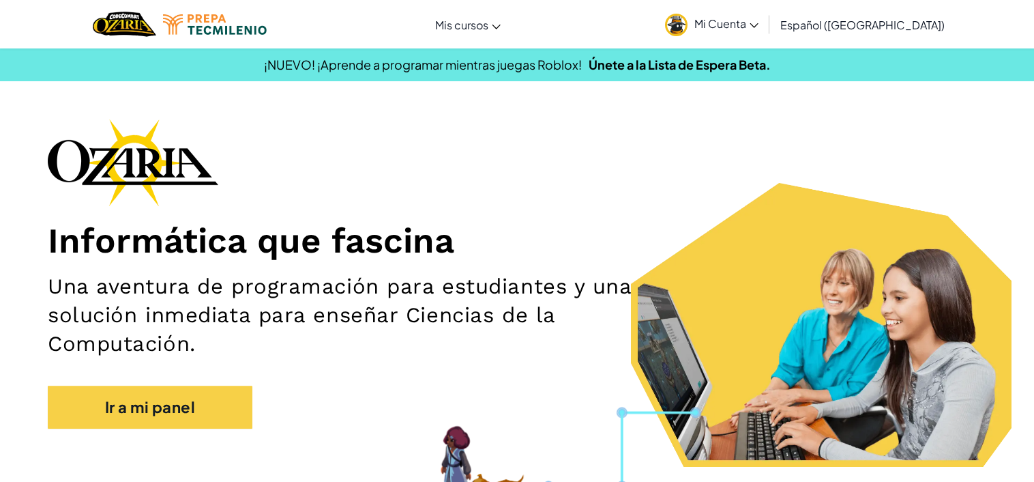
click at [148, 385] on div "Informática que fascina Una aventura de programación para estudiantes y una sol…" at bounding box center [517, 280] width 939 height 323
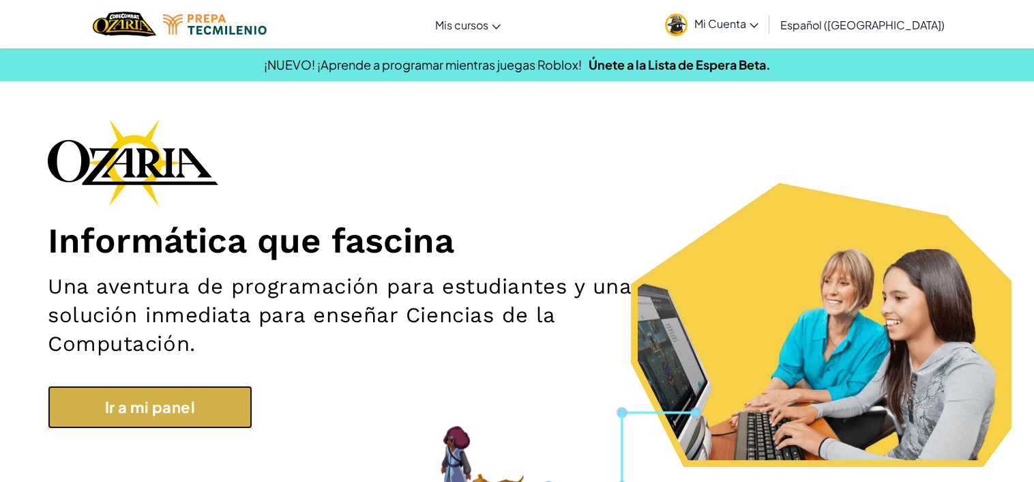
click at [149, 413] on link "Ir a mi panel" at bounding box center [150, 406] width 205 height 43
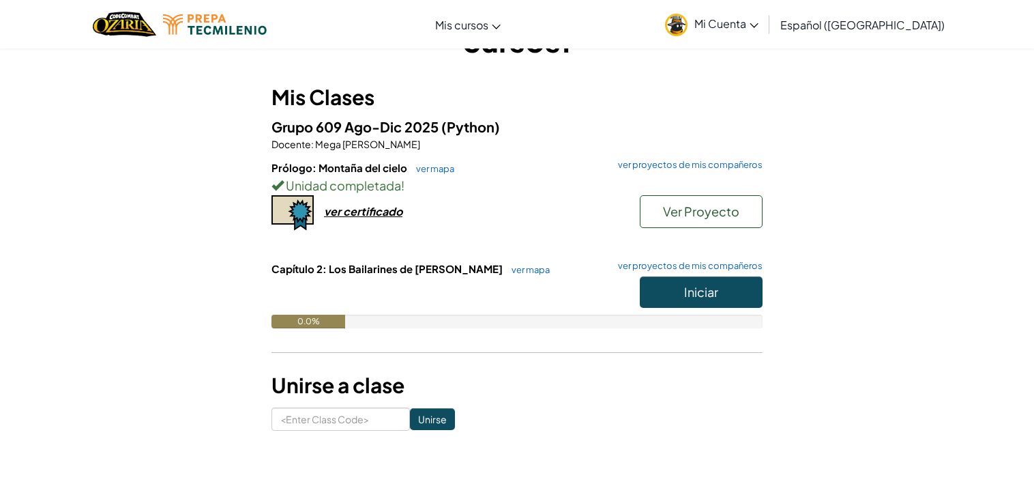
scroll to position [93, 0]
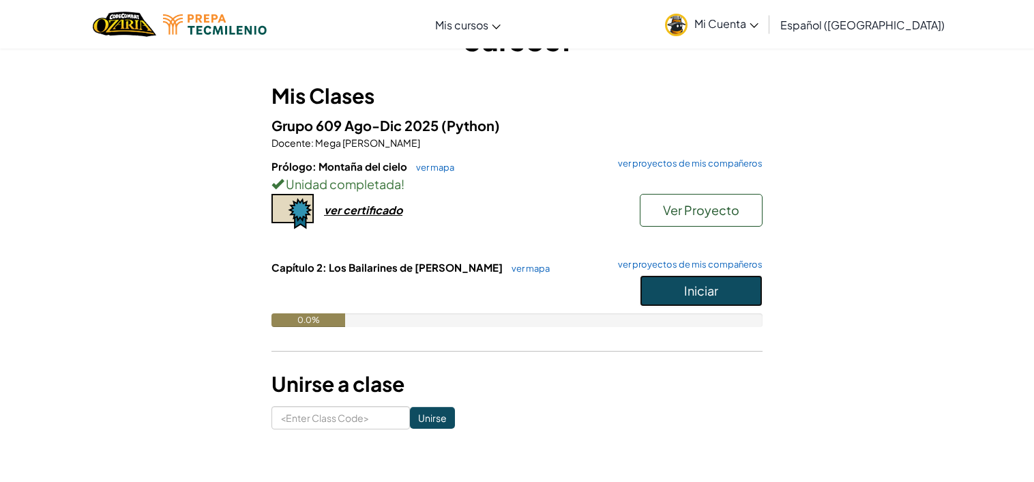
click at [709, 301] on button "Iniciar" at bounding box center [701, 290] width 123 height 31
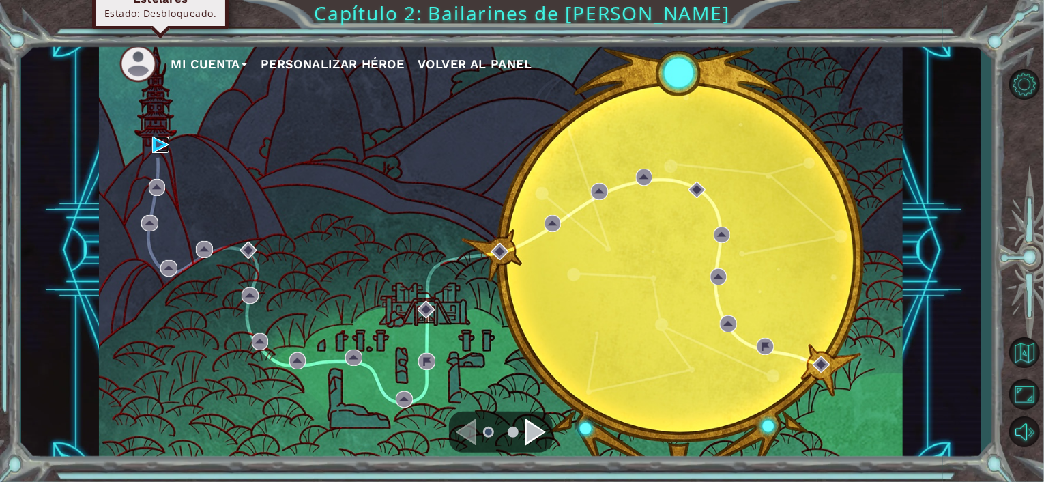
click at [162, 143] on img at bounding box center [160, 144] width 17 height 17
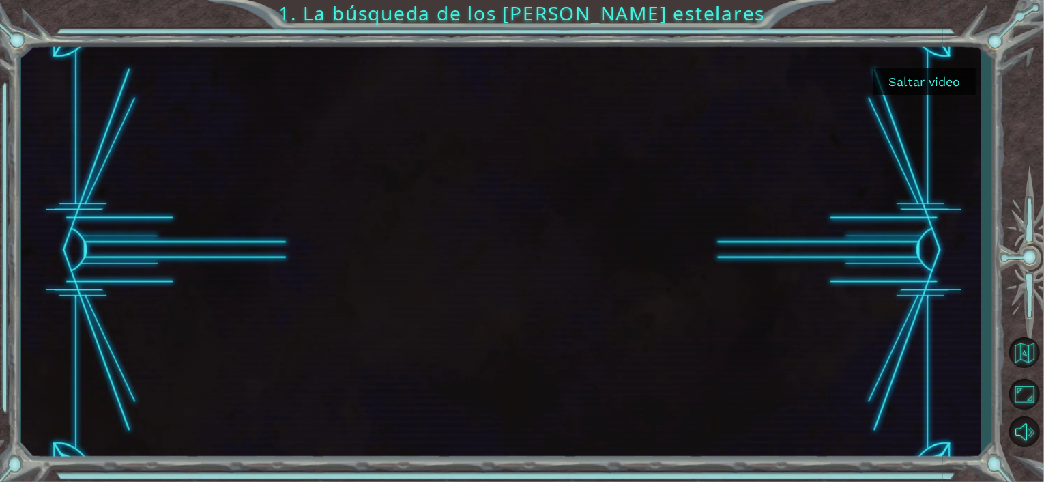
click at [924, 72] on button "Saltar video" at bounding box center [924, 81] width 102 height 27
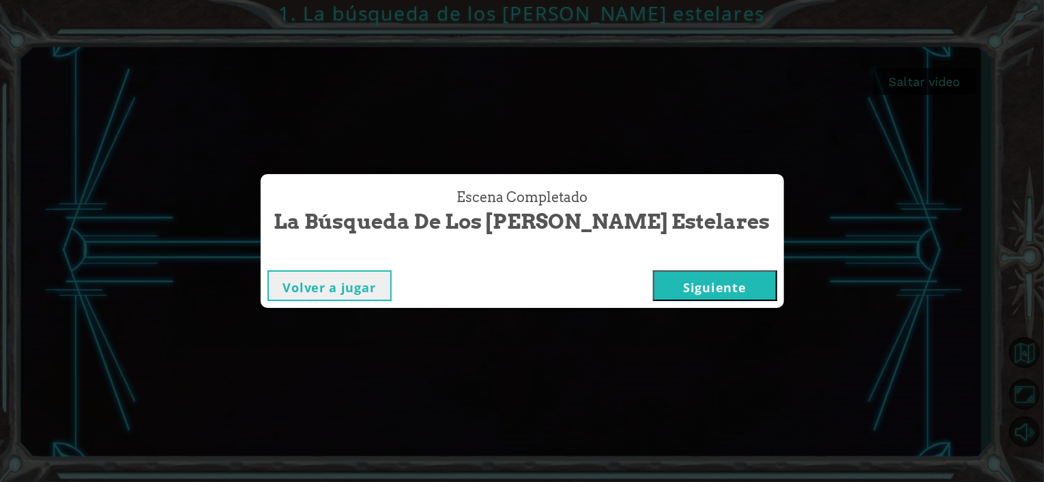
click at [664, 288] on button "Siguiente" at bounding box center [715, 285] width 124 height 31
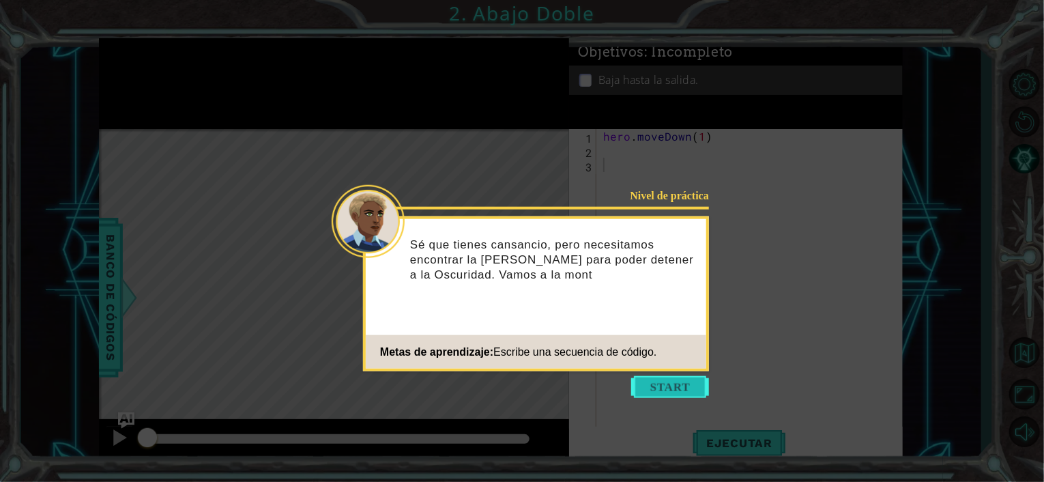
click at [684, 388] on button "Start" at bounding box center [670, 387] width 78 height 22
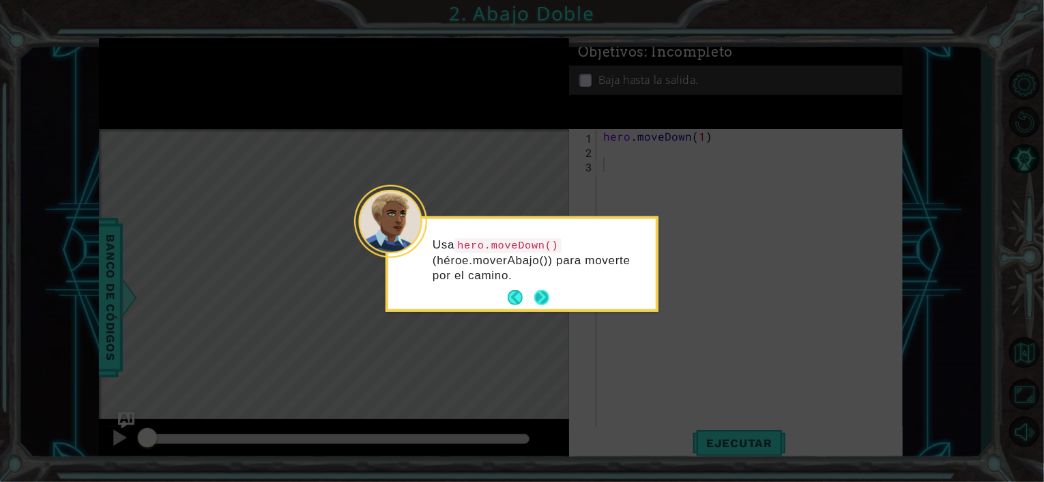
click at [540, 295] on button "Next" at bounding box center [541, 297] width 15 height 15
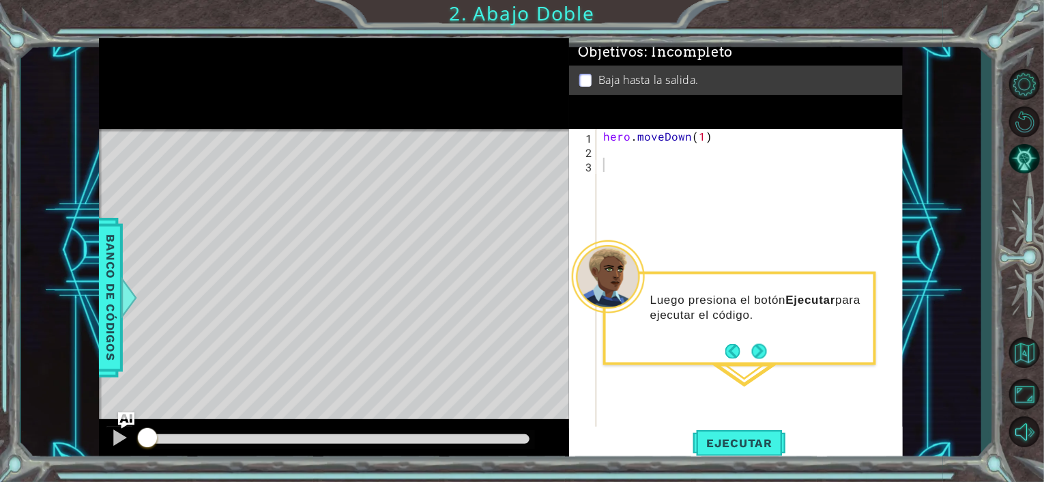
drag, startPoint x: 540, startPoint y: 295, endPoint x: 649, endPoint y: 481, distance: 214.9
click at [649, 481] on div "1 ההההההההההההההההההההההההההההההההההההההההההההההההההההההההההההההההההההההההההההה…" at bounding box center [522, 241] width 1044 height 482
click at [761, 358] on button "Next" at bounding box center [759, 351] width 16 height 16
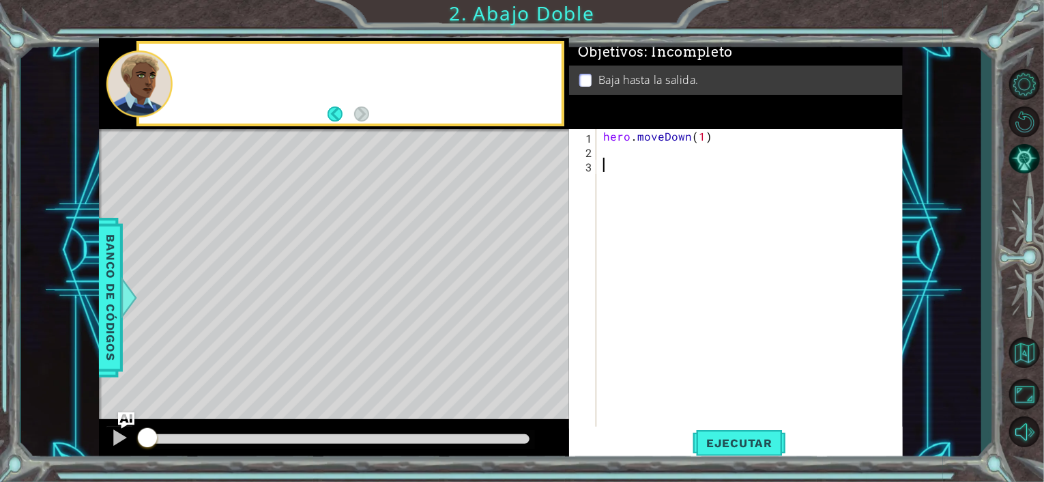
click at [761, 358] on div "hero . moveDown ( 1 )" at bounding box center [753, 293] width 306 height 329
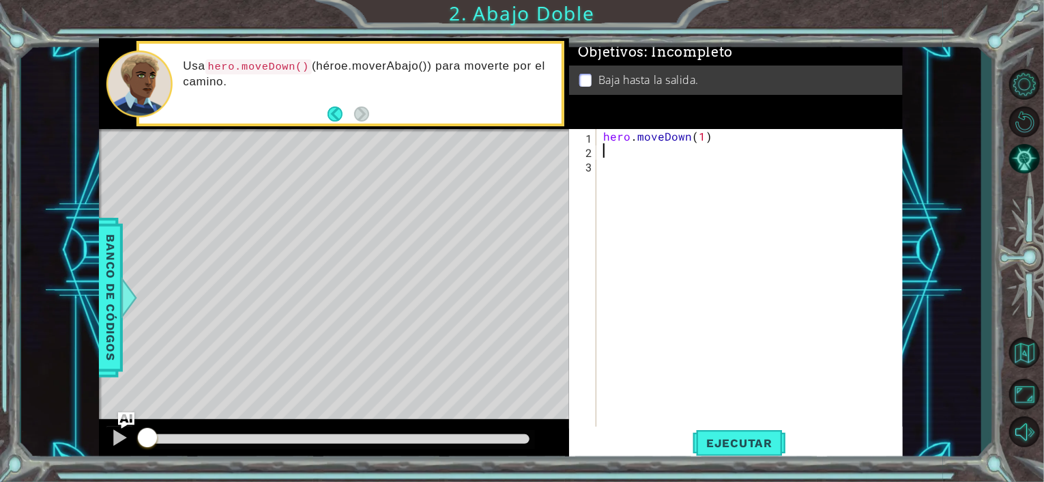
click at [613, 156] on div "hero . moveDown ( 1 )" at bounding box center [753, 293] width 306 height 329
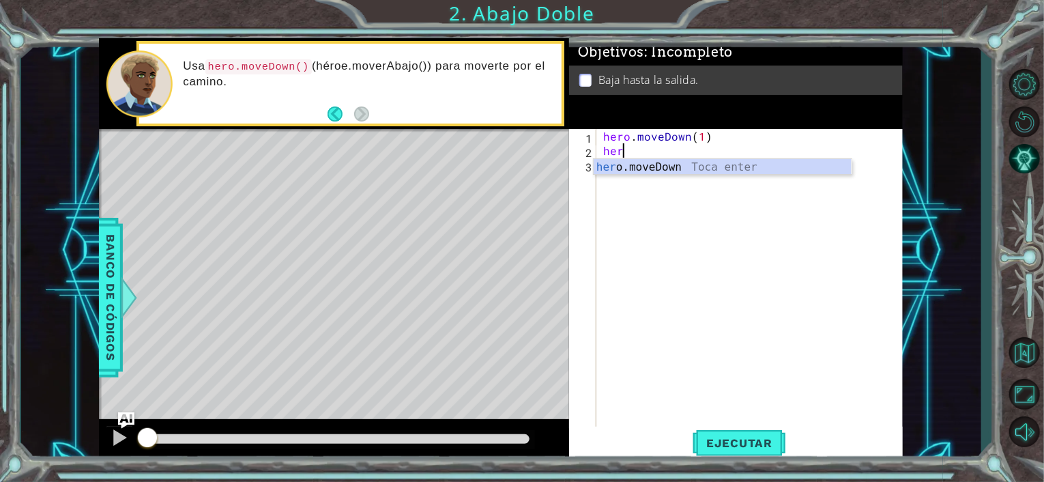
scroll to position [0, 1]
click at [676, 171] on div "hero .moveDown Toca enter" at bounding box center [722, 183] width 258 height 49
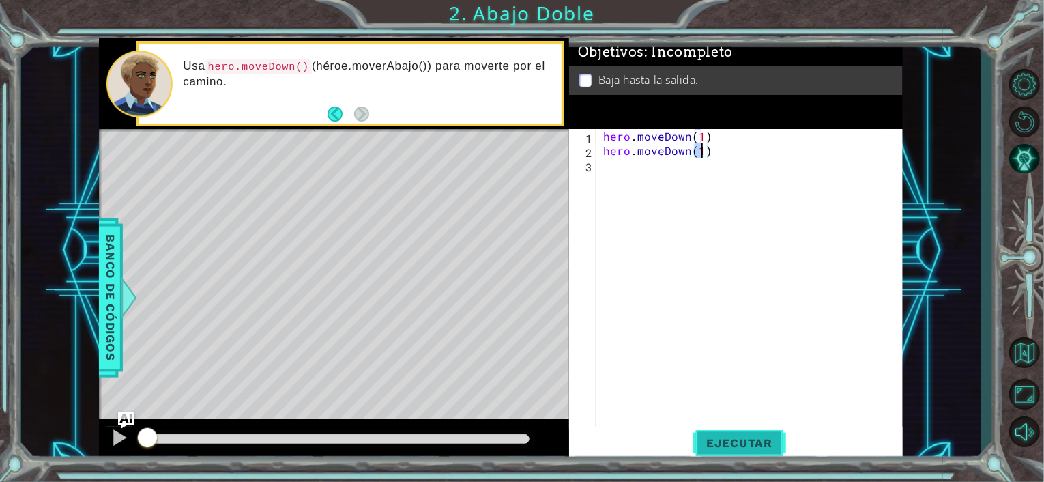
type textarea "hero.moveDown(1)"
click at [728, 427] on button "Ejecutar" at bounding box center [738, 442] width 93 height 33
click at [728, 437] on span "Ejecutar" at bounding box center [738, 443] width 93 height 14
click at [725, 443] on span "Ejecutar" at bounding box center [738, 443] width 93 height 14
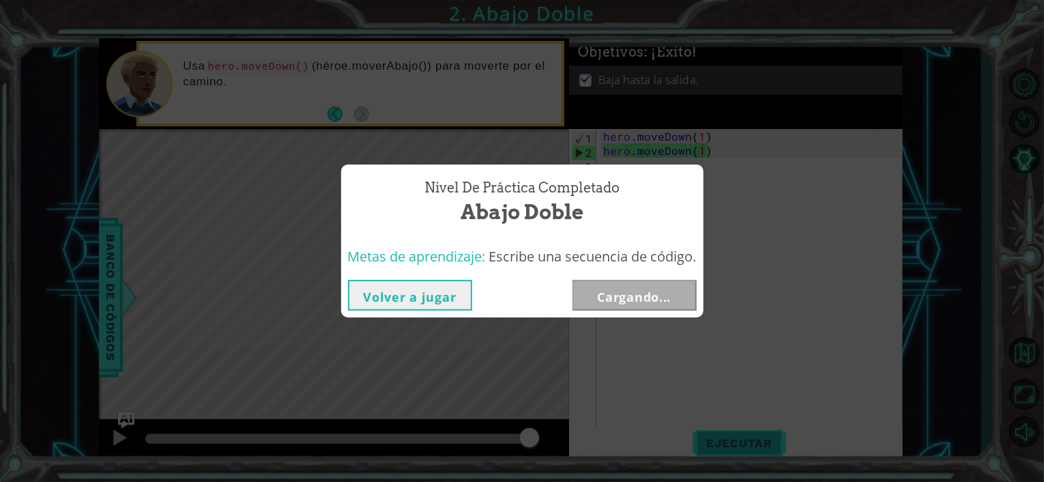
click at [717, 443] on body "1 ההההההההההההההההההההההההההההההההההההההההההההההההההההההההההההההההההההההההההההה…" at bounding box center [522, 241] width 1044 height 482
click at [634, 312] on div "Volver a jugar [GEOGRAPHIC_DATA]" at bounding box center [522, 295] width 362 height 44
click at [638, 301] on button "Siguiente" at bounding box center [634, 295] width 124 height 31
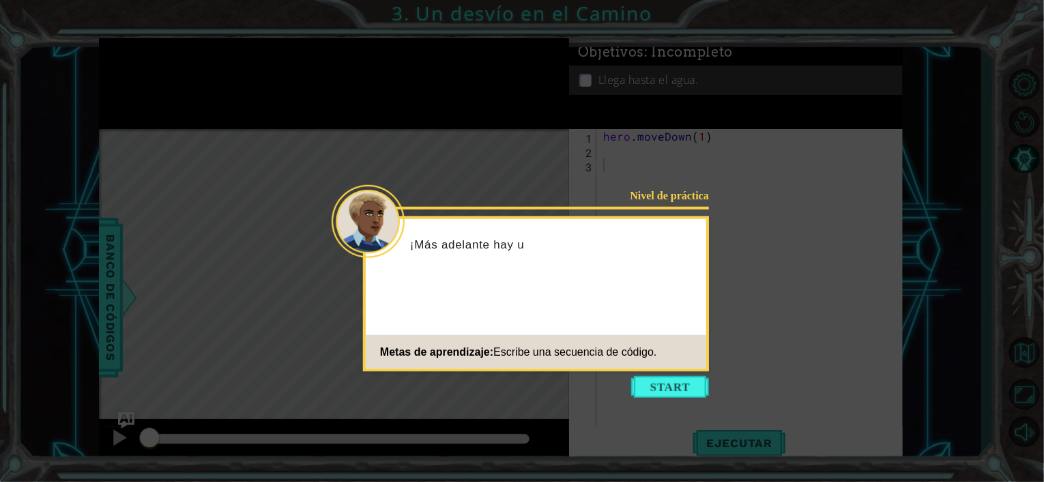
click at [672, 374] on icon at bounding box center [522, 241] width 1044 height 482
click at [666, 389] on button "Start" at bounding box center [670, 387] width 78 height 22
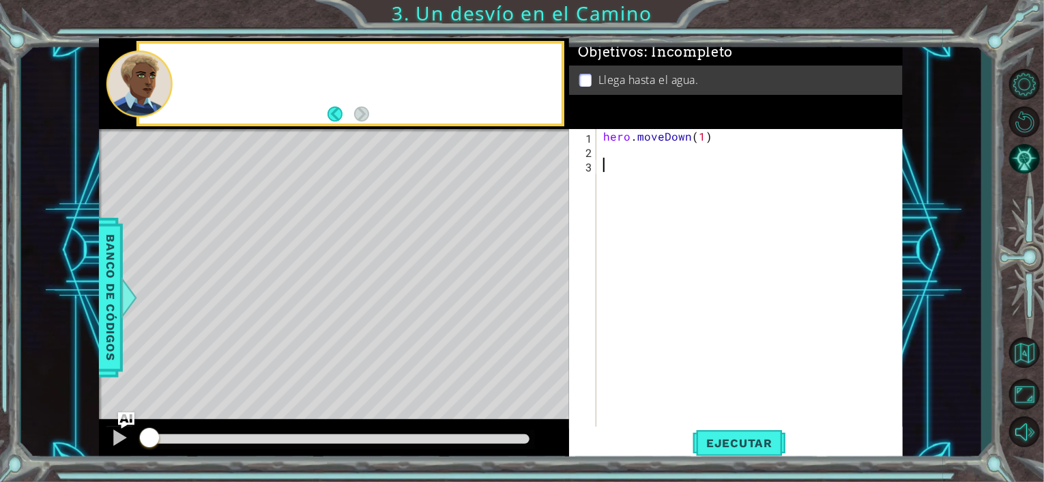
click at [666, 389] on div "hero . moveDown ( 1 )" at bounding box center [753, 293] width 306 height 329
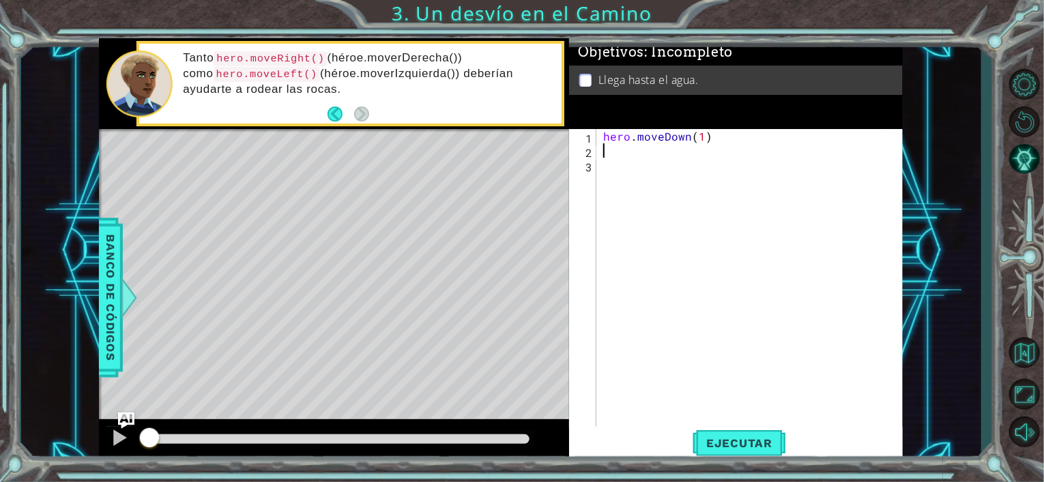
click at [601, 144] on div "hero . moveDown ( 1 )" at bounding box center [753, 293] width 306 height 329
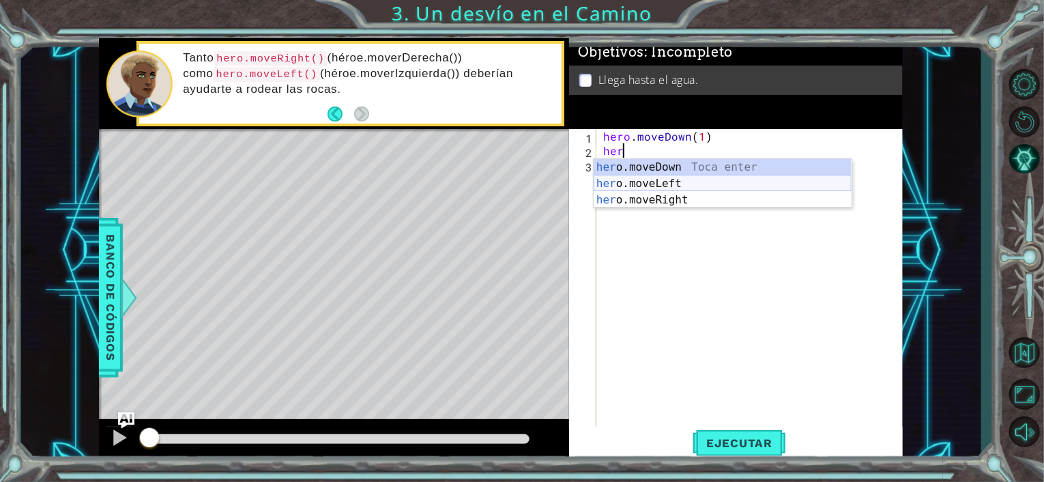
click at [607, 190] on div "her o.moveDown Toca enter her o.moveLeft [PERSON_NAME] enter her o.moveRight To…" at bounding box center [722, 200] width 258 height 82
type textarea "hero.moveLeft(1)"
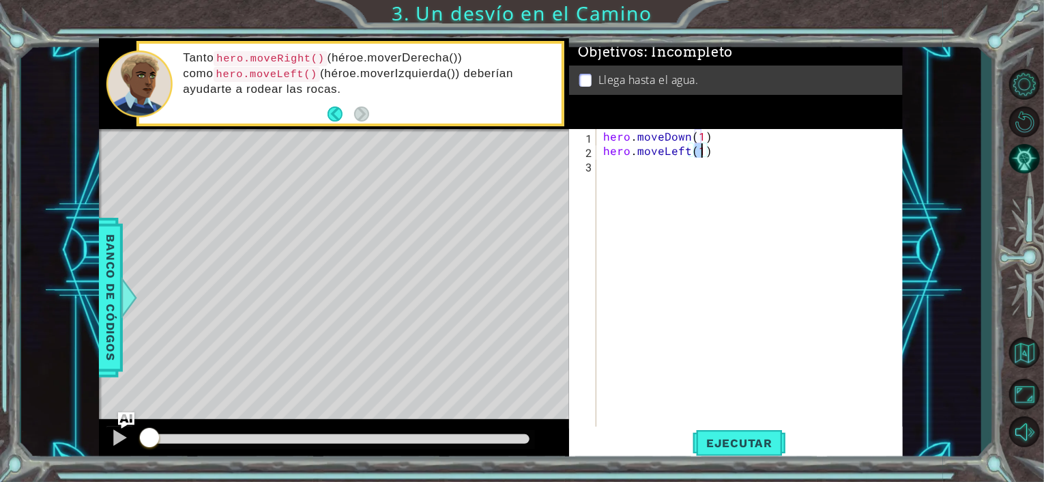
click at [611, 173] on div "hero . moveDown ( 1 ) hero . moveLeft ( 1 )" at bounding box center [753, 293] width 306 height 329
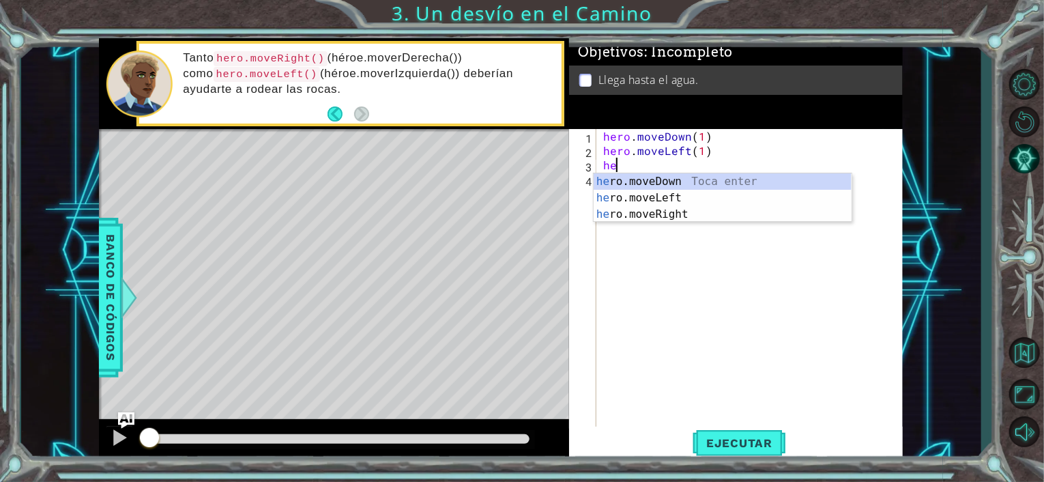
click at [611, 173] on body "1 ההההההההההההההההההההההההההההההההההההההההההההההההההההההההההההההההההההההההההההה…" at bounding box center [522, 241] width 1044 height 482
click at [655, 181] on div "he ro.moveDown Toca enter he ro.moveLeft Toca enter he ro.moveRight Toca enter" at bounding box center [722, 214] width 258 height 82
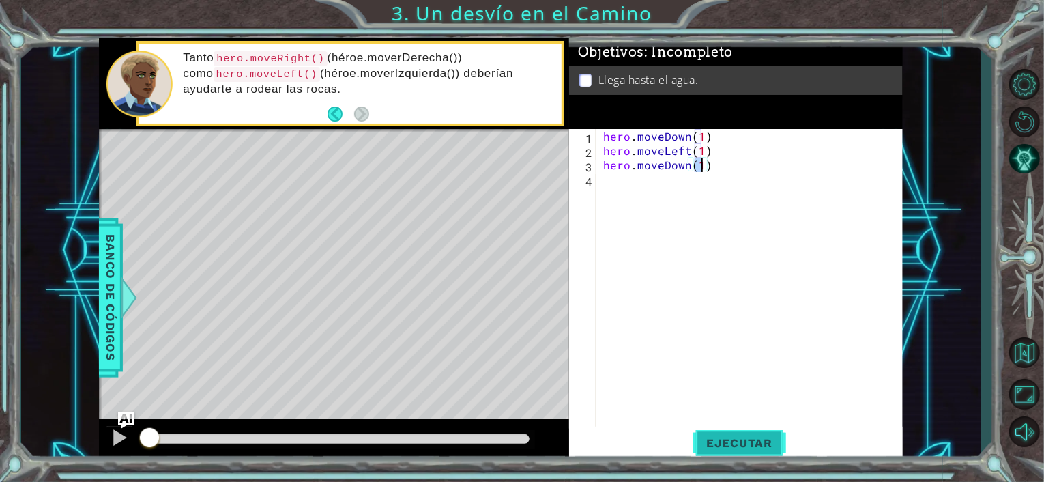
type textarea "hero.moveDown(1)"
click at [711, 452] on button "Ejecutar" at bounding box center [738, 442] width 93 height 33
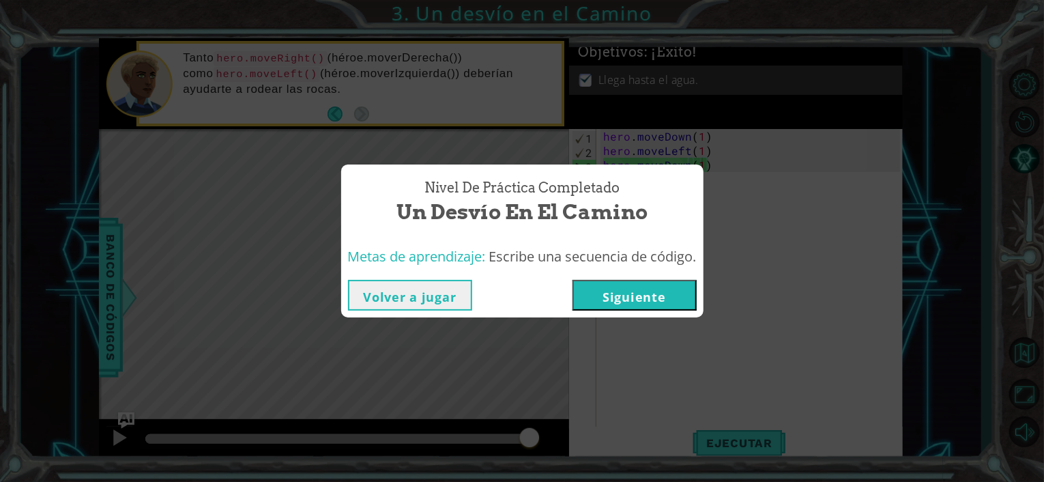
click at [640, 297] on button "Siguiente" at bounding box center [634, 295] width 124 height 31
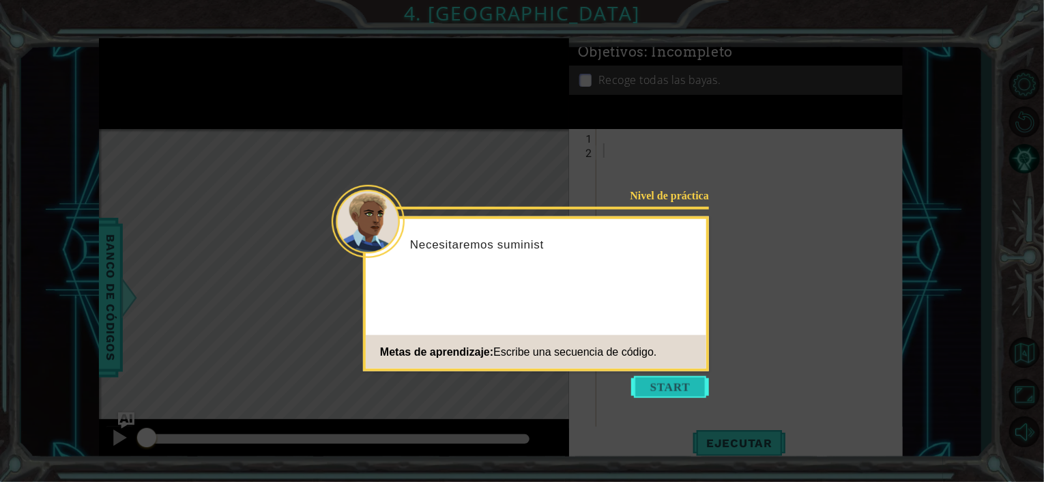
click at [661, 380] on button "Start" at bounding box center [670, 387] width 78 height 22
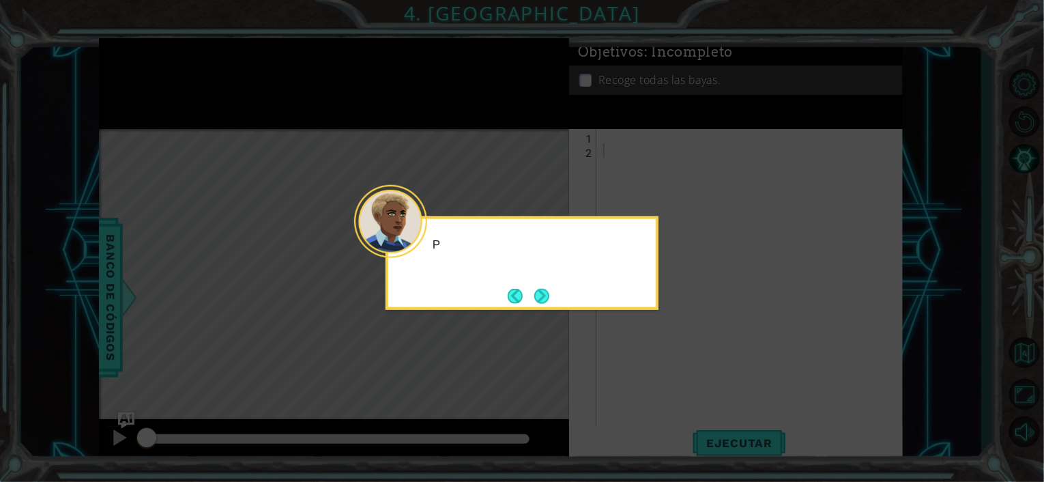
click at [661, 380] on icon at bounding box center [522, 241] width 1044 height 482
click at [557, 292] on div "Puedes recoger bayas con dis" at bounding box center [521, 262] width 273 height 93
click at [557, 278] on div "Puedes recoger bayas con distintos" at bounding box center [521, 251] width 267 height 54
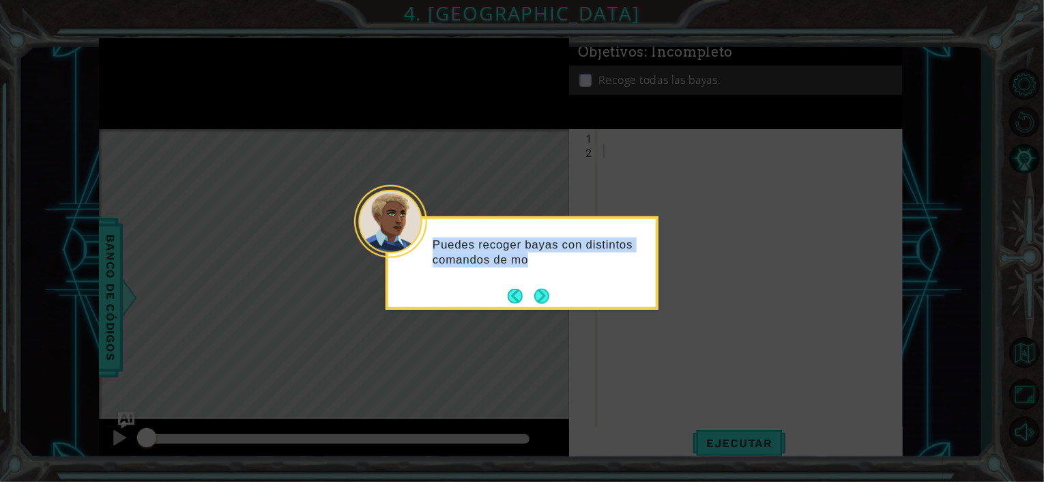
click at [557, 292] on div "Puedes recoger bayas con distintos comandos de mo" at bounding box center [521, 258] width 267 height 69
click at [546, 293] on button "Next" at bounding box center [541, 295] width 15 height 15
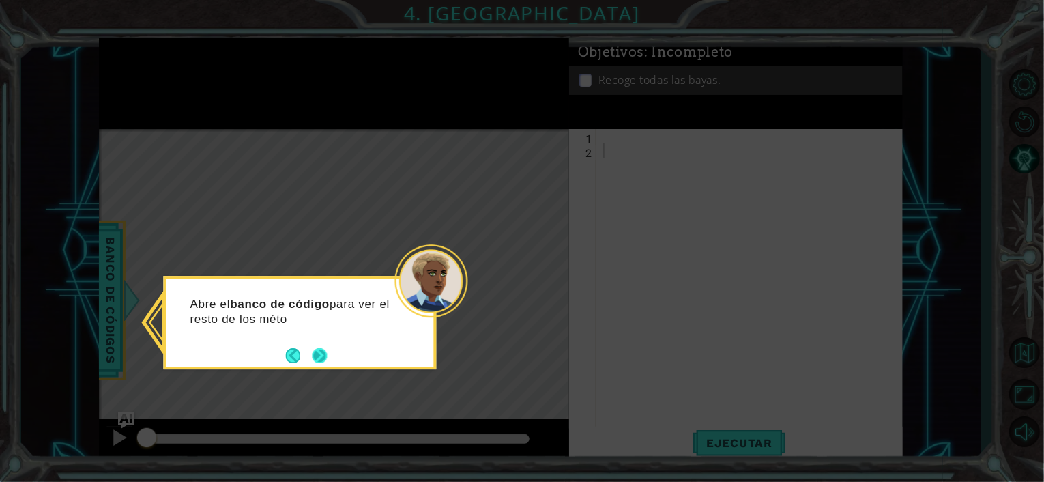
click at [327, 356] on button "Next" at bounding box center [319, 355] width 15 height 15
click at [325, 353] on button "Next" at bounding box center [319, 355] width 15 height 15
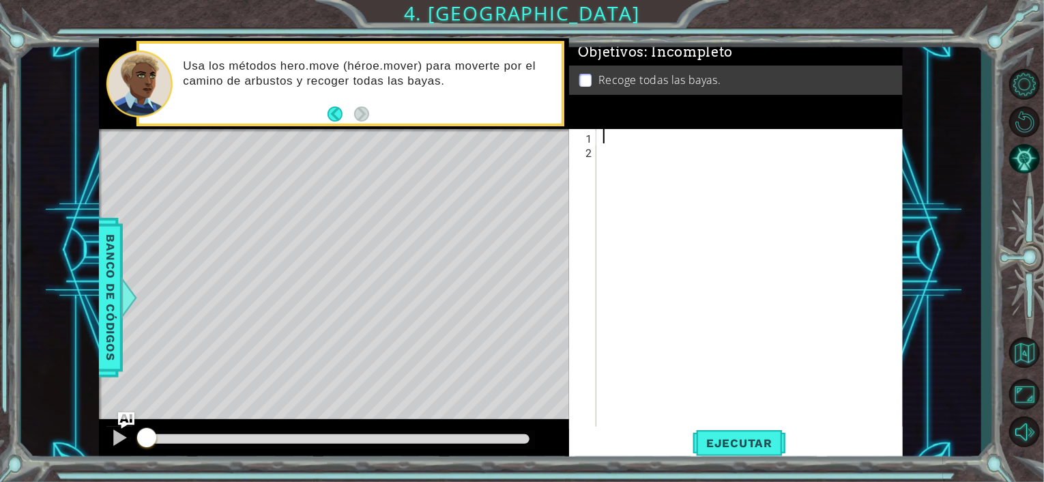
click at [602, 140] on div at bounding box center [753, 293] width 306 height 329
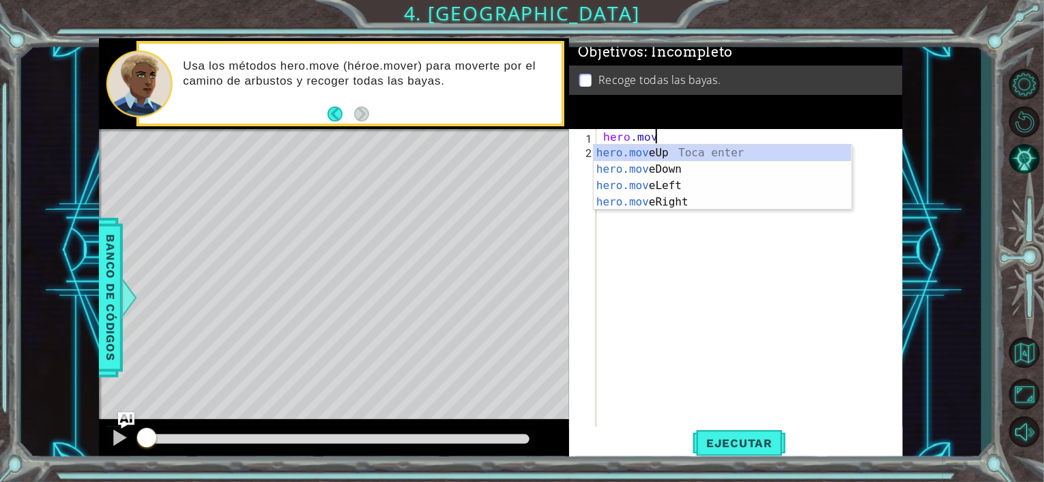
scroll to position [0, 3]
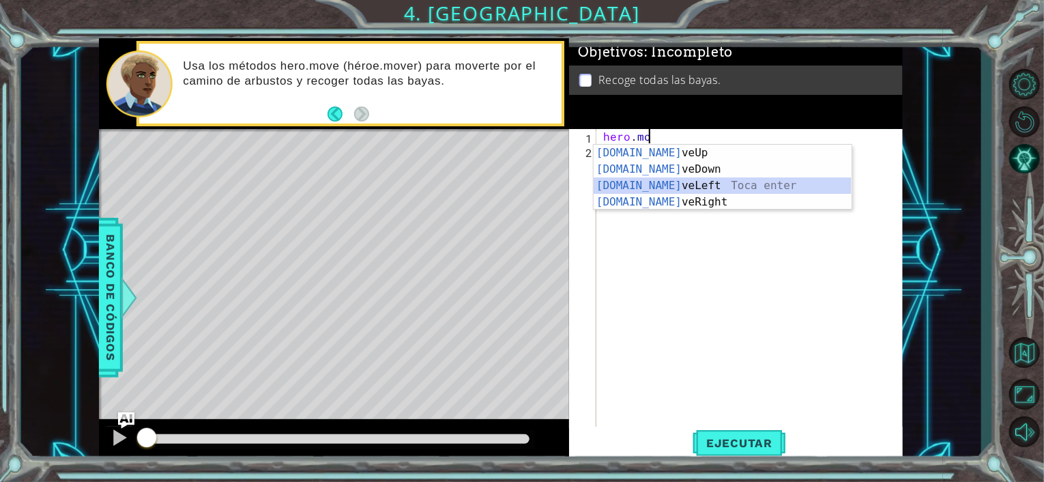
click at [659, 183] on div "[DOMAIN_NAME] veUp Toca enter [DOMAIN_NAME] veDown Toca enter [DOMAIN_NAME] veL…" at bounding box center [722, 194] width 258 height 98
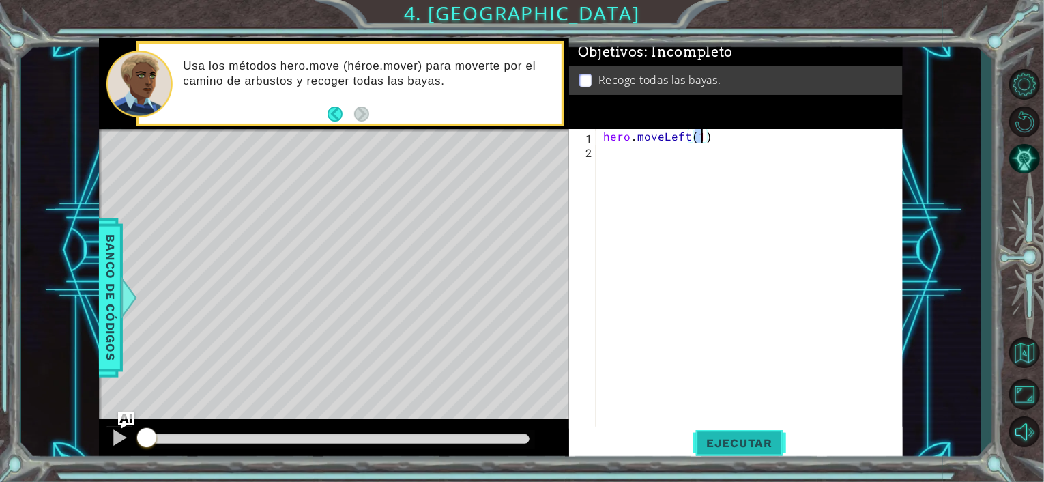
type textarea "hero.moveLeft(1)"
click at [738, 443] on span "Ejecutar" at bounding box center [738, 443] width 93 height 14
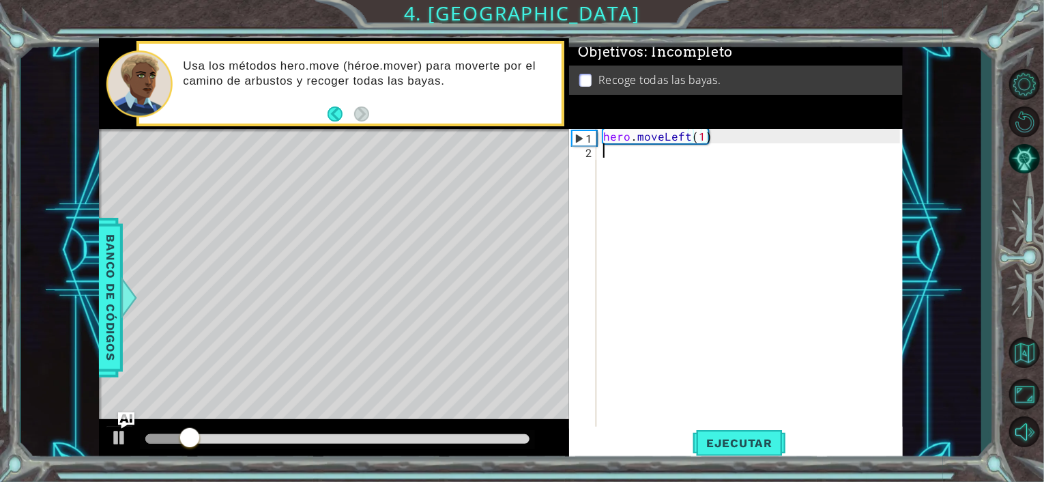
click at [601, 153] on div "hero . moveLeft ( 1 )" at bounding box center [753, 293] width 306 height 329
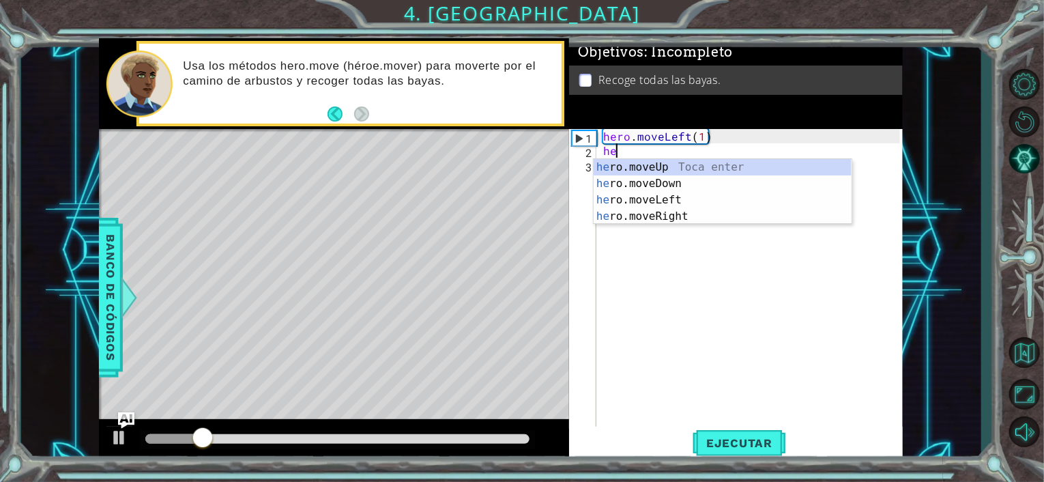
scroll to position [0, 1]
click at [333, 113] on button "Back" at bounding box center [340, 113] width 27 height 15
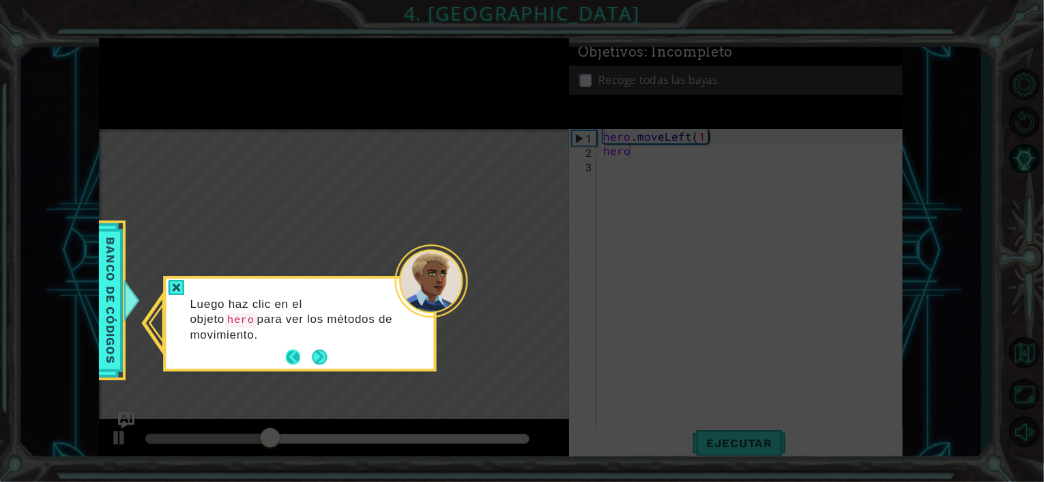
click at [294, 356] on button "Back" at bounding box center [299, 357] width 27 height 15
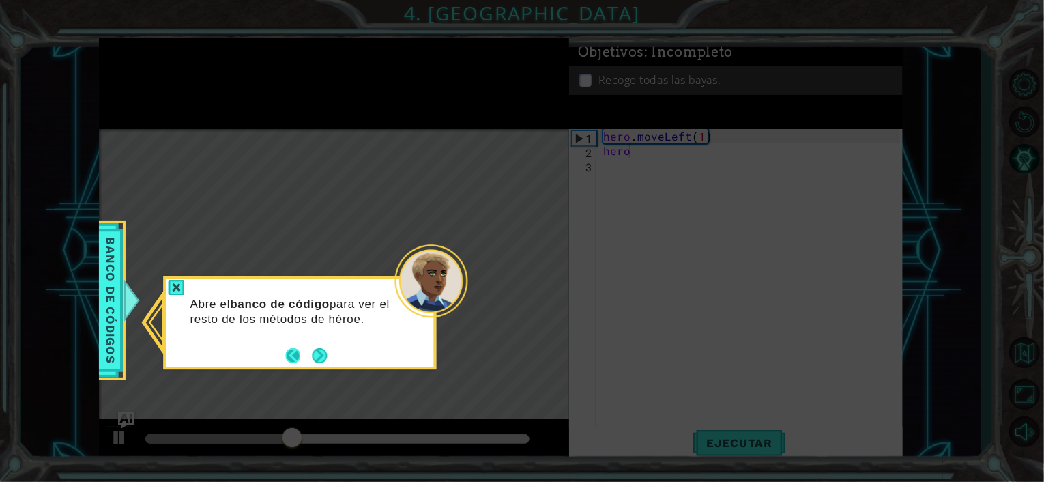
click at [295, 356] on button "Back" at bounding box center [299, 355] width 27 height 15
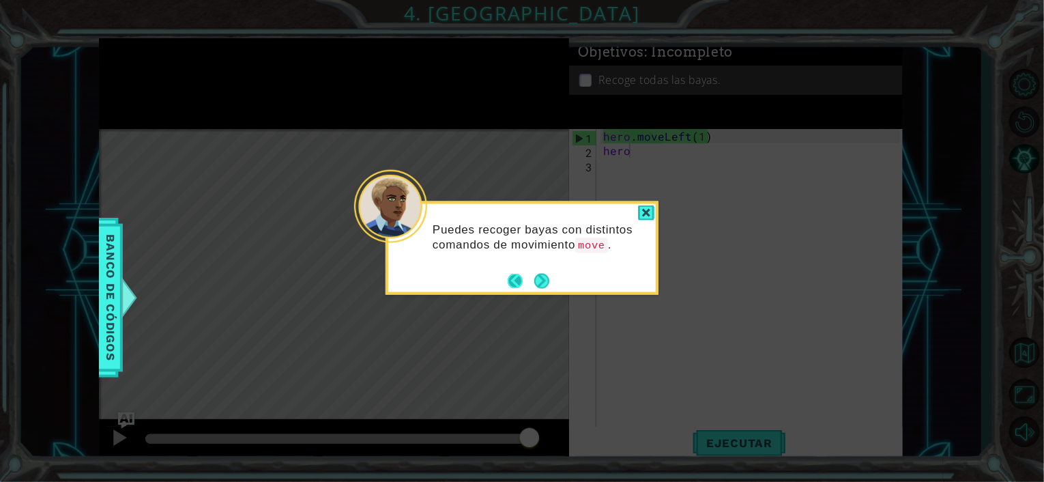
click at [516, 279] on button "Back" at bounding box center [520, 280] width 27 height 15
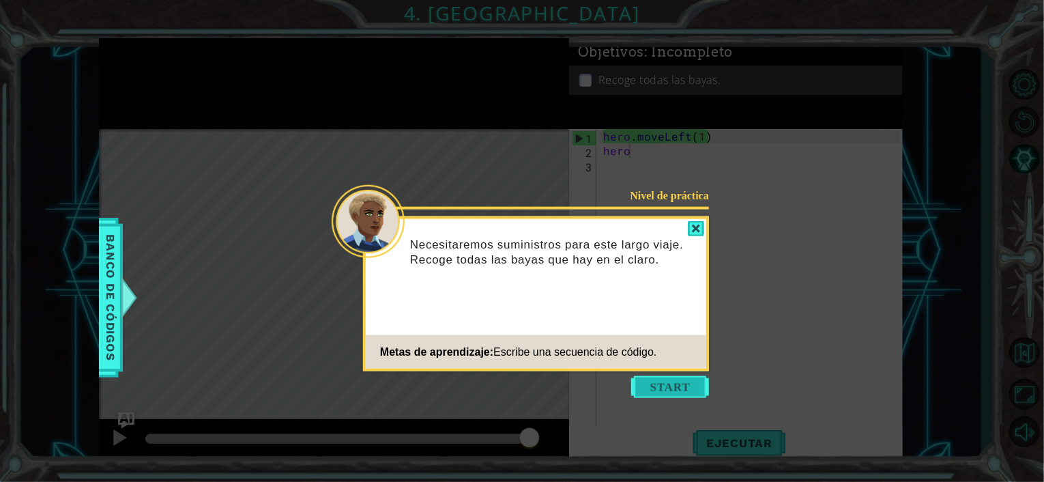
click at [662, 376] on button "Start" at bounding box center [670, 387] width 78 height 22
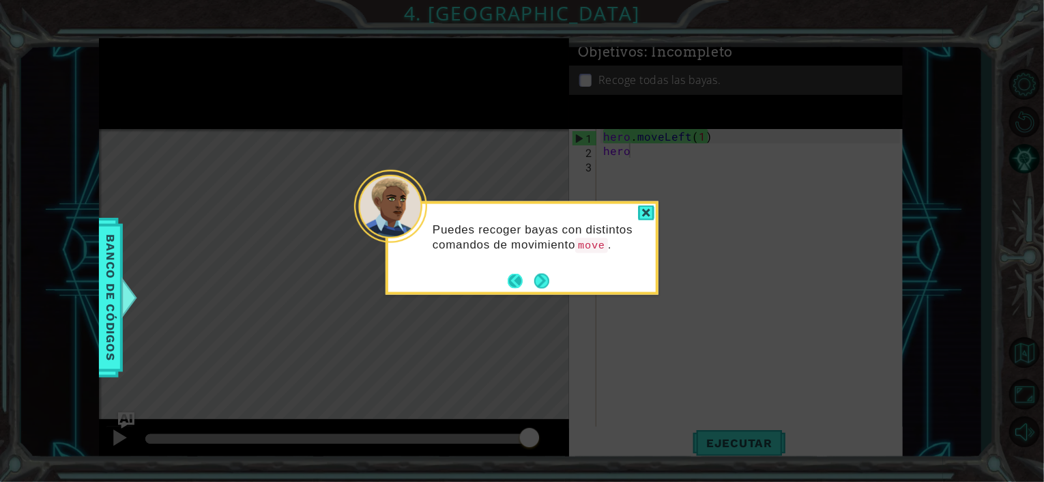
click at [516, 278] on button "Back" at bounding box center [520, 280] width 27 height 15
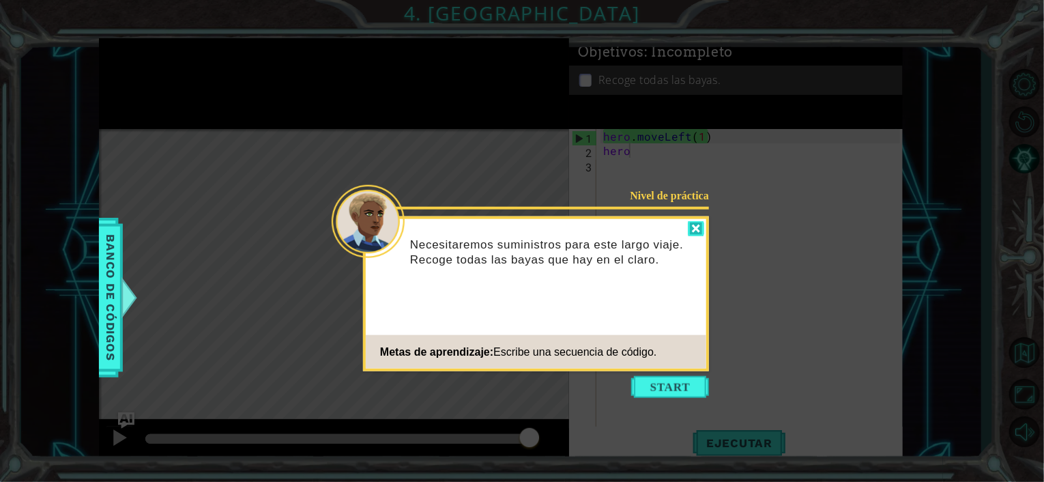
click at [694, 222] on div at bounding box center [696, 229] width 16 height 16
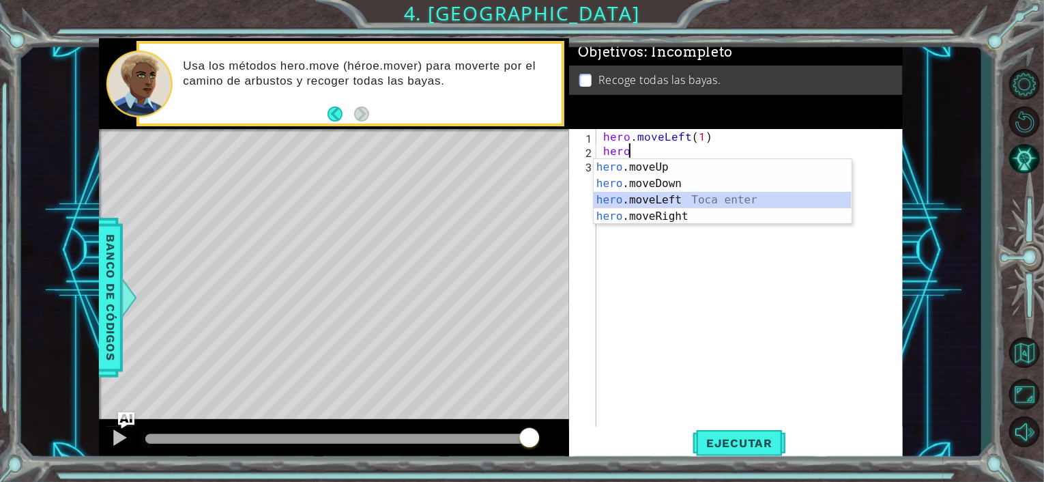
click at [664, 203] on div "hero .moveUp Toca enter hero .moveDown Toca enter hero .moveLeft Toca enter her…" at bounding box center [722, 208] width 258 height 98
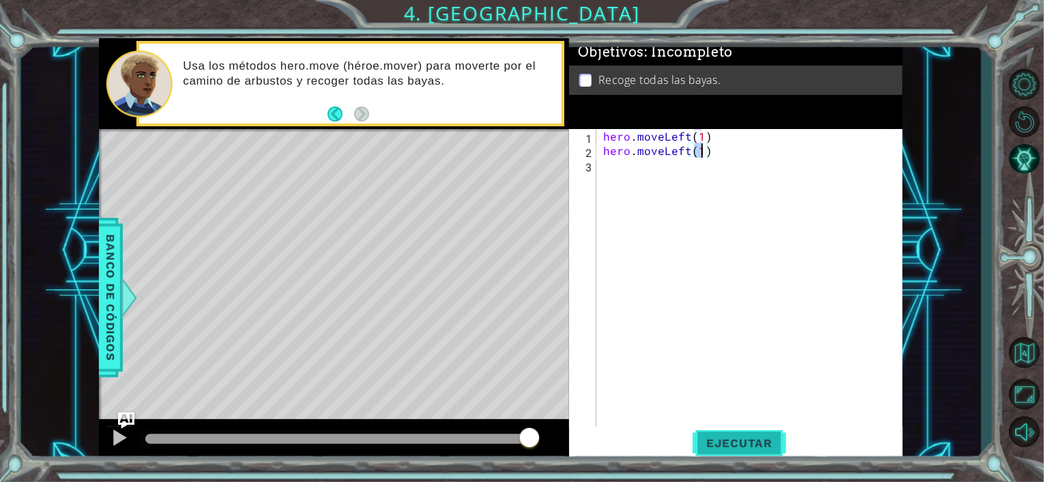
click at [769, 448] on span "Ejecutar" at bounding box center [738, 443] width 93 height 14
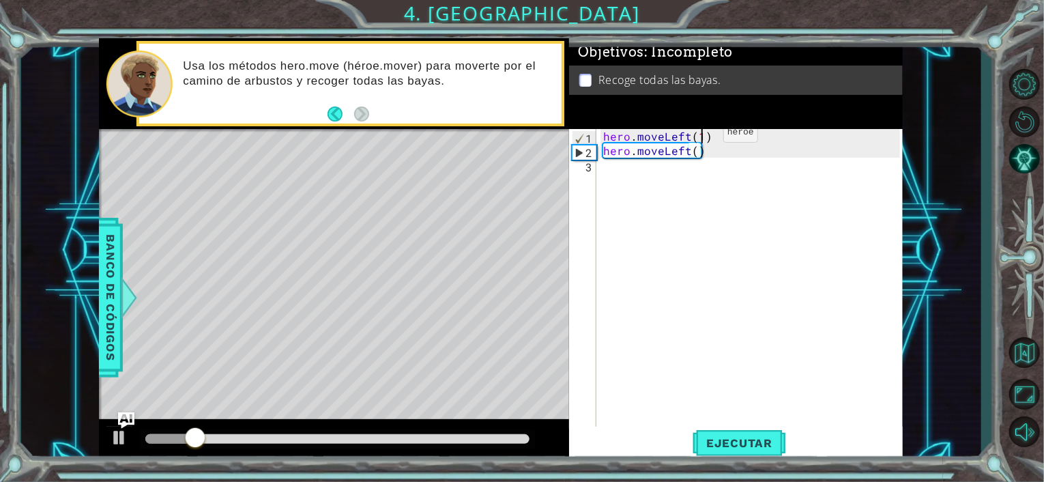
click at [699, 135] on div "hero . moveLeft ( 1 ) hero . moveLeft ( )" at bounding box center [753, 293] width 306 height 329
type textarea "hero.moveLeft(2)"
click at [706, 166] on div "hero . moveLeft ( 2 ) hero . moveLeft ( )" at bounding box center [753, 293] width 306 height 329
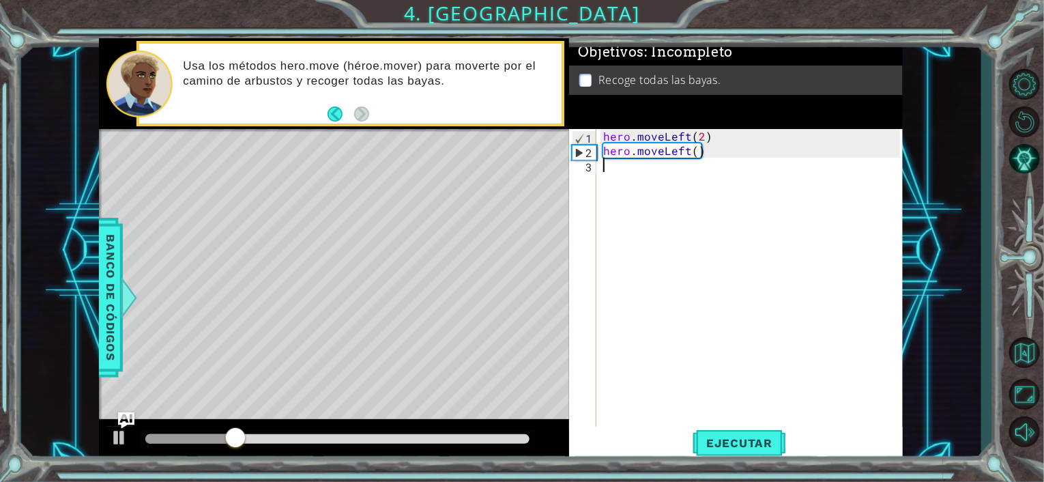
click at [706, 160] on div "hero . moveLeft ( 2 ) hero . moveLeft ( )" at bounding box center [753, 293] width 306 height 329
click at [706, 158] on div "hero . moveLeft ( 2 ) hero . moveLeft ( )" at bounding box center [753, 293] width 306 height 329
drag, startPoint x: 706, startPoint y: 158, endPoint x: 625, endPoint y: 165, distance: 81.5
click at [625, 165] on div "hero . moveLeft ( 2 ) hero . moveLeft ( )" at bounding box center [753, 293] width 306 height 329
click at [703, 161] on div "hero . moveLeft ( 2 ) hero . moveLeft ( )" at bounding box center [753, 293] width 306 height 329
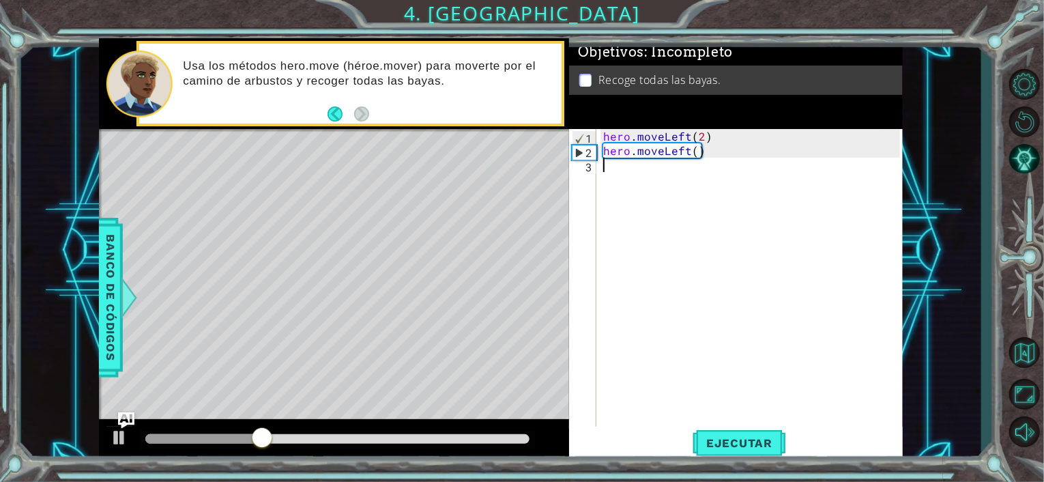
click at [704, 151] on div "hero . moveLeft ( 2 ) hero . moveLeft ( )" at bounding box center [753, 293] width 306 height 329
type textarea "hero.moveLeft()"
click at [655, 190] on div "hero . moveLeft ( 2 ) hero . moveLeft ( )" at bounding box center [753, 293] width 306 height 329
click at [715, 155] on div "hero . moveLeft ( 2 ) hero . moveLeft ( )" at bounding box center [753, 293] width 306 height 329
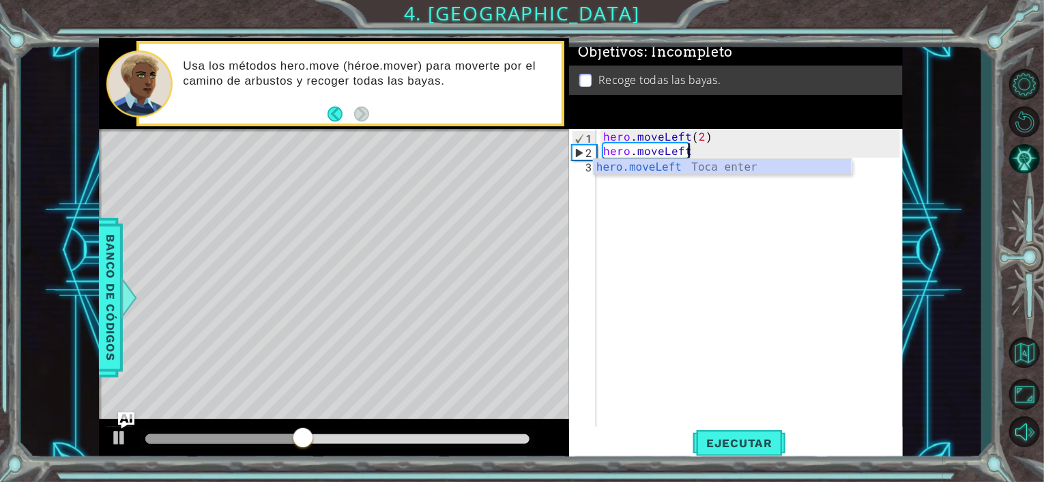
type textarea "h"
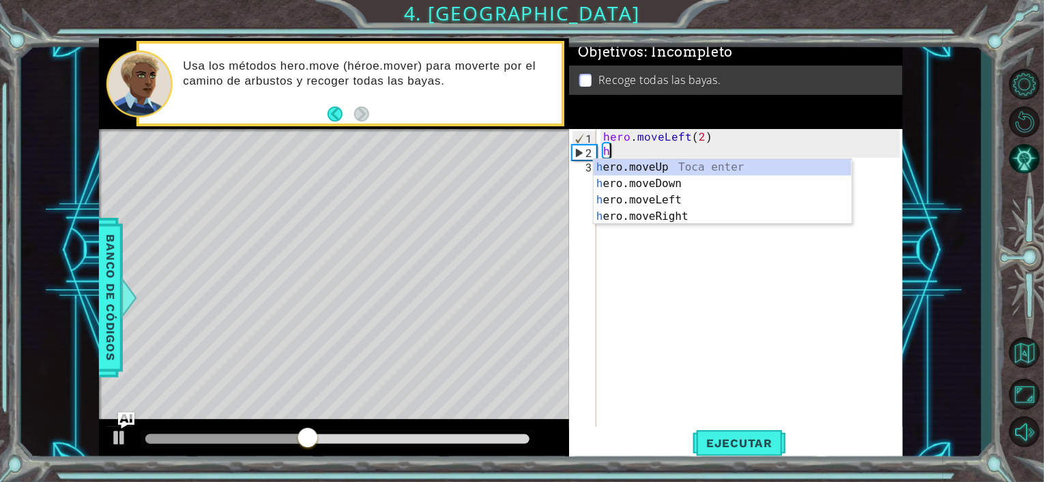
type textarea "hero.moveLeft(2)"
click at [666, 190] on div "hero .moveUp Toca enter hero .moveDown Toca enter hero .moveLeft Toca enter her…" at bounding box center [722, 208] width 258 height 98
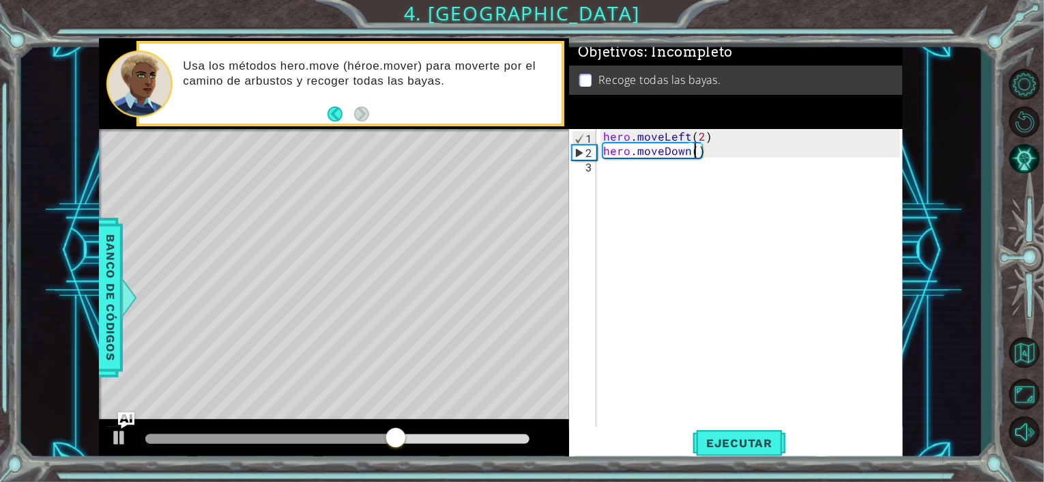
type textarea "hero.moveDown(2)"
click at [637, 181] on div "hero . moveLeft ( 2 ) hero . moveDown ( 2 )" at bounding box center [753, 293] width 306 height 329
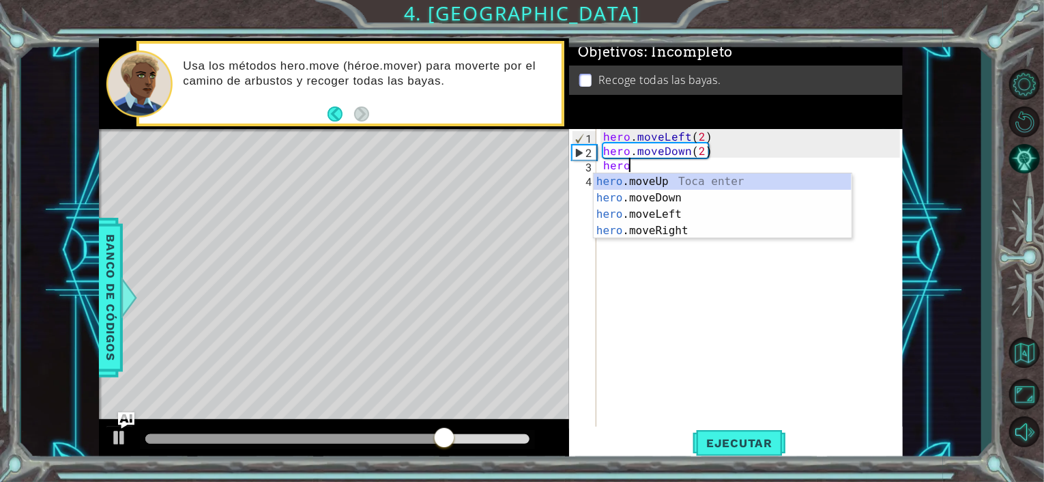
scroll to position [0, 1]
click at [640, 232] on div "hero .moveUp Toca enter hero .moveDown Toca enter hero .moveLeft Toca enter her…" at bounding box center [722, 222] width 258 height 98
type textarea "hero.moveRight(1)"
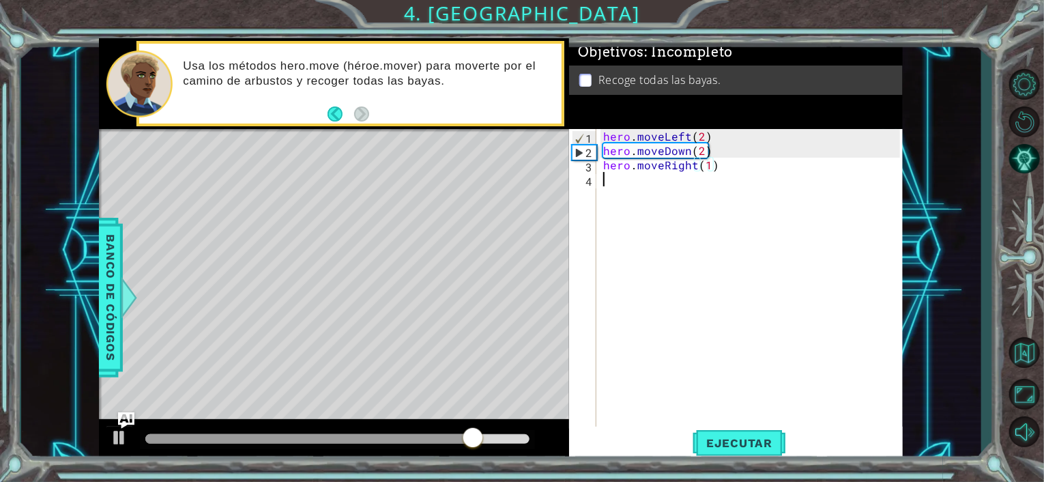
click at [609, 194] on div "hero . moveLeft ( 2 ) hero . moveDown ( 2 ) hero . moveRight ( 1 )" at bounding box center [753, 293] width 306 height 329
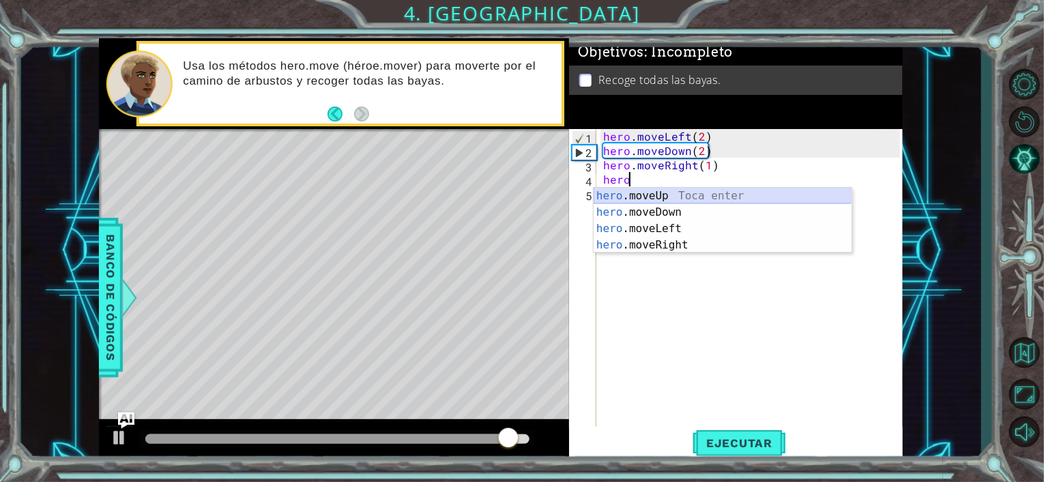
click at [655, 199] on div "hero .moveUp Toca enter hero .moveDown Toca enter hero .moveLeft Toca enter her…" at bounding box center [722, 237] width 258 height 98
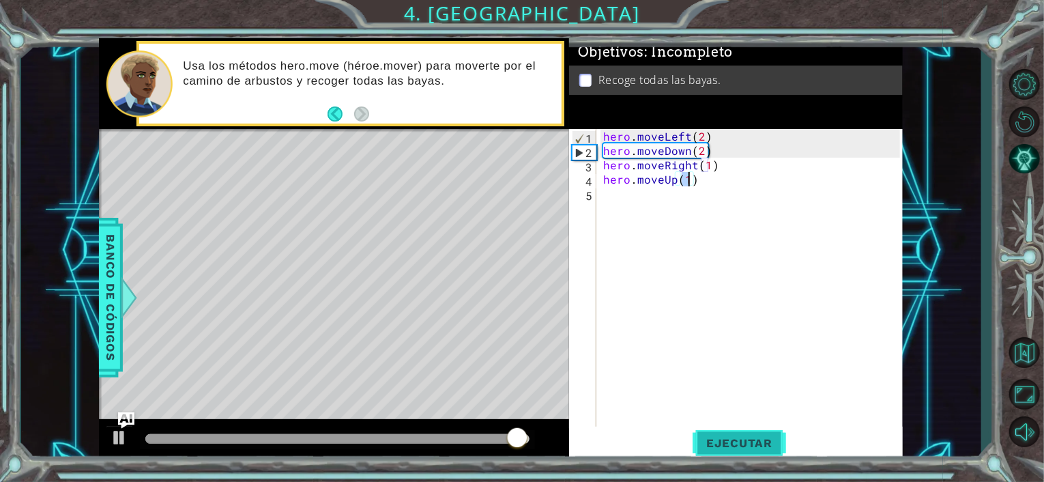
click at [728, 435] on button "Ejecutar" at bounding box center [738, 442] width 93 height 33
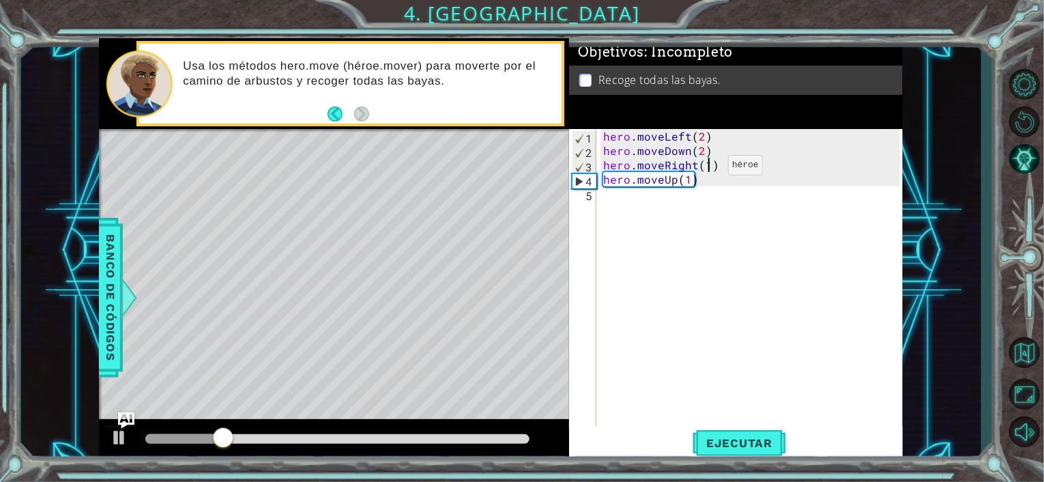
click at [705, 168] on div "hero . moveLeft ( 2 ) hero . moveDown ( 2 ) hero . moveRight ( 1 ) hero . moveU…" at bounding box center [753, 293] width 306 height 329
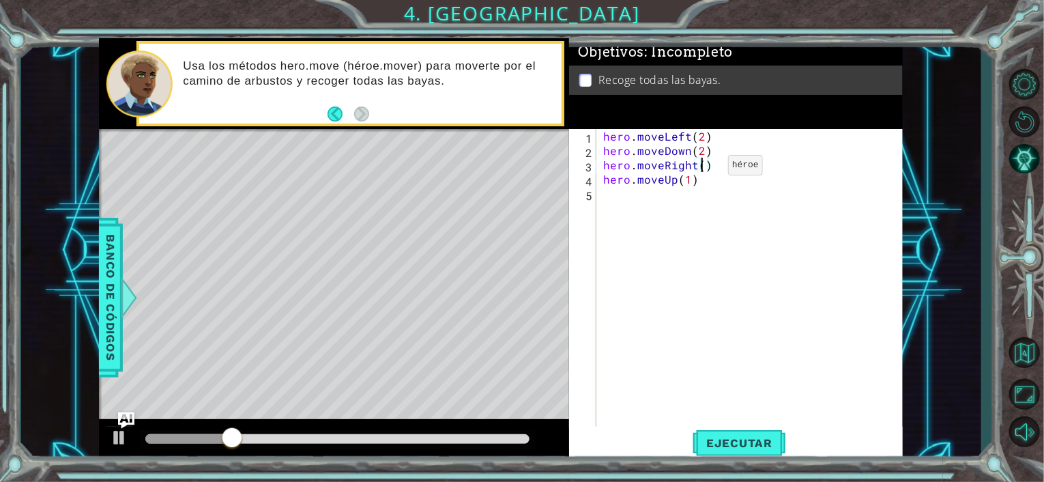
scroll to position [0, 8]
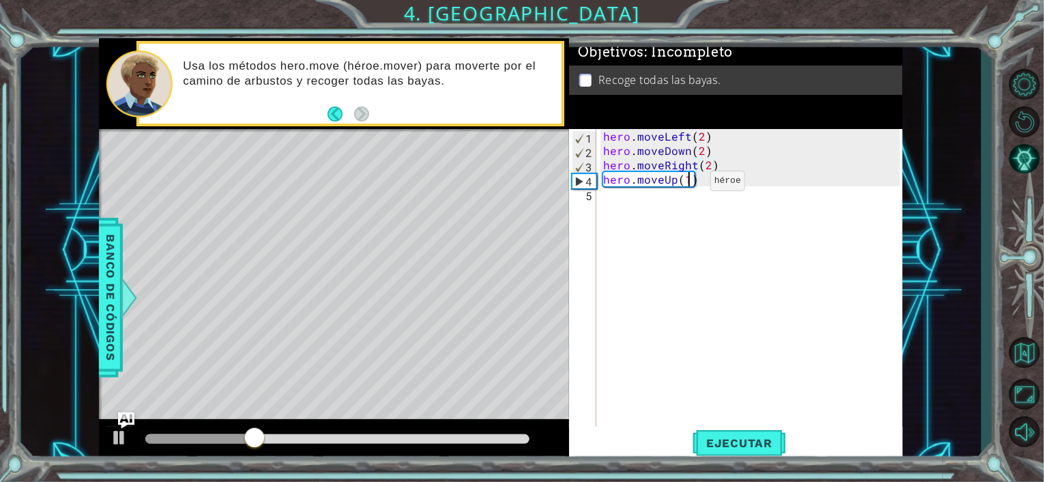
click at [687, 183] on div "hero . moveLeft ( 2 ) hero . moveDown ( 2 ) hero . moveRight ( 2 ) hero . moveU…" at bounding box center [753, 293] width 306 height 329
type textarea "hero.moveUp(2)"
click at [730, 449] on span "Ejecutar" at bounding box center [738, 443] width 93 height 14
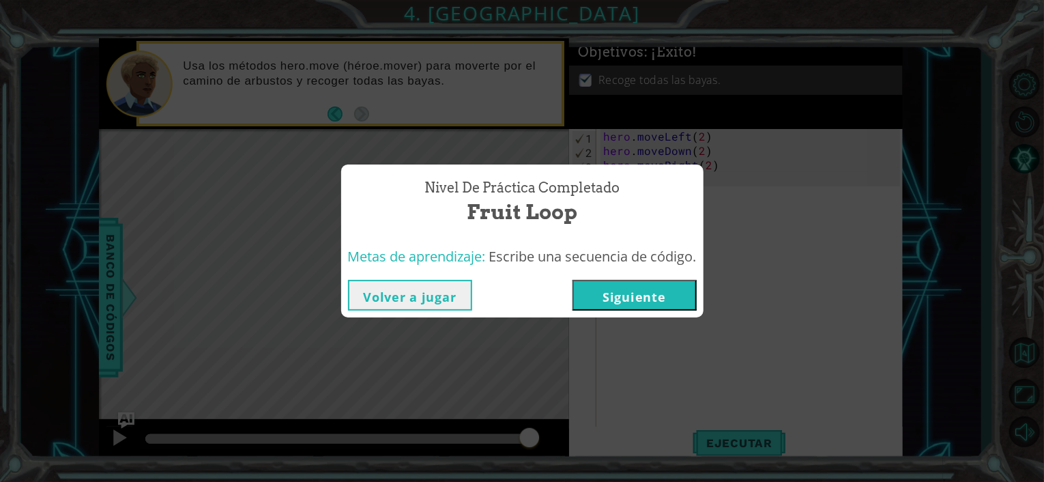
click at [630, 304] on button "Siguiente" at bounding box center [634, 295] width 124 height 31
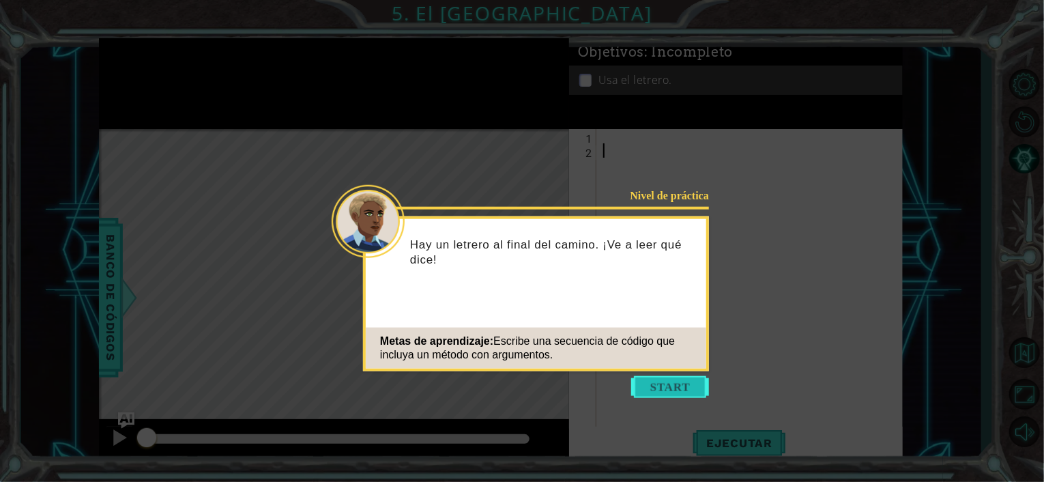
click at [655, 383] on button "Start" at bounding box center [670, 387] width 78 height 22
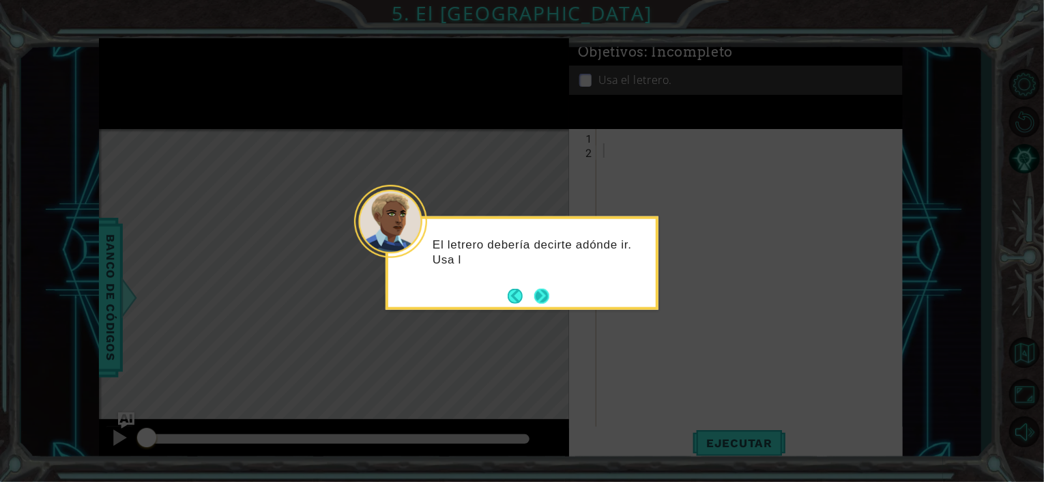
click at [541, 290] on button "Next" at bounding box center [541, 295] width 15 height 15
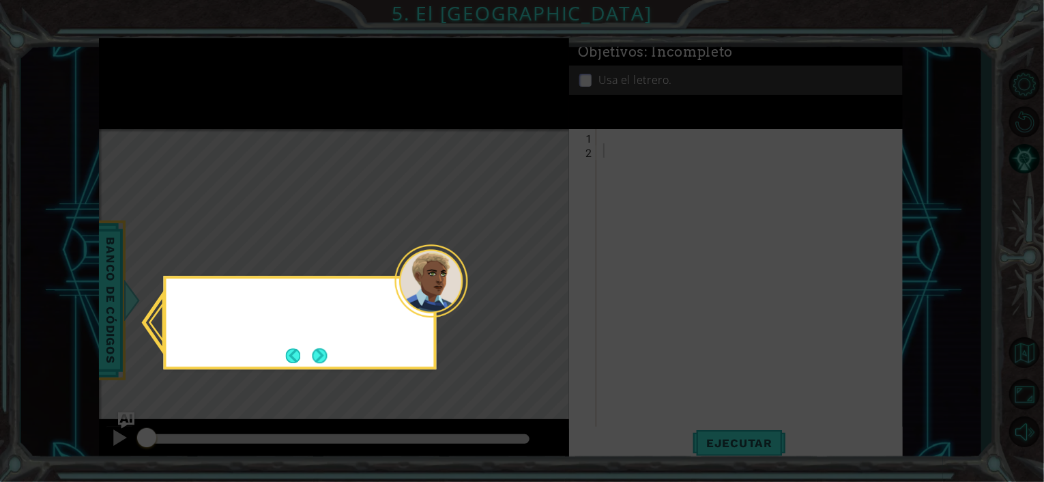
click at [541, 290] on icon at bounding box center [522, 241] width 1044 height 482
click at [326, 364] on button "Next" at bounding box center [320, 356] width 16 height 16
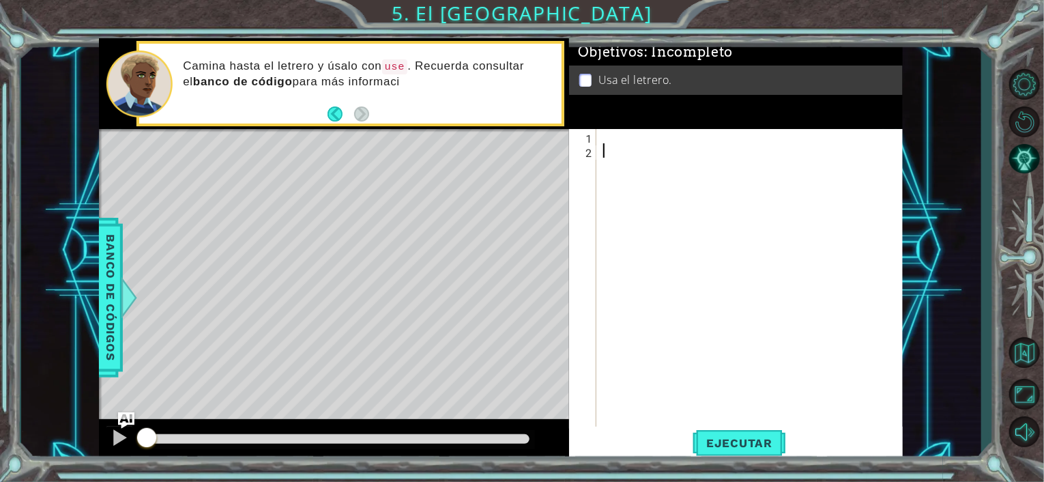
click at [603, 139] on div at bounding box center [753, 293] width 306 height 329
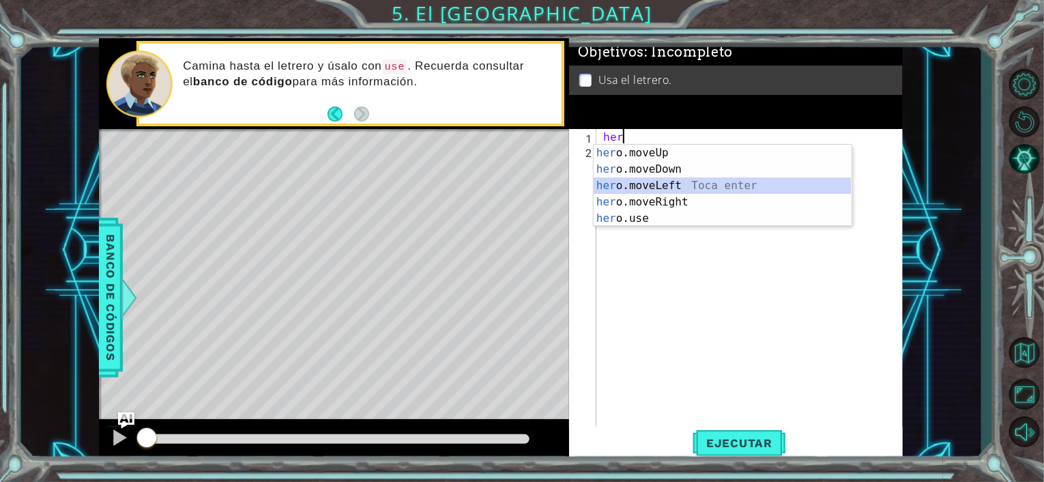
click at [658, 185] on div "her o.moveUp Toca enter her o.moveDown Toca enter her o.moveLeft [PERSON_NAME] …" at bounding box center [722, 202] width 258 height 115
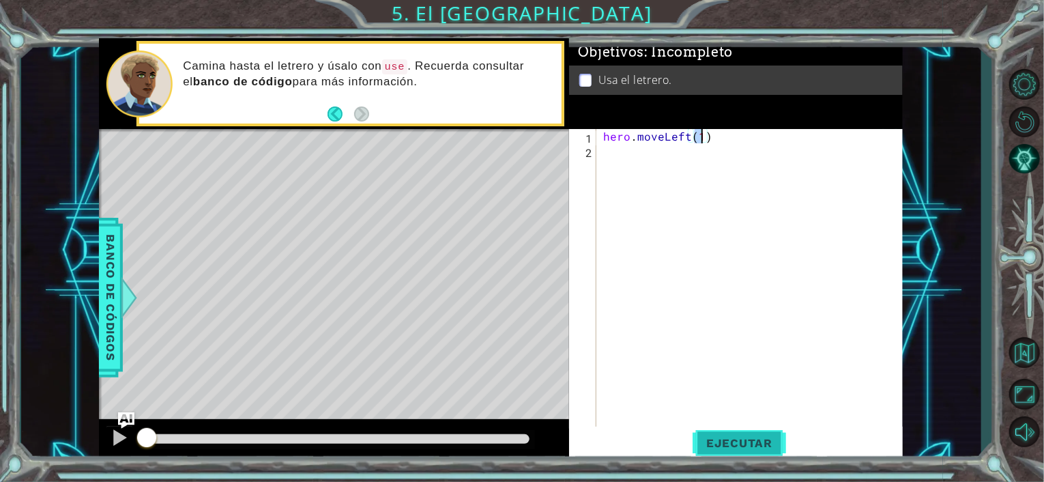
click at [746, 447] on span "Ejecutar" at bounding box center [738, 443] width 93 height 14
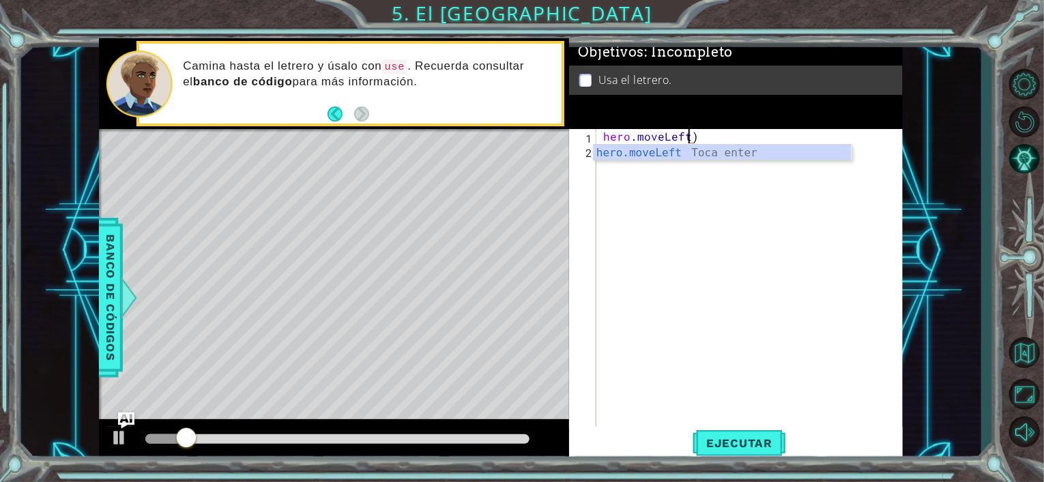
click at [707, 134] on div "hero . moveLeft )" at bounding box center [753, 293] width 306 height 329
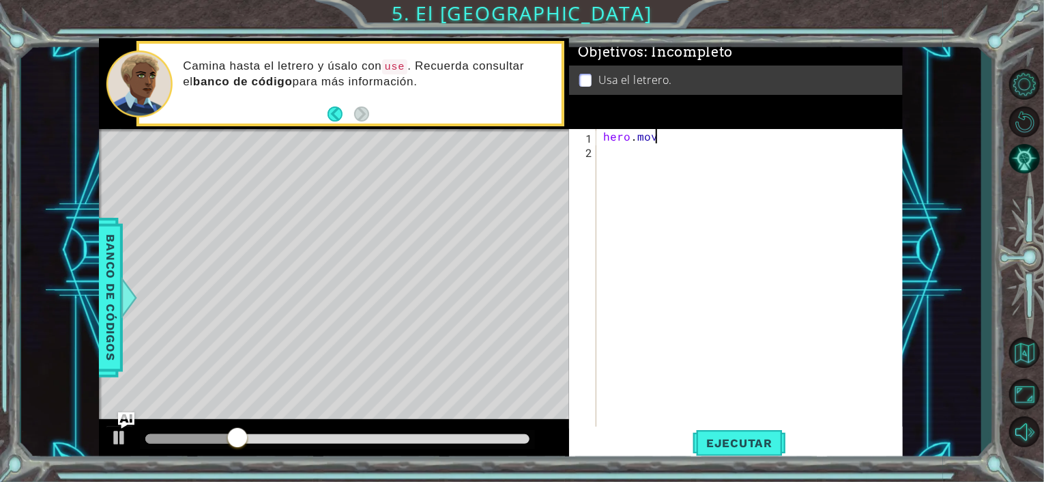
drag, startPoint x: 707, startPoint y: 134, endPoint x: 666, endPoint y: 140, distance: 41.3
click at [666, 140] on div "hero . mov" at bounding box center [753, 293] width 306 height 329
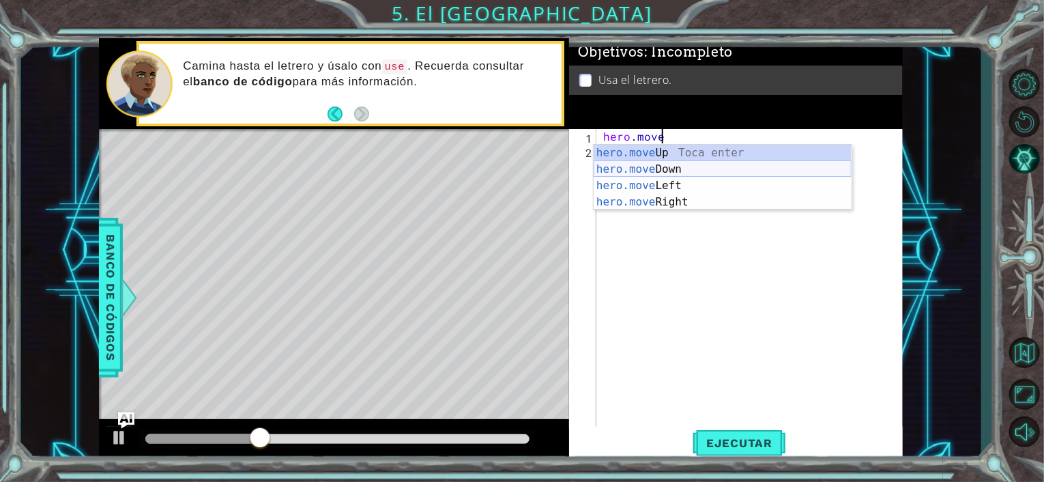
click at [655, 178] on div "hero.move Up Toca enter hero.move Down Toca enter hero.move Left Toca enter her…" at bounding box center [722, 194] width 258 height 98
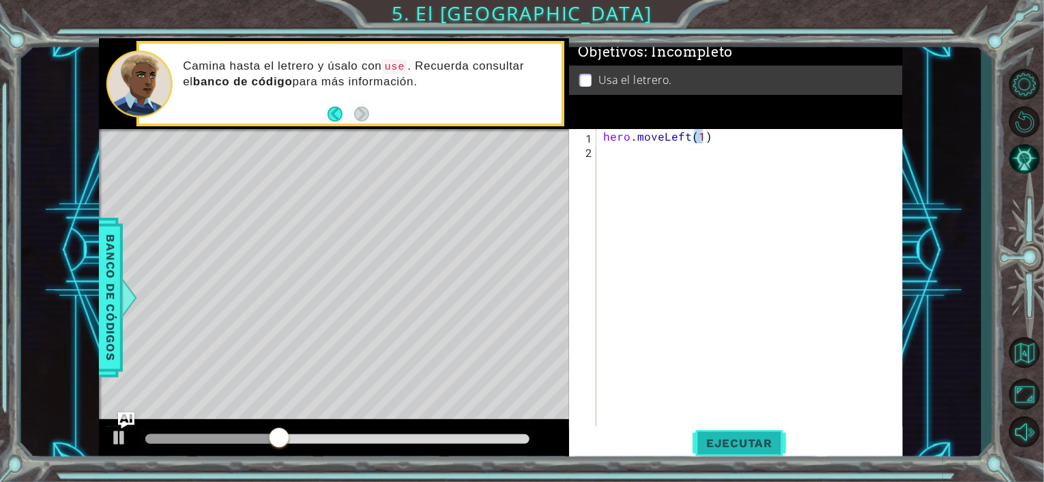
click at [735, 446] on span "Ejecutar" at bounding box center [738, 443] width 93 height 14
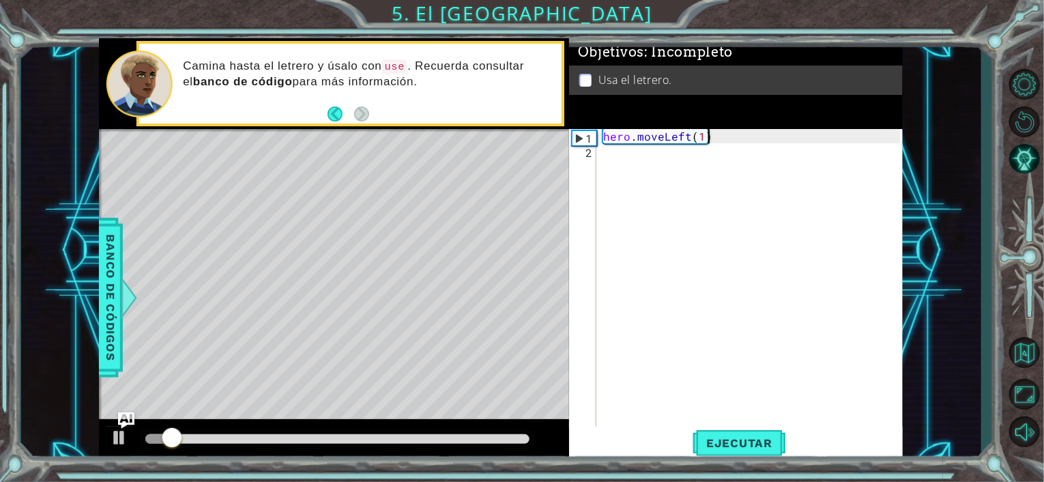
click at [710, 137] on div "hero . moveLeft ( 1 )" at bounding box center [753, 293] width 306 height 329
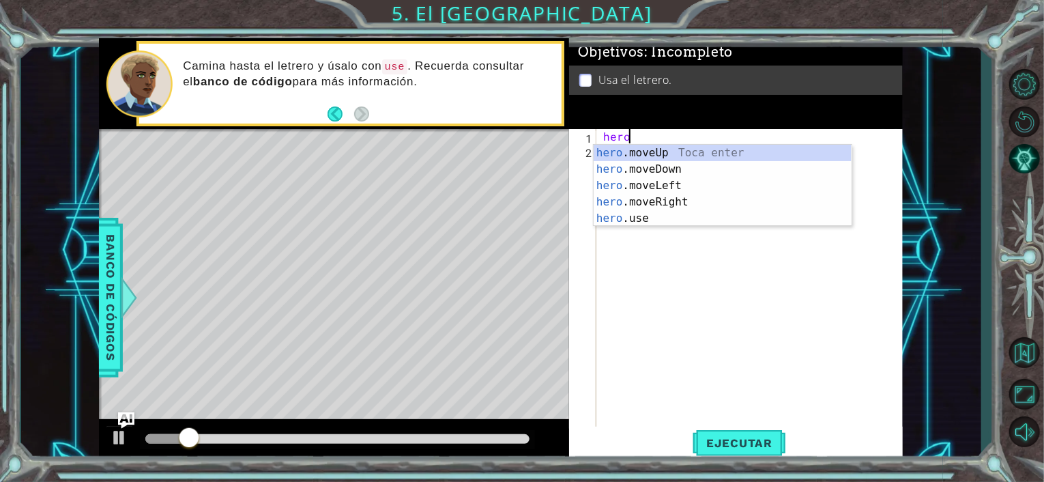
scroll to position [0, 1]
click at [666, 203] on div "hero .moveUp Toca enter hero .moveDown Toca enter hero .moveLeft Toca enter her…" at bounding box center [722, 202] width 258 height 115
type textarea "hero.moveRight(1)"
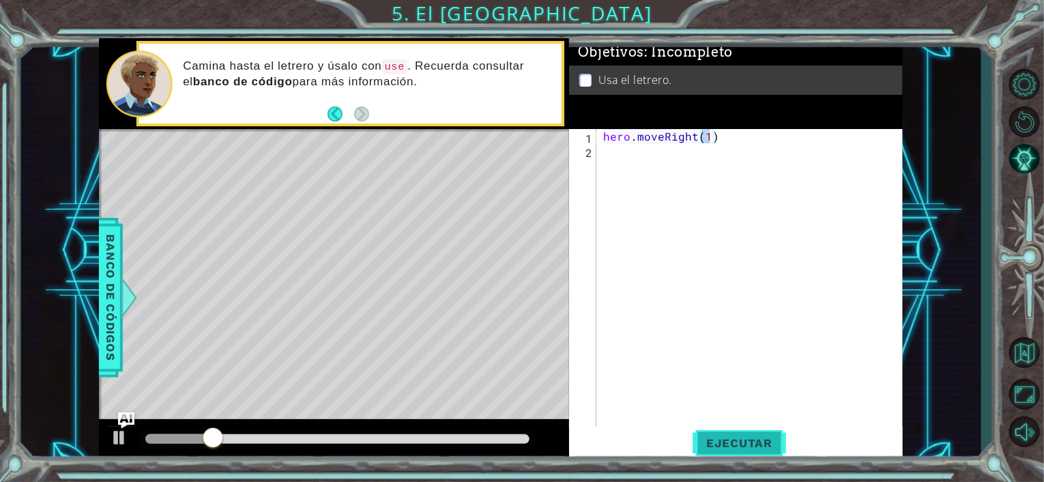
click at [758, 444] on span "Ejecutar" at bounding box center [738, 443] width 93 height 14
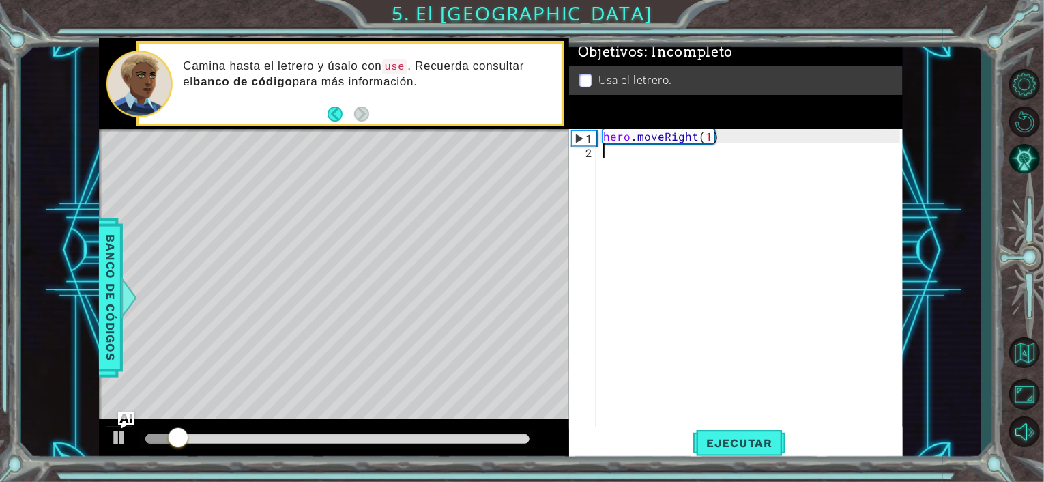
click at [611, 162] on div "hero . moveRight ( 1 )" at bounding box center [753, 293] width 306 height 329
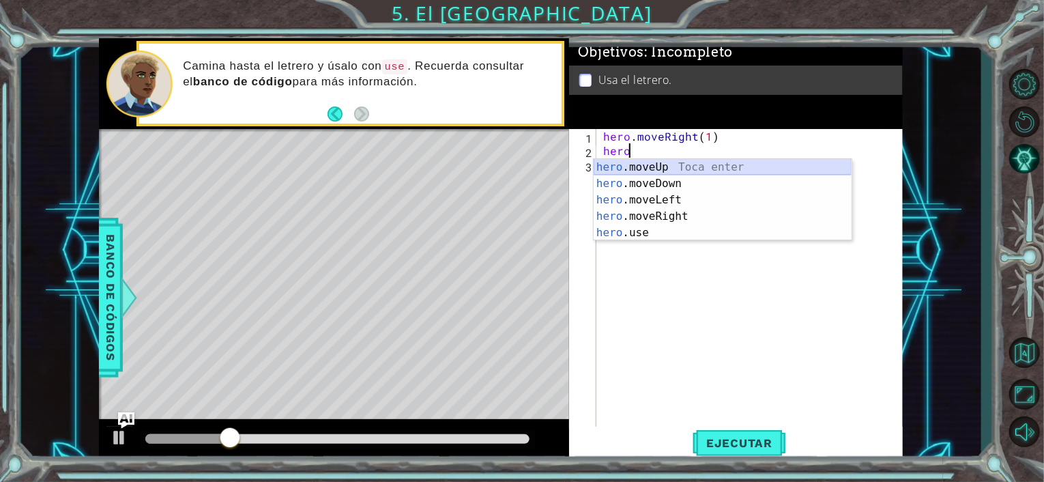
click at [670, 165] on div "hero .moveUp Toca enter hero .moveDown Toca enter hero .moveLeft Toca enter her…" at bounding box center [722, 216] width 258 height 115
type textarea "hero.moveUp(1)"
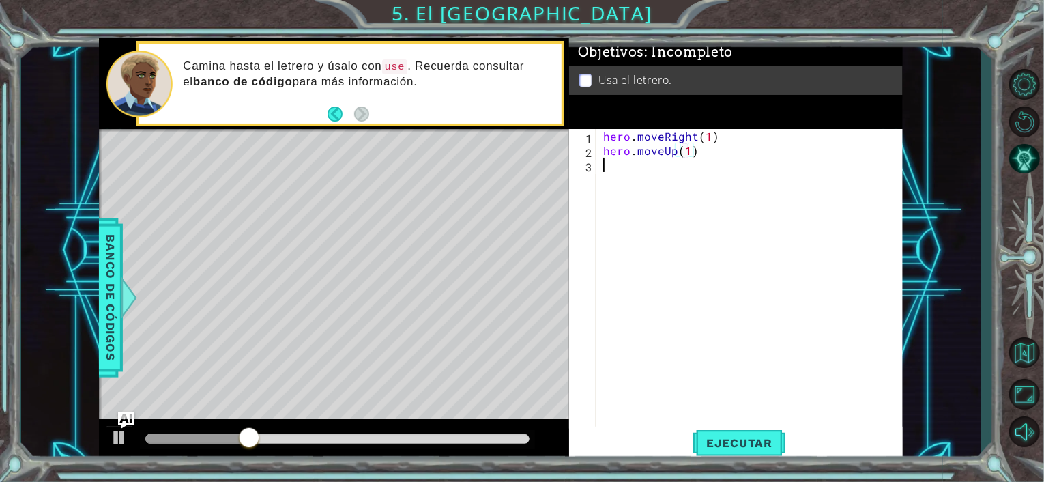
click at [627, 173] on div "hero . moveRight ( 1 ) hero . moveUp ( 1 )" at bounding box center [753, 293] width 306 height 329
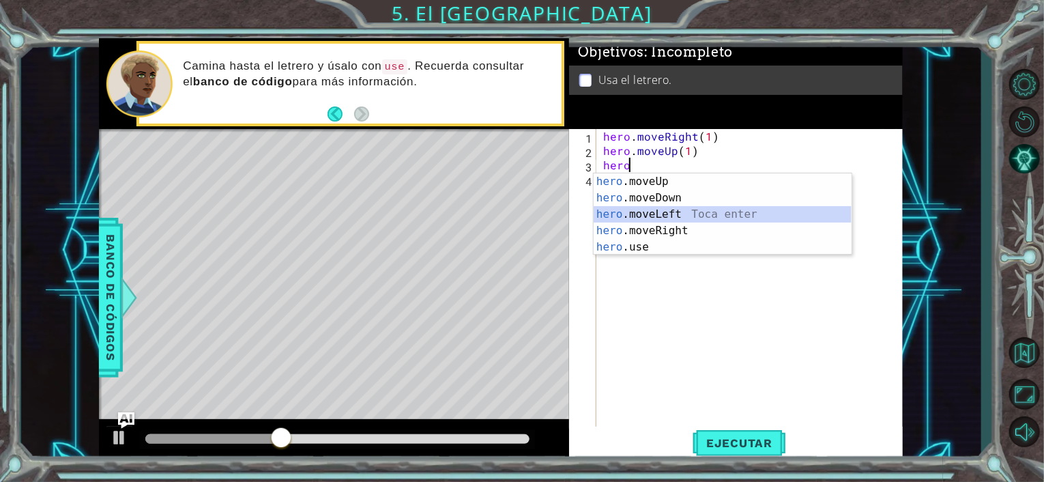
click at [659, 211] on div "hero .moveUp Toca enter hero .moveDown Toca enter hero .moveLeft Toca enter her…" at bounding box center [722, 230] width 258 height 115
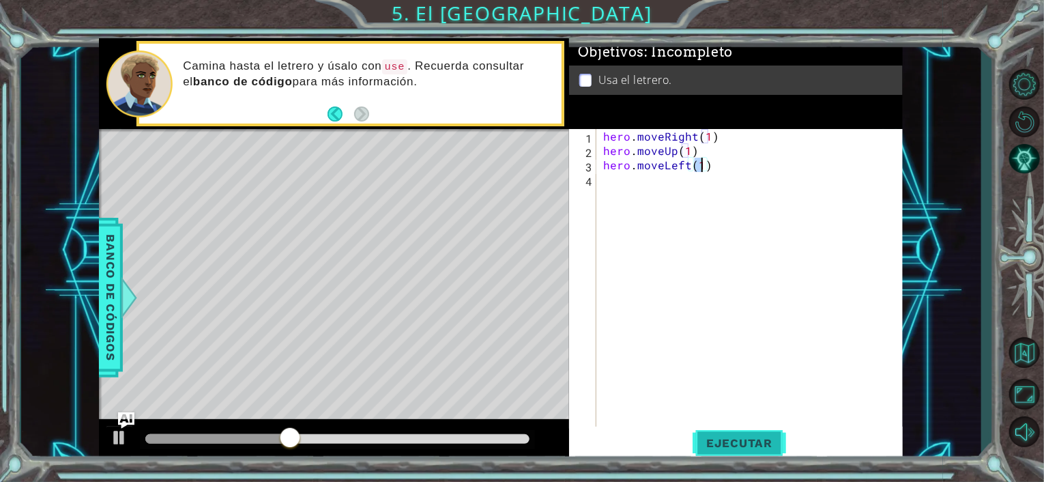
type textarea "hero.moveLeft(1)"
click at [740, 429] on button "Ejecutar" at bounding box center [738, 442] width 93 height 33
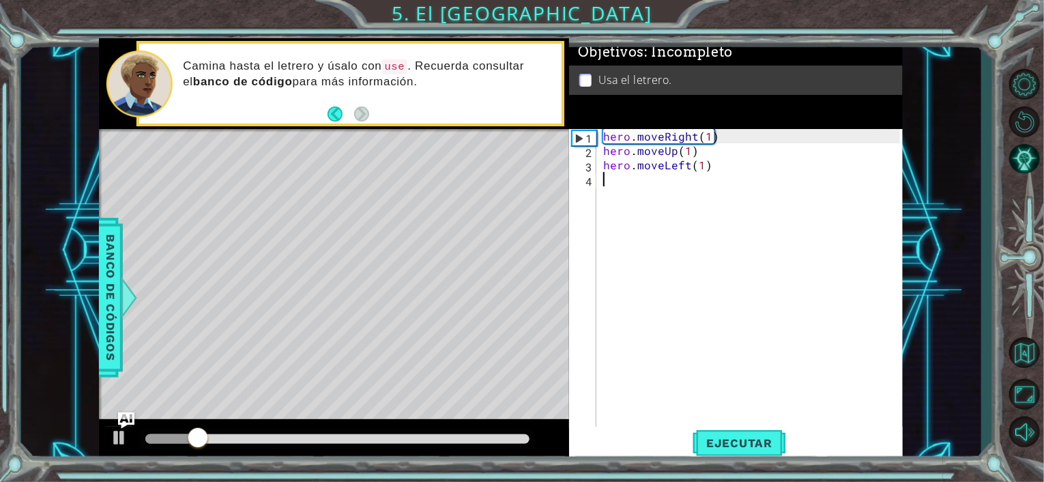
click at [602, 192] on div "hero . moveRight ( 1 ) hero . moveUp ( 1 ) hero . moveLeft ( 1 )" at bounding box center [753, 293] width 306 height 329
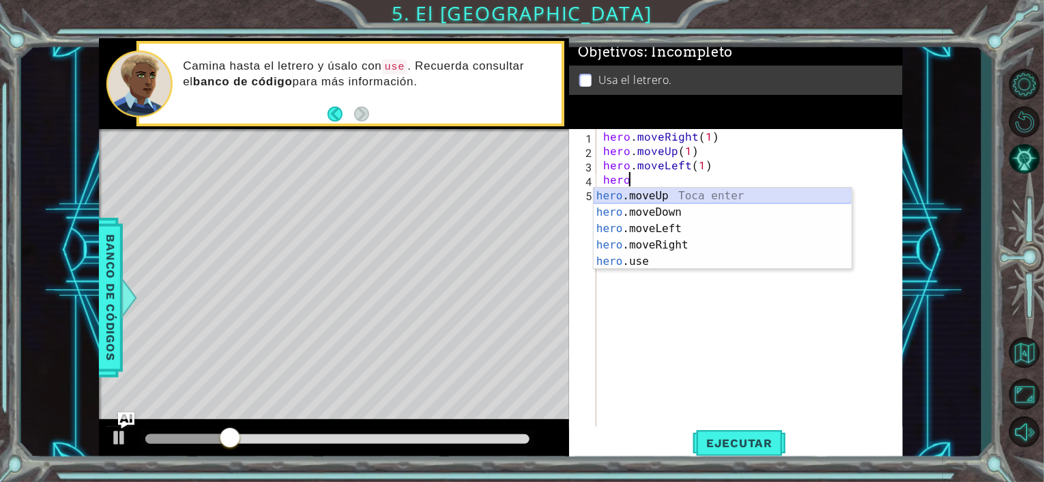
click at [662, 193] on div "hero .moveUp Toca enter hero .moveDown Toca enter hero .moveLeft Toca enter her…" at bounding box center [722, 245] width 258 height 115
type textarea "hero.moveUp(1)"
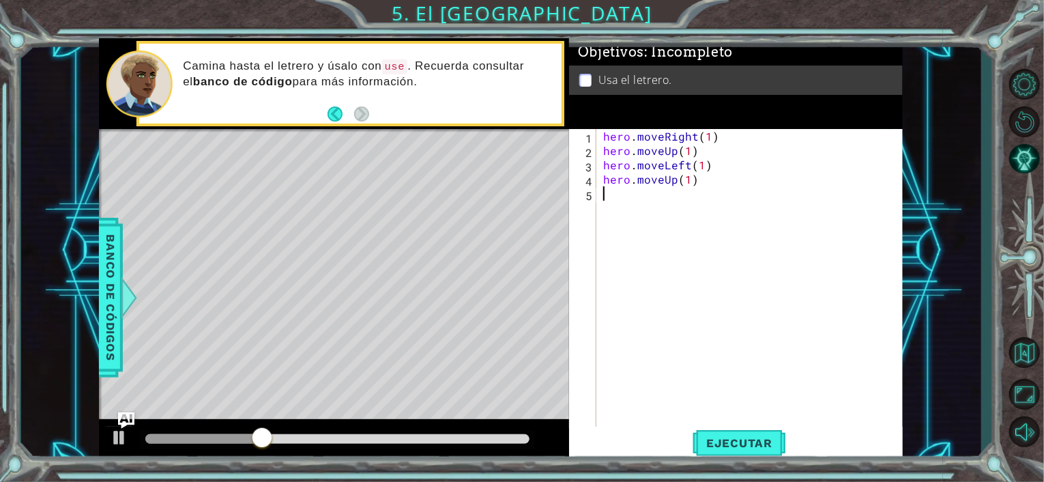
click at [619, 208] on div "hero . moveRight ( 1 ) hero . moveUp ( 1 ) hero . moveLeft ( 1 ) hero . moveUp …" at bounding box center [753, 293] width 306 height 329
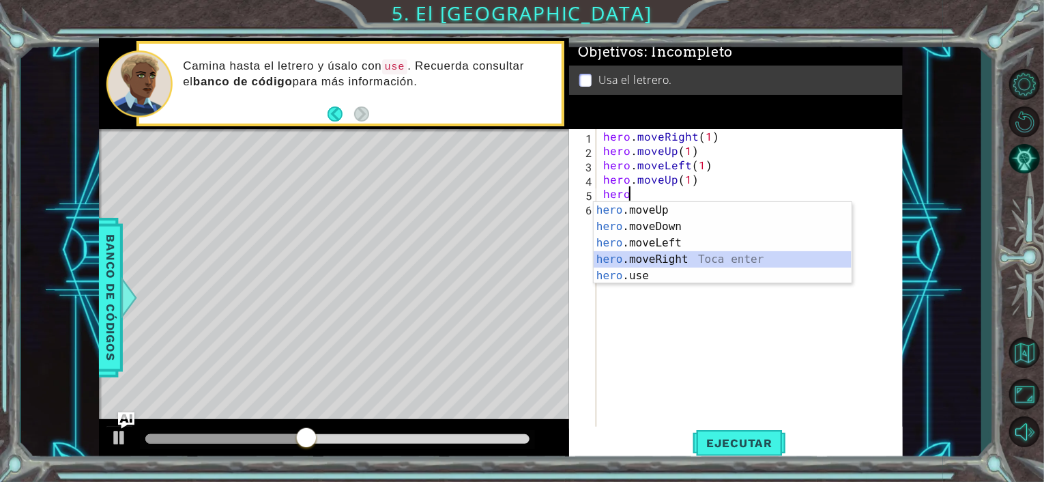
click at [649, 261] on div "hero .moveUp Toca enter hero .moveDown Toca enter hero .moveLeft Toca enter her…" at bounding box center [722, 259] width 258 height 115
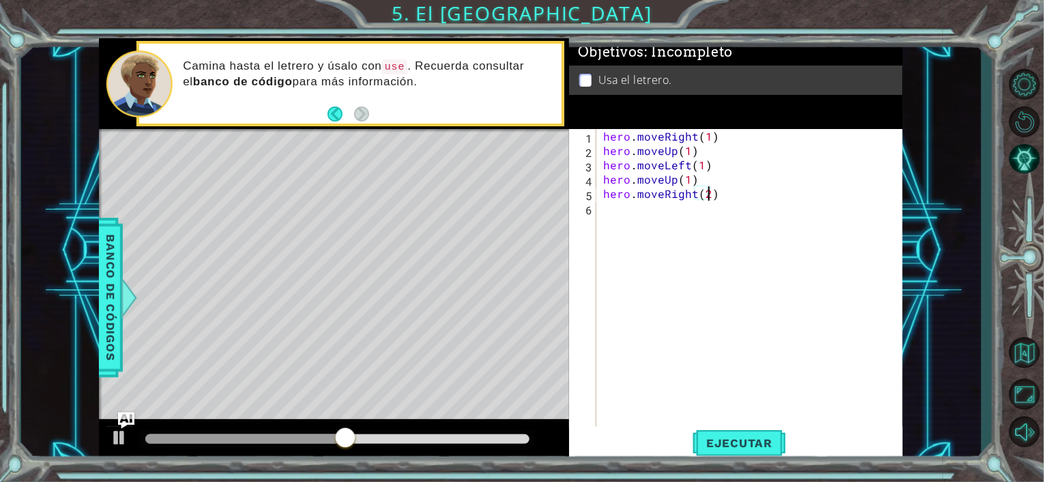
type textarea "hero.moveRight(2)"
click at [620, 211] on div "hero . moveRight ( 1 ) hero . moveUp ( 1 ) hero . moveLeft ( 1 ) hero . moveUp …" at bounding box center [753, 293] width 306 height 329
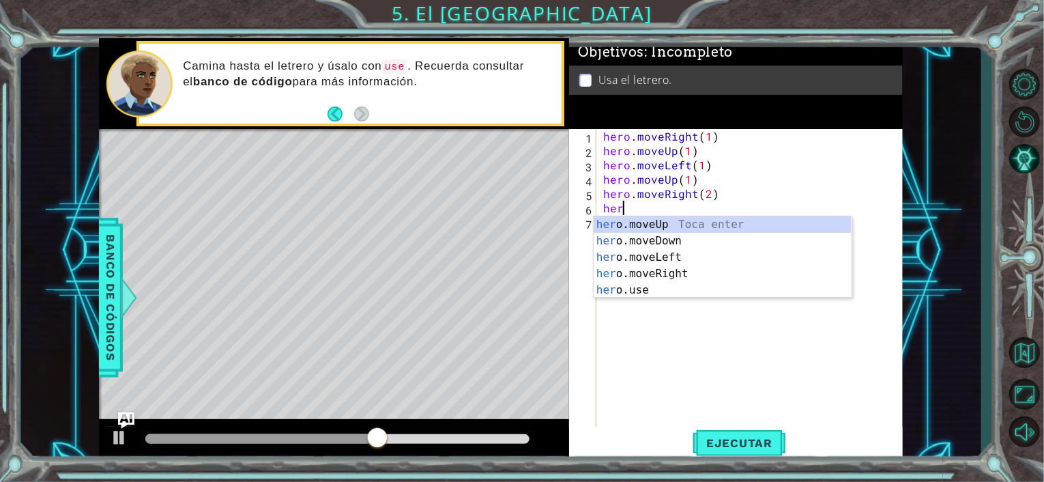
scroll to position [0, 0]
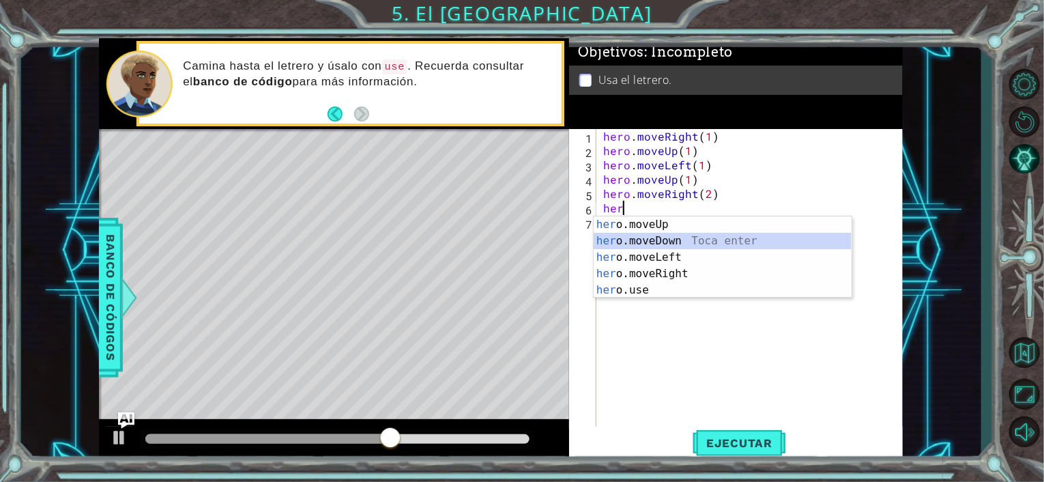
click at [636, 242] on div "her o.moveUp Toca enter her o.moveDown Toca enter her o.moveLeft [PERSON_NAME] …" at bounding box center [722, 273] width 258 height 115
type textarea "hero.moveDown(1)"
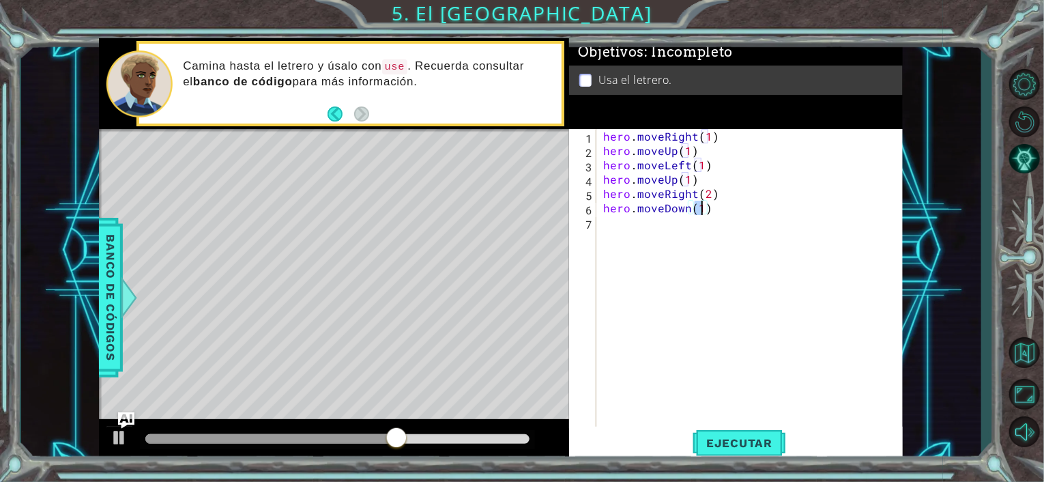
click at [623, 229] on div "hero . moveRight ( 1 ) hero . moveUp ( 1 ) hero . moveLeft ( 1 ) hero . moveUp …" at bounding box center [753, 293] width 306 height 329
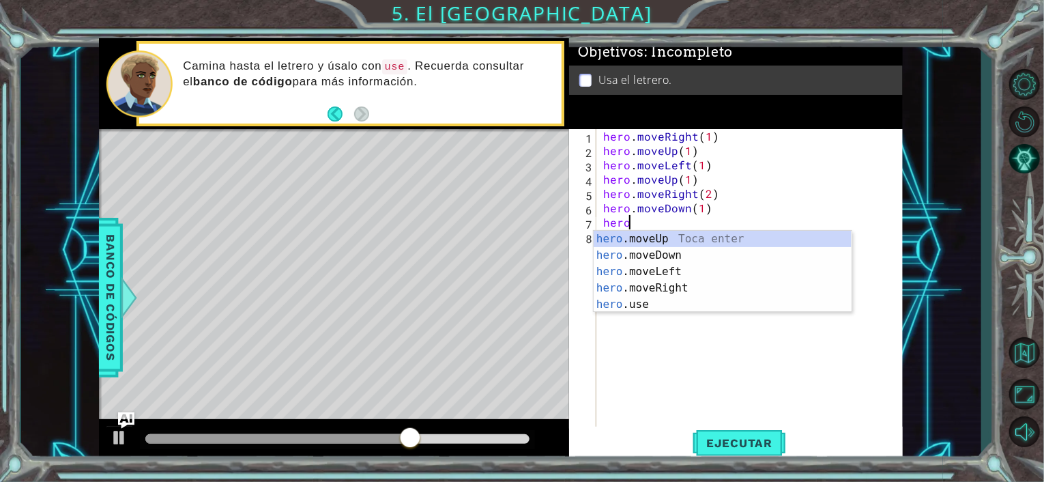
scroll to position [0, 1]
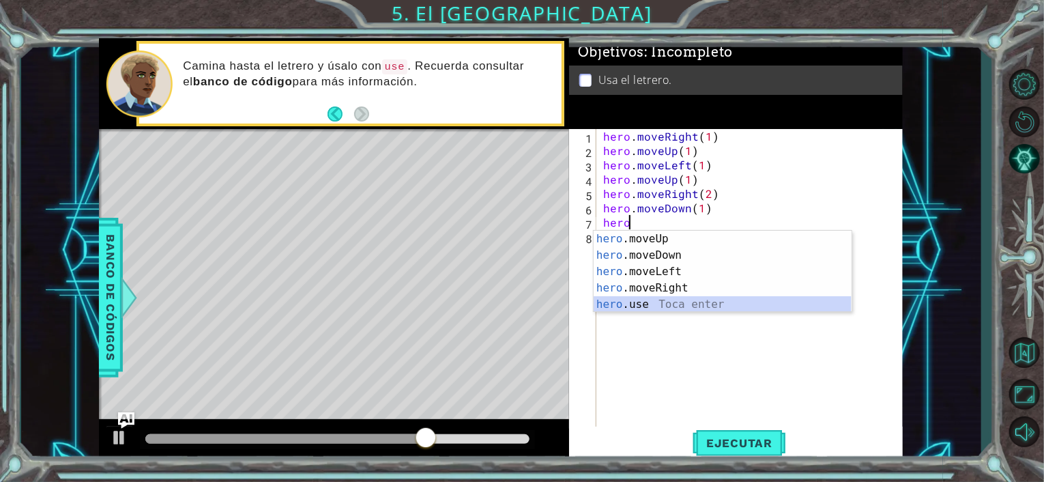
click at [658, 297] on div "hero .moveUp Toca enter hero .moveDown Toca enter hero .moveLeft Toca enter her…" at bounding box center [722, 288] width 258 height 115
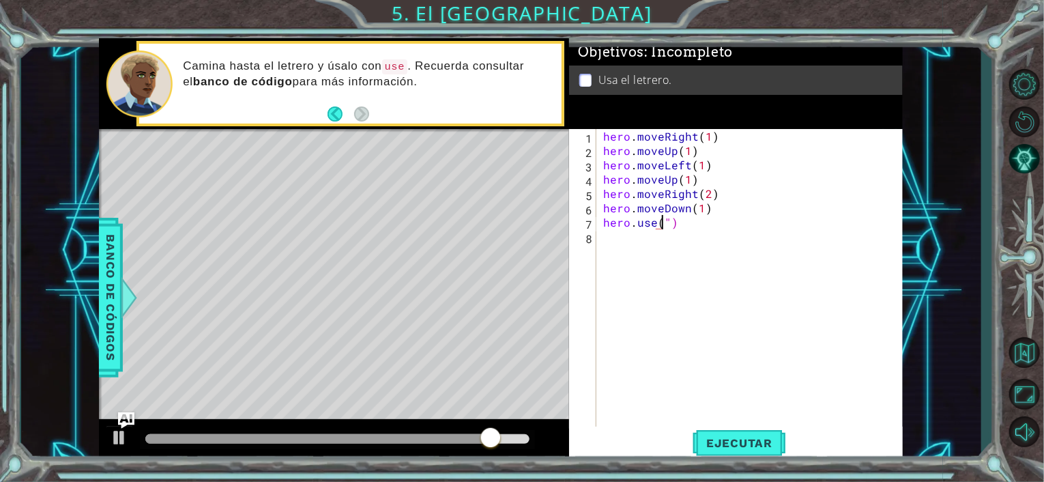
click at [681, 227] on div "hero . moveRight ( 1 ) hero . moveUp ( 1 ) hero . moveLeft ( 1 ) hero . moveUp …" at bounding box center [753, 293] width 306 height 329
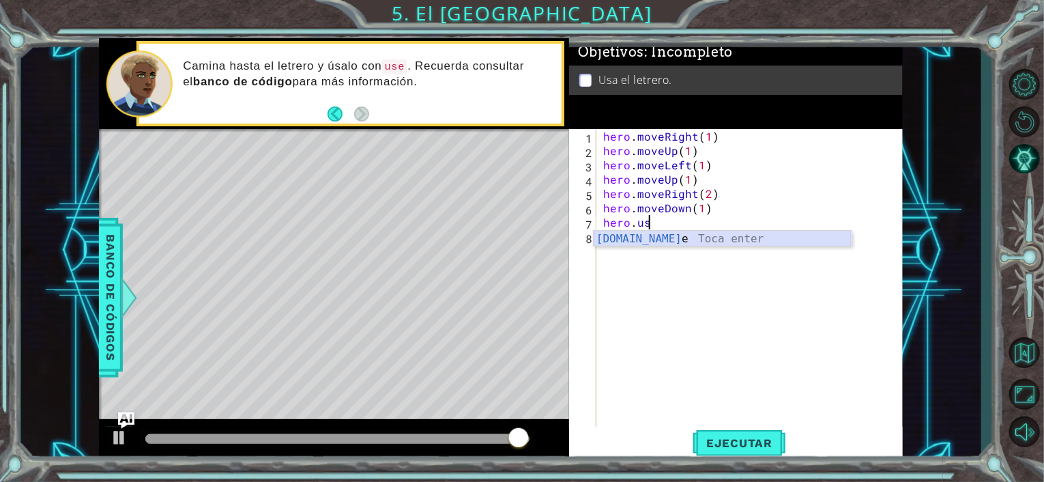
click at [664, 240] on div "[DOMAIN_NAME] e Toca enter" at bounding box center [722, 255] width 258 height 49
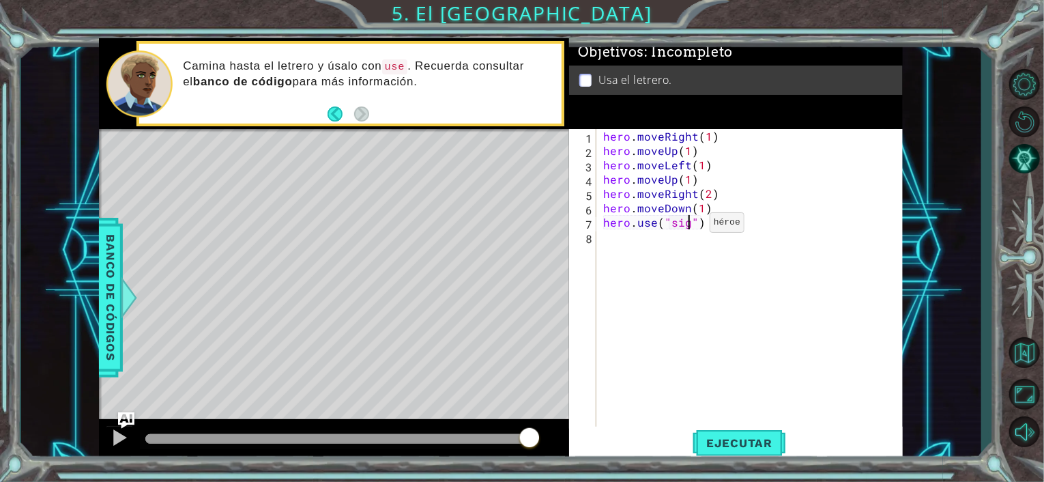
scroll to position [0, 7]
type textarea "hero.use("sign")"
click at [715, 450] on button "Ejecutar" at bounding box center [738, 442] width 93 height 33
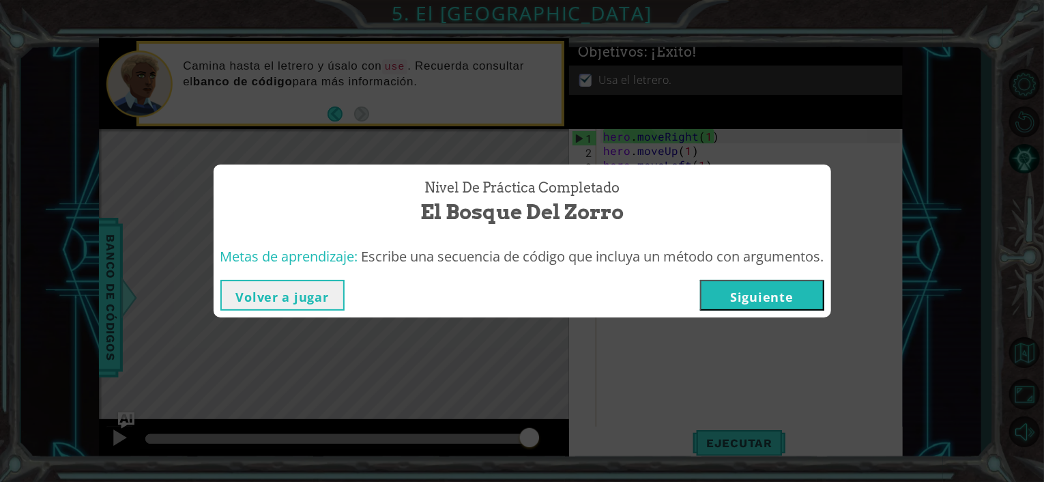
click at [787, 296] on button "Siguiente" at bounding box center [762, 295] width 124 height 31
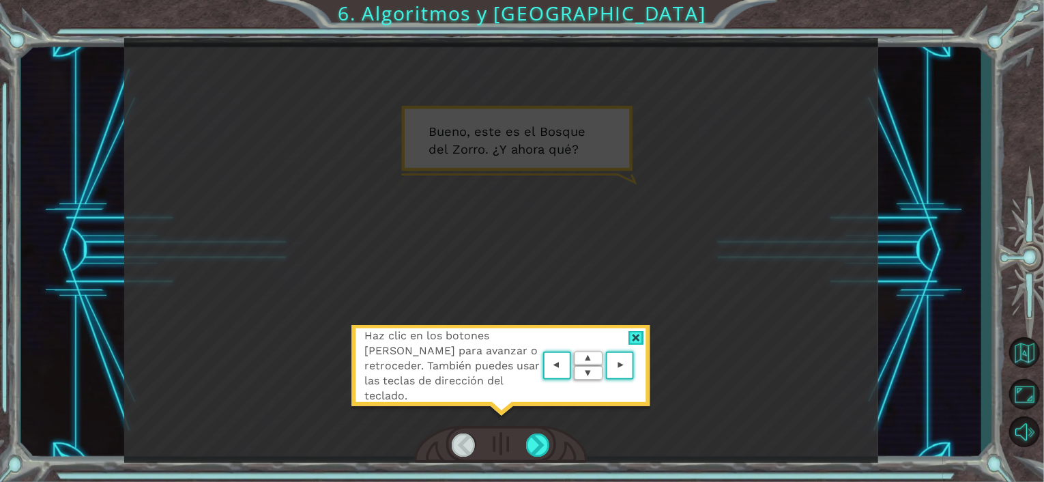
click at [637, 366] on area at bounding box center [637, 366] width 0 height 0
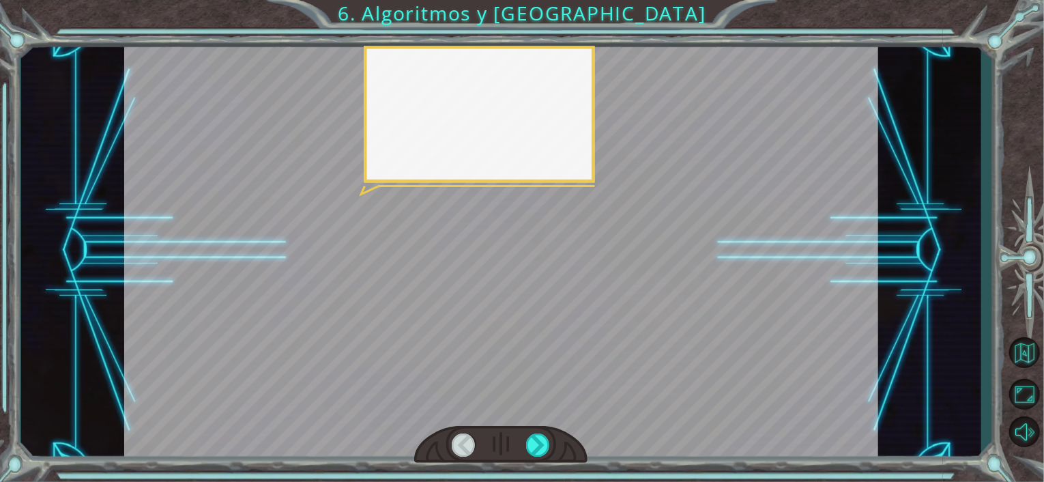
click at [612, 370] on div at bounding box center [501, 250] width 754 height 424
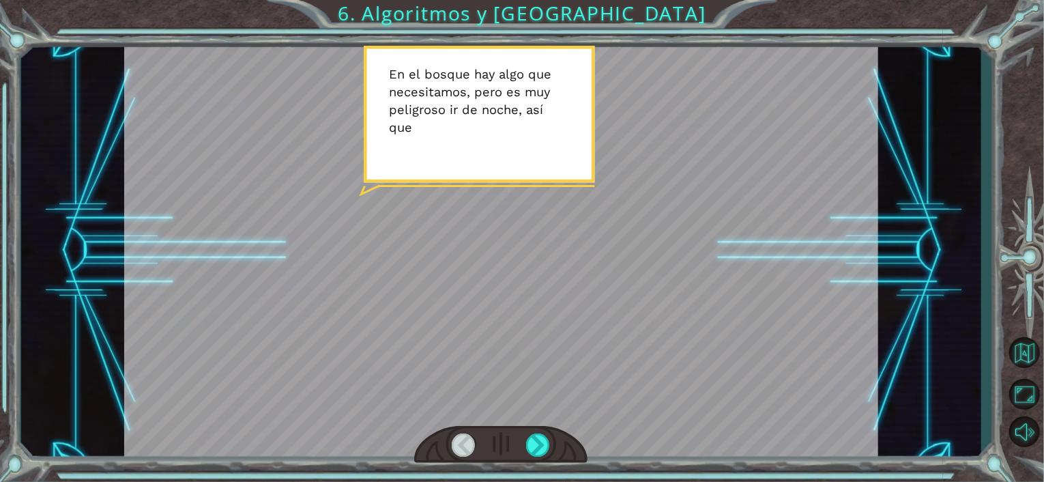
click at [587, 306] on div at bounding box center [501, 250] width 754 height 424
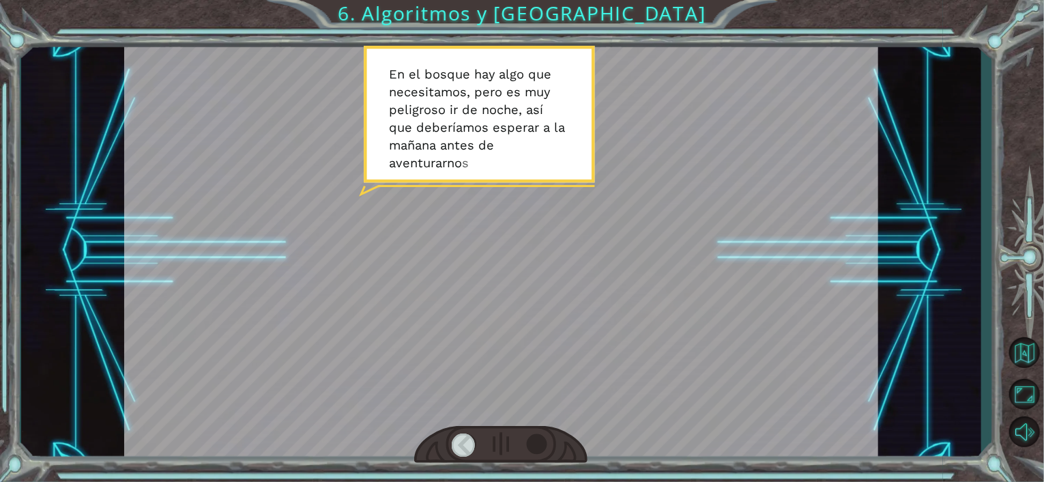
click at [537, 443] on div at bounding box center [538, 444] width 24 height 23
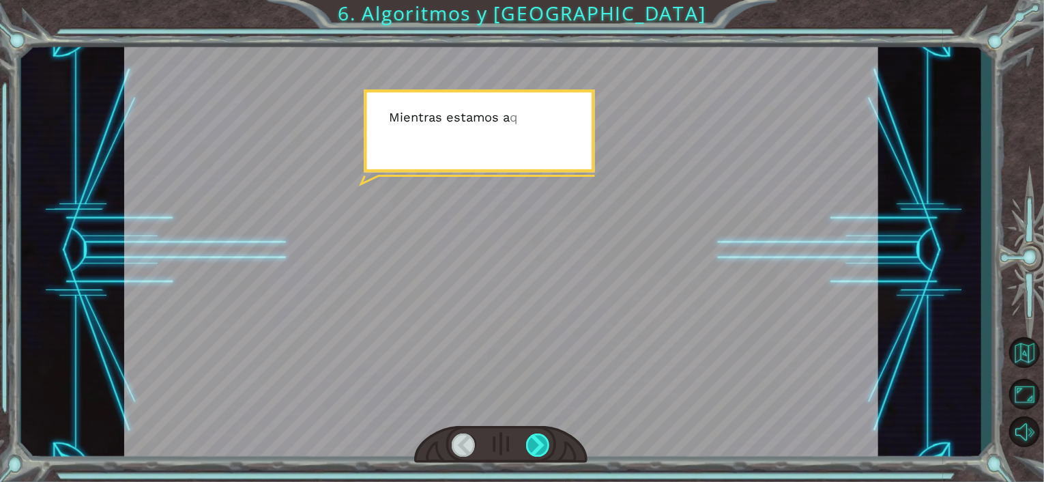
click at [535, 443] on div at bounding box center [538, 444] width 24 height 23
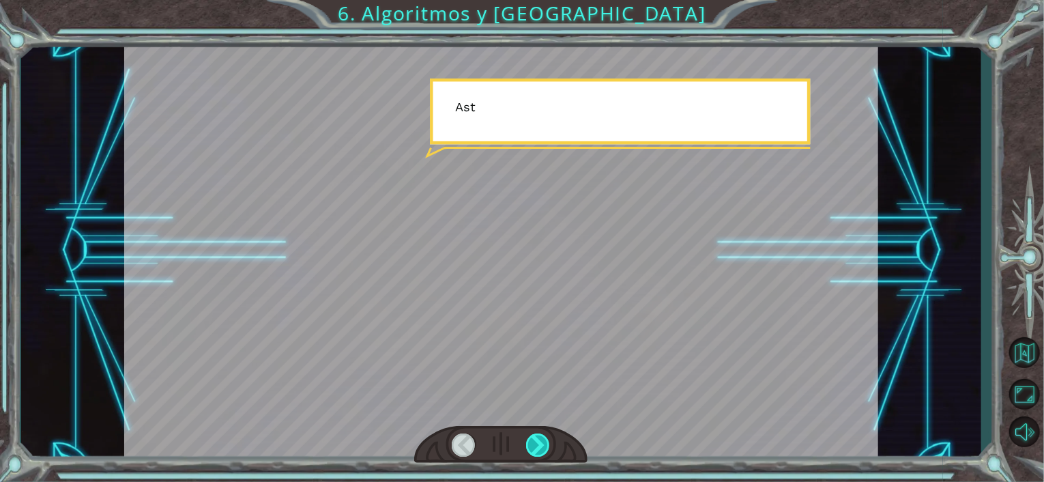
click at [536, 443] on div at bounding box center [538, 444] width 24 height 23
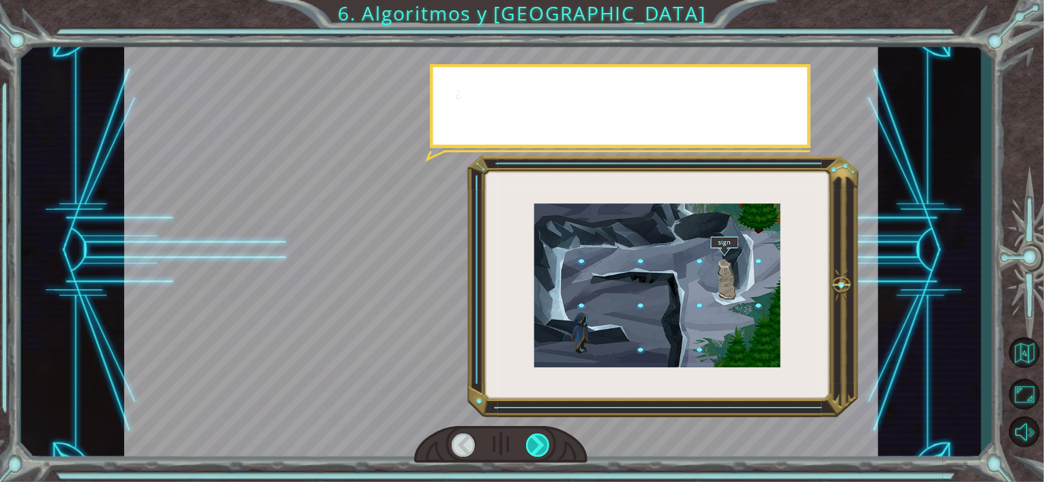
click at [536, 443] on div at bounding box center [538, 444] width 24 height 23
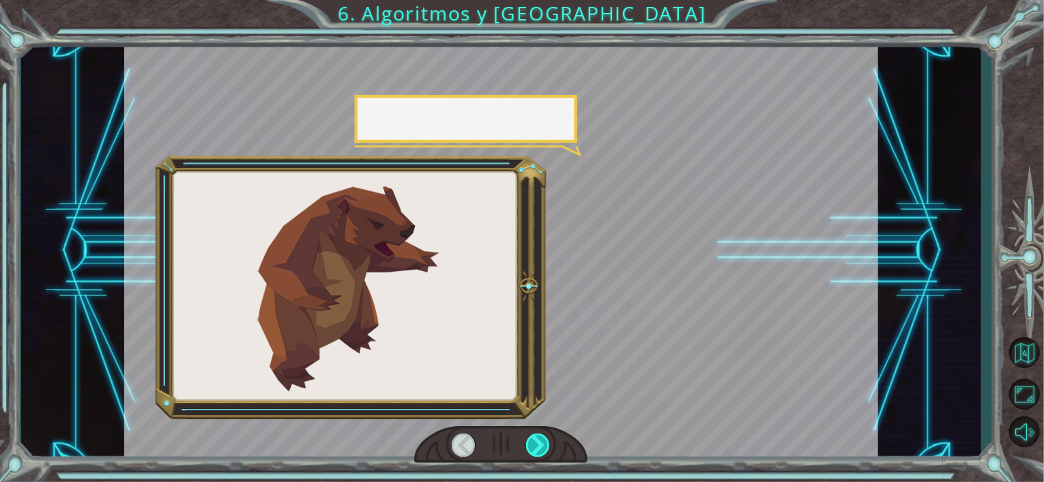
click at [536, 443] on div at bounding box center [538, 444] width 24 height 23
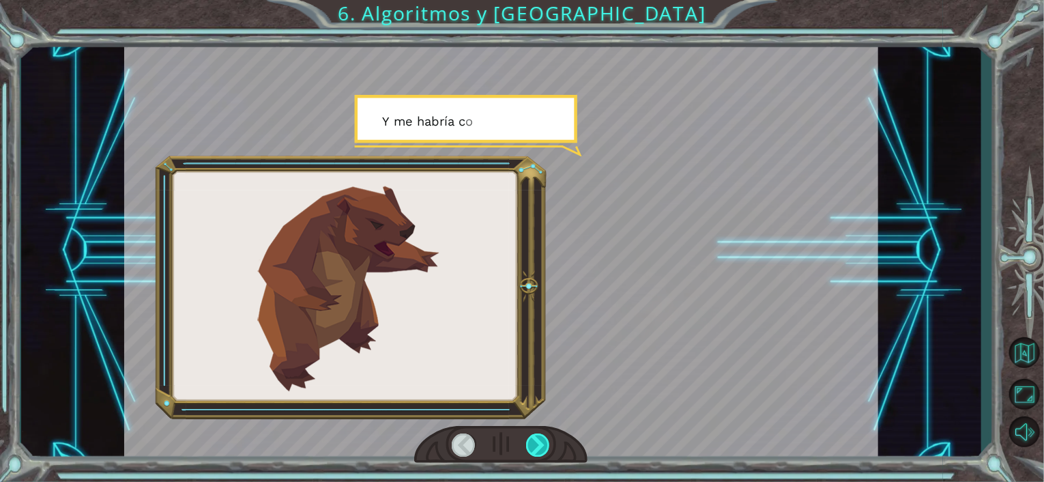
click at [536, 443] on div at bounding box center [538, 444] width 24 height 23
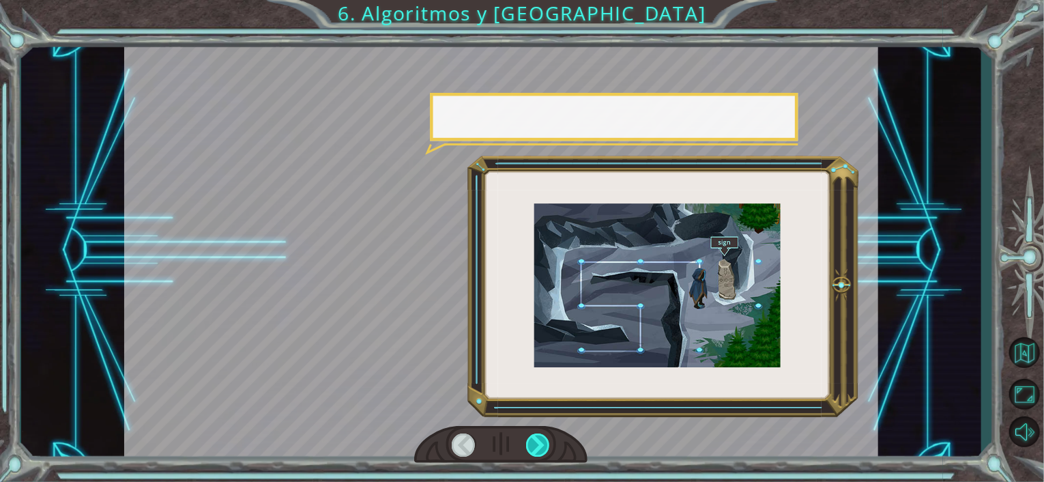
click at [536, 443] on div at bounding box center [538, 444] width 24 height 23
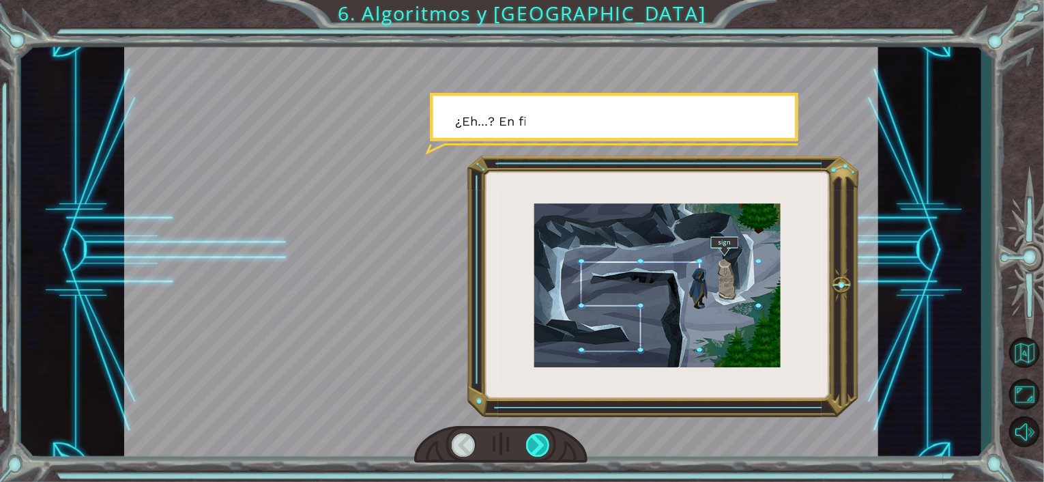
click at [536, 443] on div at bounding box center [538, 444] width 24 height 23
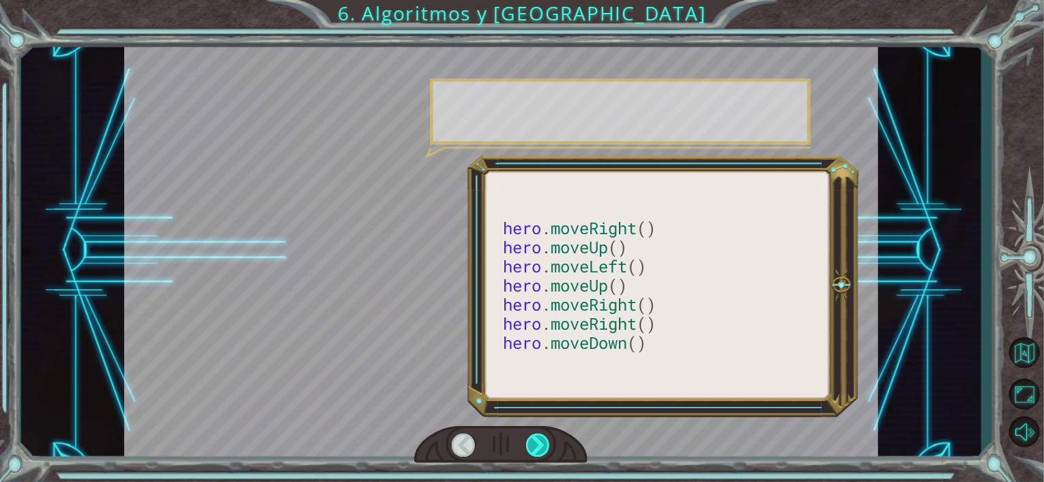
click at [536, 443] on div at bounding box center [538, 444] width 24 height 23
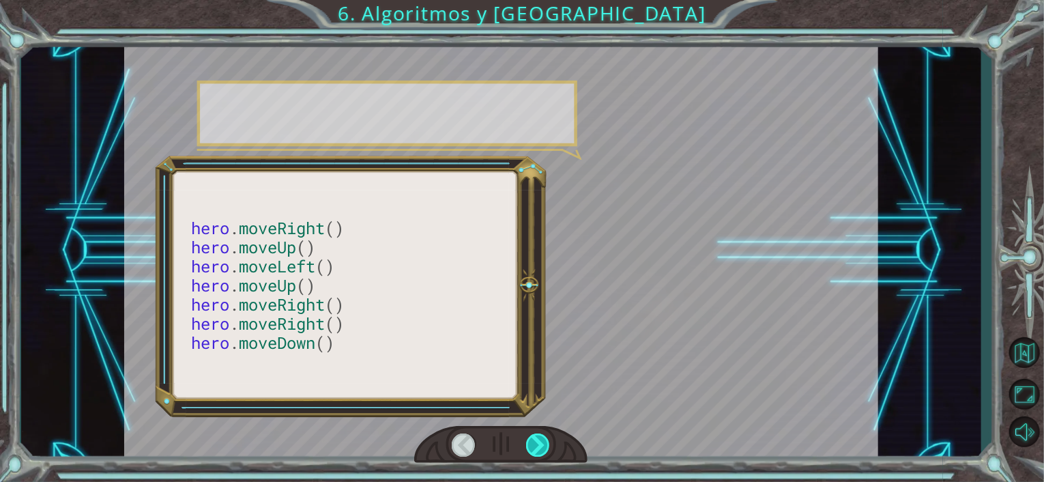
click at [536, 443] on div at bounding box center [538, 444] width 24 height 23
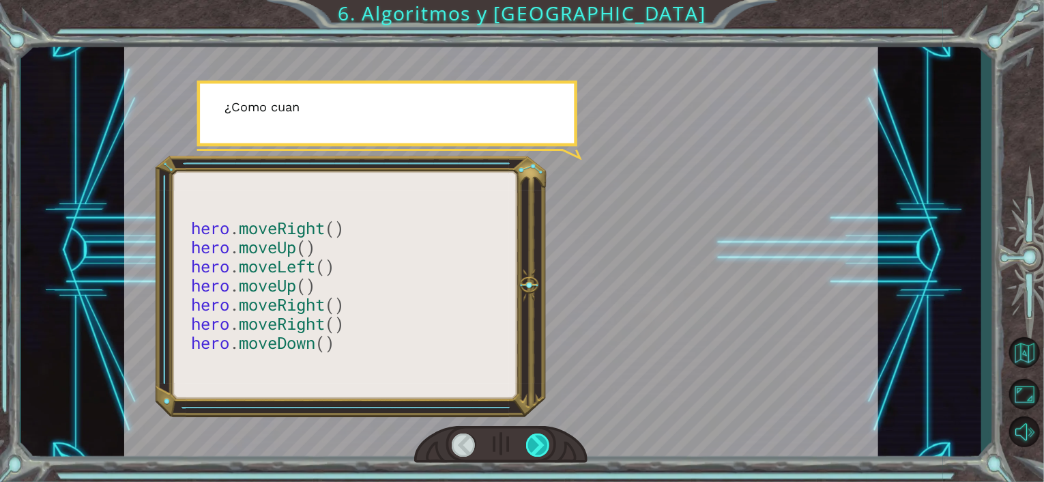
click at [536, 443] on div at bounding box center [538, 444] width 24 height 23
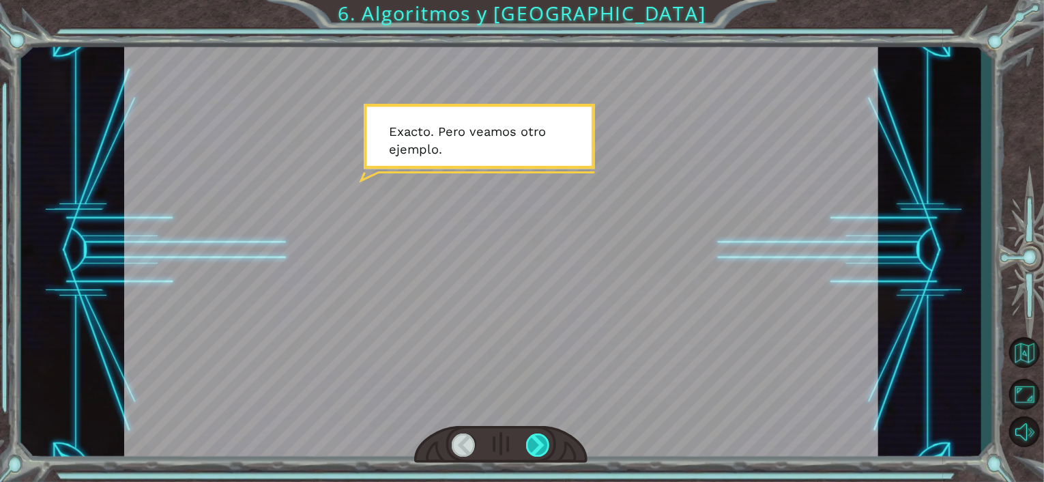
click at [536, 443] on div at bounding box center [538, 444] width 24 height 23
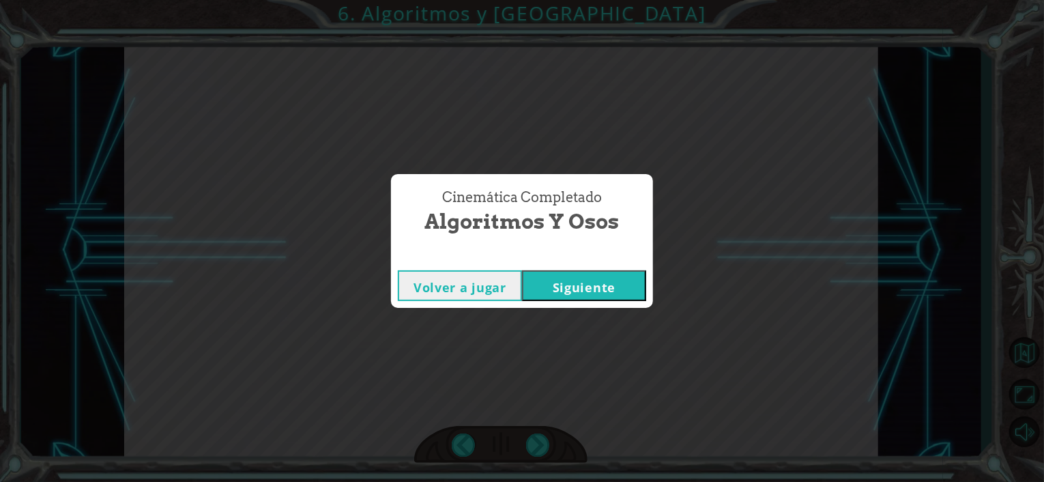
click at [587, 297] on button "Siguiente" at bounding box center [584, 285] width 124 height 31
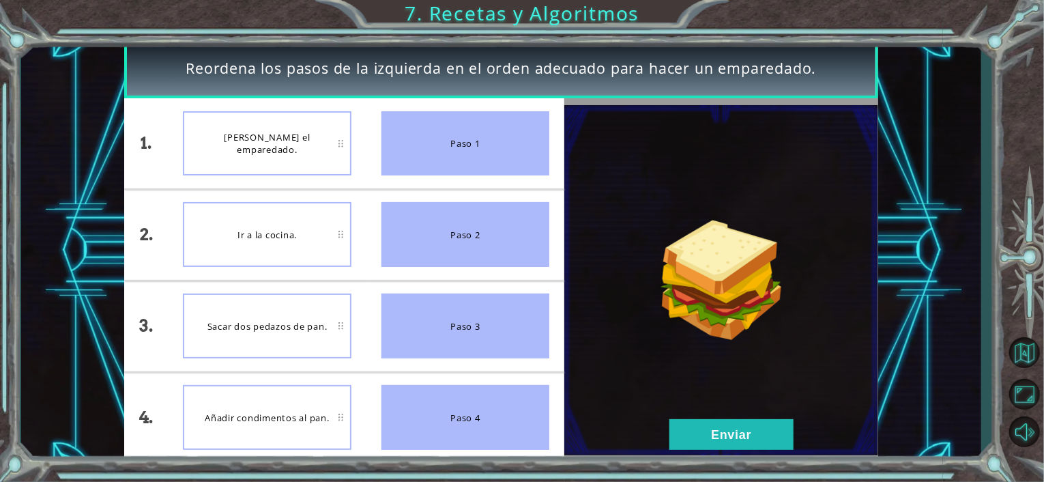
drag, startPoint x: 482, startPoint y: 151, endPoint x: 230, endPoint y: 257, distance: 273.9
click at [230, 257] on div "1. 2. 3. 4. [PERSON_NAME] el emparedado. Ir a la cocina. Sacar dos pedazos de p…" at bounding box center [344, 280] width 440 height 364
click at [344, 235] on div "Ir a la cocina." at bounding box center [267, 234] width 168 height 65
click at [420, 154] on div "Paso 1" at bounding box center [465, 143] width 168 height 65
click at [347, 235] on div "Ir a la cocina." at bounding box center [267, 234] width 168 height 65
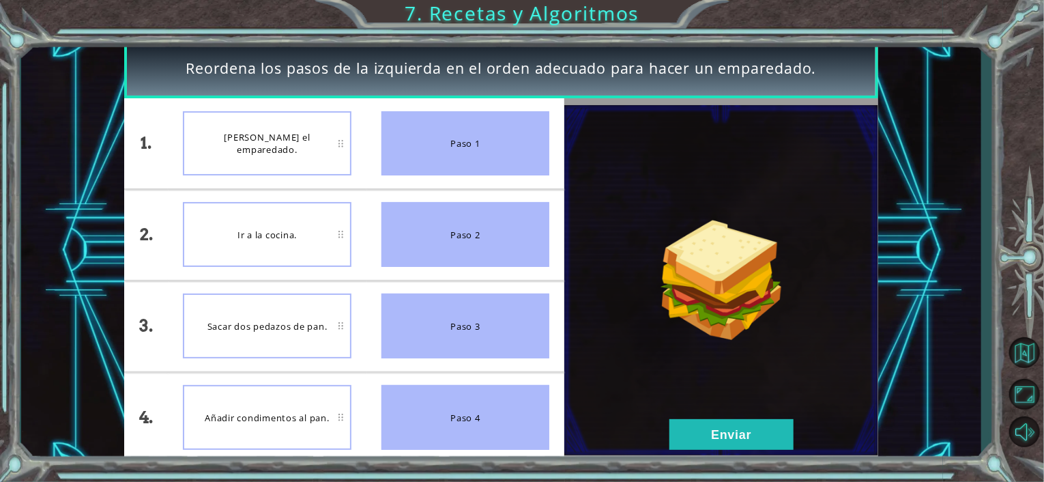
click at [400, 143] on div "Paso 1" at bounding box center [465, 143] width 168 height 65
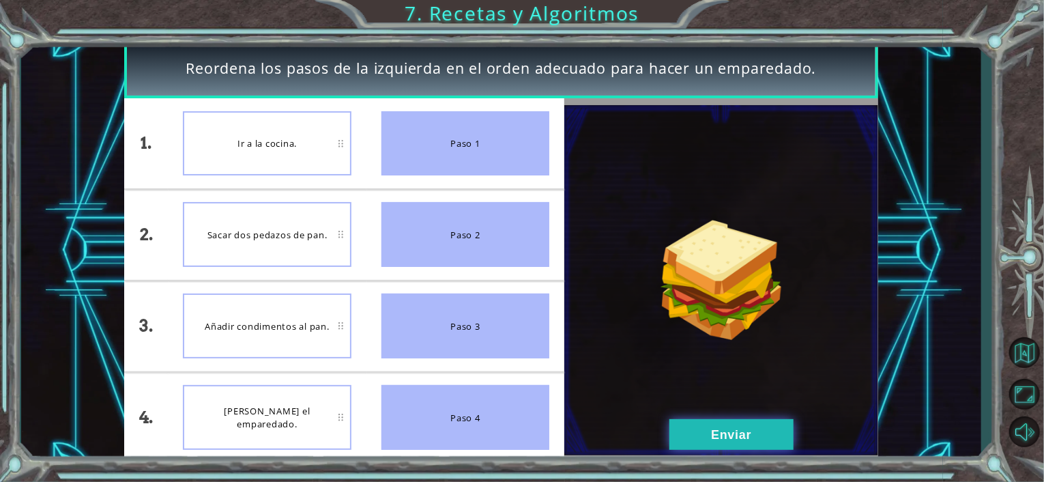
click at [730, 439] on button "Enviar" at bounding box center [731, 434] width 124 height 31
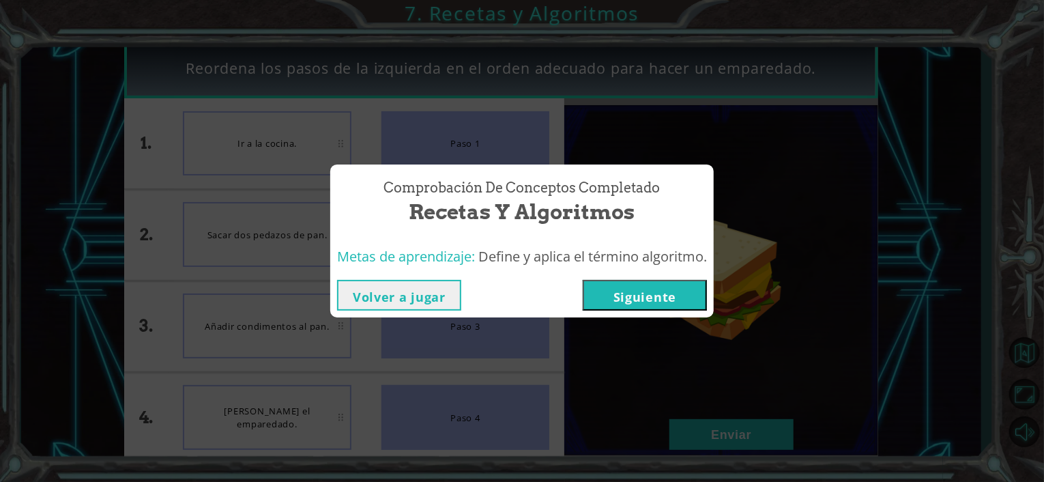
click at [650, 304] on button "Siguiente" at bounding box center [644, 295] width 124 height 31
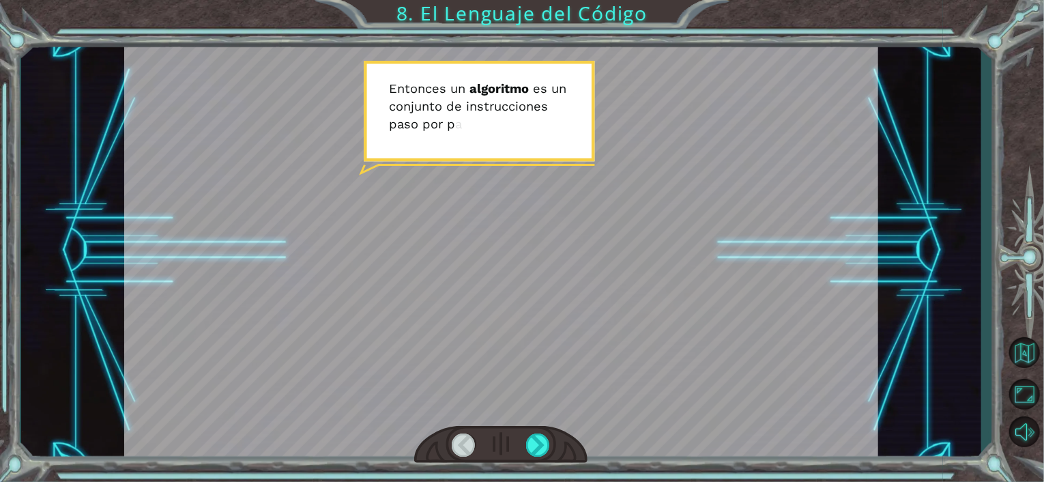
click at [565, 280] on div at bounding box center [501, 250] width 754 height 424
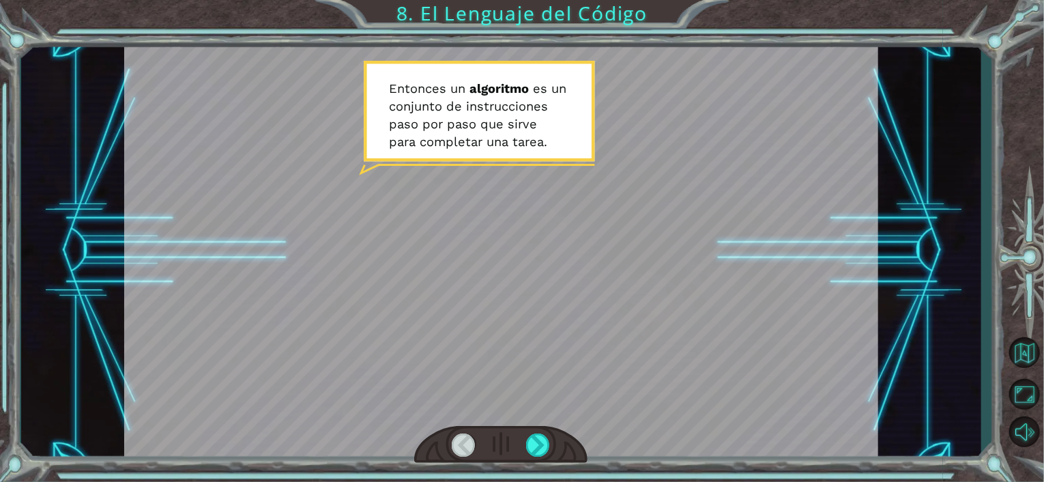
click at [565, 280] on div at bounding box center [501, 250] width 754 height 424
click at [534, 436] on div at bounding box center [538, 444] width 24 height 23
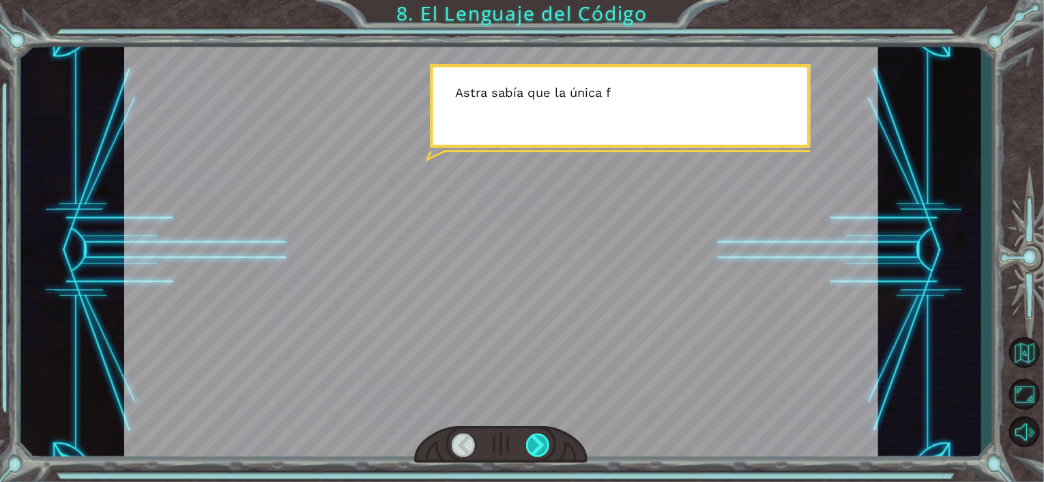
click at [534, 436] on div at bounding box center [538, 444] width 24 height 23
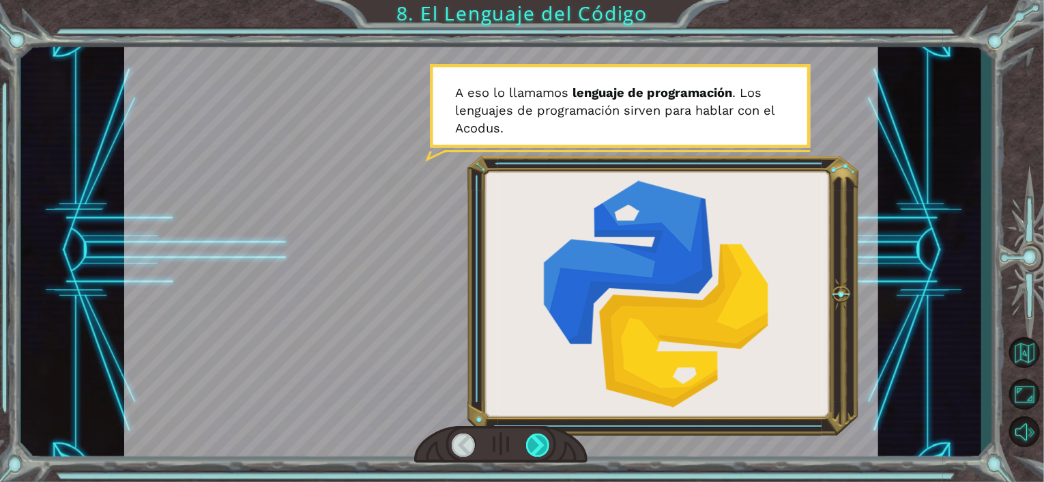
click at [541, 448] on div at bounding box center [538, 444] width 24 height 23
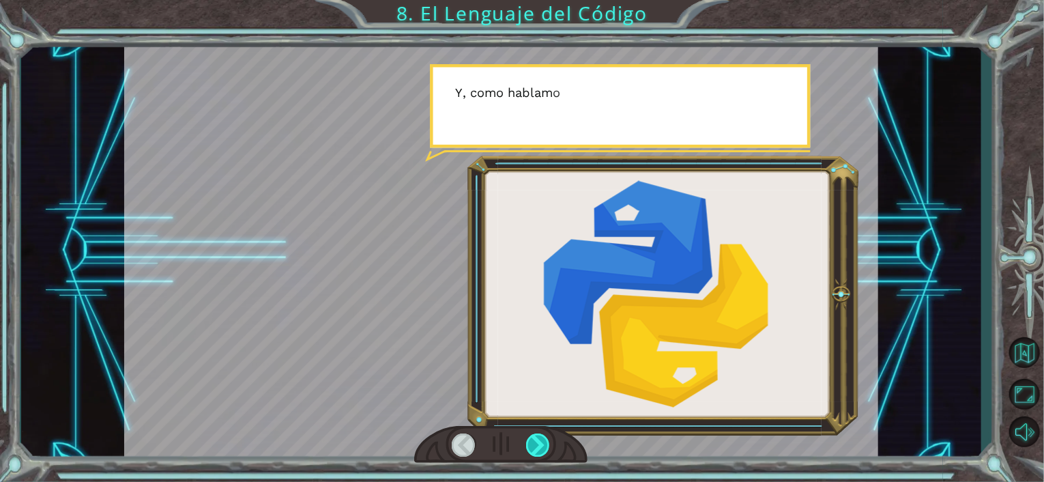
click at [541, 448] on div at bounding box center [538, 444] width 24 height 23
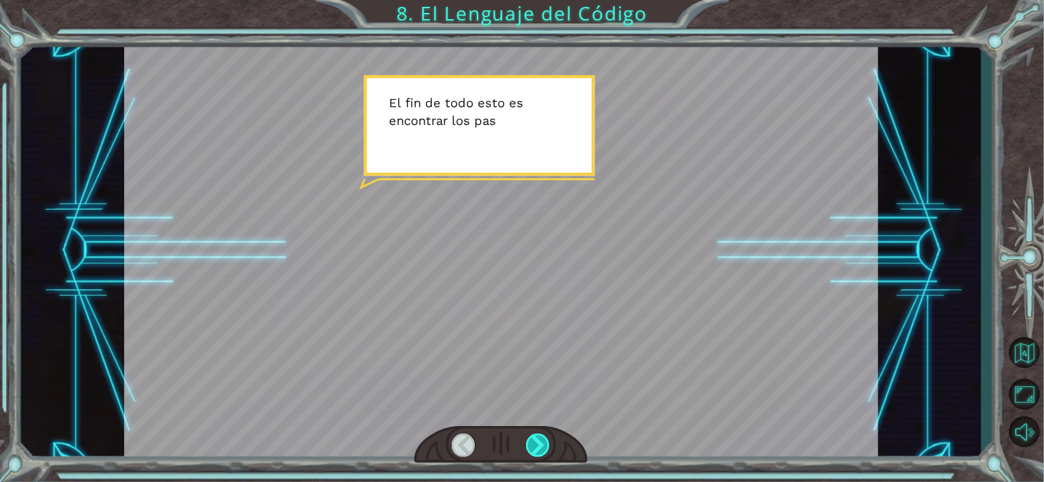
click at [541, 448] on div at bounding box center [538, 444] width 24 height 23
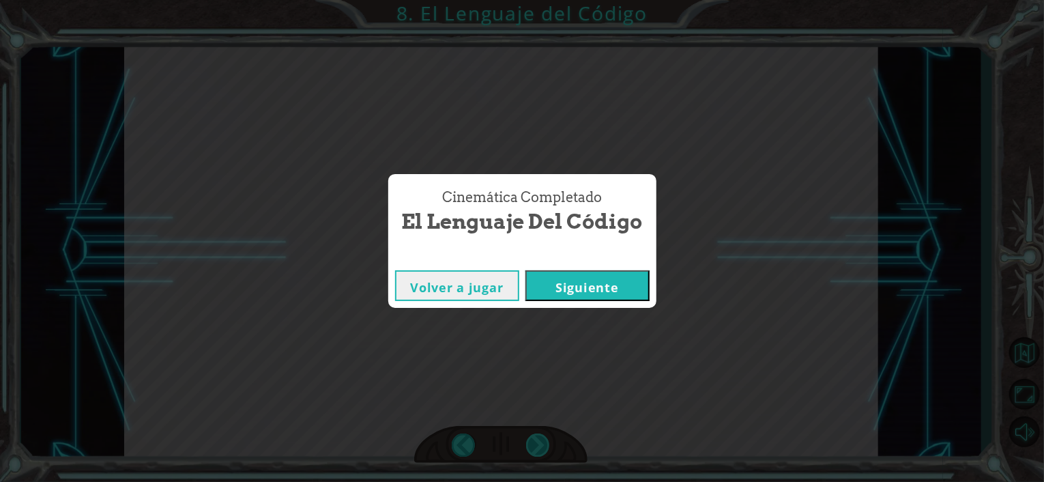
click at [541, 448] on div "Cinemática Completado El Lenguaje del Código Volver a jugar [GEOGRAPHIC_DATA]" at bounding box center [522, 241] width 1044 height 482
click at [582, 280] on button "Siguiente" at bounding box center [587, 285] width 124 height 31
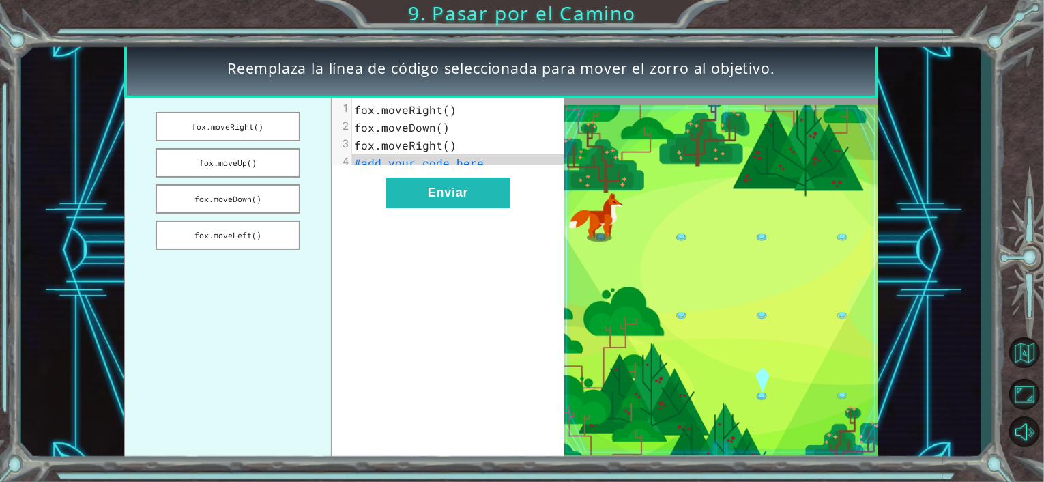
drag, startPoint x: 246, startPoint y: 120, endPoint x: 369, endPoint y: 150, distance: 127.0
click at [380, 153] on div "fox.moveRight() fox.moveUp() fox.moveDown() fox.moveLeft() xxxxxxxxxx 4 1 fox.m…" at bounding box center [344, 280] width 440 height 364
click at [488, 160] on pre "#add your code here" at bounding box center [463, 163] width 222 height 18
click at [452, 208] on button "Enviar" at bounding box center [448, 192] width 124 height 31
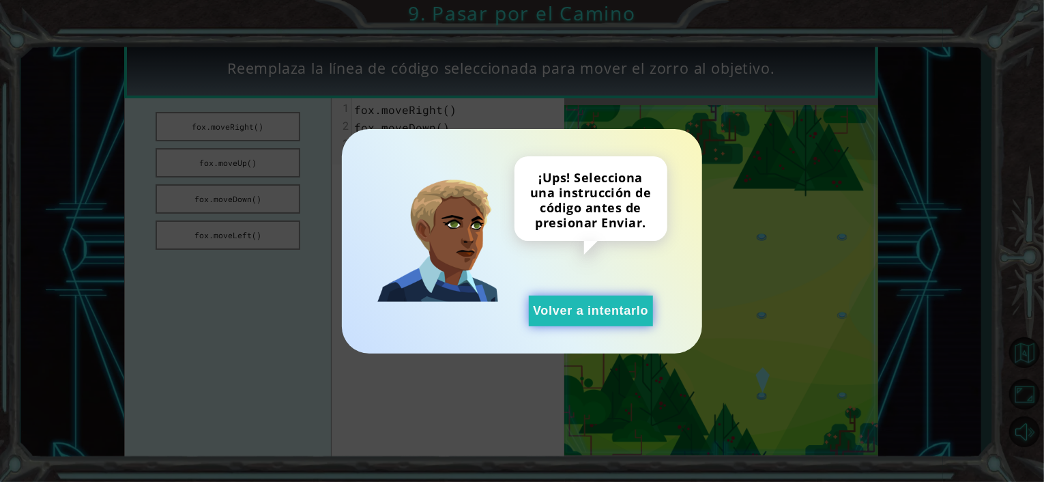
click at [548, 314] on button "Volver a intentarlo" at bounding box center [591, 310] width 124 height 31
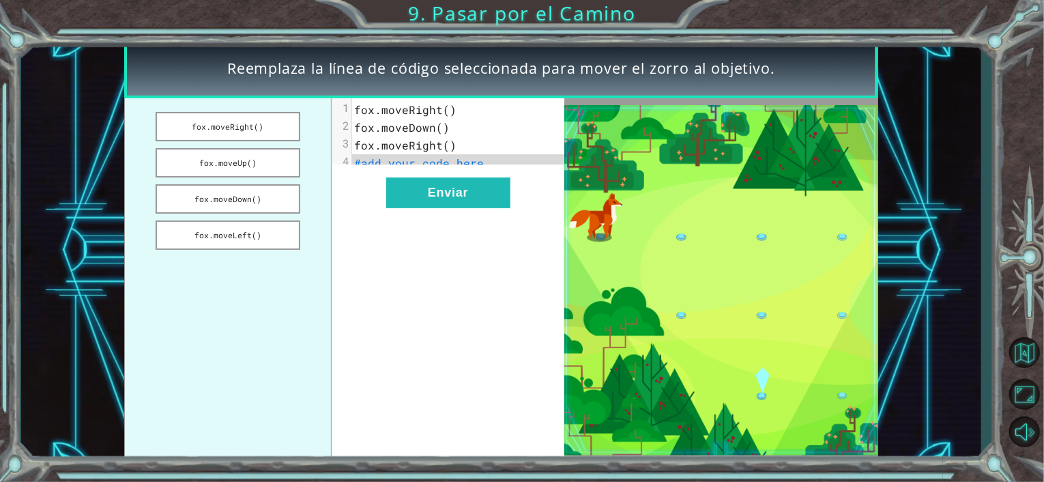
drag, startPoint x: 265, startPoint y: 197, endPoint x: 383, endPoint y: 192, distance: 117.4
click at [383, 192] on div "fox.moveRight() fox.moveUp() fox.moveDown() fox.moveLeft() xxxxxxxxxx 4 1 fox.m…" at bounding box center [344, 280] width 440 height 364
click at [260, 207] on button "fox.moveDown()" at bounding box center [228, 198] width 145 height 29
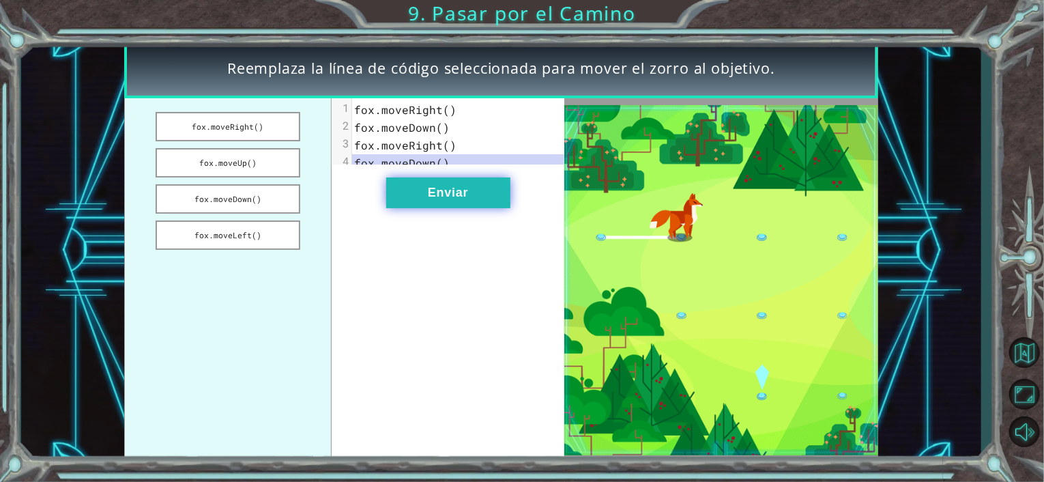
click at [424, 205] on button "Enviar" at bounding box center [448, 192] width 124 height 31
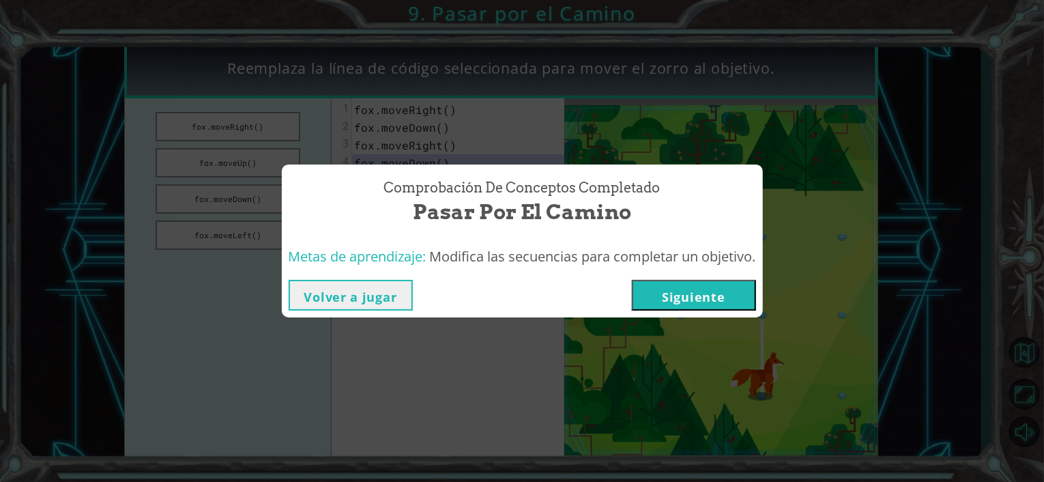
click at [690, 297] on button "Siguiente" at bounding box center [694, 295] width 124 height 31
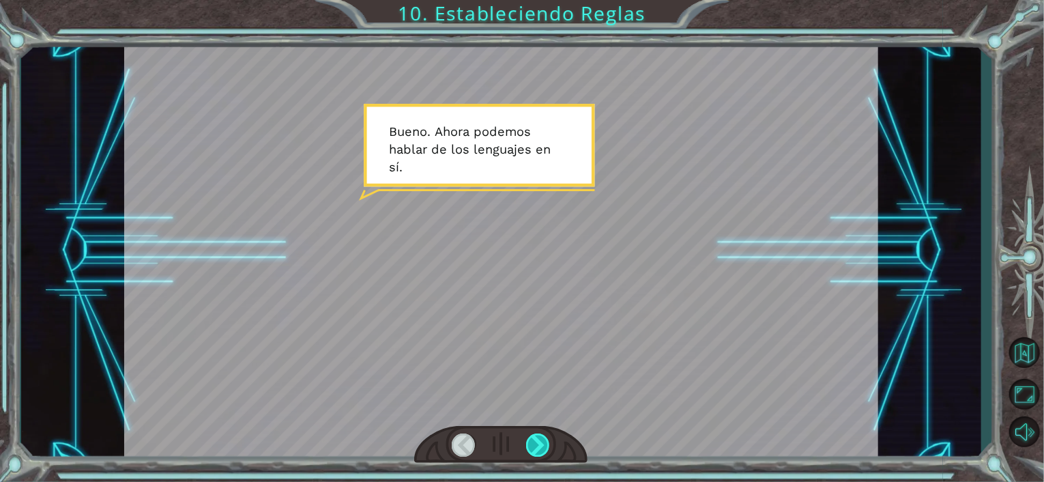
click at [542, 449] on div at bounding box center [538, 444] width 24 height 23
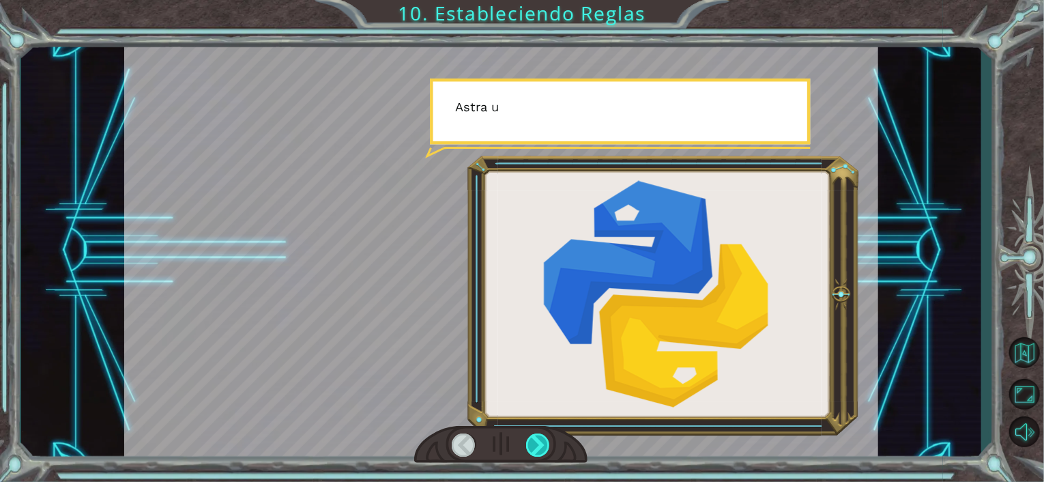
click at [542, 449] on div at bounding box center [538, 444] width 24 height 23
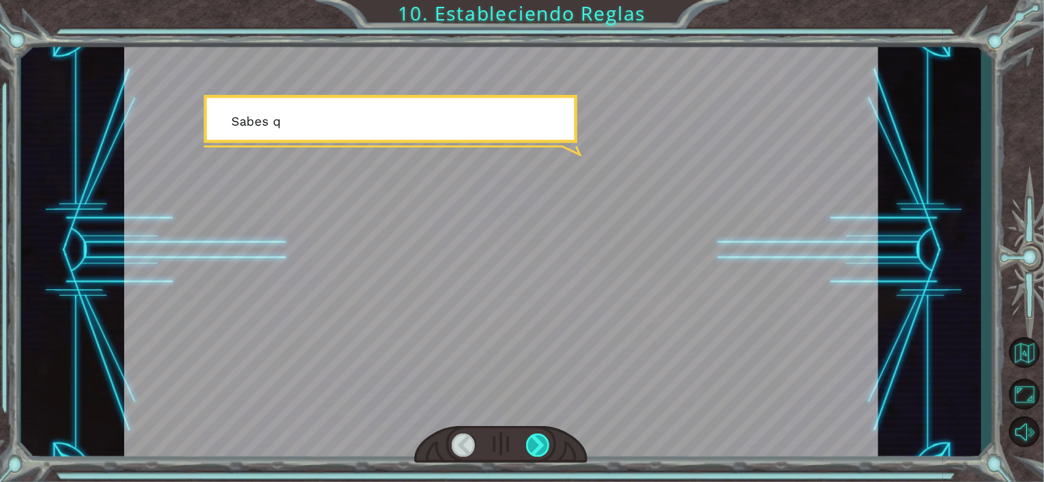
click at [542, 449] on div at bounding box center [538, 444] width 24 height 23
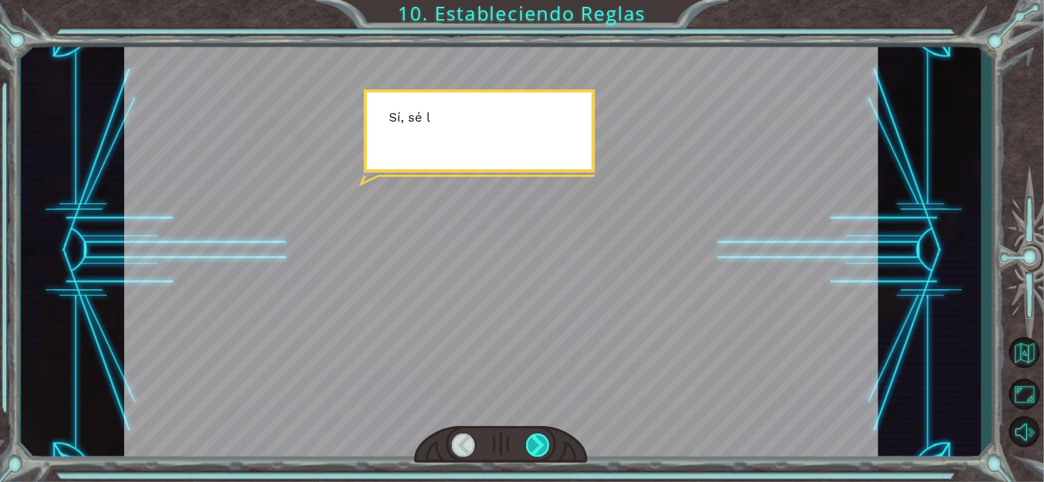
click at [542, 449] on div at bounding box center [538, 444] width 24 height 23
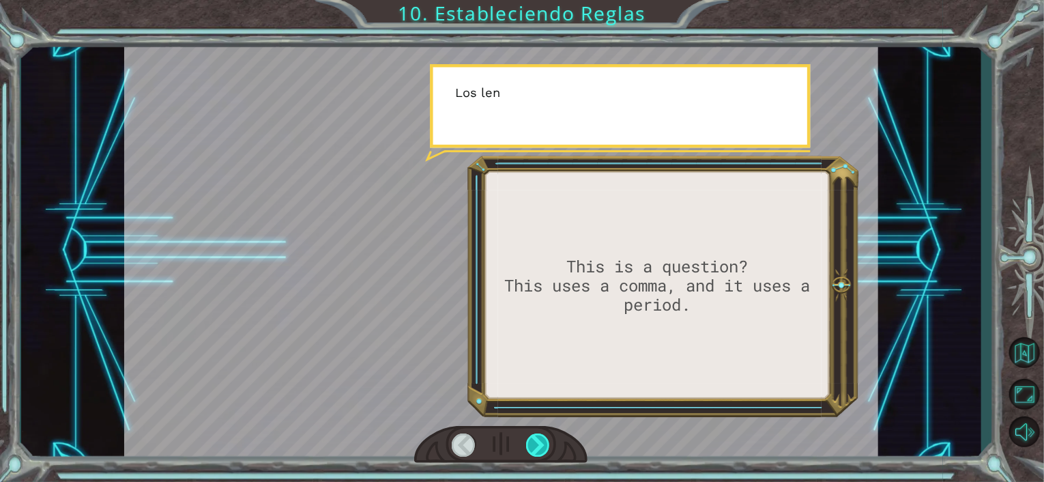
click at [542, 449] on div at bounding box center [538, 444] width 24 height 23
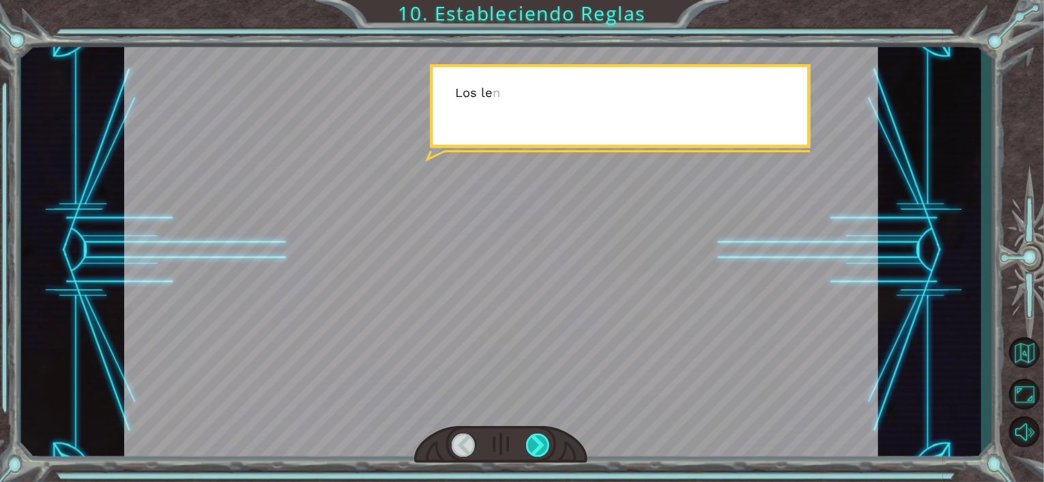
click at [542, 449] on div at bounding box center [538, 444] width 24 height 23
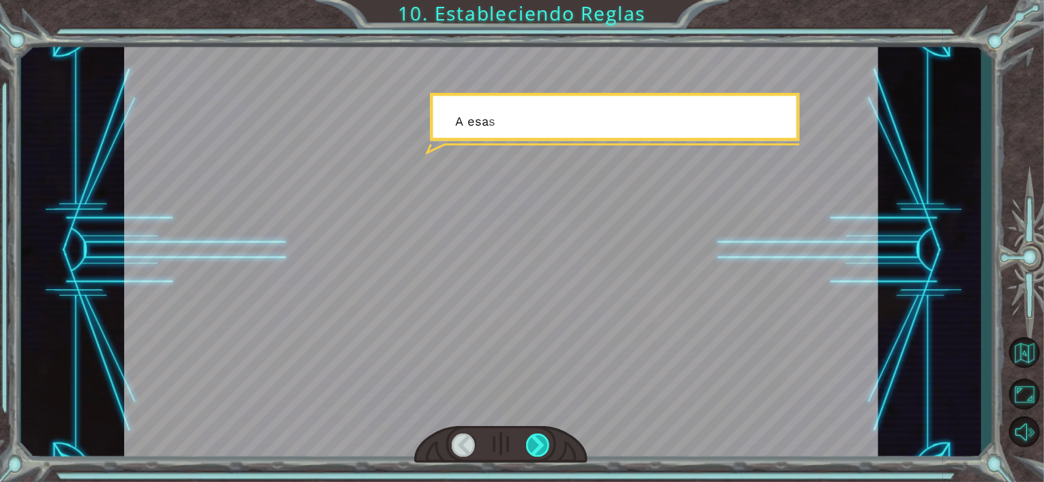
click at [542, 449] on div at bounding box center [538, 444] width 24 height 23
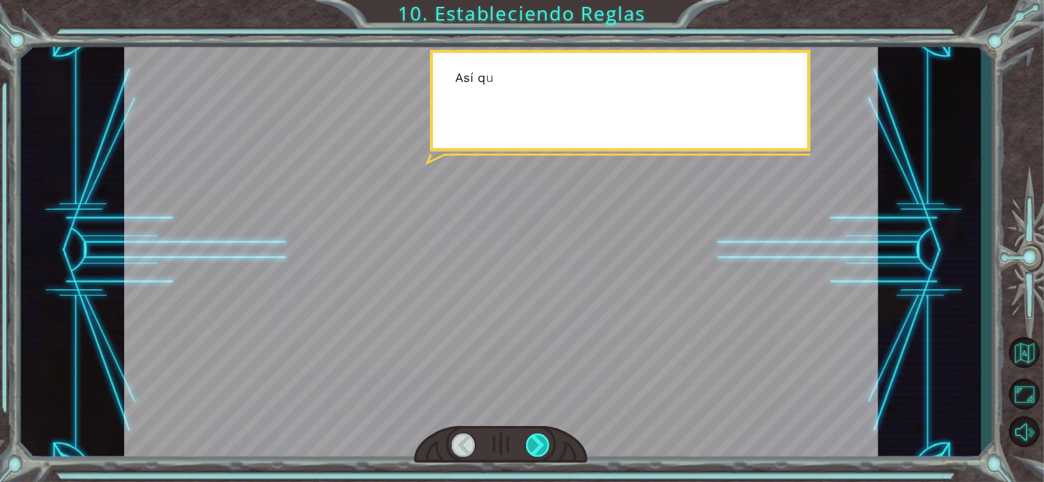
click at [542, 449] on div at bounding box center [538, 444] width 24 height 23
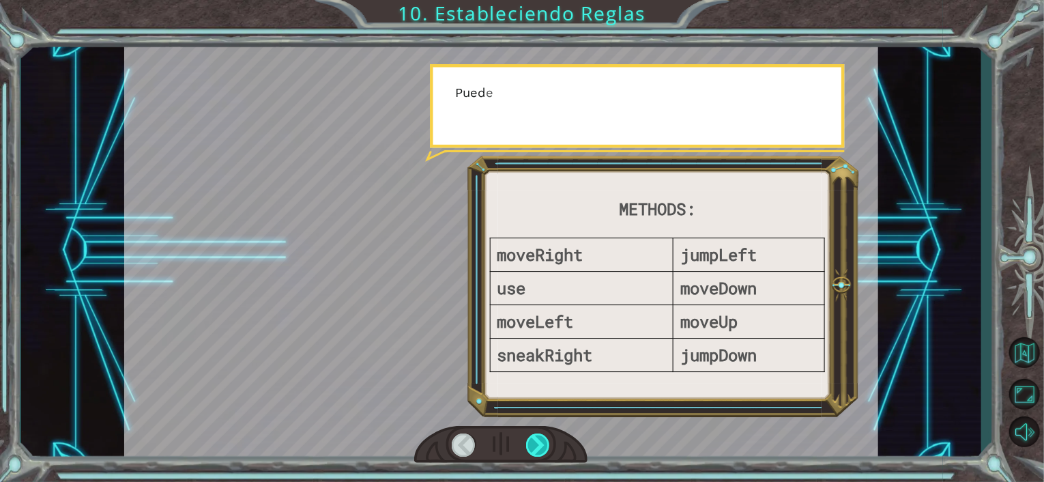
click at [542, 449] on div at bounding box center [538, 444] width 24 height 23
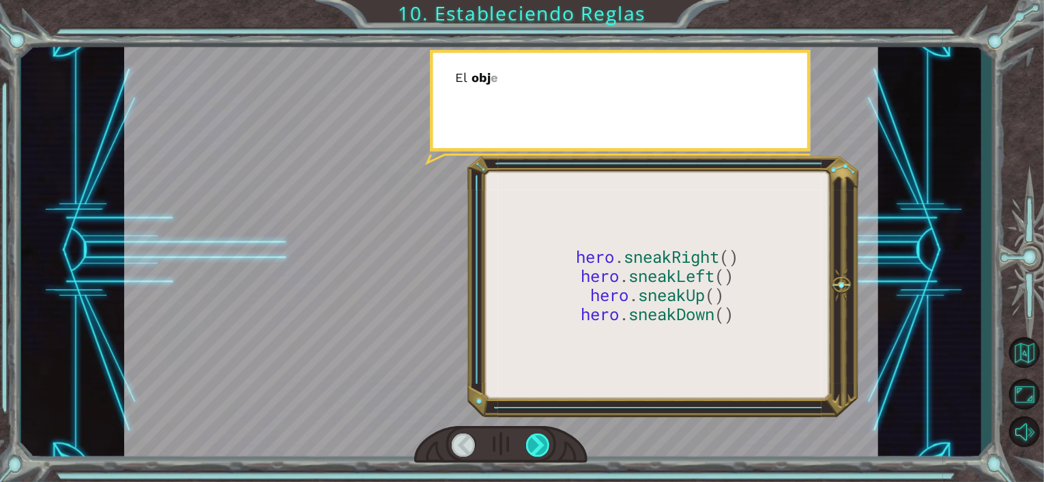
click at [542, 449] on div at bounding box center [538, 444] width 24 height 23
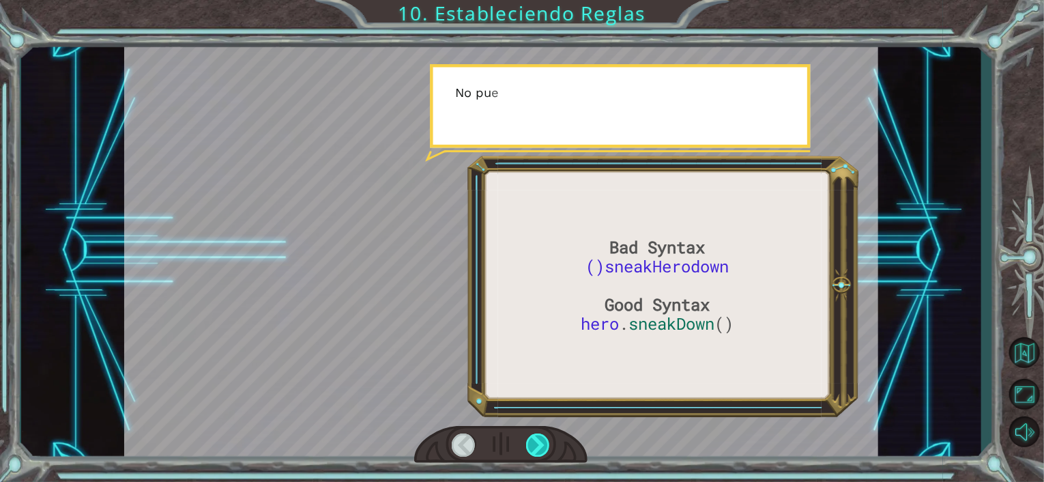
click at [542, 449] on div at bounding box center [538, 444] width 24 height 23
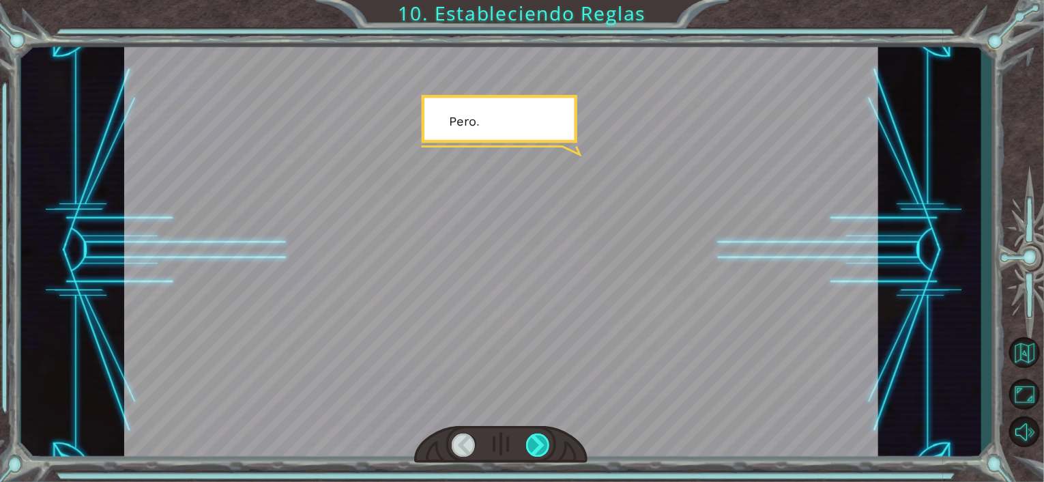
click at [542, 449] on div at bounding box center [538, 444] width 24 height 23
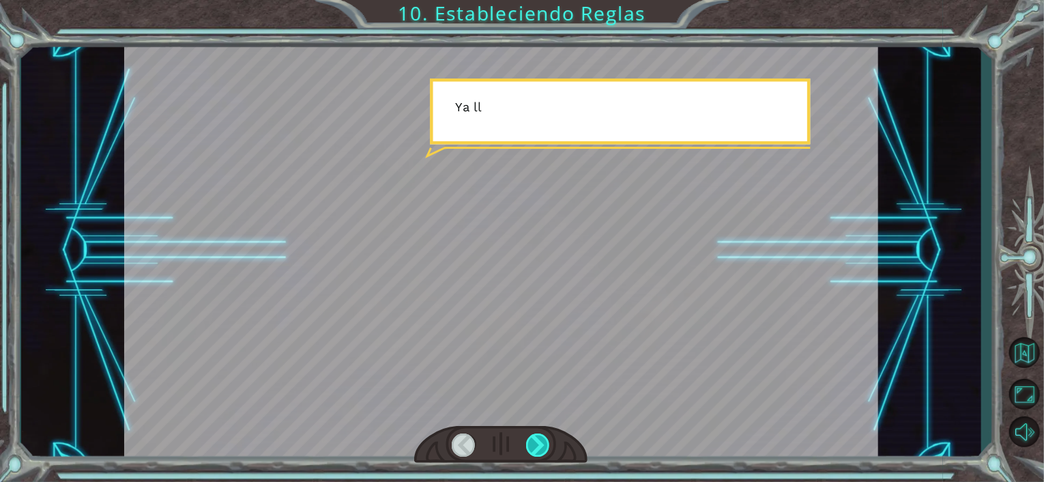
click at [542, 449] on div at bounding box center [538, 444] width 24 height 23
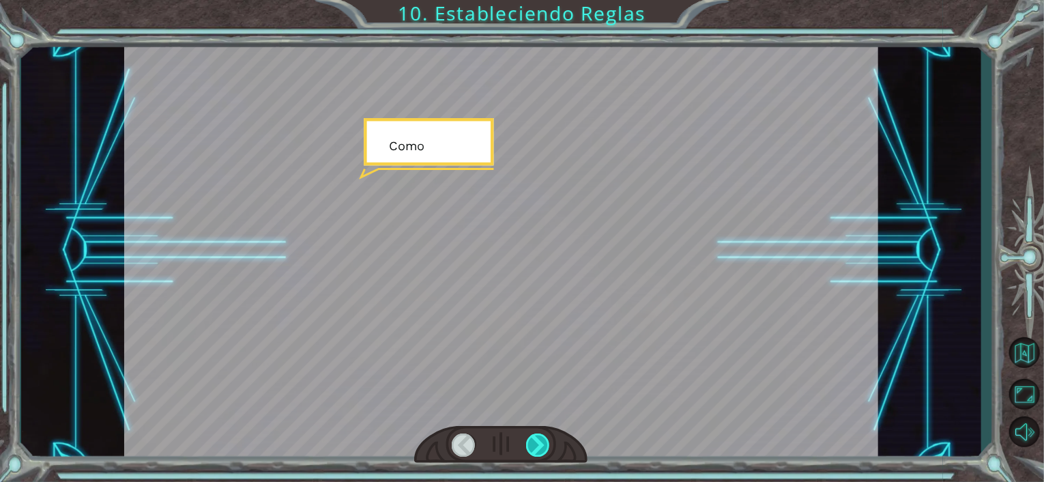
click at [542, 449] on div at bounding box center [538, 444] width 24 height 23
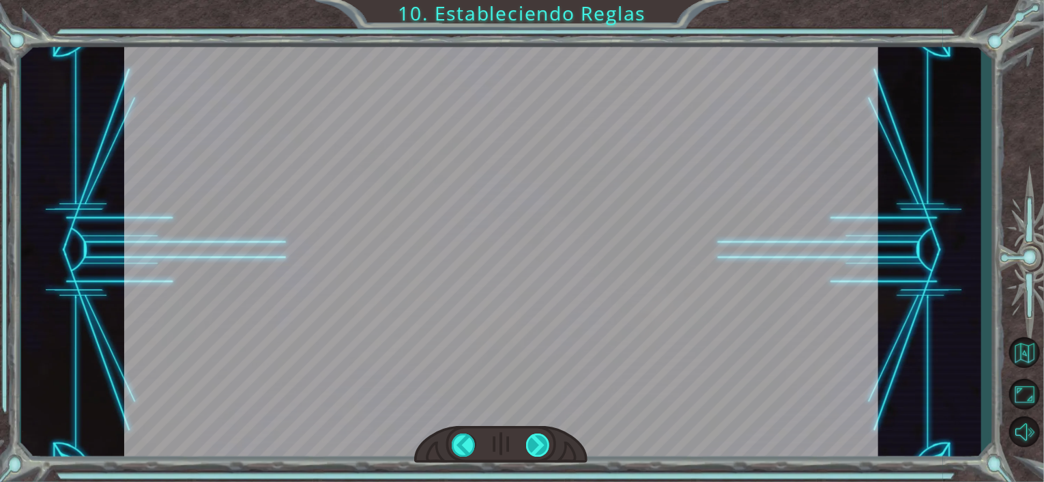
click at [542, 449] on div at bounding box center [538, 444] width 24 height 23
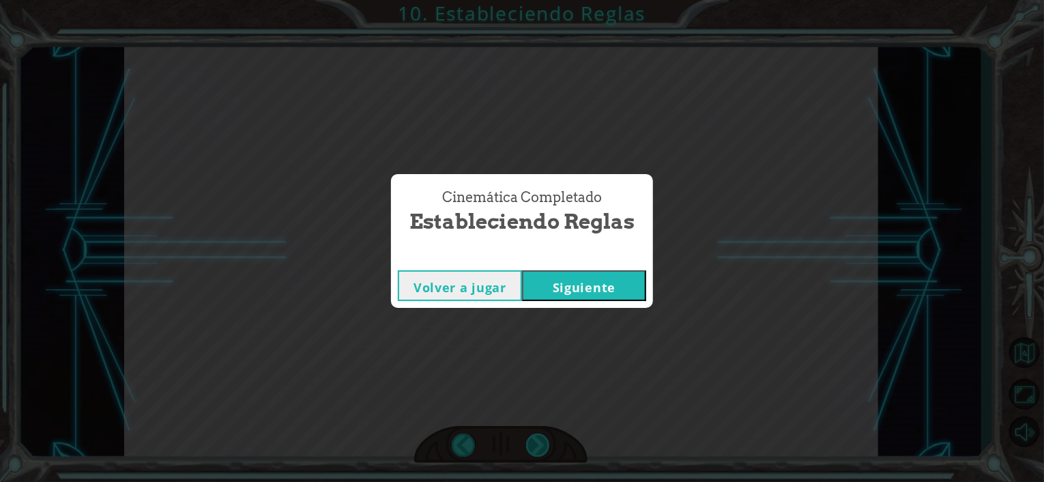
click at [542, 449] on div "Cinemática Completado Estableciendo Reglas Volver a jugar [GEOGRAPHIC_DATA]" at bounding box center [522, 241] width 1044 height 482
click at [582, 284] on button "Siguiente" at bounding box center [584, 285] width 124 height 31
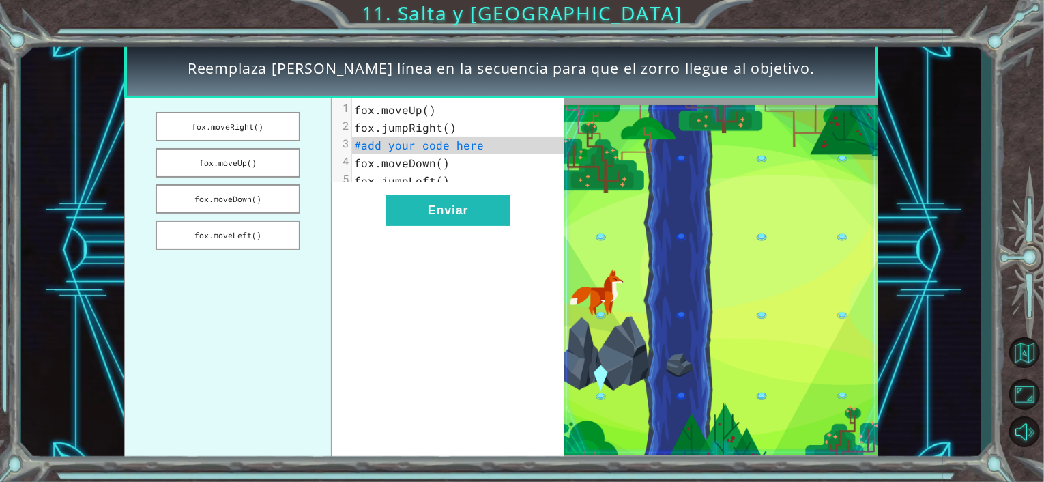
drag, startPoint x: 228, startPoint y: 205, endPoint x: 408, endPoint y: 162, distance: 185.1
click at [408, 162] on div "fox.moveRight() fox.moveUp() fox.moveDown() fox.moveLeft() xxxxxxxxxx 5 1 fox.m…" at bounding box center [344, 280] width 440 height 364
drag, startPoint x: 231, startPoint y: 198, endPoint x: 452, endPoint y: 159, distance: 225.2
click at [452, 159] on div "fox.moveRight() fox.moveUp() fox.moveDown() fox.moveLeft() xxxxxxxxxx 5 1 fox.m…" at bounding box center [344, 280] width 440 height 364
click at [279, 199] on button "fox.moveDown()" at bounding box center [228, 198] width 145 height 29
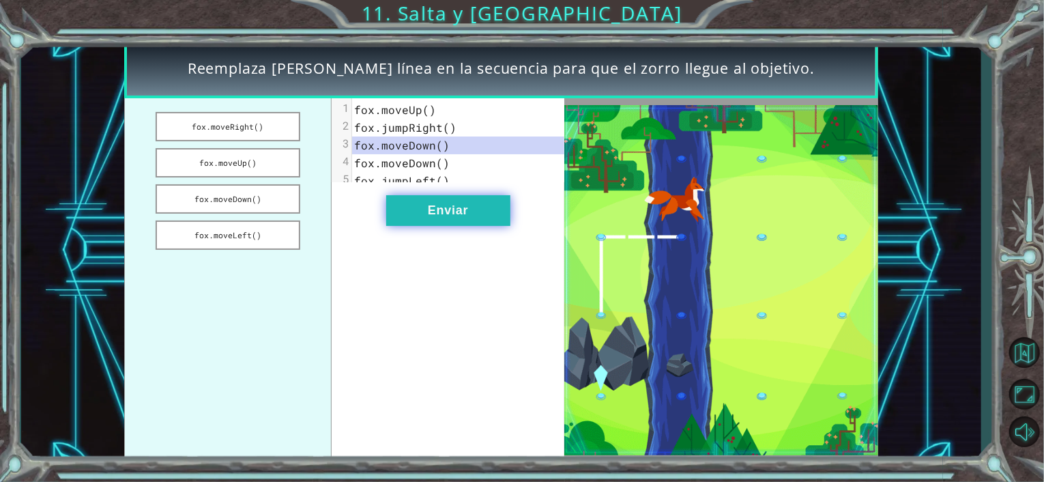
click at [410, 205] on button "Enviar" at bounding box center [448, 210] width 124 height 31
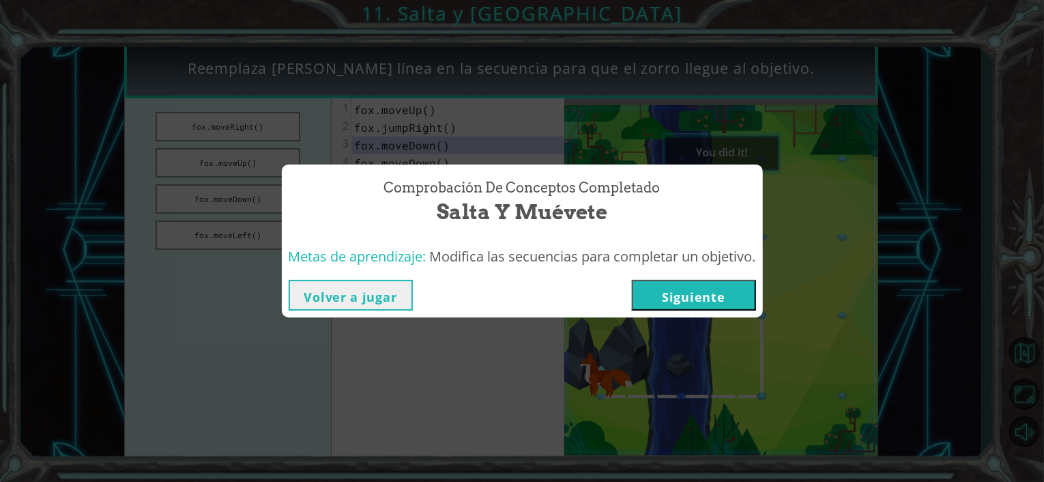
click at [685, 309] on button "Siguiente" at bounding box center [694, 295] width 124 height 31
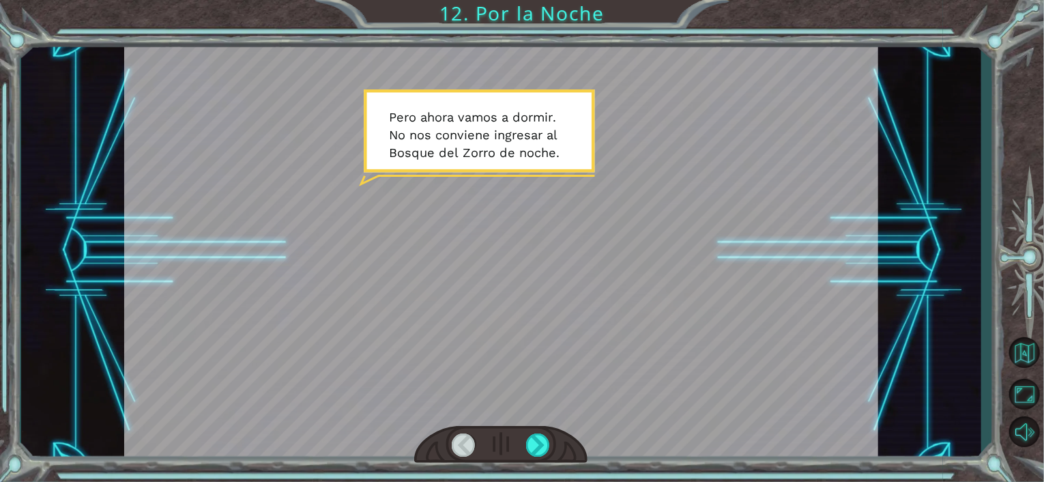
drag, startPoint x: 542, startPoint y: 460, endPoint x: 535, endPoint y: 409, distance: 52.3
click at [535, 409] on div at bounding box center [501, 250] width 754 height 424
click at [537, 442] on div at bounding box center [538, 444] width 24 height 23
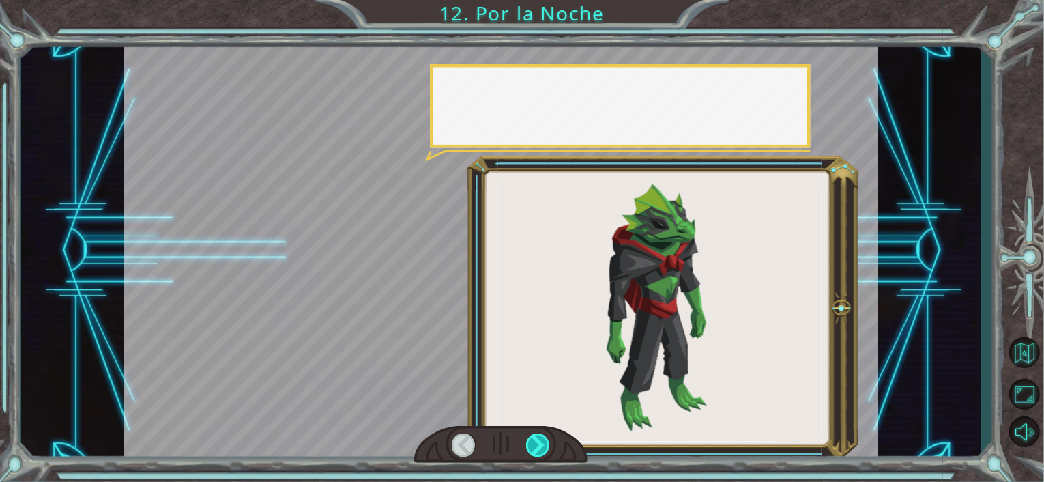
click at [537, 442] on div at bounding box center [538, 444] width 24 height 23
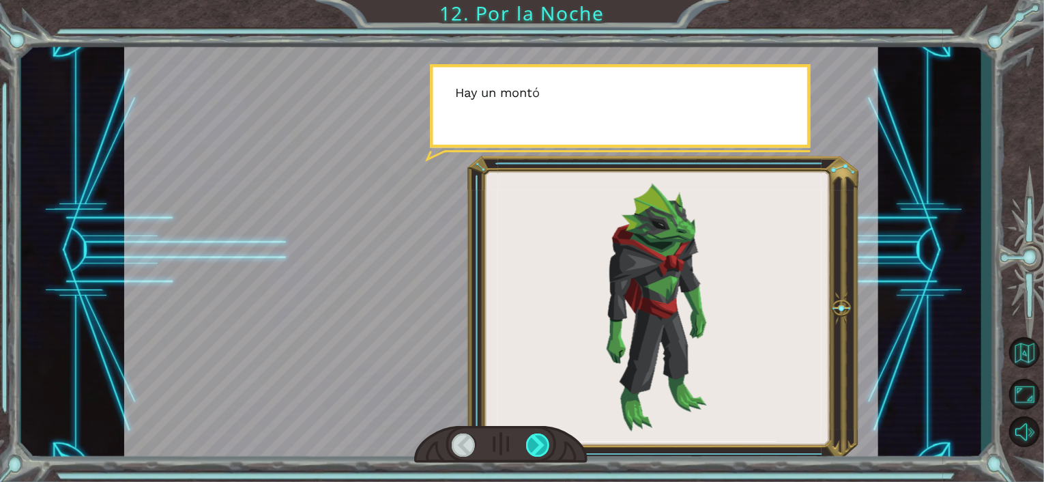
click at [537, 442] on div at bounding box center [538, 444] width 24 height 23
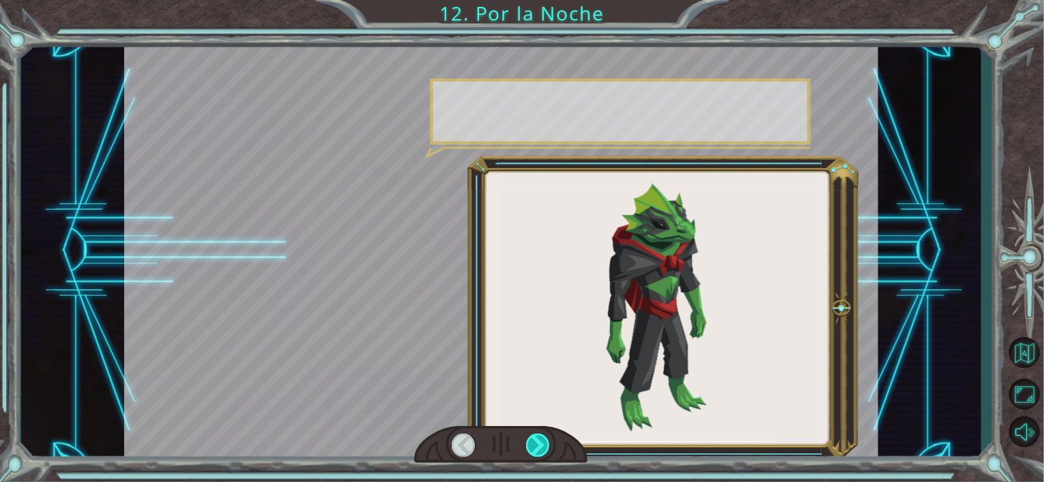
click at [537, 442] on div at bounding box center [538, 444] width 24 height 23
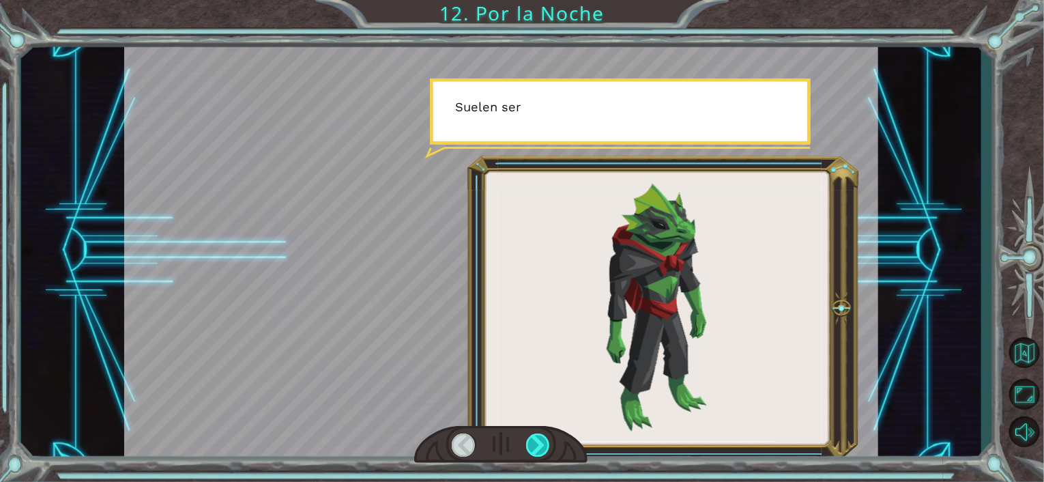
click at [537, 442] on div at bounding box center [538, 444] width 24 height 23
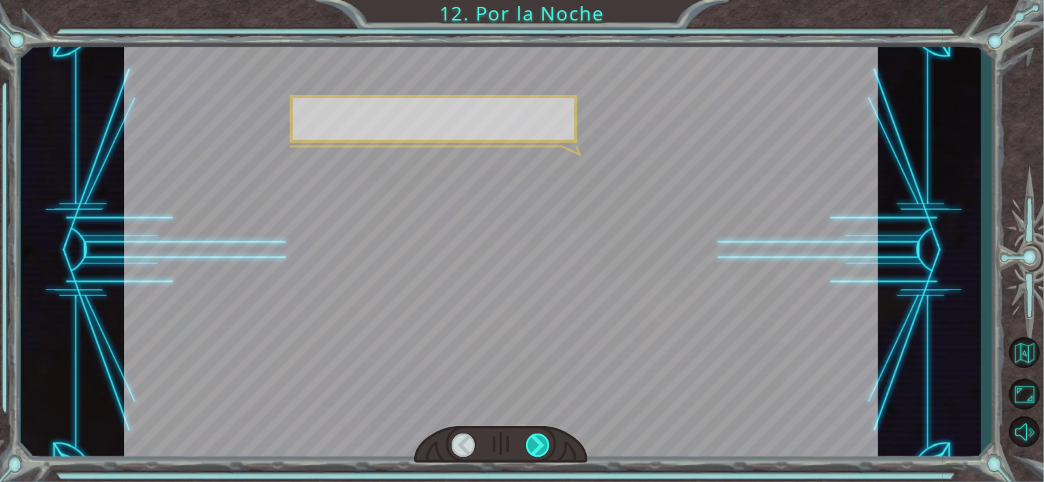
click at [537, 442] on div at bounding box center [538, 444] width 24 height 23
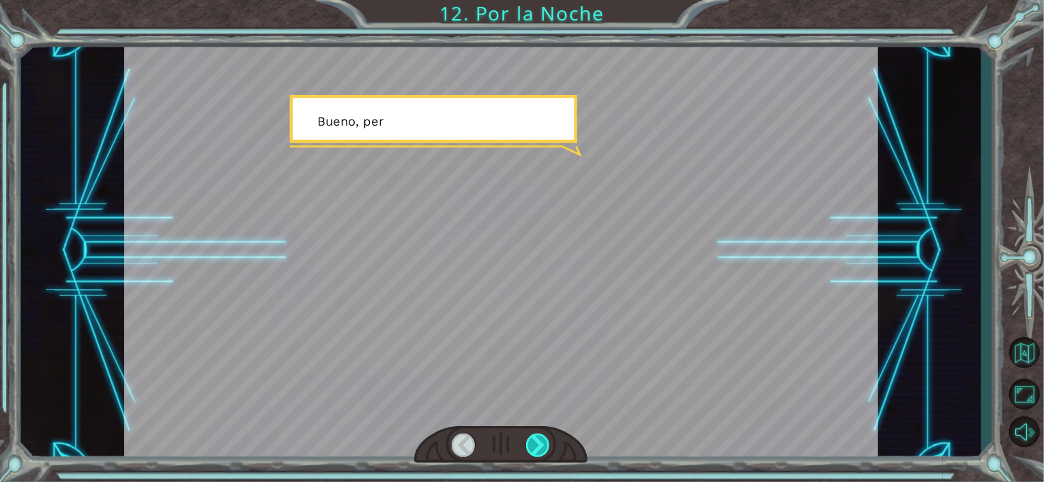
click at [537, 442] on div at bounding box center [538, 444] width 24 height 23
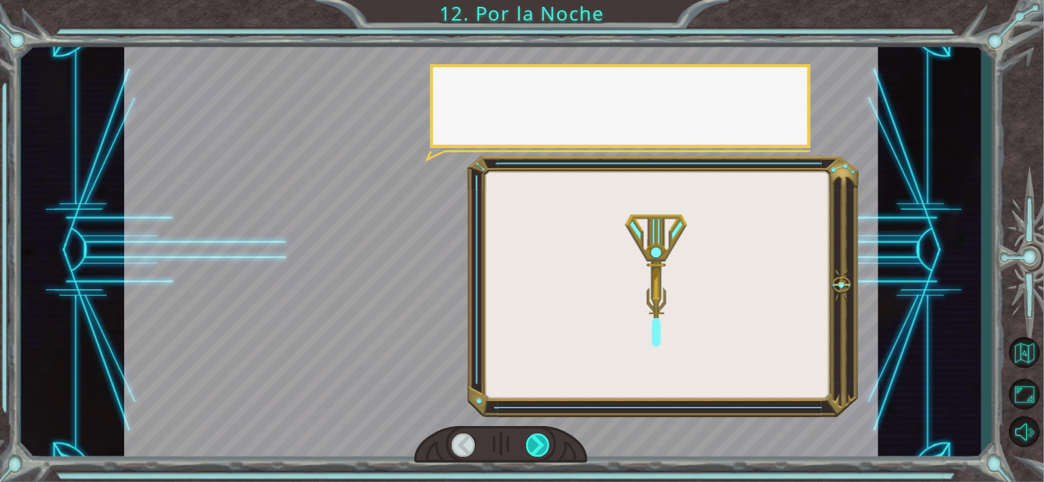
click at [537, 442] on div at bounding box center [538, 444] width 24 height 23
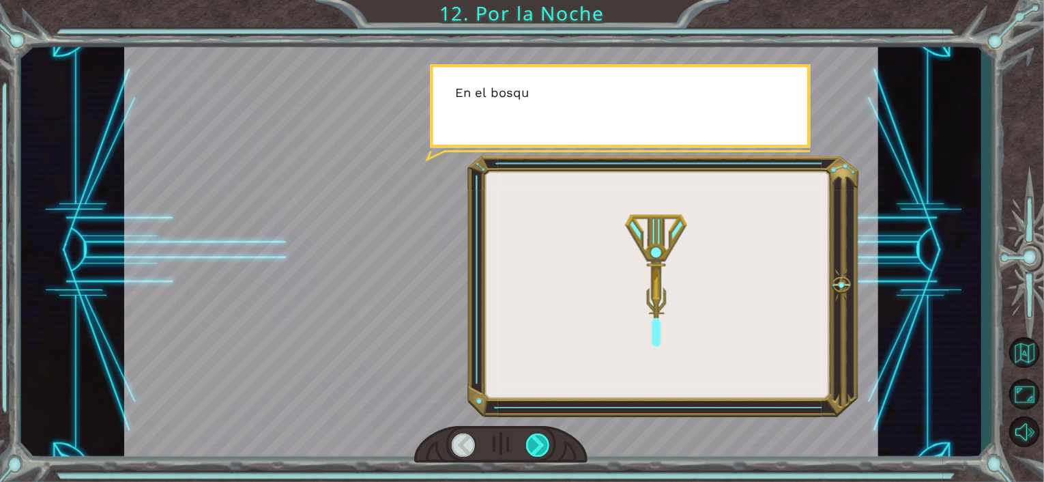
click at [537, 442] on div at bounding box center [538, 444] width 24 height 23
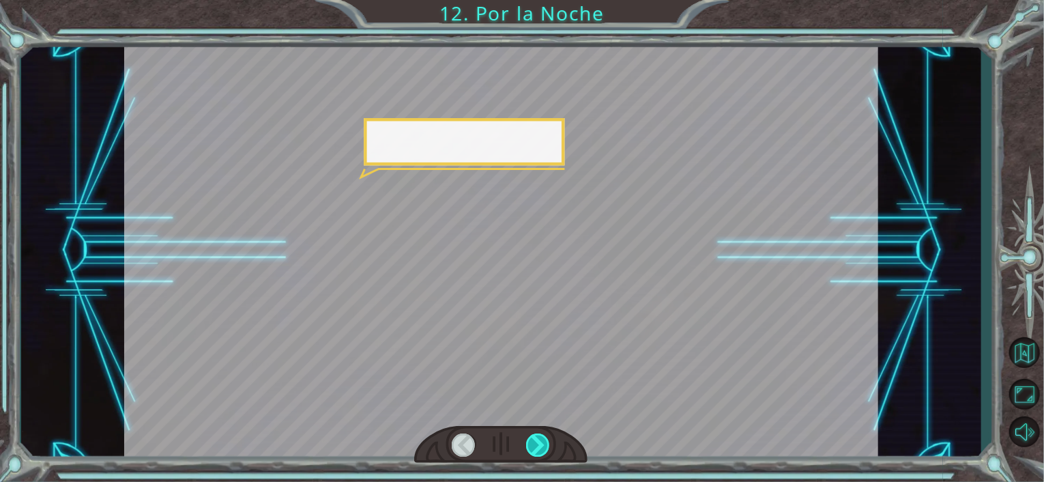
click at [537, 442] on div at bounding box center [538, 444] width 24 height 23
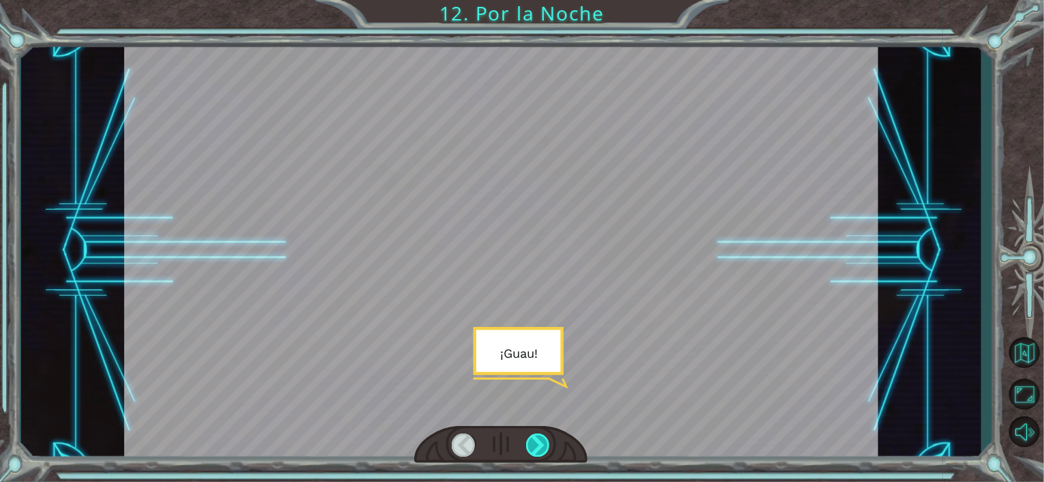
click at [537, 442] on div at bounding box center [538, 444] width 24 height 23
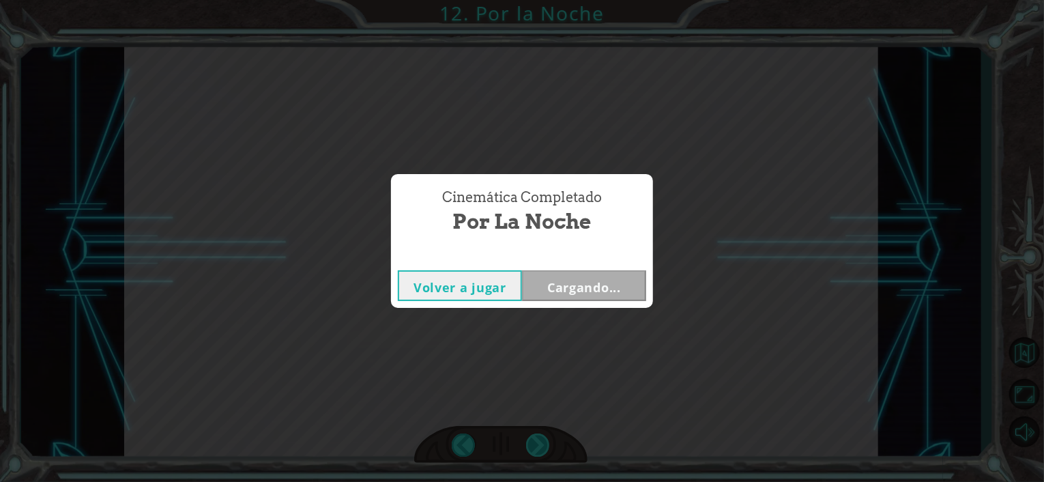
click at [537, 442] on div "Cinemática Completado Por la Noche Volver a jugar Cargando..." at bounding box center [522, 241] width 1044 height 482
click at [537, 442] on div "Cinemática Completado Por la Noche Volver a jugar [GEOGRAPHIC_DATA]" at bounding box center [522, 241] width 1044 height 482
click at [610, 305] on div "Volver a jugar [GEOGRAPHIC_DATA]" at bounding box center [522, 285] width 262 height 44
click at [610, 297] on button "Siguiente" at bounding box center [584, 285] width 124 height 31
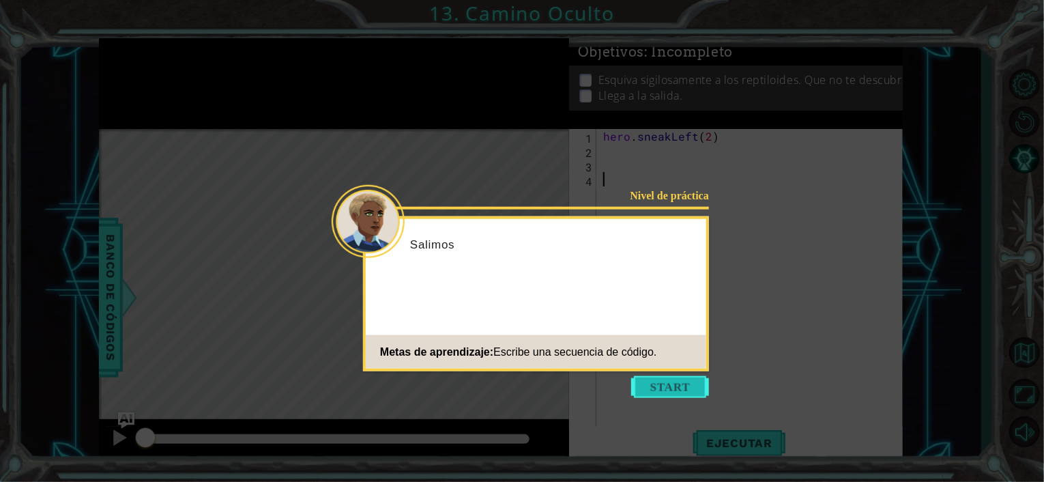
click at [674, 385] on button "Start" at bounding box center [670, 387] width 78 height 22
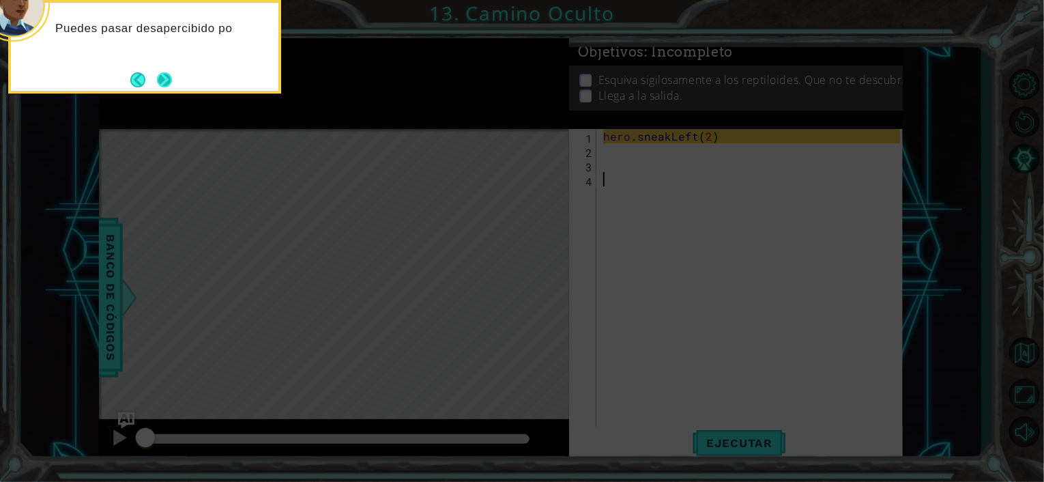
click at [164, 80] on button "Next" at bounding box center [164, 79] width 15 height 15
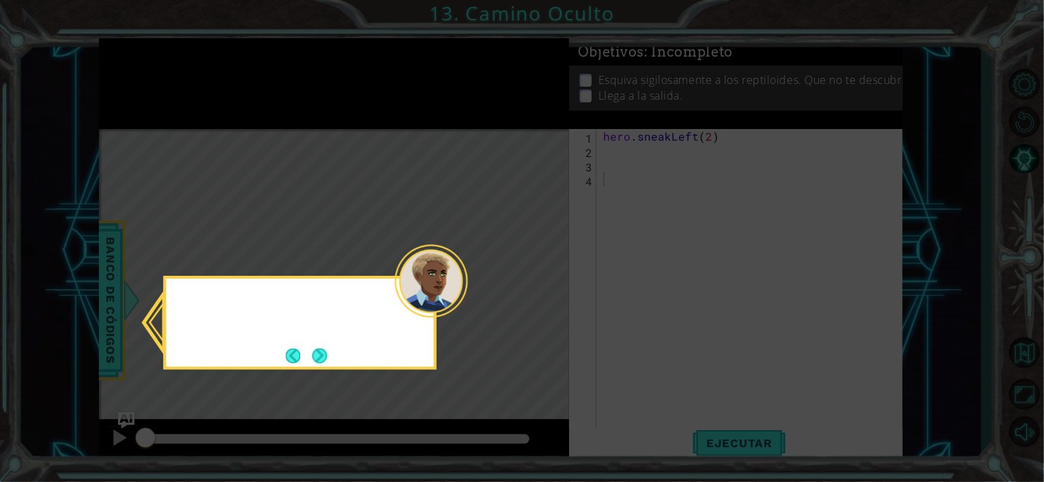
click at [164, 80] on icon at bounding box center [522, 241] width 1044 height 482
click at [325, 361] on button "Next" at bounding box center [319, 355] width 15 height 15
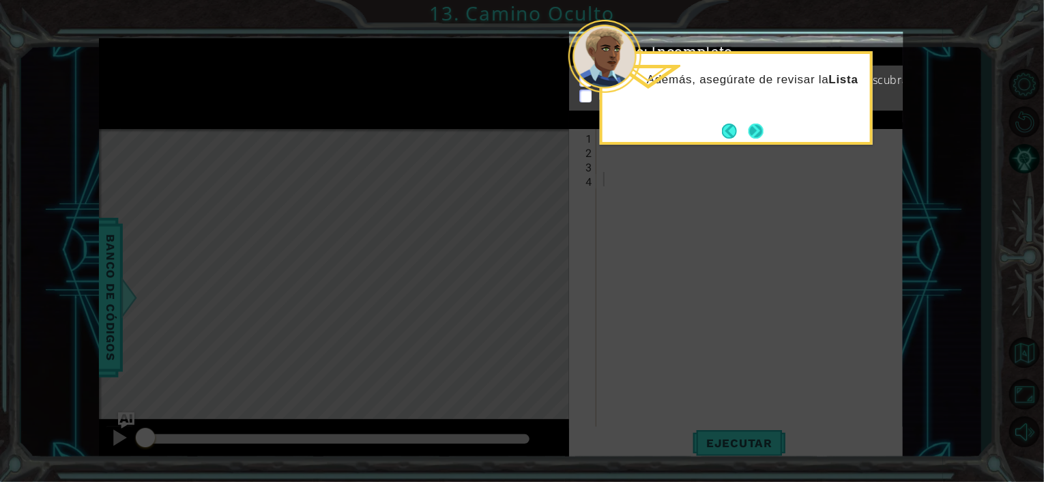
click at [751, 128] on button "Next" at bounding box center [755, 130] width 15 height 15
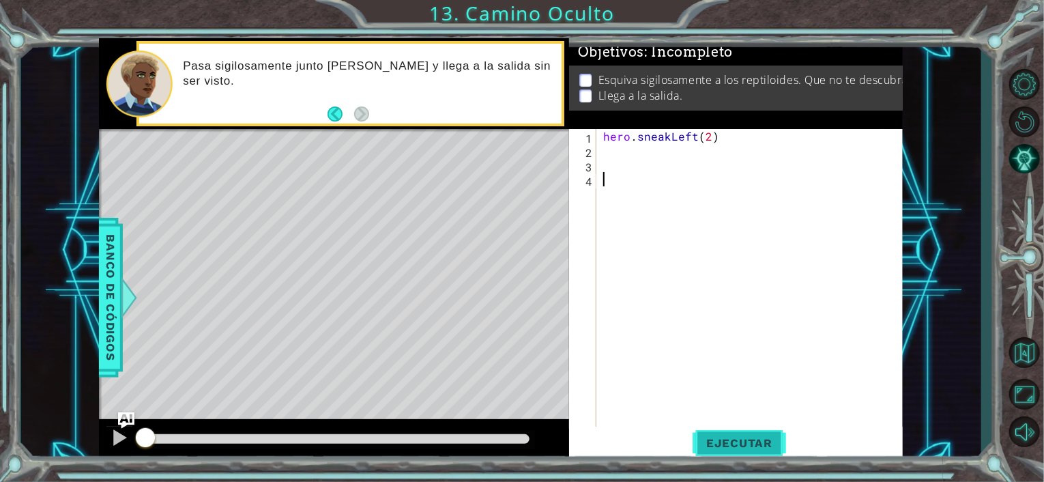
click at [726, 442] on span "Ejecutar" at bounding box center [738, 443] width 93 height 14
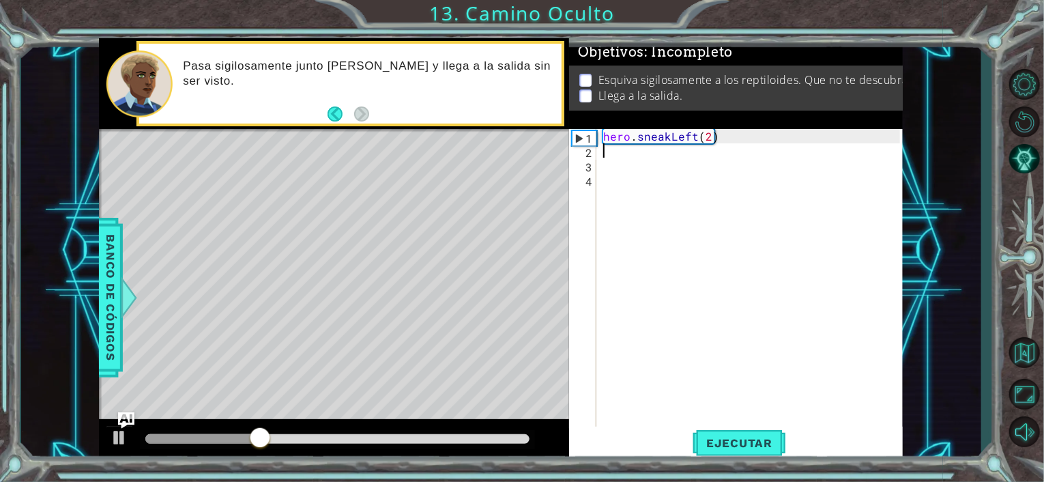
click at [606, 156] on div "hero . sneakLeft ( 2 )" at bounding box center [753, 293] width 306 height 329
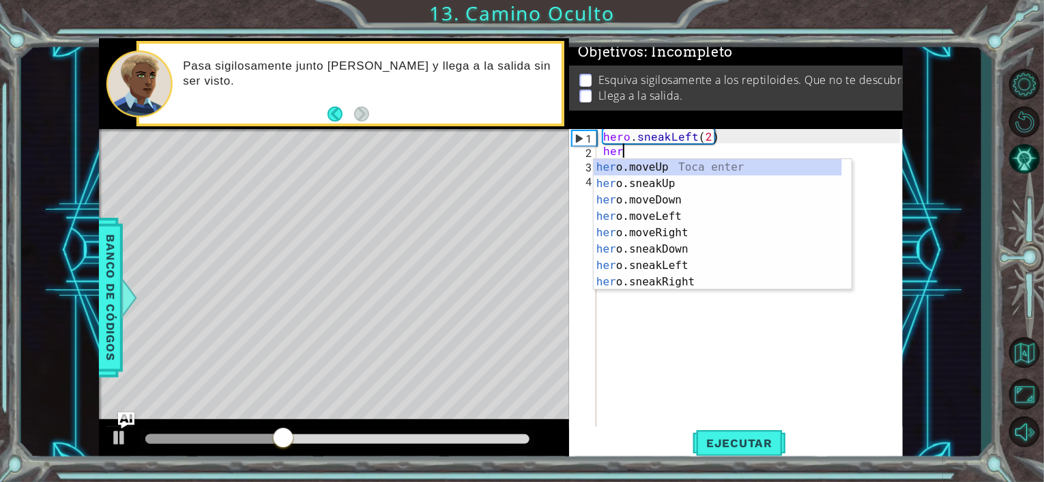
scroll to position [0, 1]
click at [620, 182] on div "hero .moveUp Toca enter hero .sneakUp Toca enter hero .moveDown Toca enter hero…" at bounding box center [717, 241] width 248 height 164
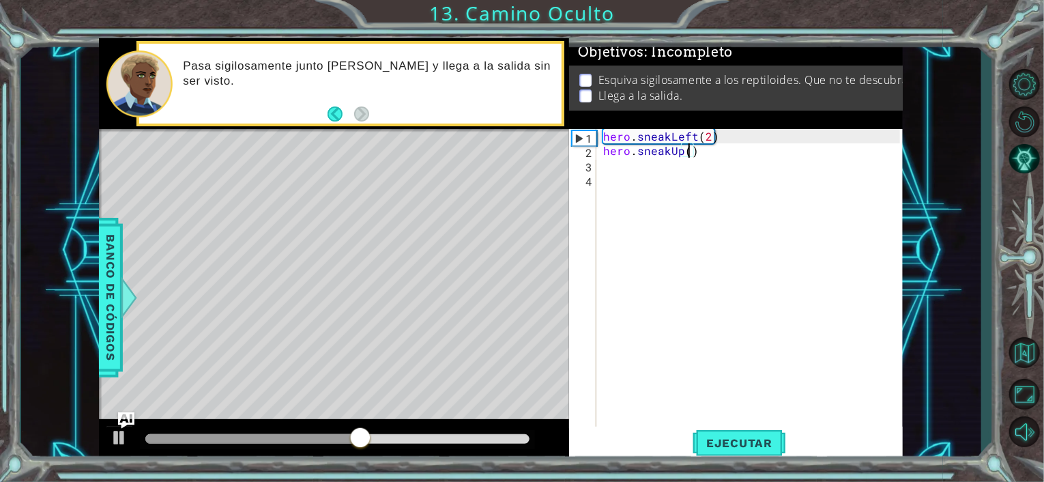
scroll to position [0, 7]
click at [718, 438] on span "Ejecutar" at bounding box center [738, 443] width 93 height 14
type textarea "hero.sneakUp(2)"
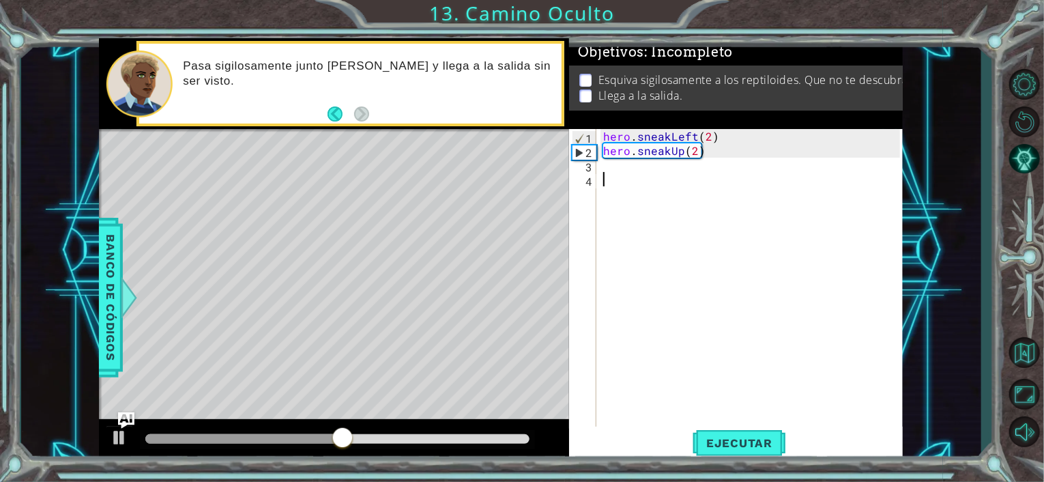
click at [609, 173] on div "hero . sneakLeft ( 2 ) hero . sneakUp ( 2 )" at bounding box center [753, 293] width 306 height 329
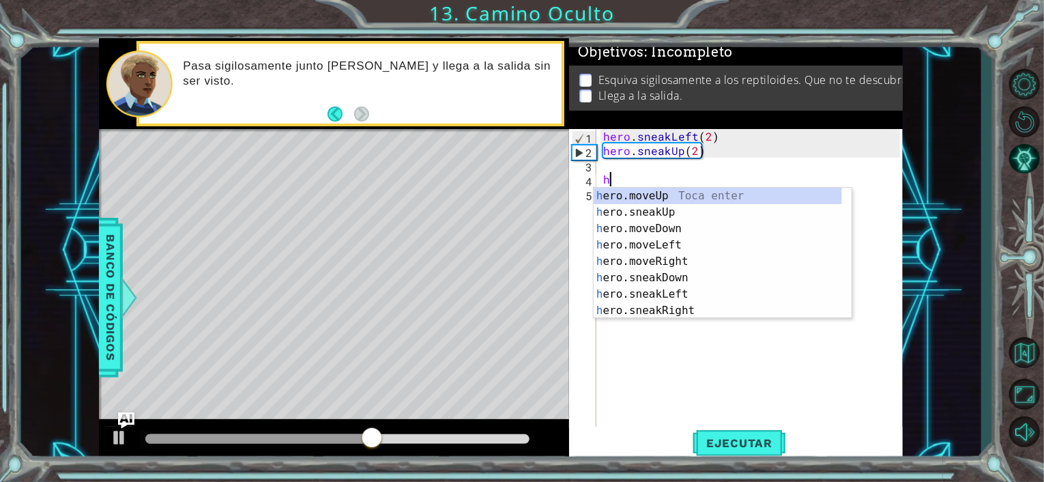
scroll to position [0, 0]
click at [620, 208] on div "h e ro .moveUp Toca enter h e ro .sneakUp Toca enter h e ro .moveDown Toca ente…" at bounding box center [717, 270] width 248 height 164
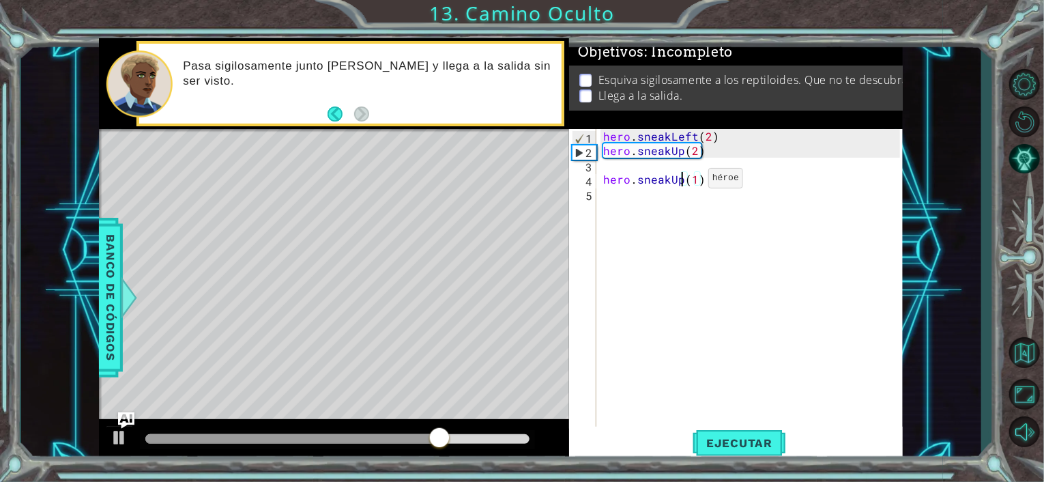
click at [685, 181] on div "hero . sneakLeft ( 2 ) hero . sneakUp ( 2 ) hero . sneakUp ( 1 )" at bounding box center [753, 293] width 306 height 329
click at [702, 184] on div "hero . sneakLeft ( 2 ) hero . sneakUp ( 2 ) hero . sneakUp ( 1 )" at bounding box center [753, 293] width 306 height 329
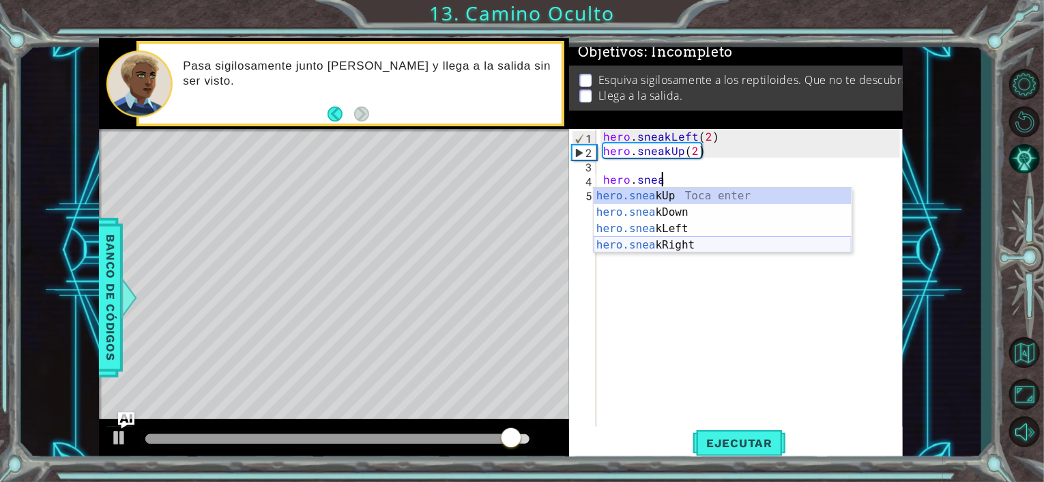
click at [677, 238] on div "hero.snea kUp Toca enter hero.snea kDown Toca enter hero.snea kLeft Toca enter …" at bounding box center [722, 237] width 258 height 98
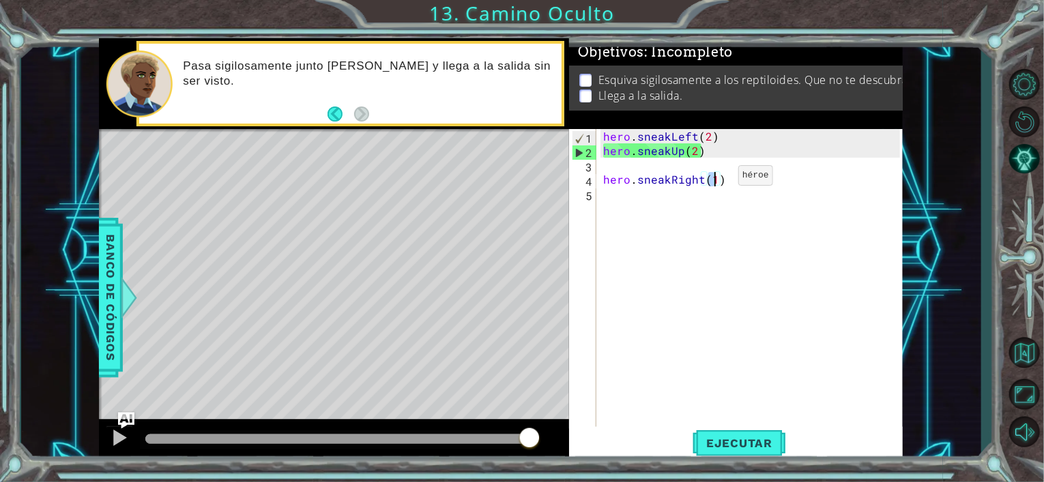
scroll to position [0, 8]
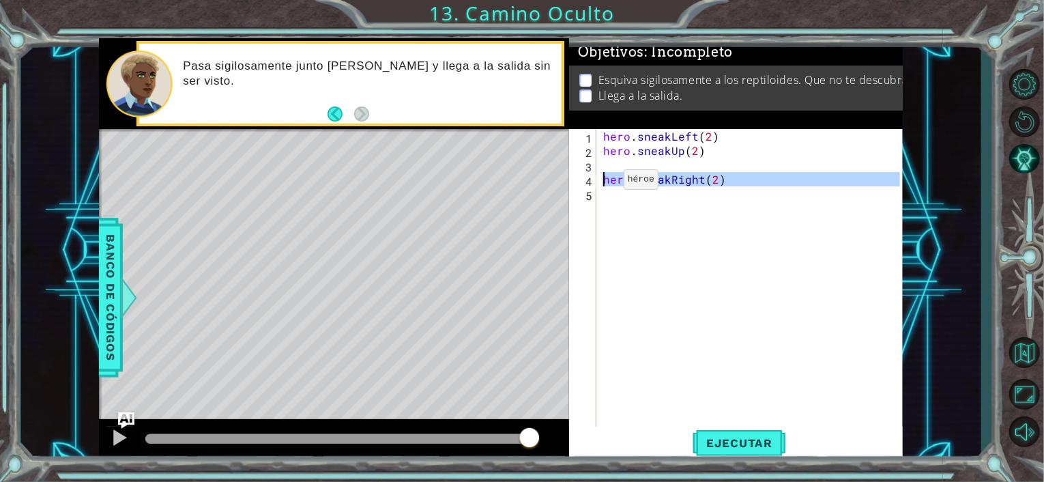
drag, startPoint x: 728, startPoint y: 186, endPoint x: 595, endPoint y: 181, distance: 132.4
click at [595, 181] on div "hero.sneakRight(2) 1 2 3 4 5 hero . sneakLeft ( 2 ) hero . sneakUp ( 2 ) hero .…" at bounding box center [734, 279] width 331 height 301
type textarea "hero.sneakRight(2)"
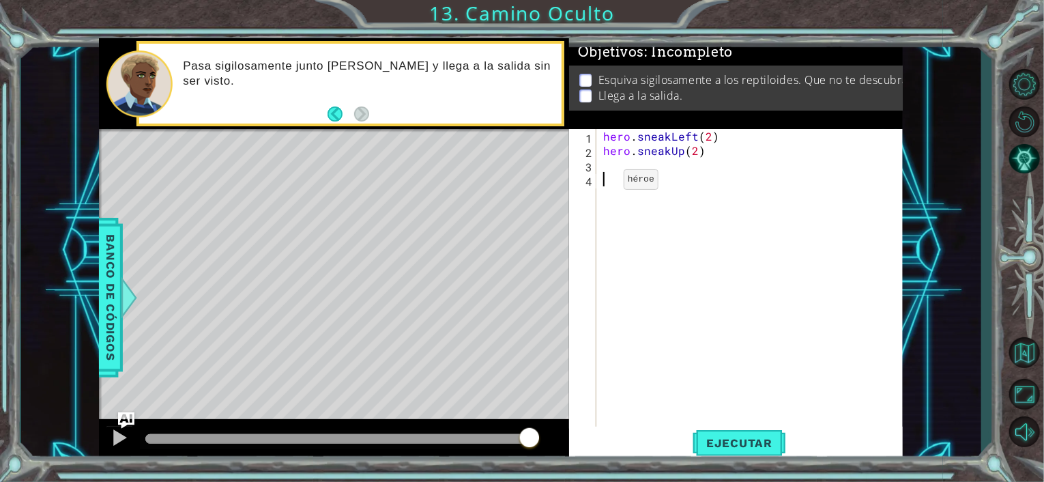
scroll to position [0, 0]
click at [615, 165] on div "hero . sneakLeft ( 2 ) hero . sneakUp ( 2 )" at bounding box center [753, 293] width 306 height 329
paste textarea "Code Area"
click at [743, 438] on span "Ejecutar" at bounding box center [738, 443] width 93 height 14
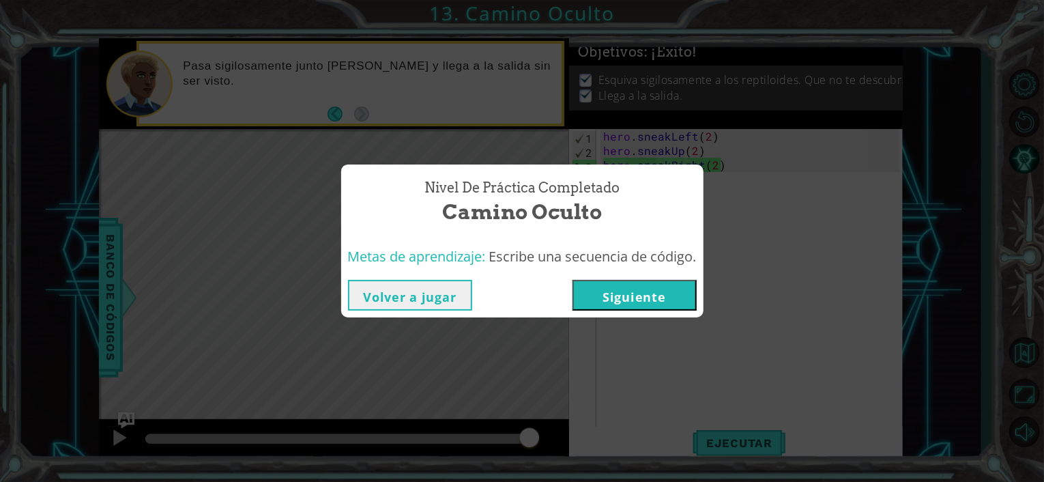
click at [732, 440] on div "Nivel de práctica Completado Camino Oculto Metas de aprendizaje: Escribe una se…" at bounding box center [522, 241] width 1044 height 482
click at [651, 289] on button "Siguiente" at bounding box center [634, 295] width 124 height 31
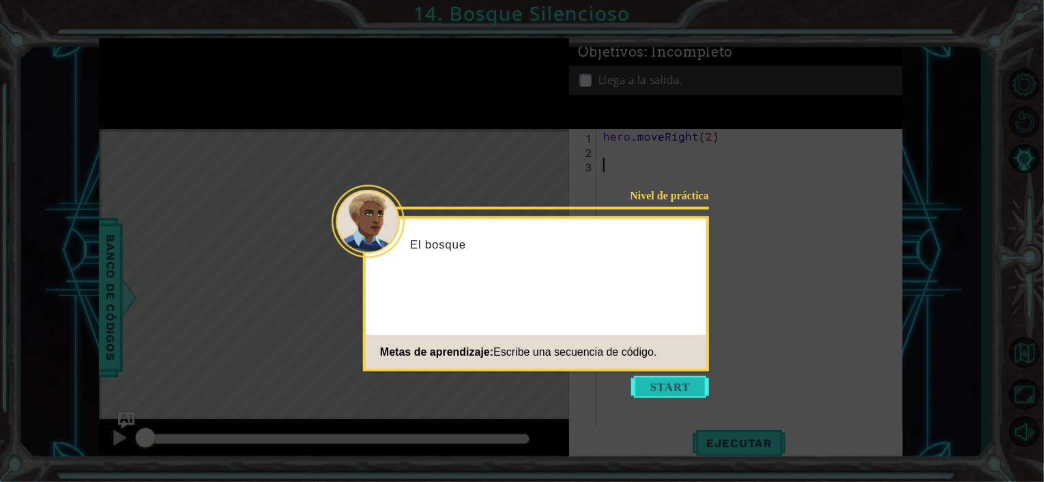
click at [673, 392] on button "Start" at bounding box center [670, 387] width 78 height 22
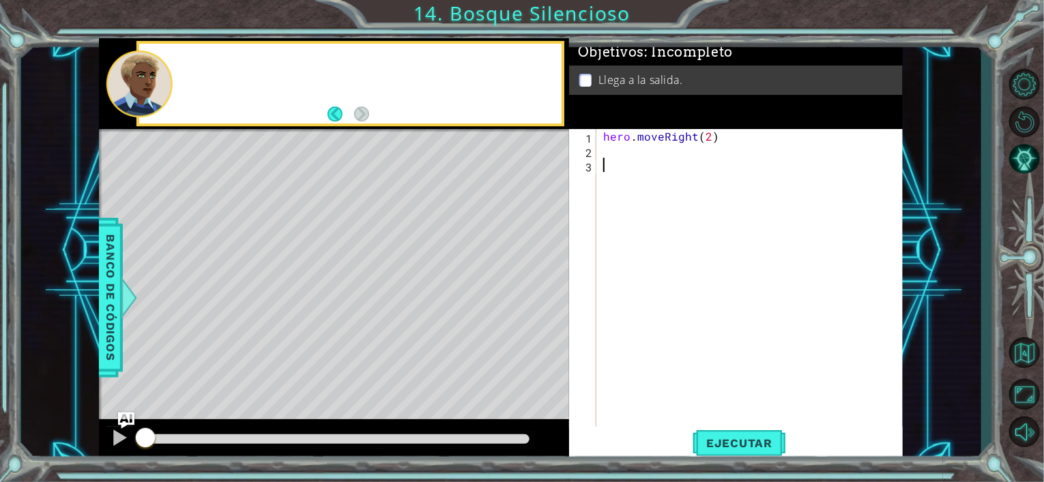
click at [673, 392] on div "hero . moveRight ( 2 )" at bounding box center [753, 293] width 306 height 329
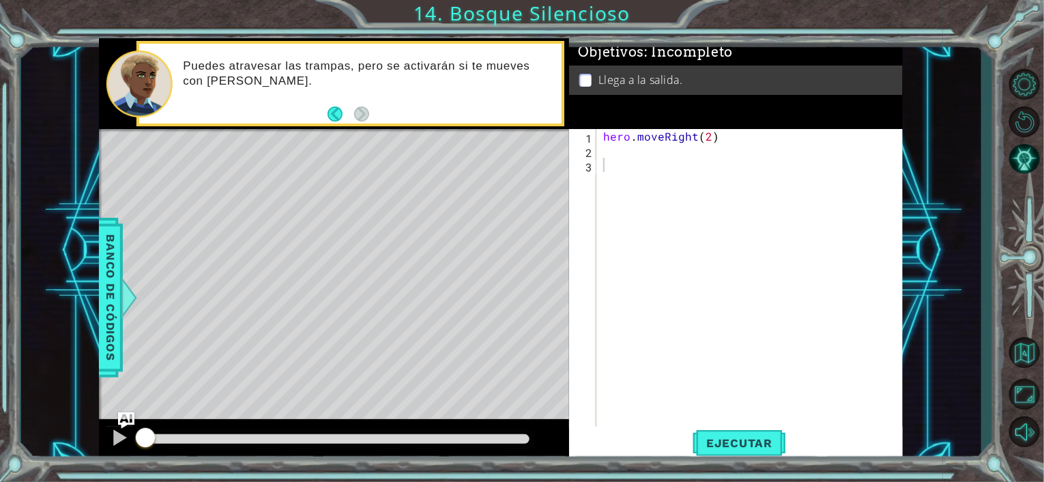
click at [325, 115] on div "Puedes atravesar las trampas, pero se activarán si te mueves con [PERSON_NAME]." at bounding box center [350, 83] width 422 height 79
click at [598, 147] on div "1 2 3 hero . moveRight ( 2 ) הההההההההההההההההההההההההההההההההההההההההההההההההה…" at bounding box center [734, 279] width 331 height 301
click at [611, 145] on div "hero . moveRight ( 2 )" at bounding box center [753, 293] width 306 height 329
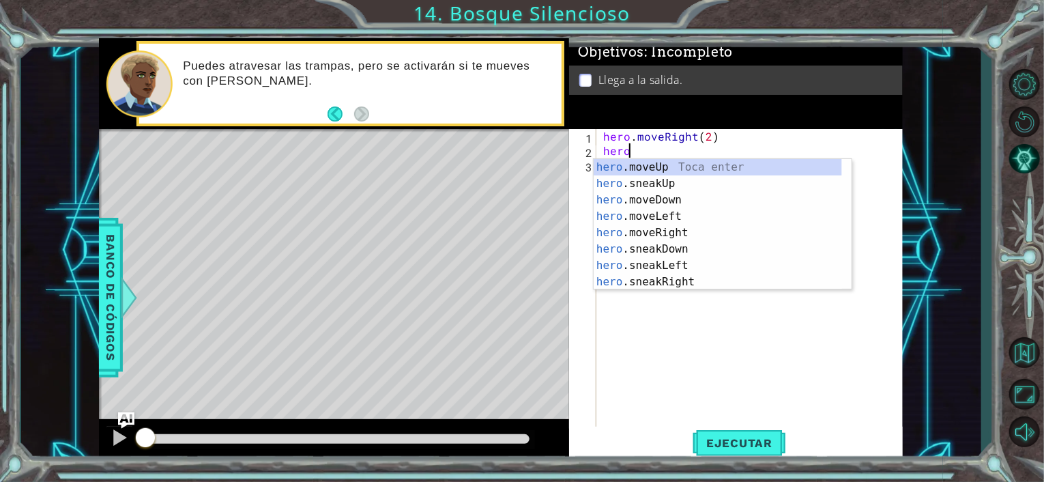
scroll to position [0, 1]
click at [622, 199] on div "hero .moveUp Toca enter hero .sneakUp Toca enter hero .moveDown Toca enter hero…" at bounding box center [717, 241] width 248 height 164
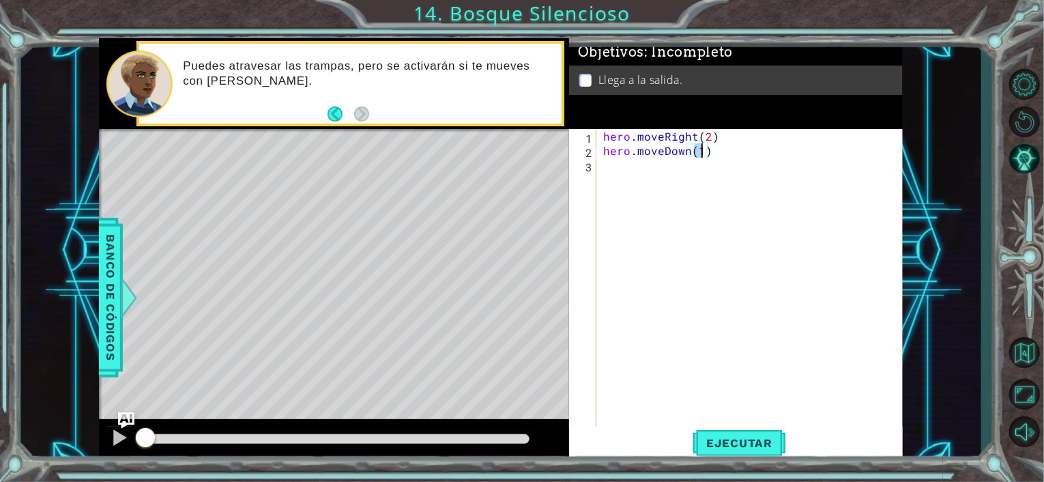
type textarea "hero.moveDown(1)"
click at [598, 168] on div "hero.moveDown(1) 1 2 3 hero . moveRight ( 2 ) hero . moveDown ( 1 ) ההההההההההה…" at bounding box center [734, 279] width 331 height 301
click at [606, 169] on div "hero . moveRight ( 2 ) hero . moveDown ( 1 )" at bounding box center [753, 293] width 306 height 329
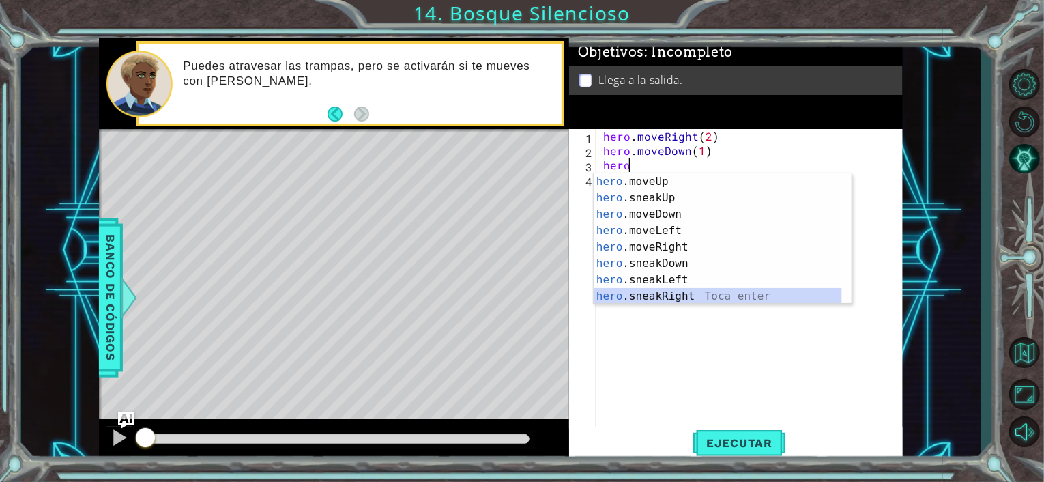
click at [636, 301] on div "hero .moveUp Toca enter hero .sneakUp Toca enter hero .moveDown Toca enter hero…" at bounding box center [717, 255] width 248 height 164
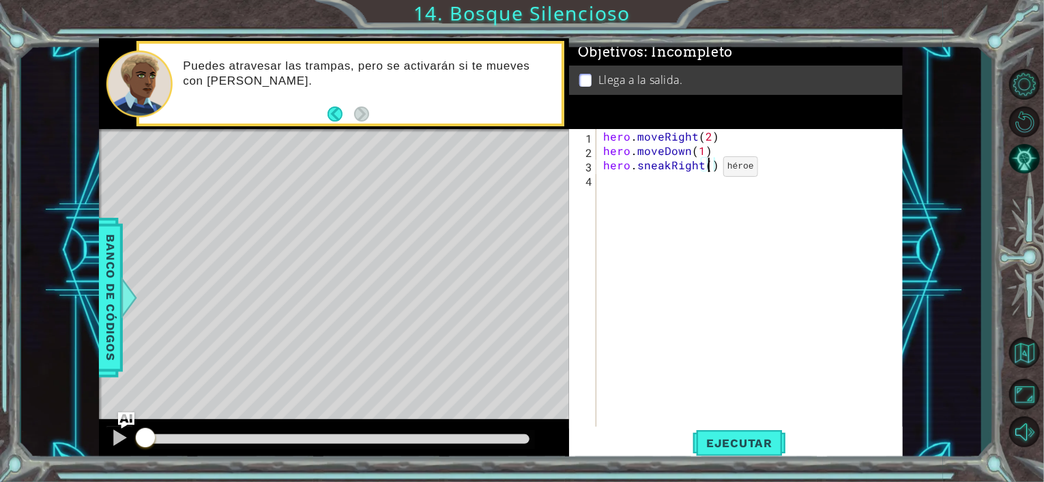
type textarea "hero.sneakRight(2)"
click at [623, 190] on div "hero . moveRight ( 2 ) hero . moveDown ( 1 ) hero . sneakRight ( 2 )" at bounding box center [753, 293] width 306 height 329
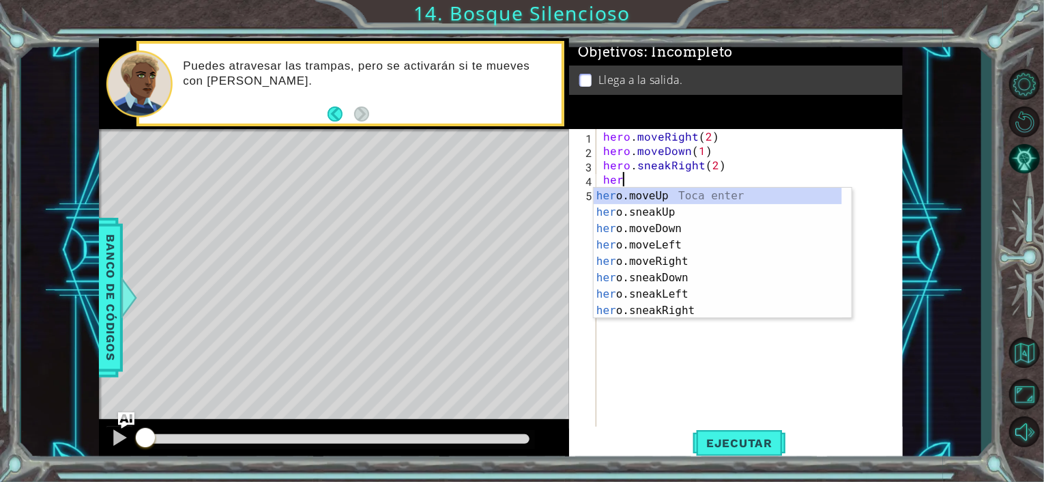
scroll to position [0, 1]
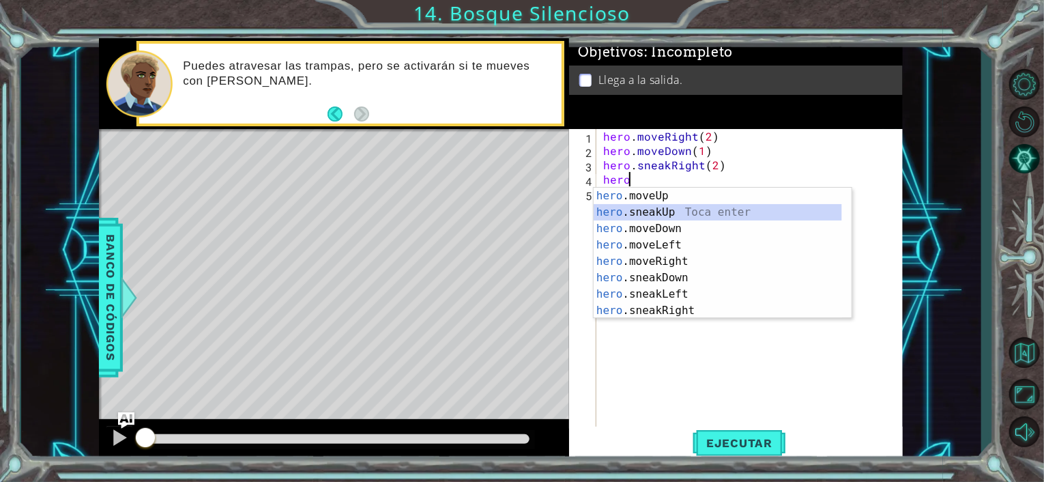
click at [666, 216] on div "hero .moveUp Toca enter hero .sneakUp Toca enter hero .moveDown Toca enter hero…" at bounding box center [717, 270] width 248 height 164
type textarea "hero.sneakUp(1)"
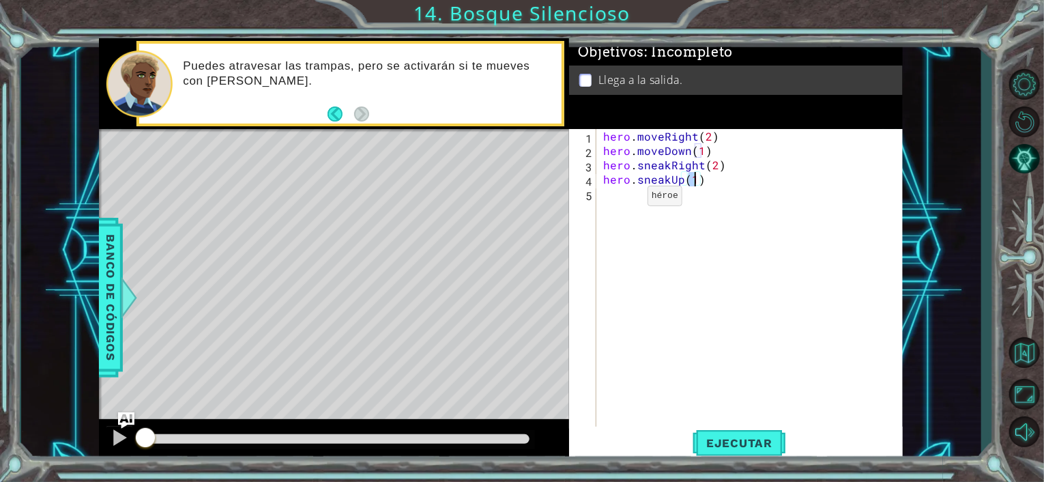
click at [624, 198] on div "hero . moveRight ( 2 ) hero . moveDown ( 1 ) hero . sneakRight ( 2 ) hero . sne…" at bounding box center [753, 293] width 306 height 329
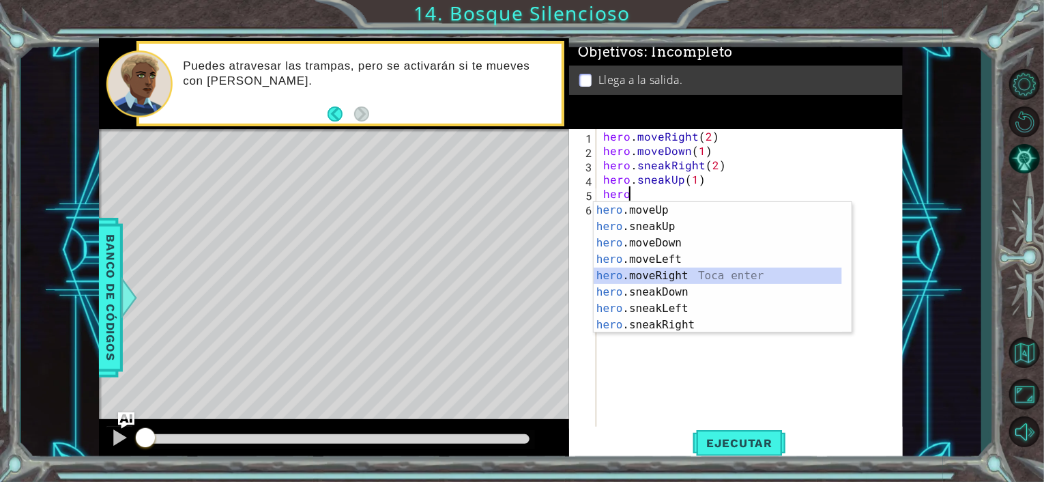
click at [648, 268] on div "hero .moveUp Toca enter hero .sneakUp Toca enter hero .moveDown Toca enter hero…" at bounding box center [717, 284] width 248 height 164
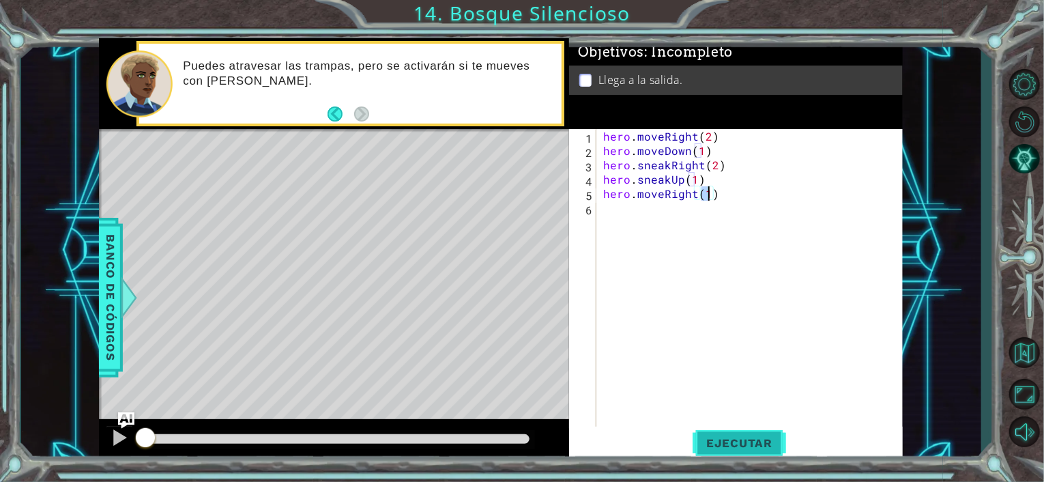
type textarea "hero.moveRight(1)"
click at [719, 450] on button "Ejecutar" at bounding box center [738, 442] width 93 height 33
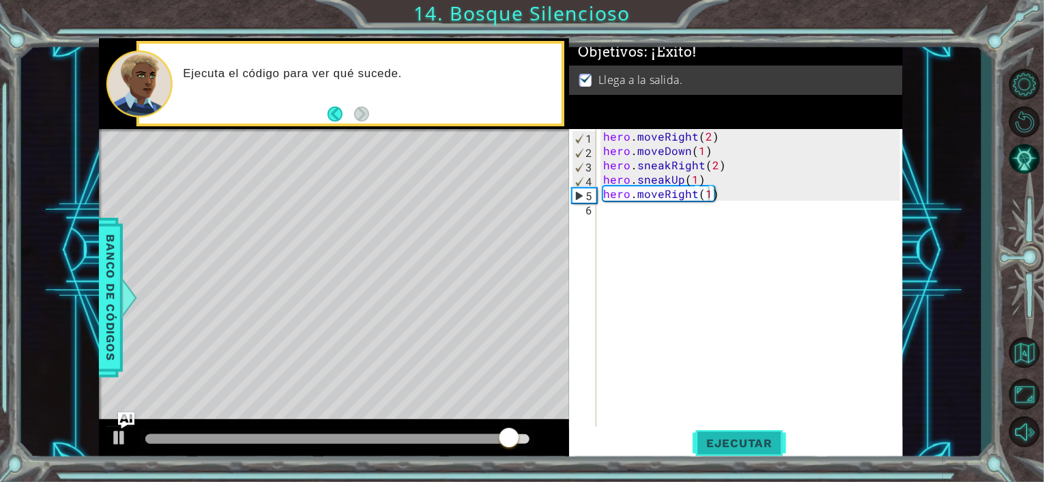
click at [713, 448] on span "Ejecutar" at bounding box center [738, 443] width 93 height 14
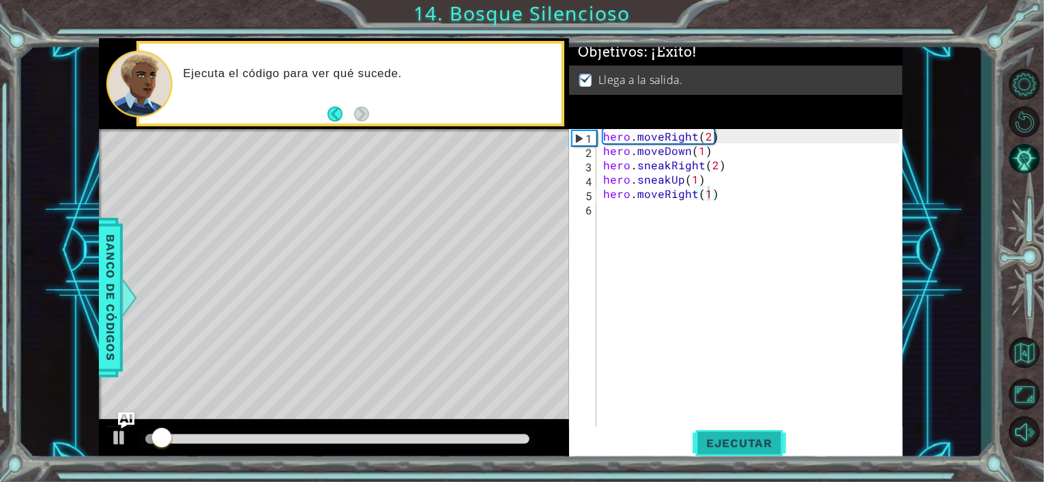
click at [713, 448] on span "Ejecutar" at bounding box center [738, 443] width 93 height 14
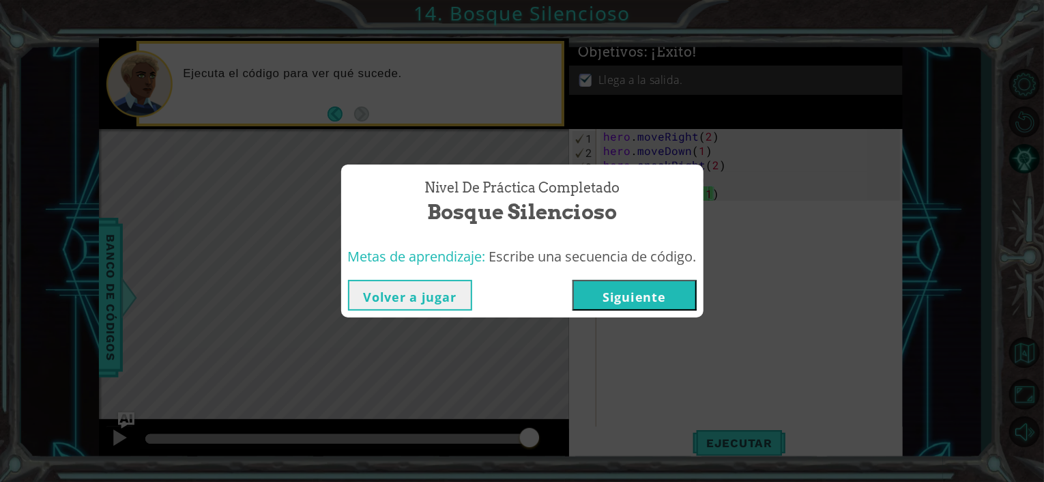
click at [634, 306] on button "Siguiente" at bounding box center [634, 295] width 124 height 31
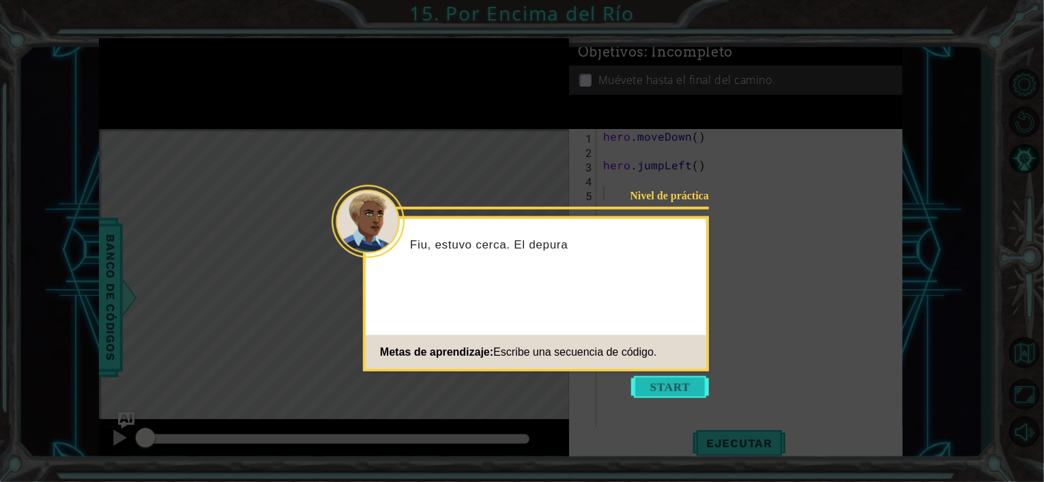
click at [664, 377] on button "Start" at bounding box center [670, 387] width 78 height 22
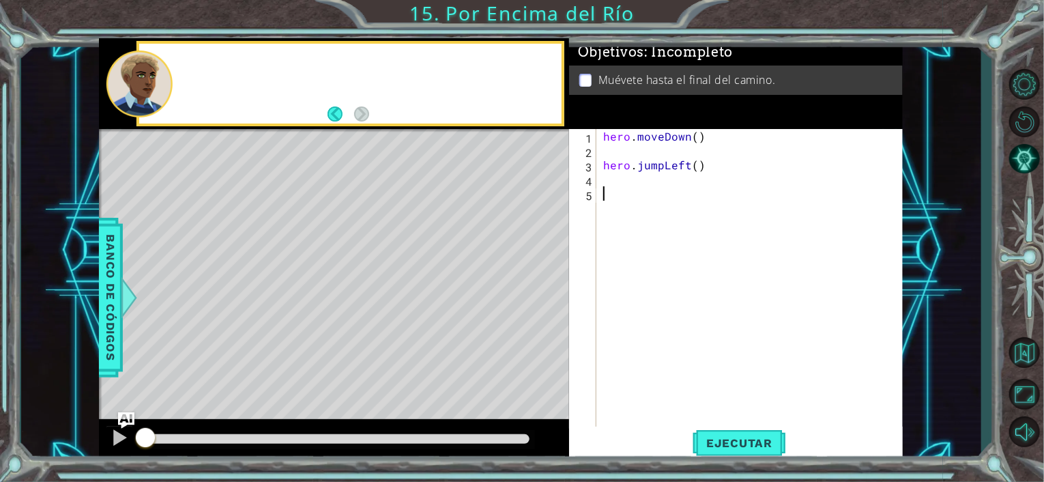
click at [664, 377] on div "hero . moveDown ( ) hero . jumpLeft ( )" at bounding box center [753, 293] width 306 height 329
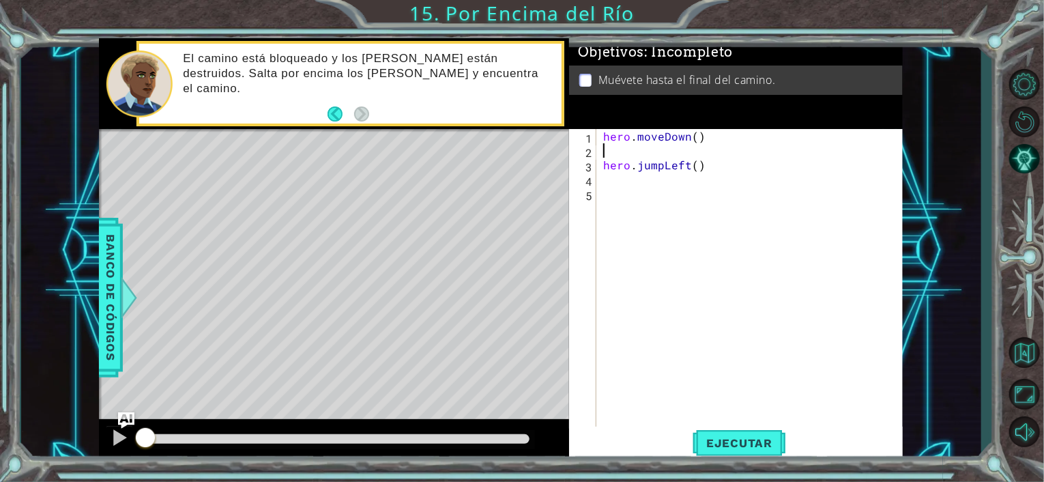
click at [619, 148] on div "hero . moveDown ( ) hero . jumpLeft ( )" at bounding box center [753, 293] width 306 height 329
click at [726, 451] on button "Ejecutar" at bounding box center [738, 442] width 93 height 33
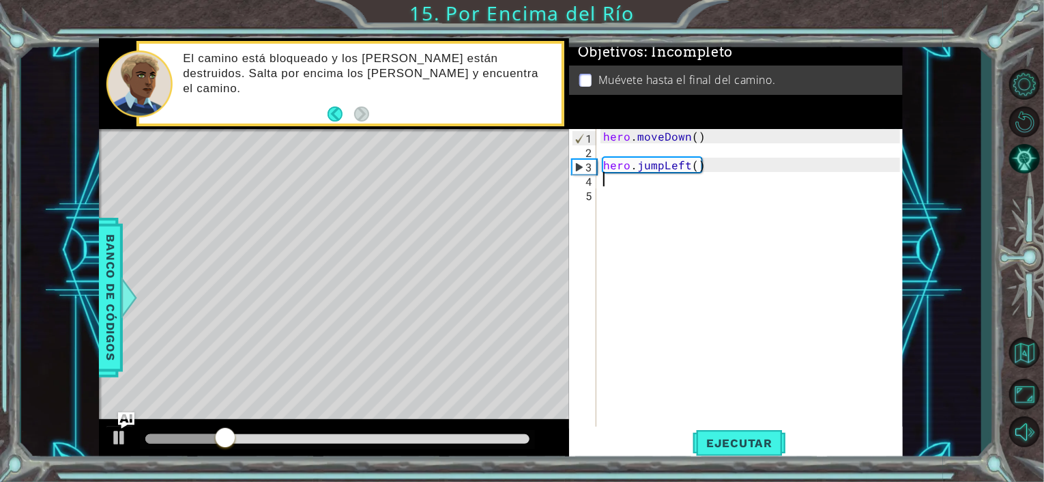
drag, startPoint x: 758, startPoint y: 186, endPoint x: 677, endPoint y: 175, distance: 81.8
click at [677, 175] on div "hero . moveDown ( ) hero . jumpLeft ( )" at bounding box center [753, 293] width 306 height 329
drag, startPoint x: 698, startPoint y: 166, endPoint x: 622, endPoint y: 173, distance: 76.0
click at [622, 173] on div "hero . moveDown ( ) hero . jumpLeft ( )" at bounding box center [753, 293] width 306 height 329
type textarea "hero.jumpLeft()"
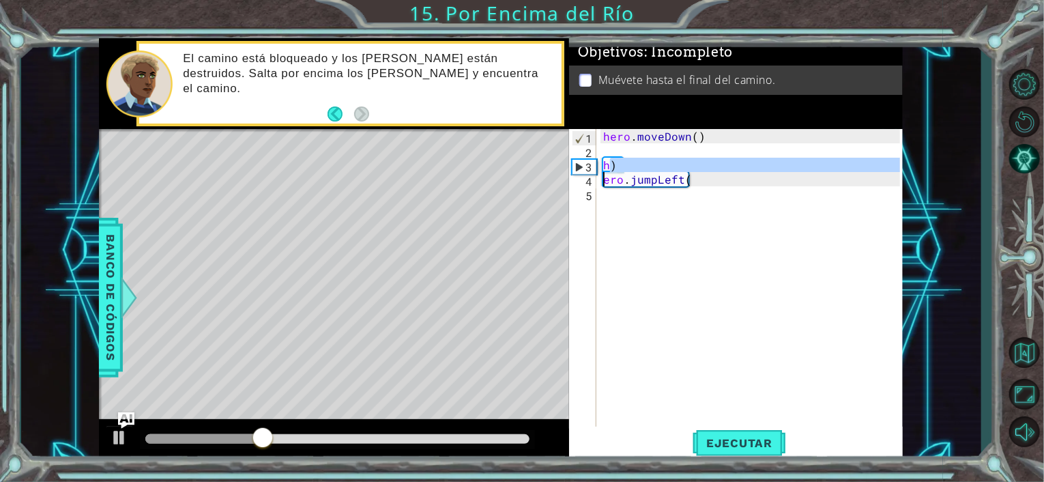
click at [655, 218] on div "hero . moveDown ( ) h ) ero . jumpLeft (" at bounding box center [753, 293] width 306 height 329
type textarea "ero.jumpLeft("
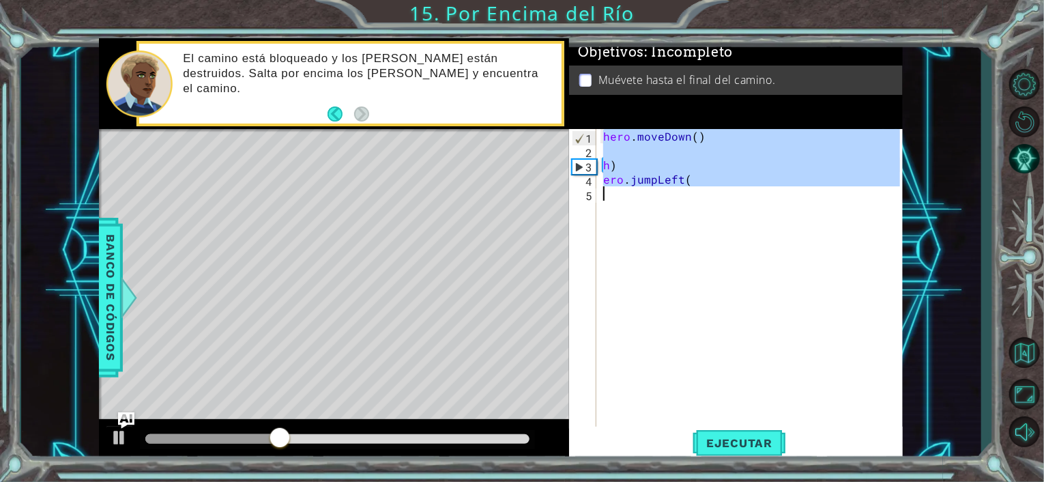
click at [621, 153] on div "hero . moveDown ( ) h ) ero . jumpLeft (" at bounding box center [749, 279] width 299 height 301
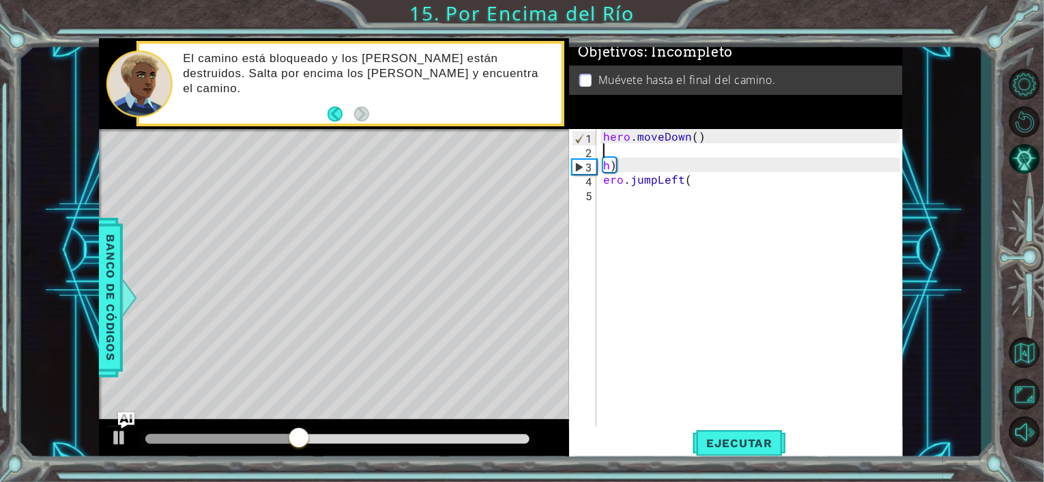
click at [617, 164] on div "hero . moveDown ( ) h ) ero . jumpLeft (" at bounding box center [753, 293] width 306 height 329
type textarea "h"
click at [695, 172] on div "hero . moveDown ( ) ero . jumpLeft (" at bounding box center [753, 293] width 306 height 329
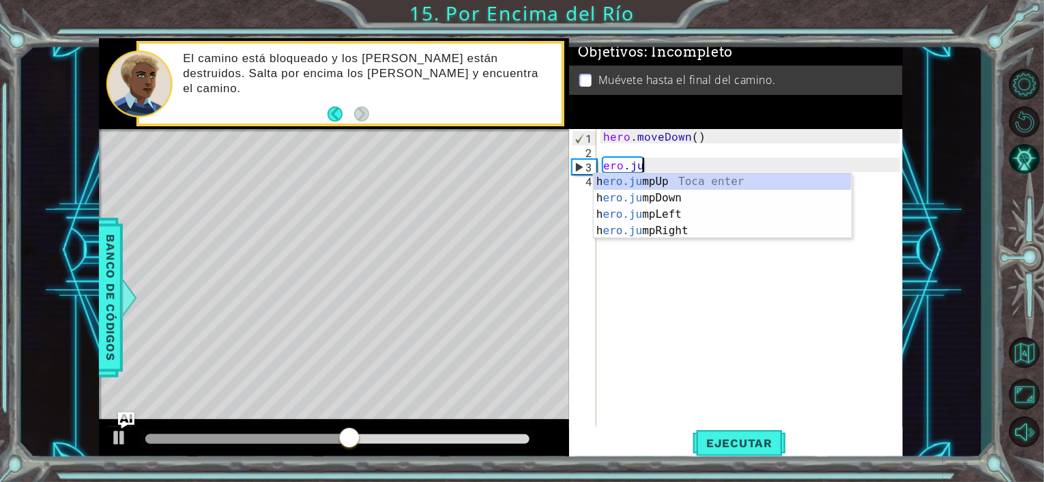
type textarea "e"
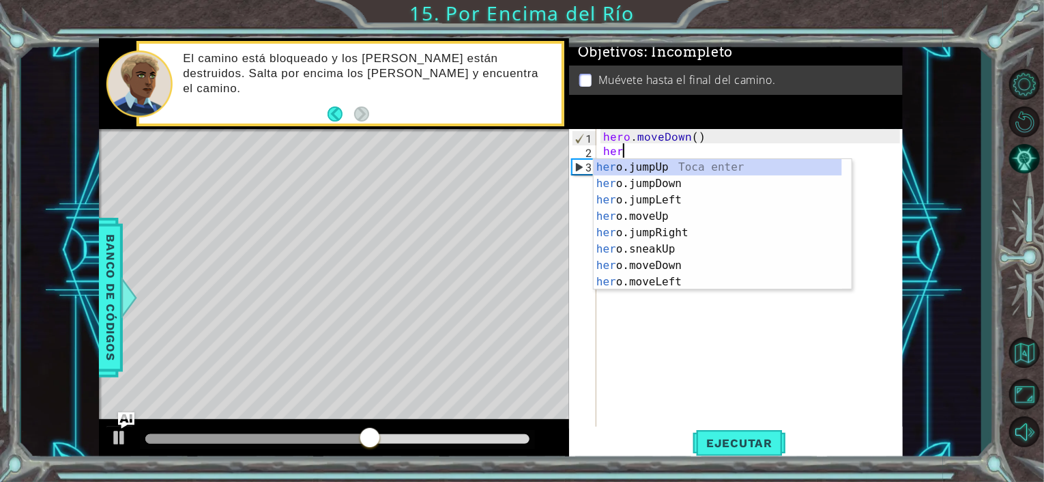
type textarea "hero"
click at [648, 163] on div "hero .jumpUp Toca enter hero .jumpDown Toca enter hero .jumpLeft Toca enter her…" at bounding box center [717, 241] width 248 height 164
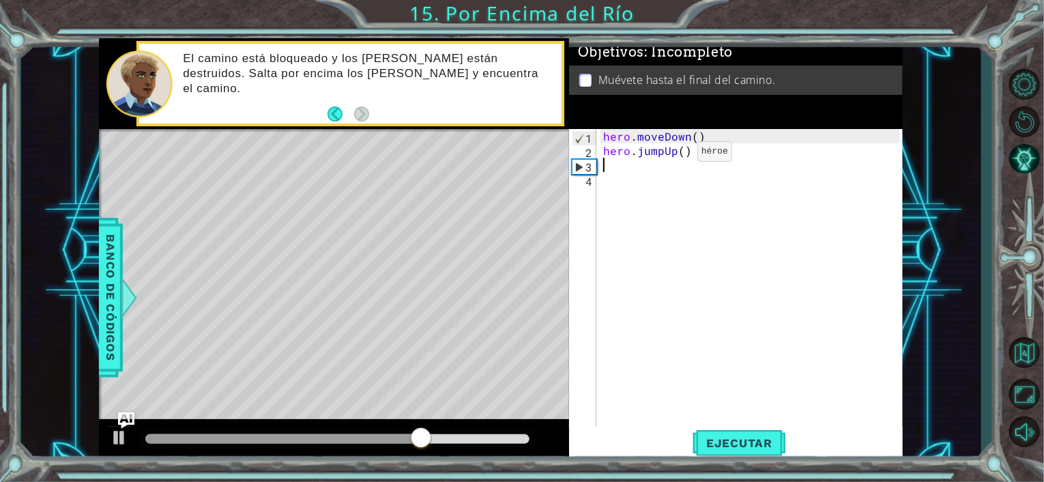
click at [673, 155] on div "hero . moveDown ( ) hero . jumpUp ( )" at bounding box center [753, 293] width 306 height 329
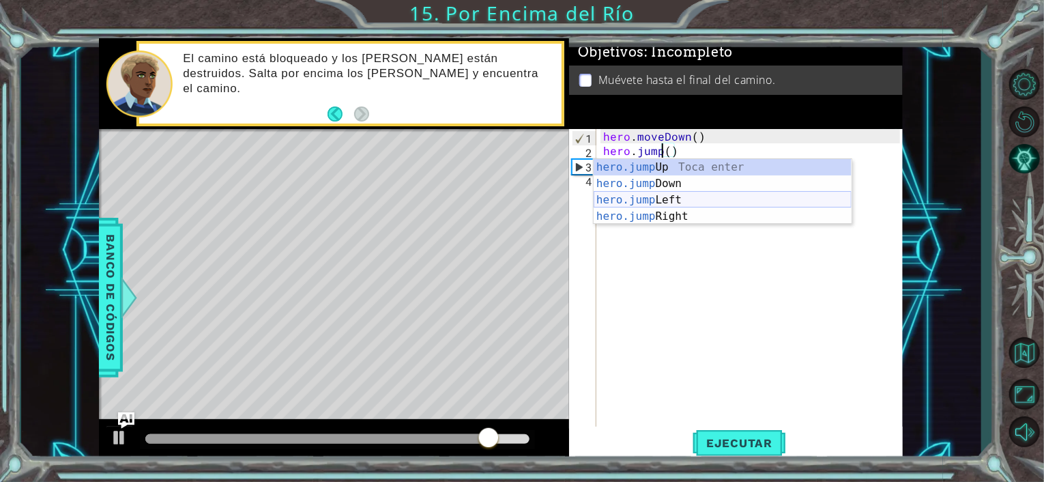
click at [679, 201] on div "hero.jump Up Toca enter hero.jump Down Toca enter hero.jump Left Toca enter her…" at bounding box center [722, 208] width 258 height 98
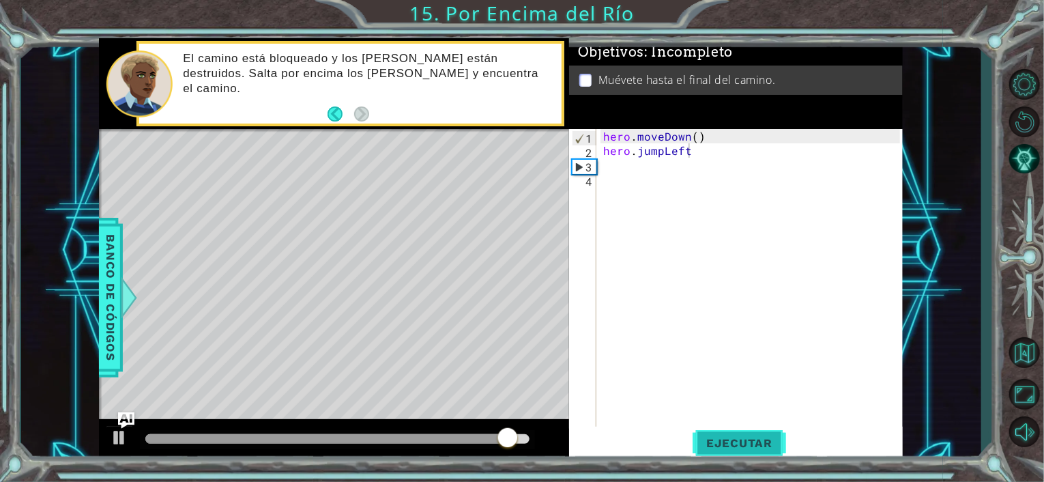
click at [737, 439] on span "Ejecutar" at bounding box center [738, 443] width 93 height 14
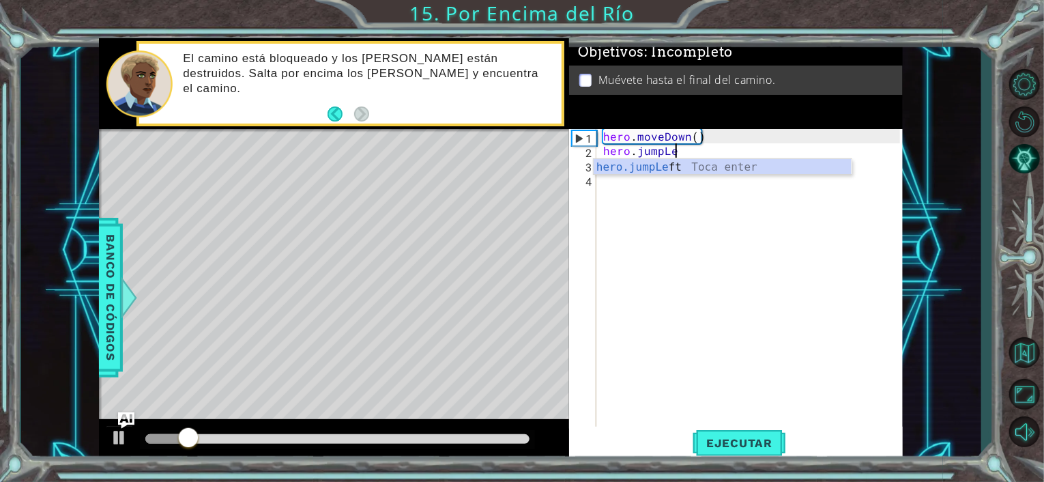
type textarea "hero.jumpL"
drag, startPoint x: 685, startPoint y: 164, endPoint x: 653, endPoint y: 165, distance: 32.1
click at [653, 165] on div "hero.jumpL eft Toca enter" at bounding box center [722, 183] width 258 height 49
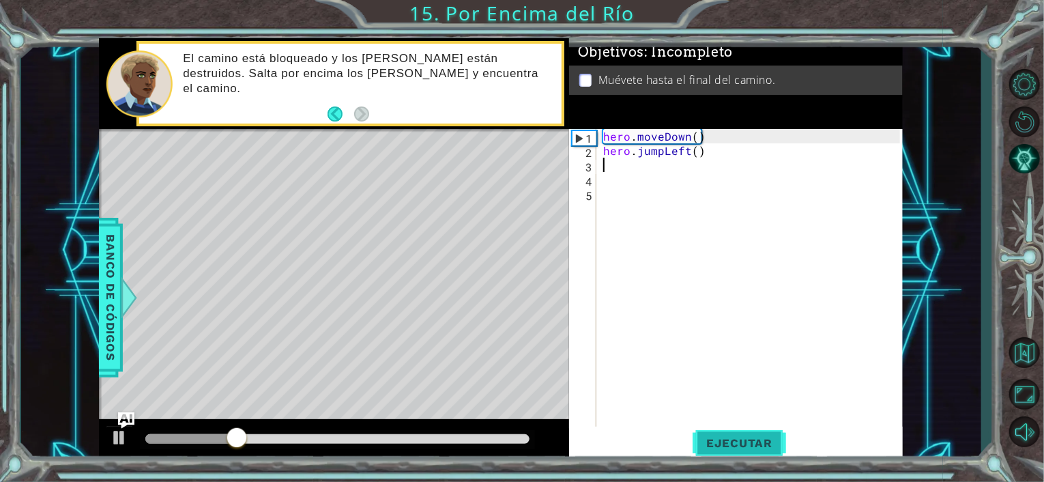
click at [748, 444] on span "Ejecutar" at bounding box center [738, 443] width 93 height 14
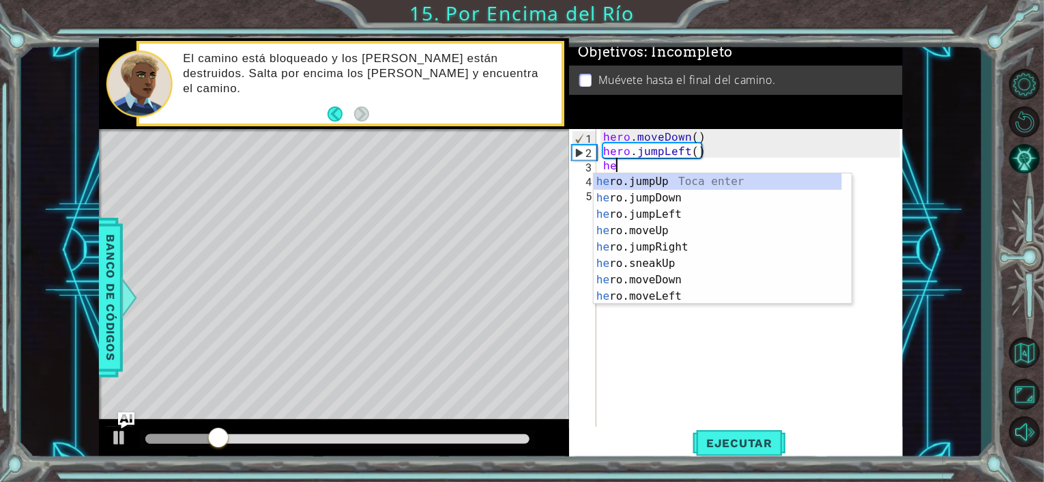
scroll to position [0, 1]
click at [655, 299] on div "hero .jumpUp Toca enter hero .jumpDown Toca enter hero .jumpLeft Toca enter her…" at bounding box center [717, 255] width 248 height 164
type textarea "hero.moveLeft(1)"
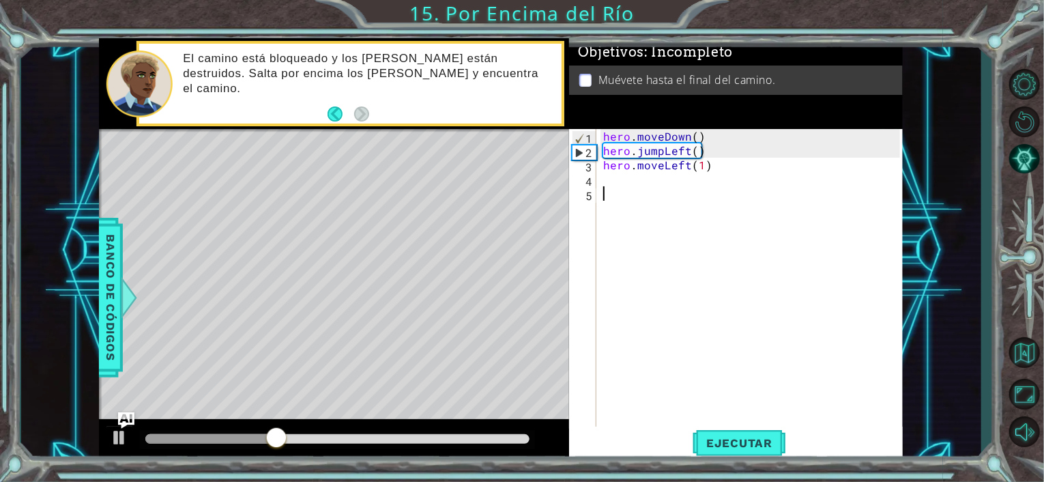
click at [617, 189] on div "hero . moveDown ( ) hero . jumpLeft ( ) hero . moveLeft ( 1 )" at bounding box center [753, 293] width 306 height 329
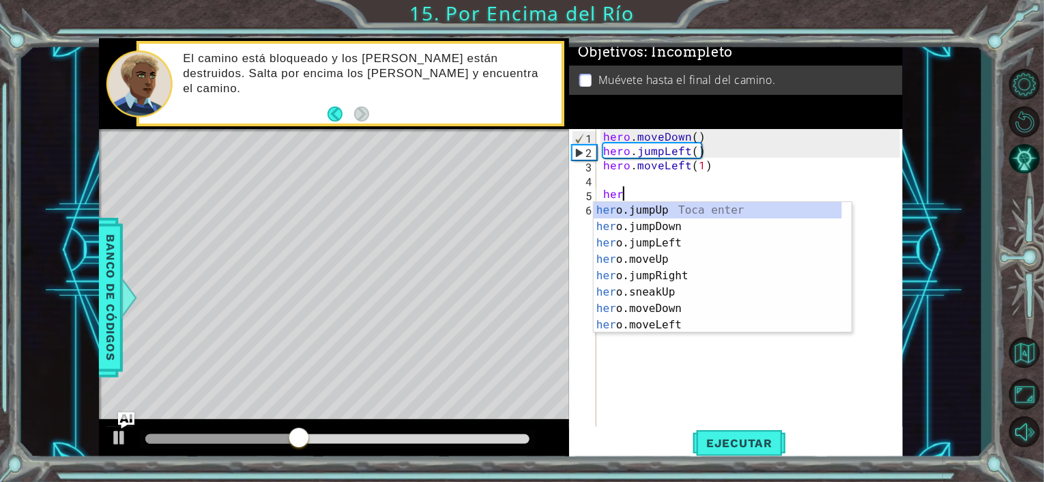
scroll to position [0, 0]
type textarea "hero"
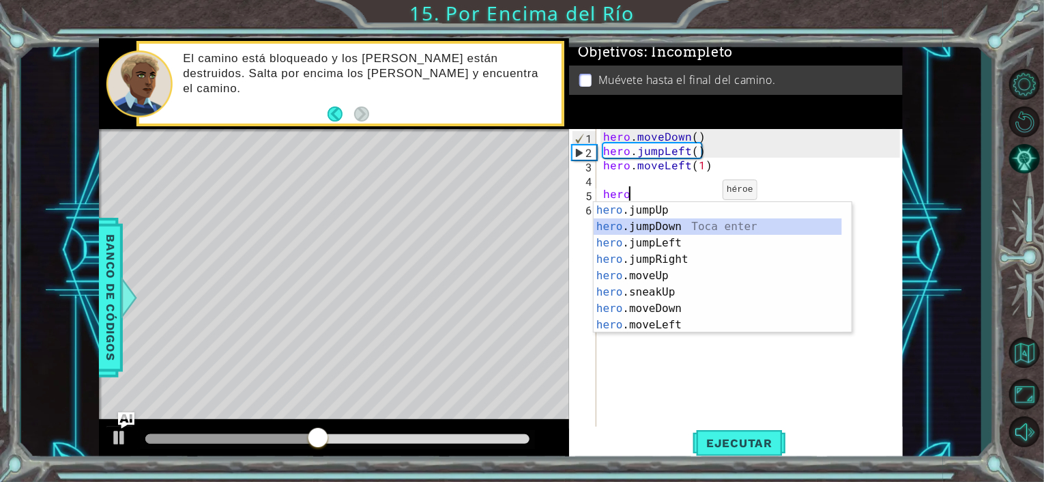
click at [653, 233] on div "hero .jumpUp Toca enter hero .jumpDown Toca enter hero .jumpLeft Toca enter her…" at bounding box center [717, 284] width 248 height 164
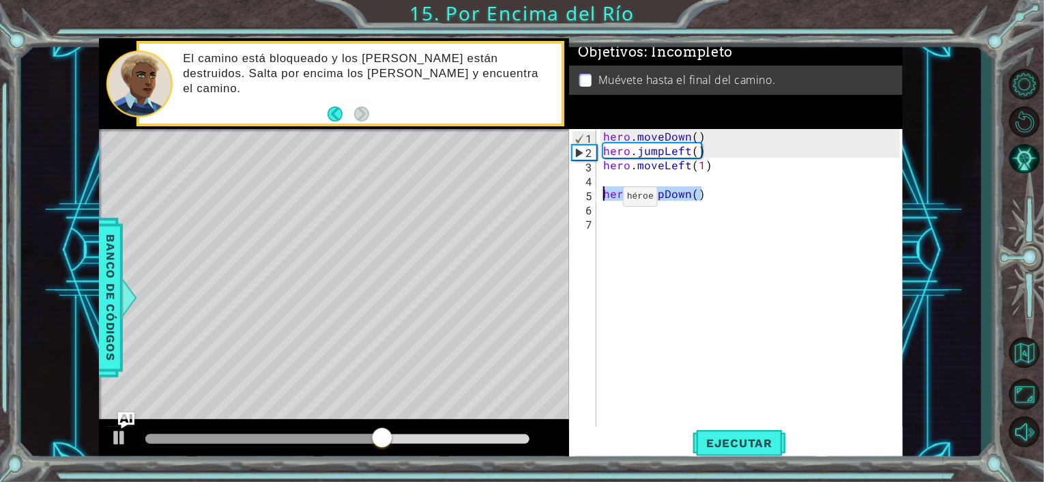
drag, startPoint x: 724, startPoint y: 197, endPoint x: 588, endPoint y: 196, distance: 136.4
click at [588, 196] on div "1 2 3 4 5 6 7 hero . moveDown ( ) hero . jumpLeft ( ) hero . moveLeft ( 1 ) her…" at bounding box center [734, 279] width 331 height 301
type textarea "hero.jumpDown()"
paste textarea "Code Area"
click at [714, 195] on div "hero . moveDown ( ) hero . jumpLeft ( ) hero . moveLeft ( 1 ) hero . sneakRight…" at bounding box center [753, 293] width 306 height 329
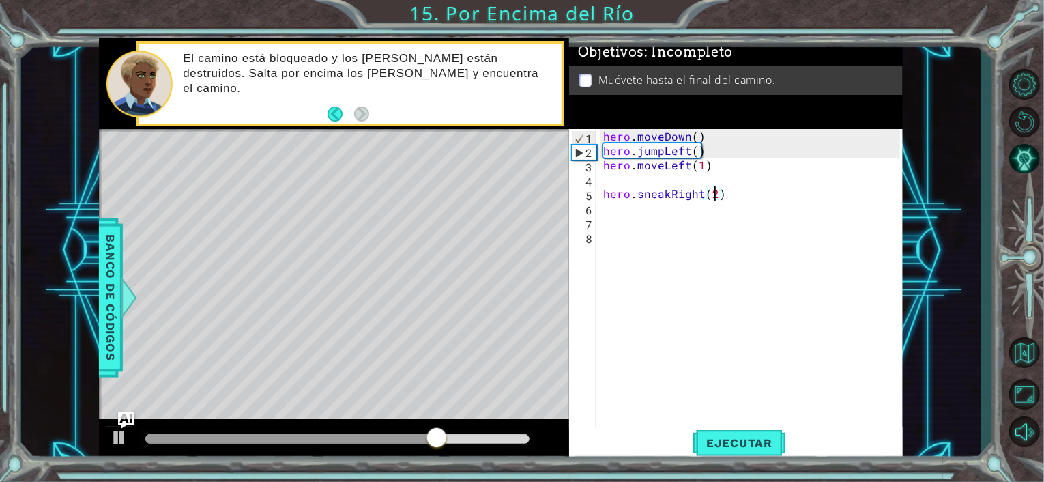
click at [726, 200] on div "hero . moveDown ( ) hero . jumpLeft ( ) hero . moveLeft ( 1 ) hero . sneakRight…" at bounding box center [753, 293] width 306 height 329
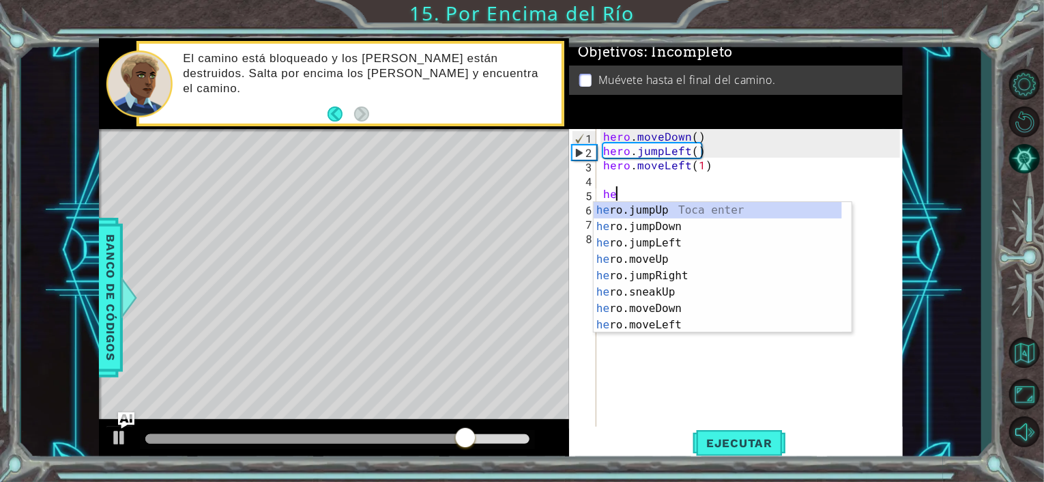
type textarea "h"
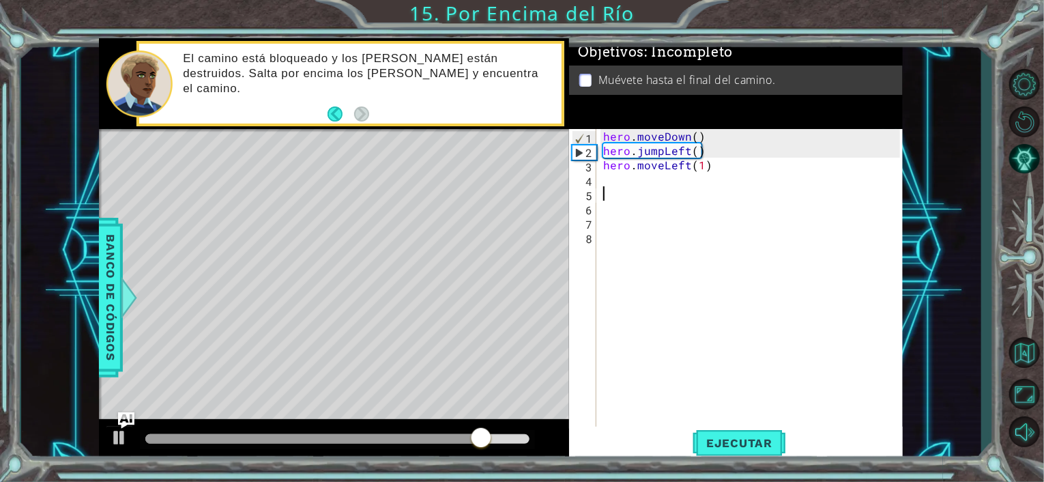
click at [628, 182] on div "hero . moveDown ( ) hero . jumpLeft ( ) hero . moveLeft ( 1 )" at bounding box center [753, 293] width 306 height 329
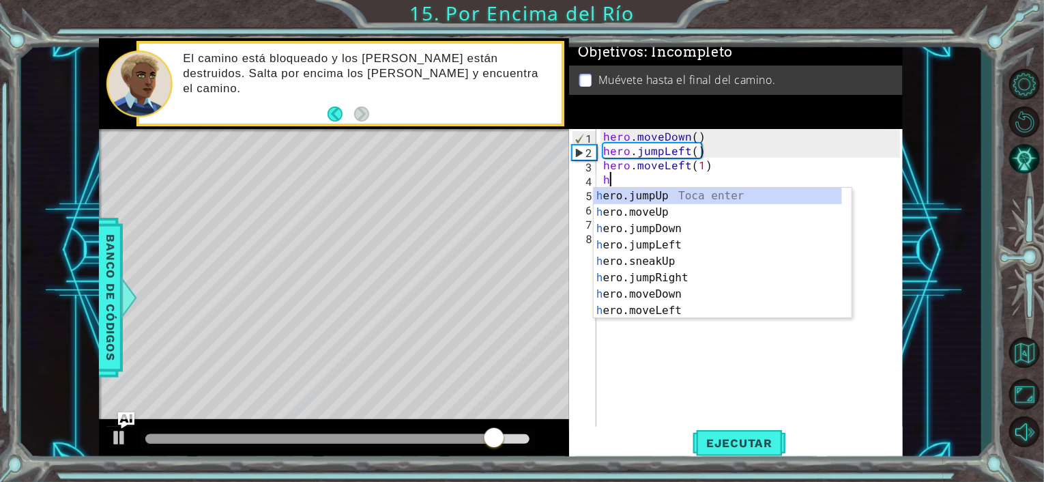
scroll to position [0, 1]
type textarea "hero"
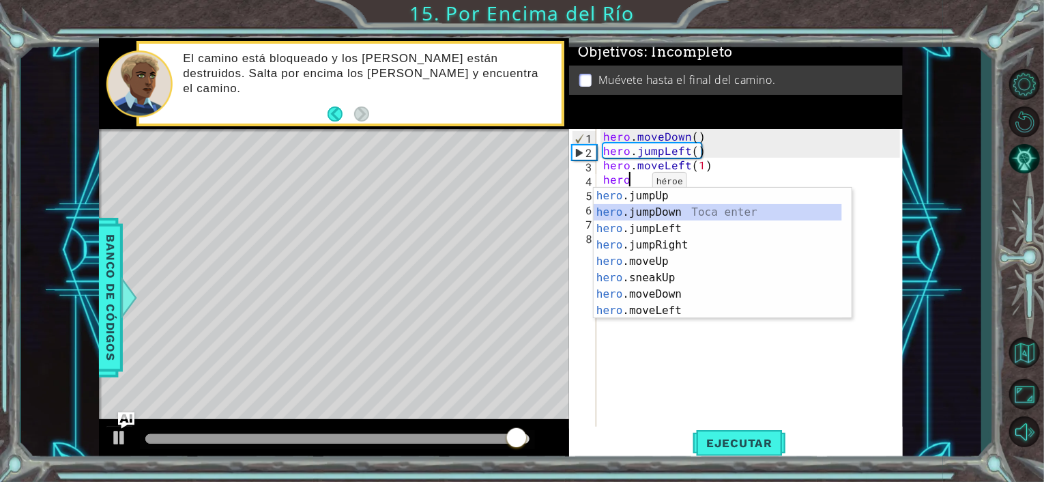
click at [662, 212] on div "hero .jumpUp Toca enter hero .jumpDown Toca enter hero .jumpLeft Toca enter her…" at bounding box center [717, 270] width 248 height 164
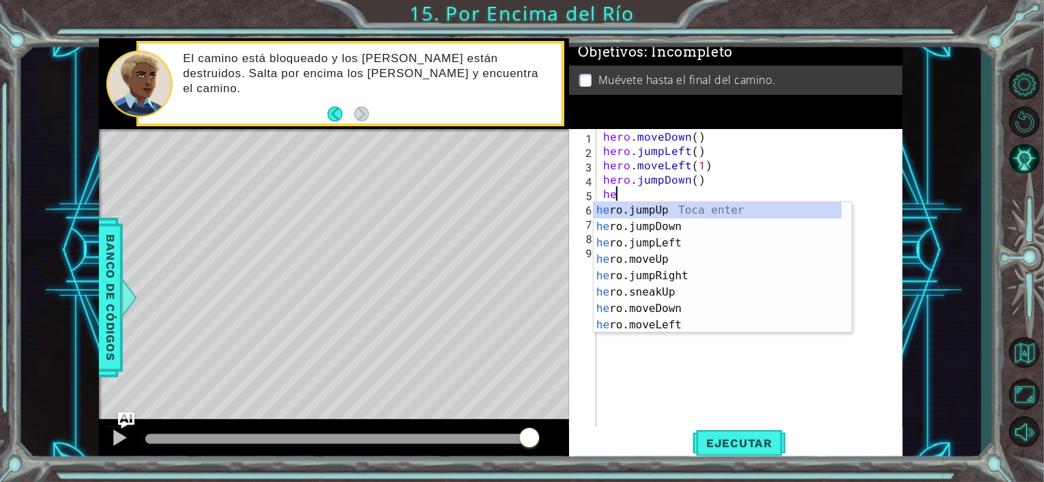
type textarea "hero"
click at [671, 256] on div "hero .jumpUp Toca enter hero .jumpDown Toca enter hero .jumpLeft Toca enter her…" at bounding box center [717, 284] width 248 height 164
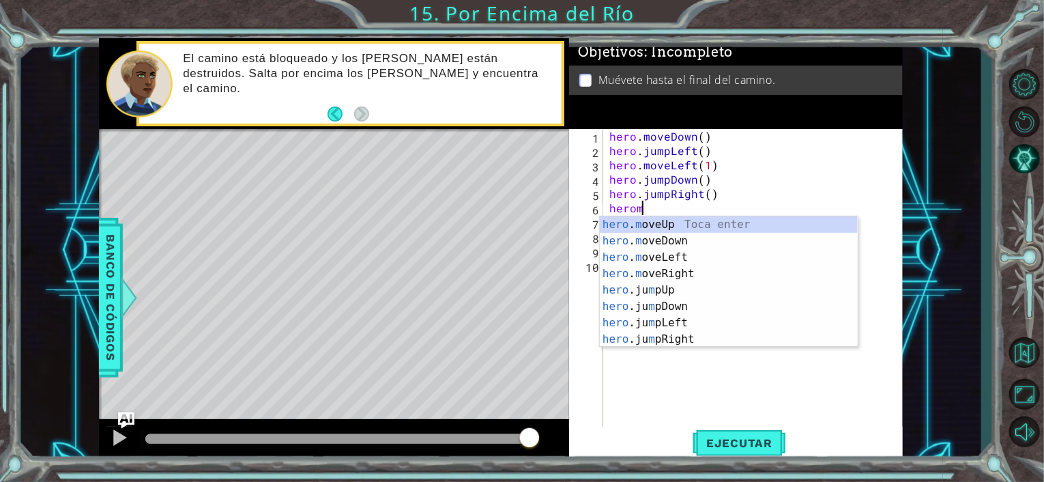
scroll to position [0, 1]
click at [673, 268] on div "hero . m oveUp Toca enter hero . m oveDown Toca enter hero . m oveLeft Toca ent…" at bounding box center [729, 298] width 258 height 164
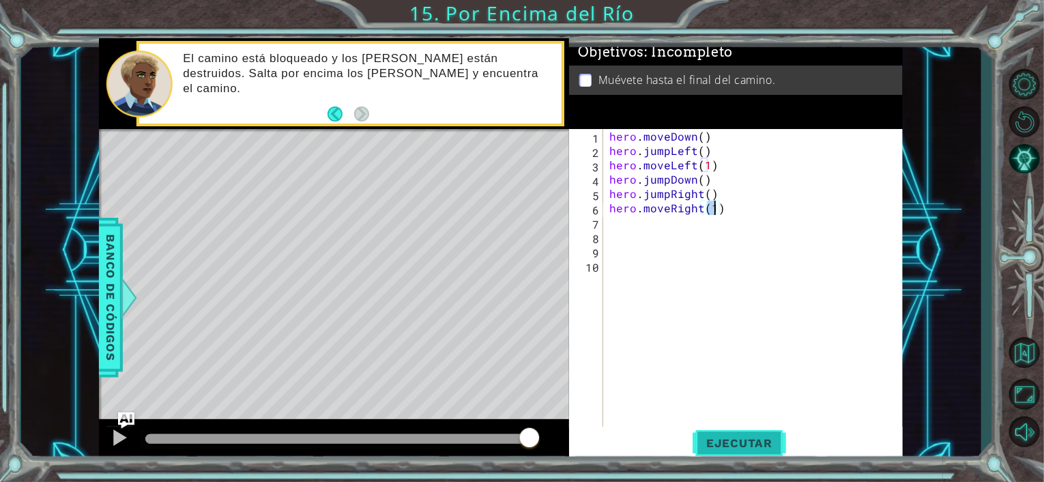
type textarea "hero.moveRight(1)"
click at [729, 448] on span "Ejecutar" at bounding box center [738, 443] width 93 height 14
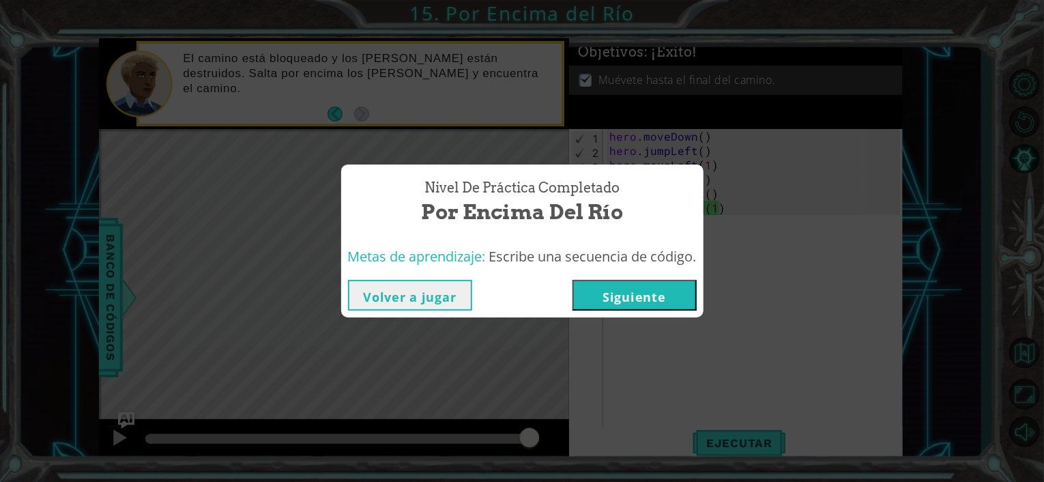
click at [672, 299] on button "Siguiente" at bounding box center [634, 295] width 124 height 31
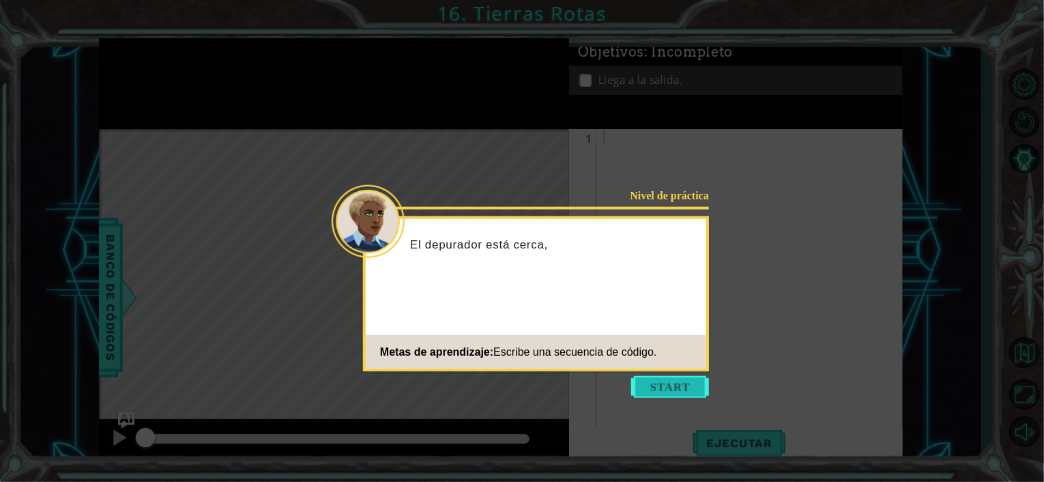
click at [686, 385] on button "Start" at bounding box center [670, 387] width 78 height 22
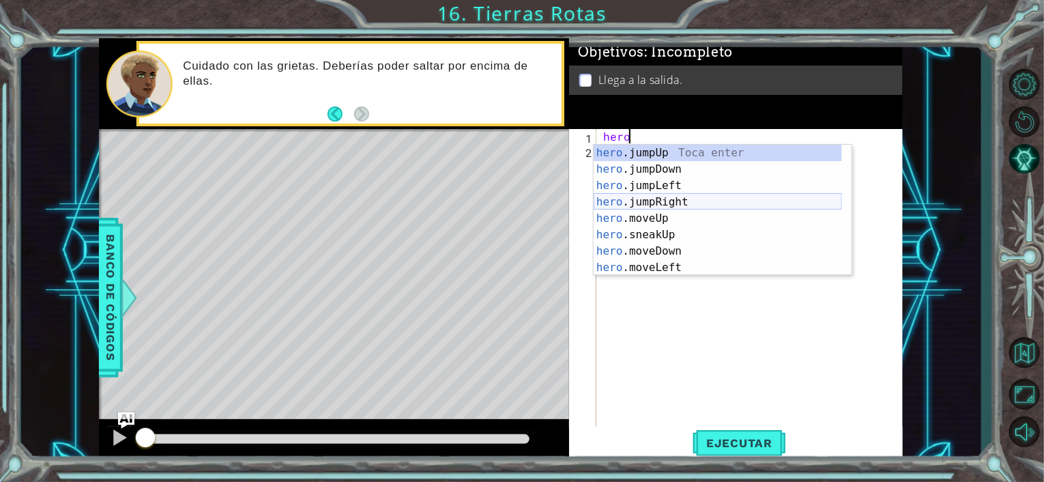
scroll to position [0, 1]
click at [675, 200] on div "hero . m oveUp Toca enter hero . m oveDown Toca enter hero . m oveLeft Toca ent…" at bounding box center [722, 227] width 258 height 164
type textarea "hero.moveRight(1)"
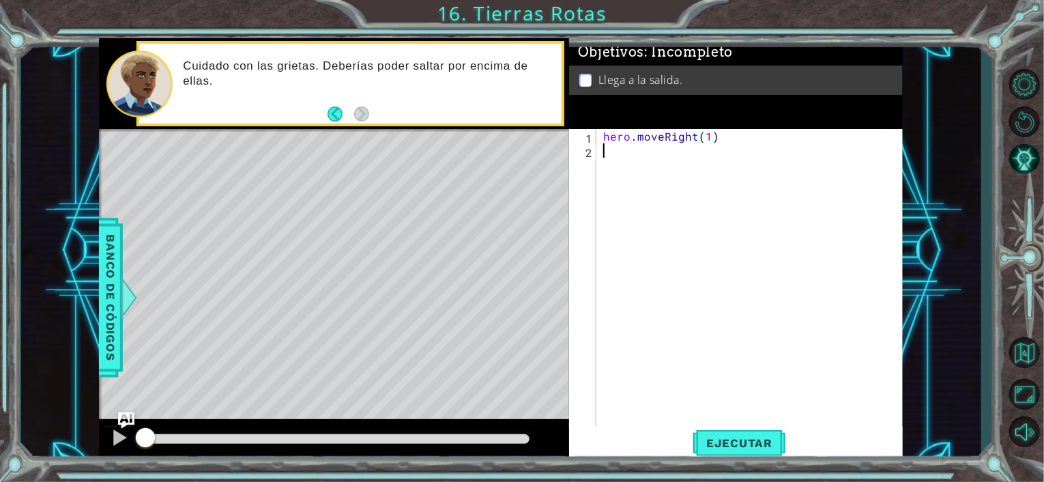
click at [610, 162] on div "hero . moveRight ( 1 )" at bounding box center [753, 293] width 306 height 329
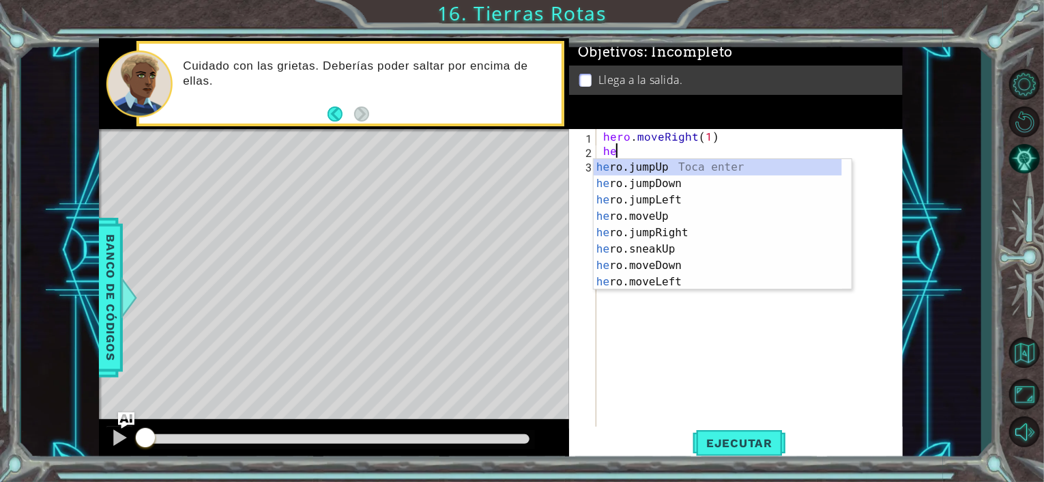
type textarea "hero"
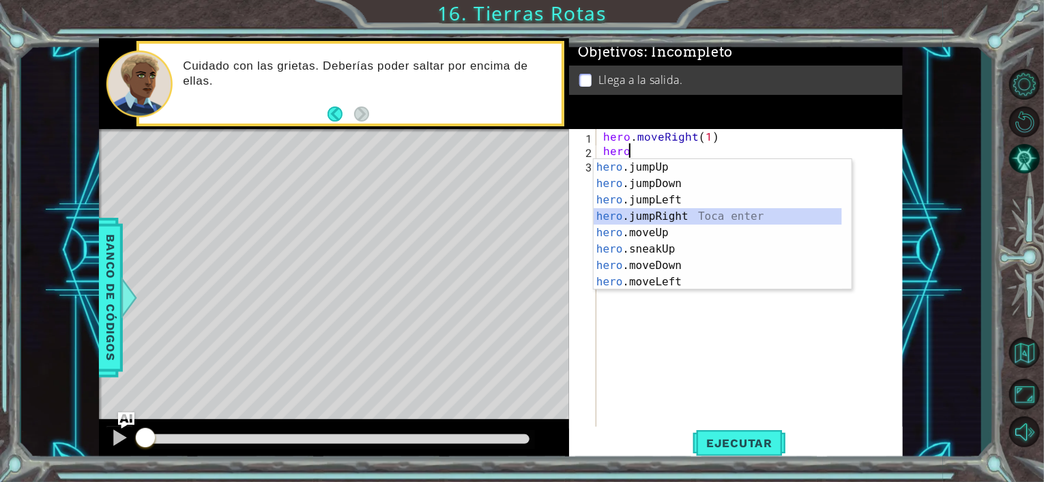
click at [658, 216] on div "hero .jumpUp Toca enter hero .jumpDown Toca enter hero .jumpLeft Toca enter her…" at bounding box center [717, 241] width 248 height 164
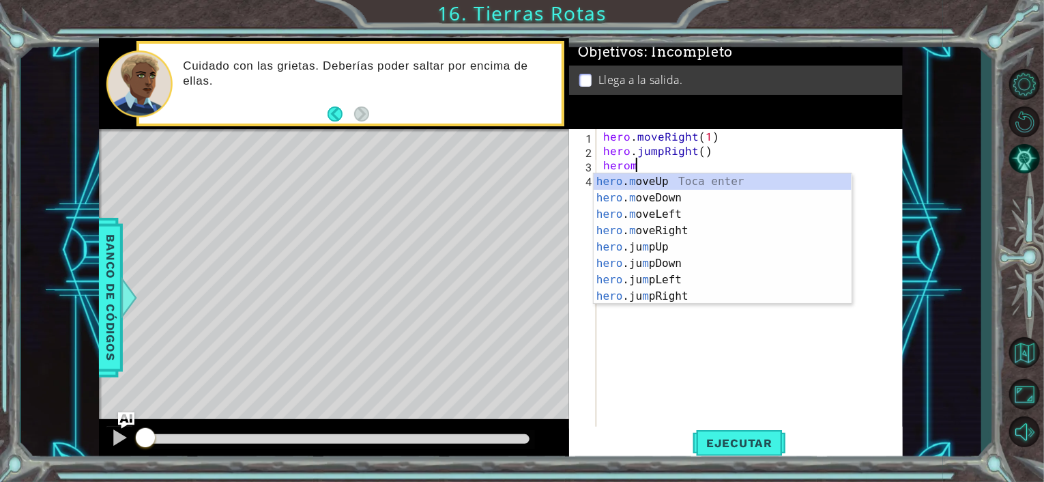
scroll to position [0, 1]
click at [672, 226] on div "hero . m oveUp Toca enter hero . m oveDown Toca enter hero . m oveLeft Toca ent…" at bounding box center [722, 255] width 258 height 164
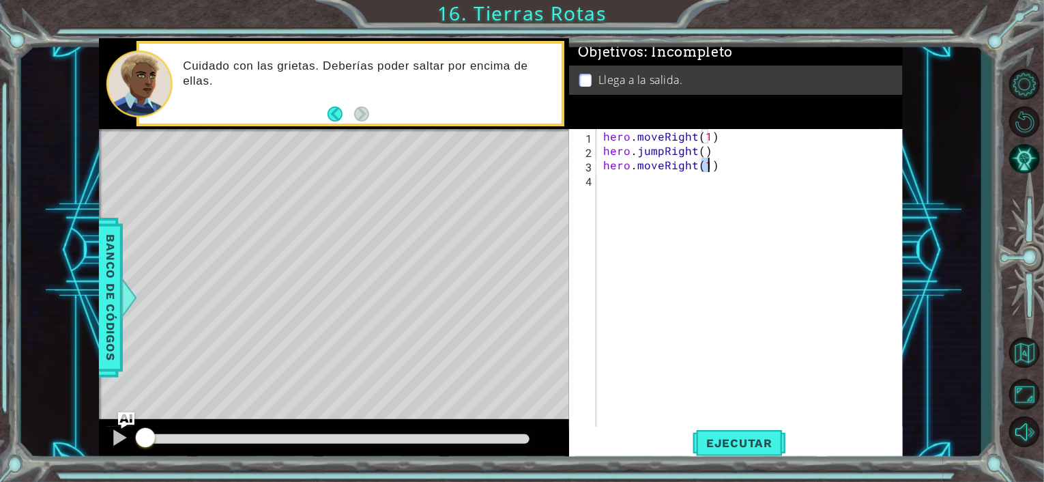
type textarea "hero.moveRight(1)"
click at [636, 188] on div "hero . moveRight ( 1 ) hero . jumpRight ( ) hero . moveRight ( 1 )" at bounding box center [753, 293] width 306 height 329
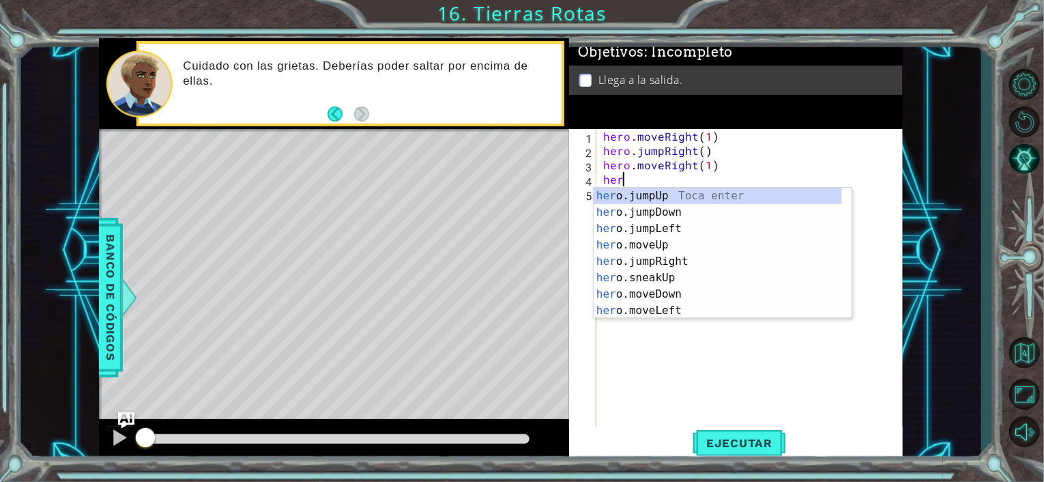
type textarea "hero"
click at [676, 189] on div "hero .jumpUp Toca enter hero .jumpDown Toca enter hero .jumpLeft Toca enter her…" at bounding box center [717, 270] width 248 height 164
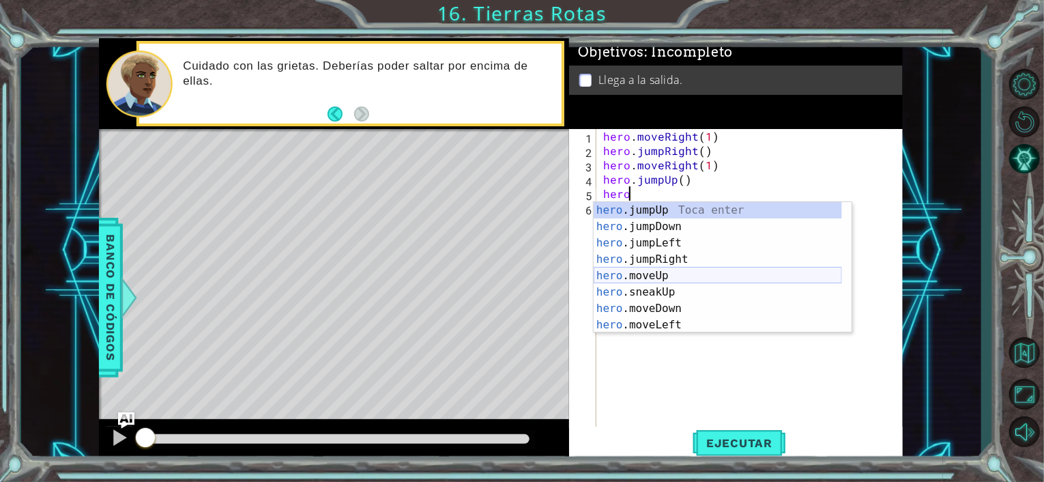
click at [668, 271] on div "hero .jumpUp Toca enter hero .jumpDown Toca enter hero .jumpLeft Toca enter her…" at bounding box center [717, 284] width 248 height 164
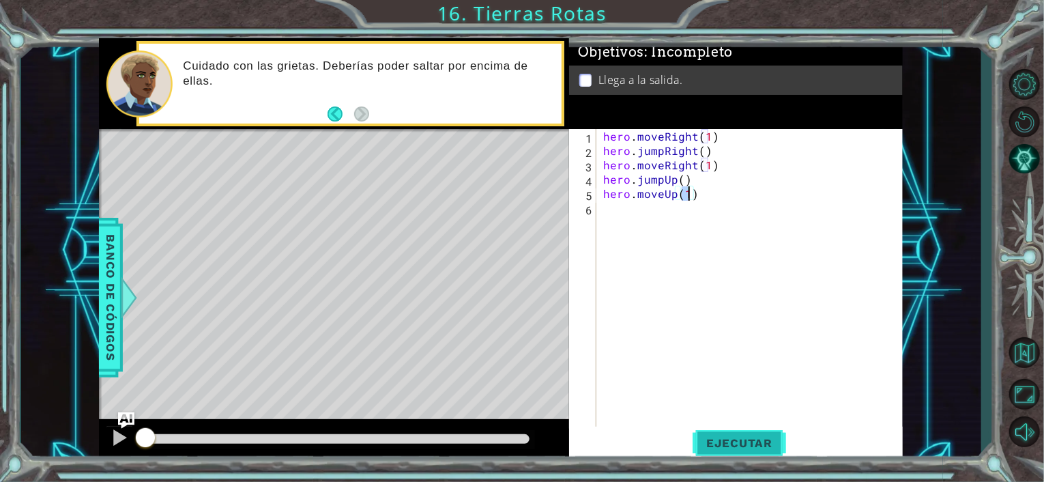
type textarea "hero.moveUp(1)"
click at [700, 456] on button "Ejecutar" at bounding box center [738, 442] width 93 height 33
click at [710, 449] on span "Ejecutar" at bounding box center [738, 443] width 93 height 14
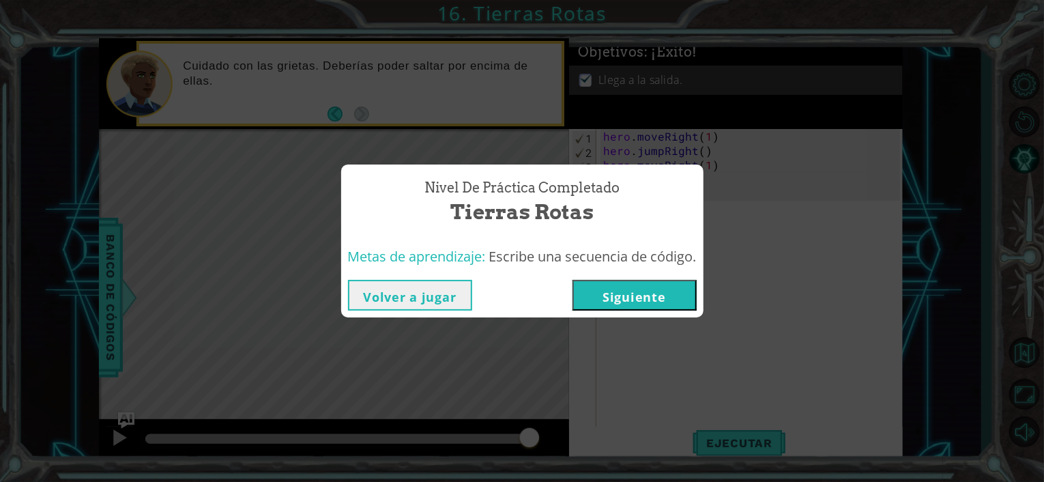
click at [658, 302] on button "Siguiente" at bounding box center [634, 295] width 124 height 31
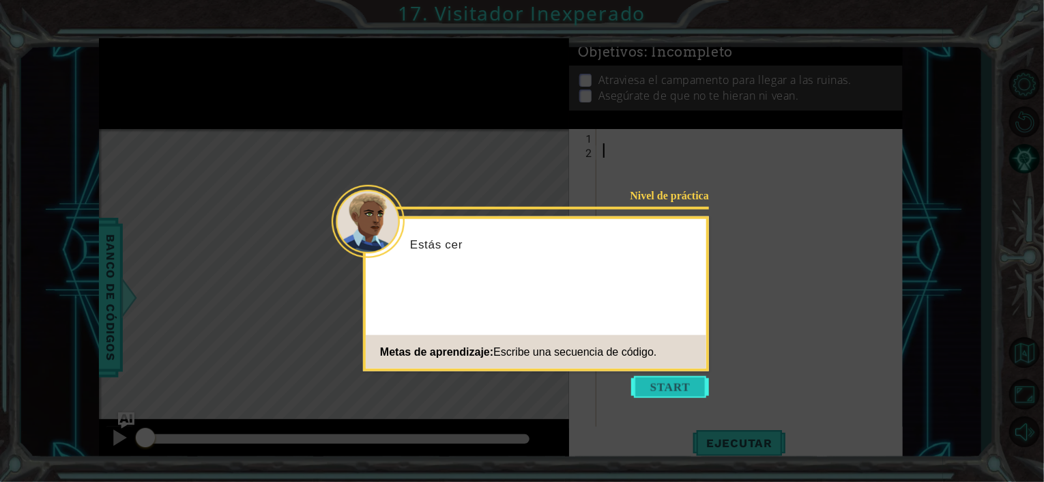
click at [651, 385] on button "Start" at bounding box center [670, 387] width 78 height 22
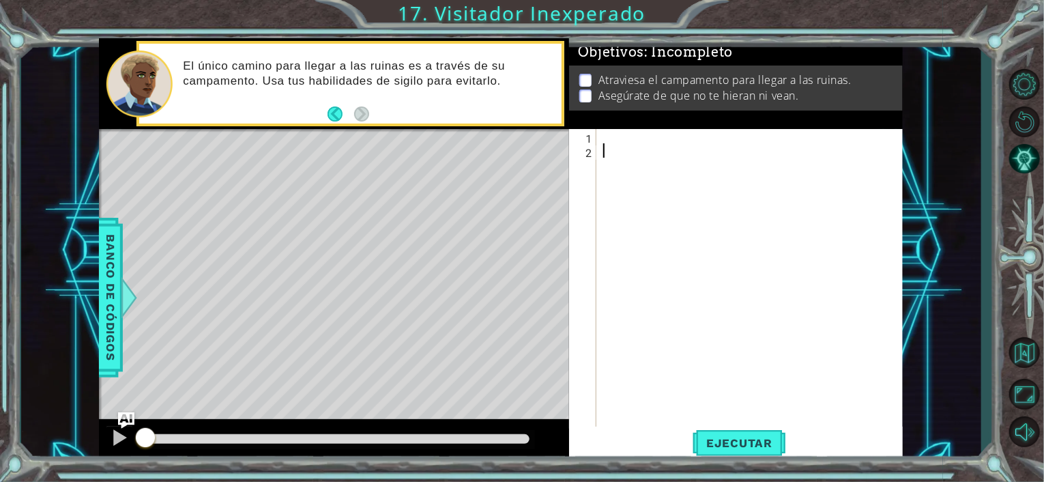
click at [606, 145] on div at bounding box center [753, 293] width 306 height 329
click at [606, 141] on div at bounding box center [753, 293] width 306 height 329
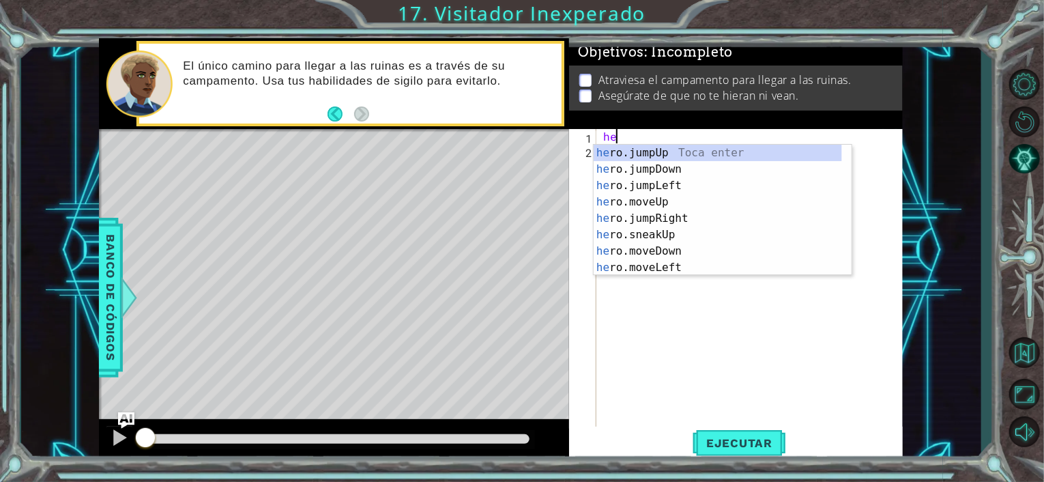
scroll to position [0, 1]
click at [661, 218] on div "hero .jumpUp Toca enter hero .jumpDown Toca enter hero .jumpLeft Toca enter her…" at bounding box center [717, 227] width 248 height 164
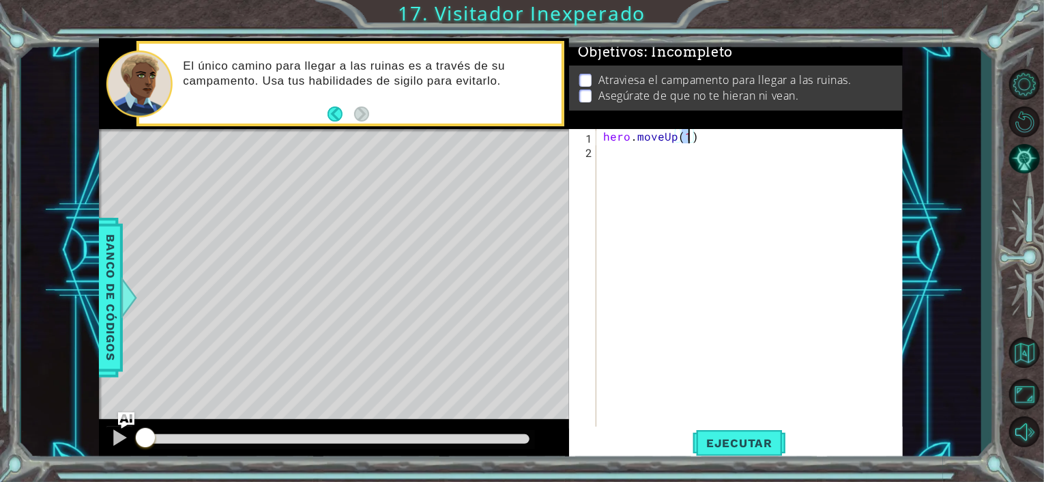
click at [614, 164] on div "hero . moveUp ( 1 )" at bounding box center [753, 293] width 306 height 329
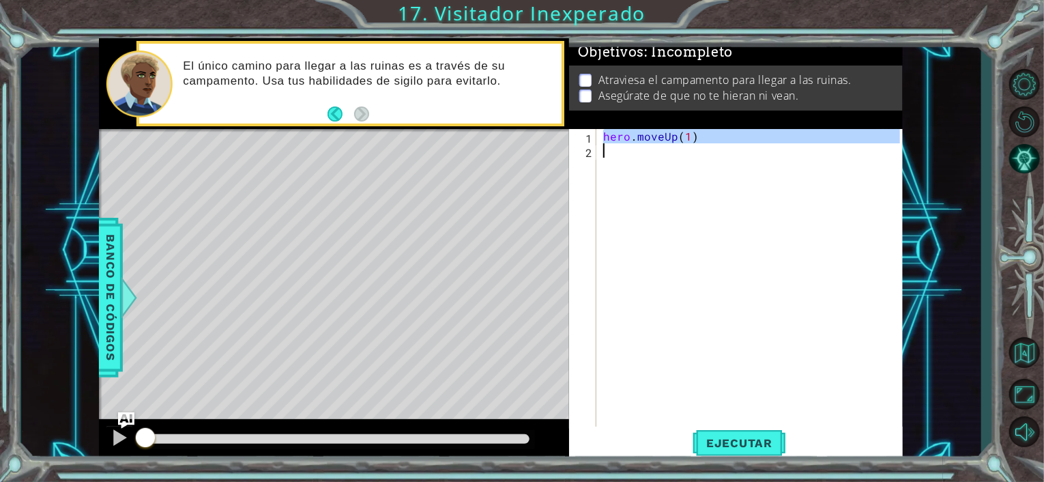
type textarea "hero.moveUp(1)"
click at [639, 160] on div "hero . moveUp ( 1 )" at bounding box center [749, 279] width 299 height 301
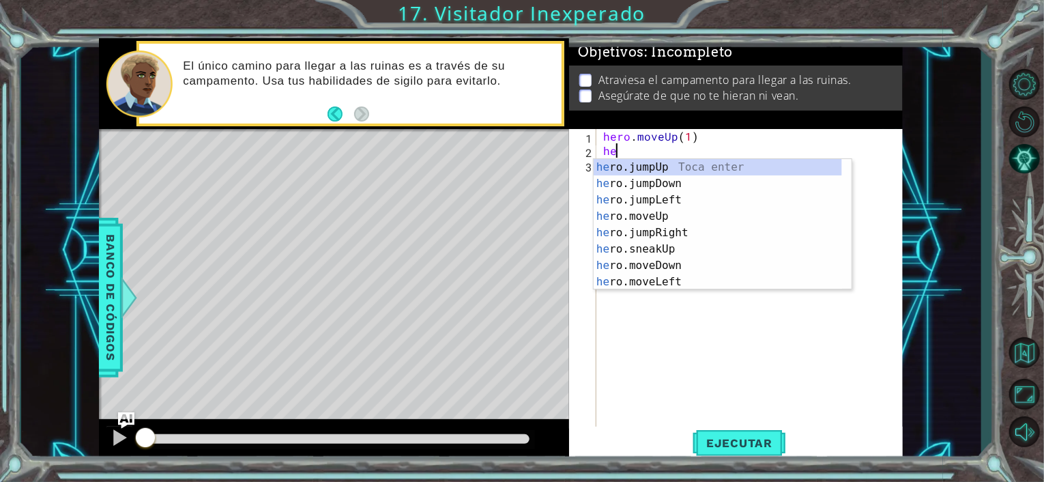
type textarea "hero"
click at [667, 216] on div "hero .jumpUp Toca enter hero .jumpDown Toca enter hero .jumpLeft Toca enter her…" at bounding box center [717, 241] width 248 height 164
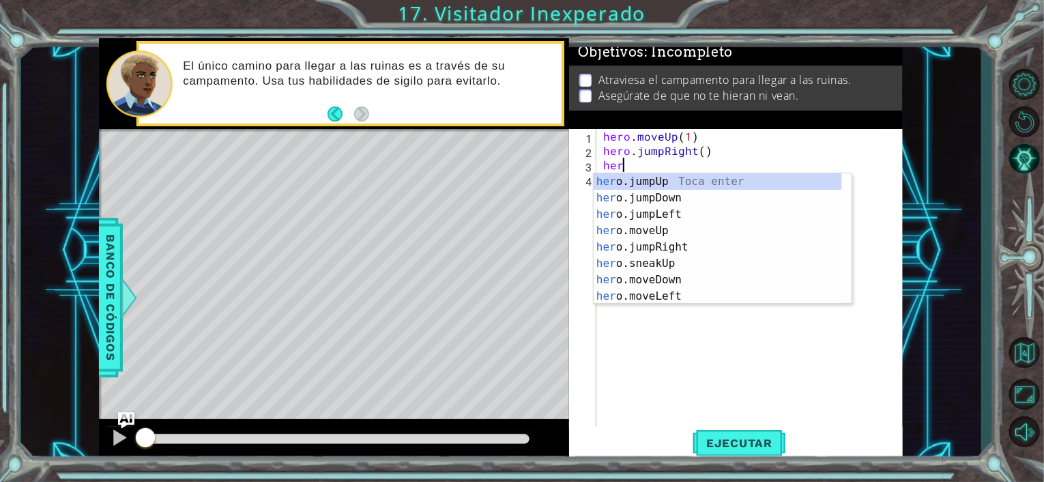
type textarea "hero"
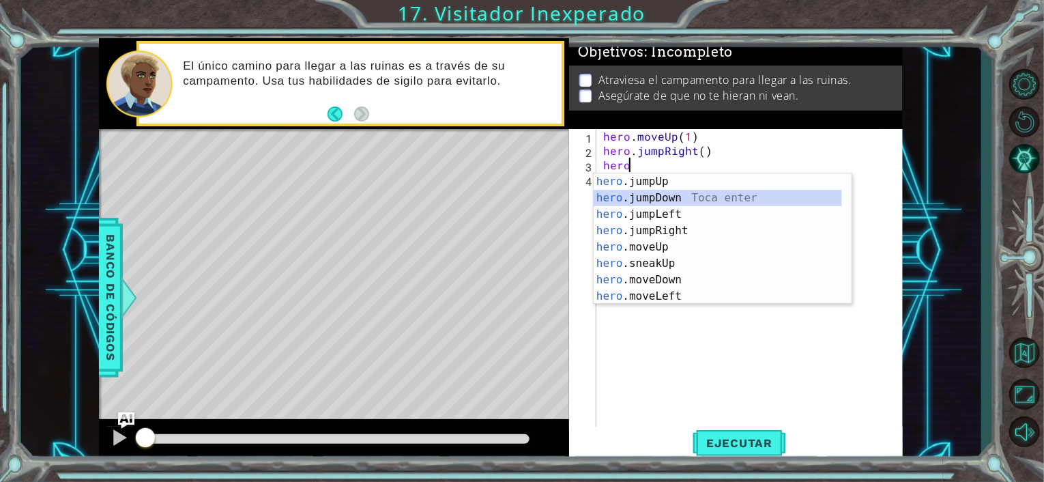
click at [628, 198] on div "hero .jumpUp Toca enter hero .jumpDown Toca enter hero .jumpLeft Toca enter her…" at bounding box center [717, 255] width 248 height 164
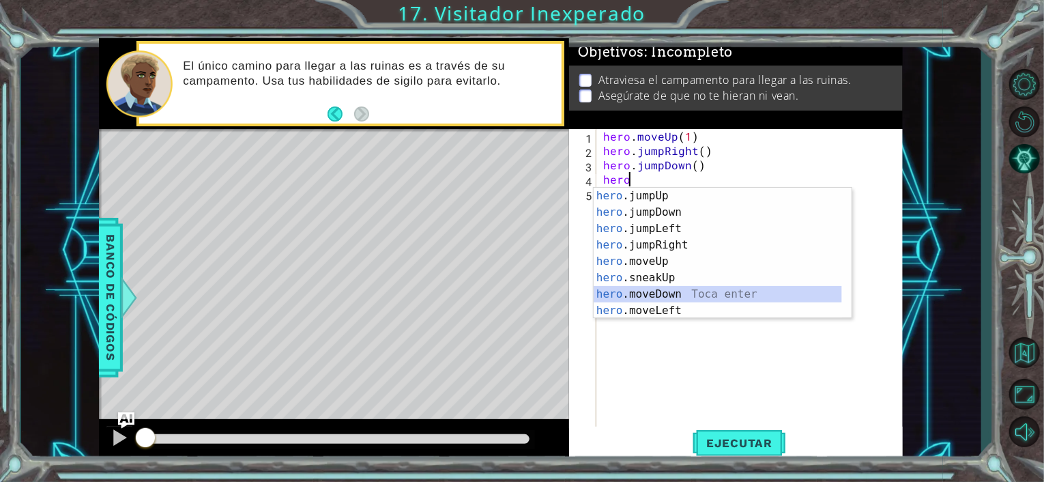
click at [666, 294] on div "hero .jumpUp Toca enter hero .jumpDown Toca enter hero .jumpLeft Toca enter her…" at bounding box center [717, 270] width 248 height 164
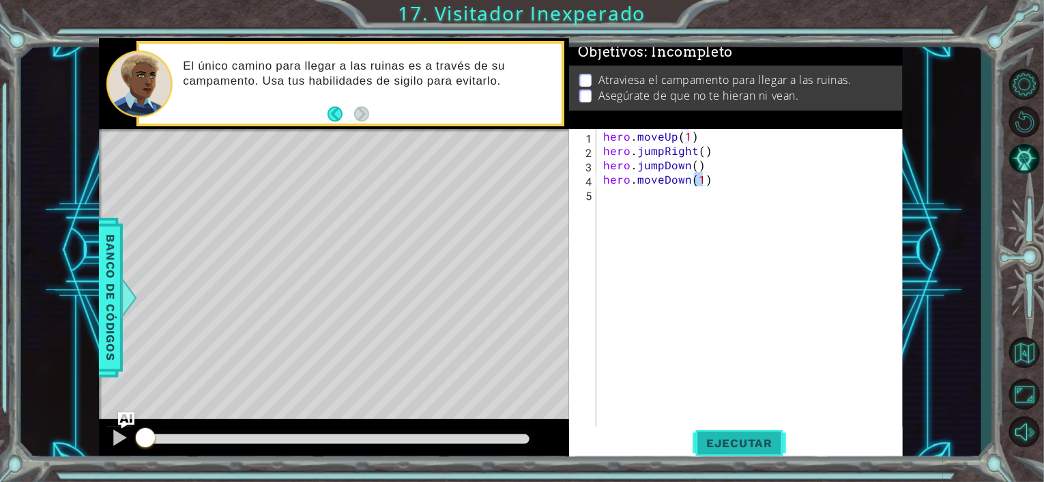
click at [714, 437] on span "Ejecutar" at bounding box center [738, 443] width 93 height 14
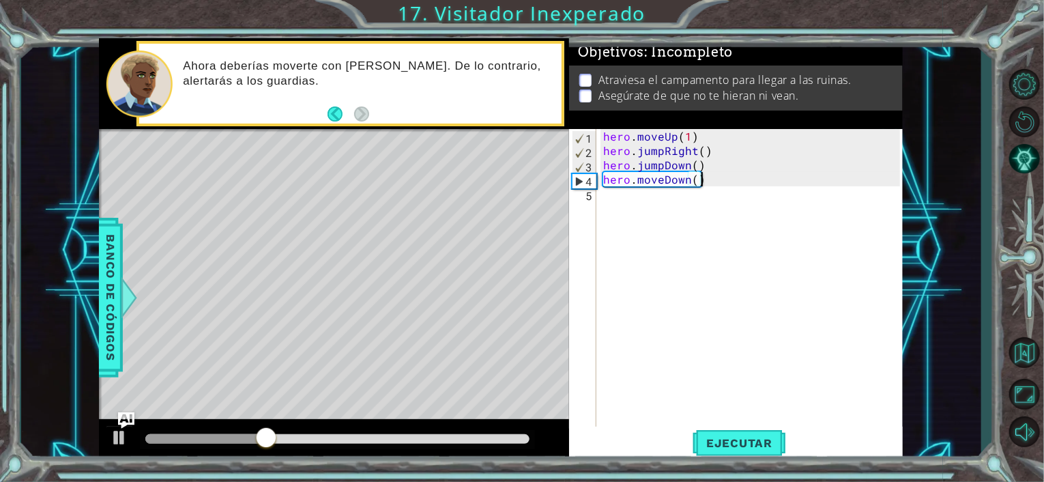
click at [722, 181] on div "hero . moveUp ( 1 ) hero . jumpRight ( ) hero . jumpDown ( ) hero . moveDown ( )" at bounding box center [753, 293] width 306 height 329
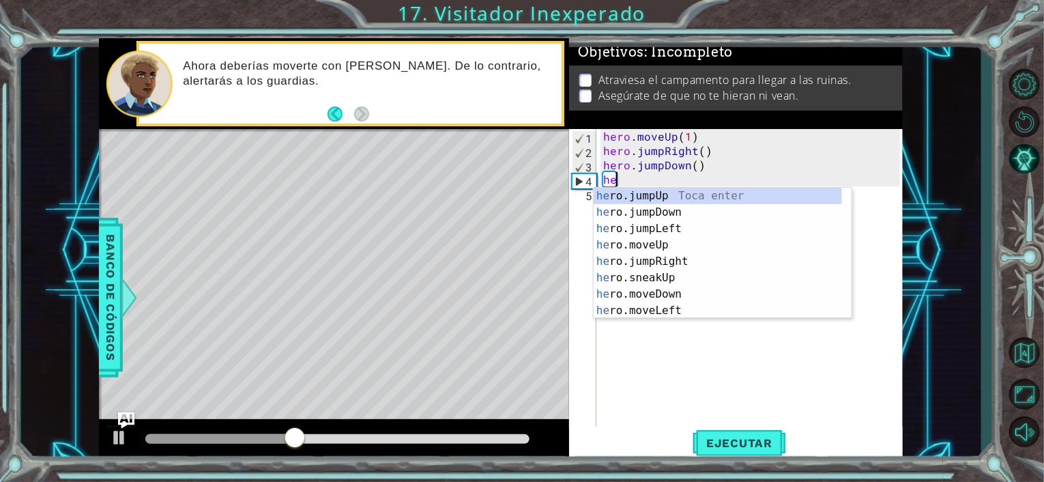
scroll to position [0, 0]
type textarea "h"
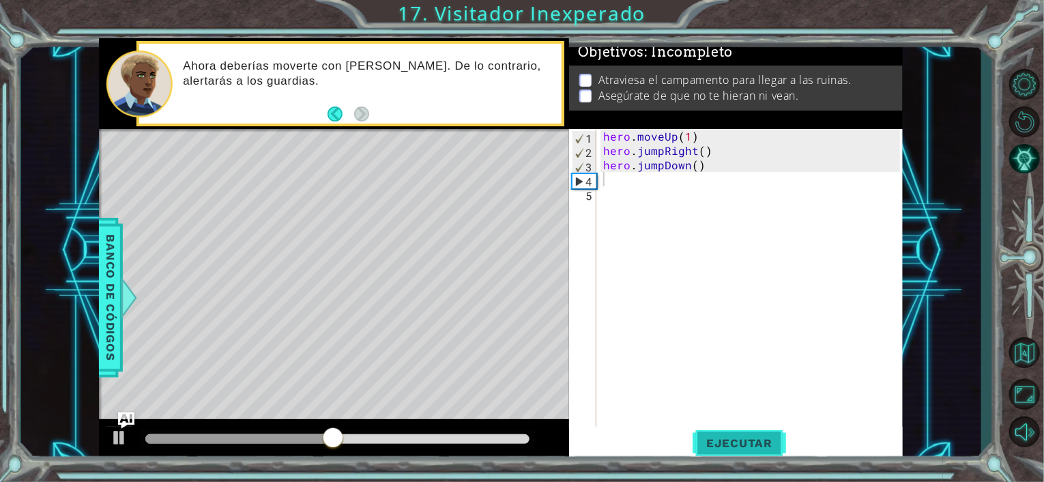
click at [715, 441] on span "Ejecutar" at bounding box center [738, 443] width 93 height 14
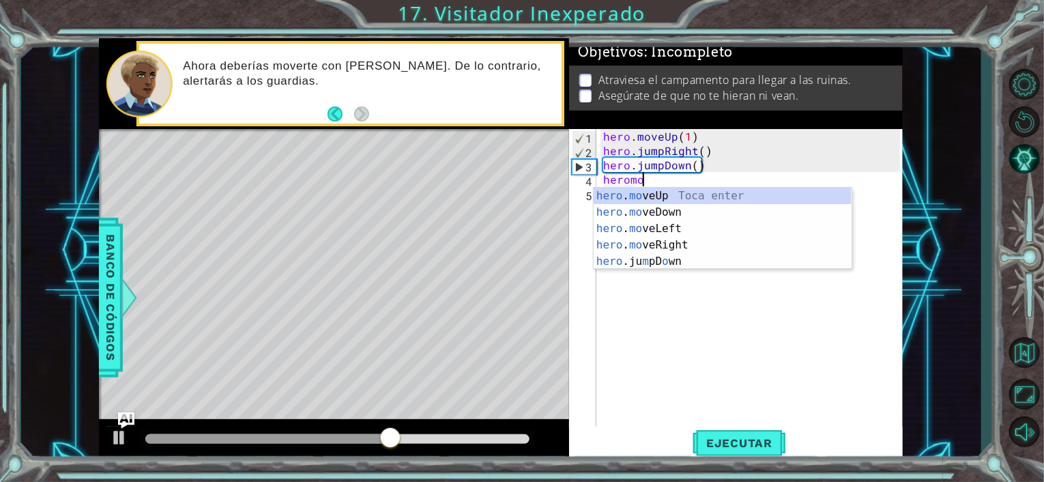
scroll to position [0, 2]
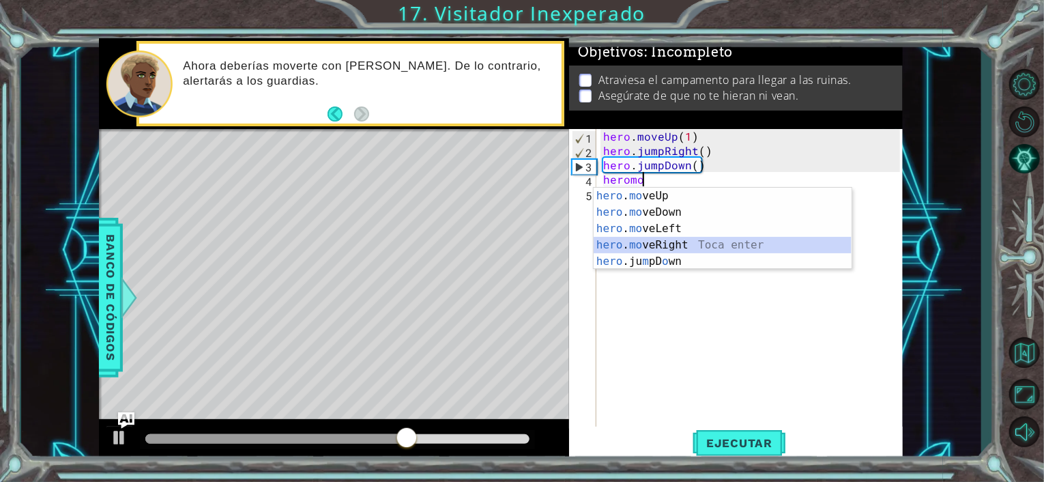
click at [647, 243] on div "hero . mo veUp Toca enter hero . mo veDown Toca enter hero . mo veLeft Toca ent…" at bounding box center [722, 245] width 258 height 115
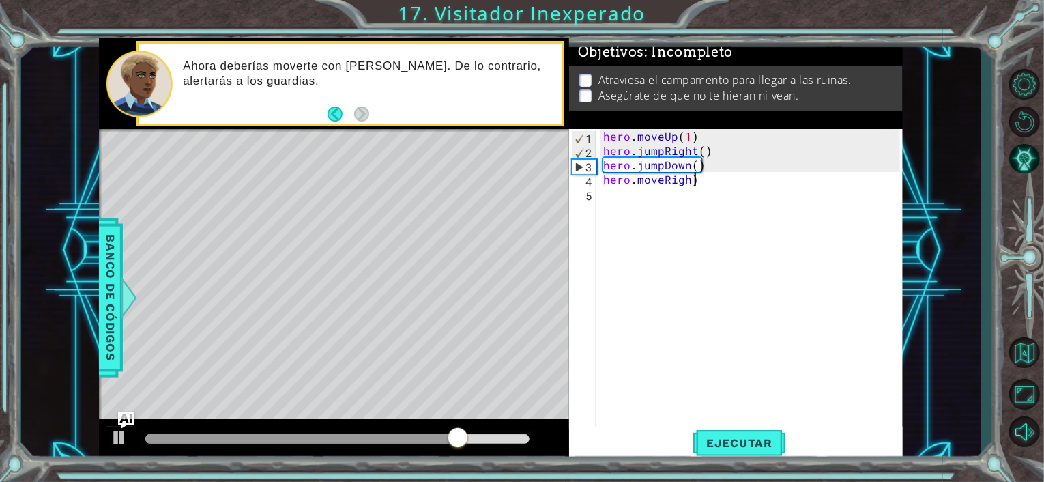
click at [699, 180] on div "hero . moveUp ( 1 ) hero . jumpRight ( ) hero . jumpDown ( ) hero . moveRigh )" at bounding box center [753, 293] width 306 height 329
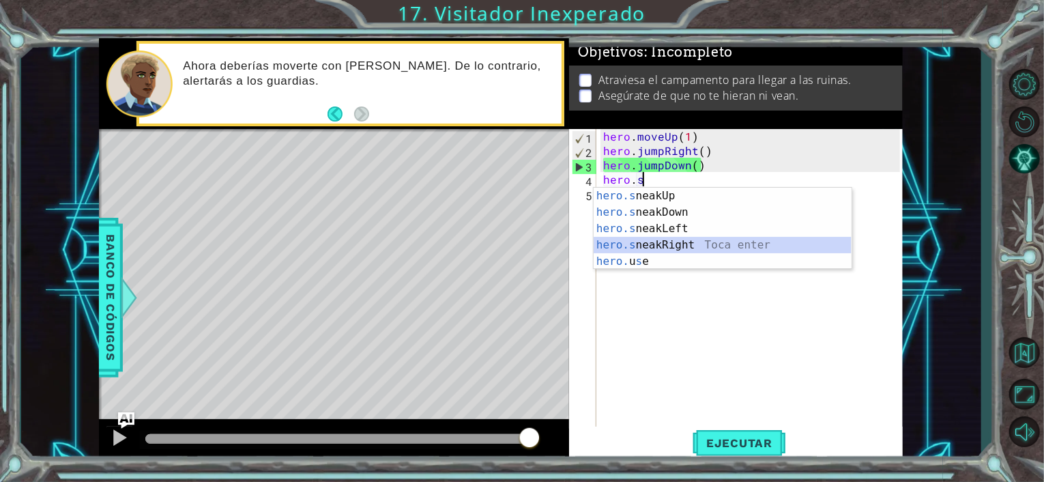
click at [671, 247] on div "hero.s neakUp Toca enter hero.s neakDown Toca enter hero.s neakLeft Toca enter …" at bounding box center [722, 245] width 258 height 115
type textarea "hero.sneakRight(1)"
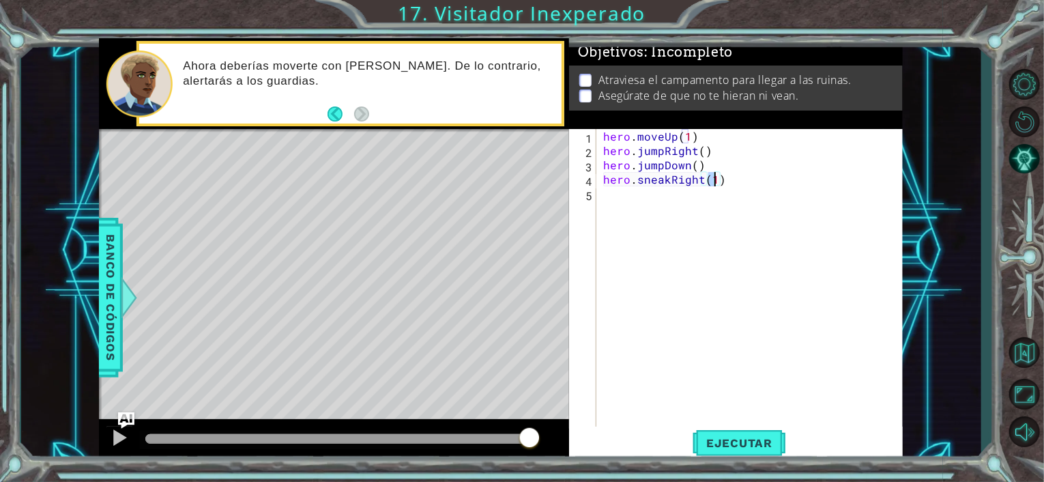
click at [619, 212] on div "hero . moveUp ( 1 ) hero . jumpRight ( ) hero . jumpDown ( ) hero . sneakRight …" at bounding box center [753, 293] width 306 height 329
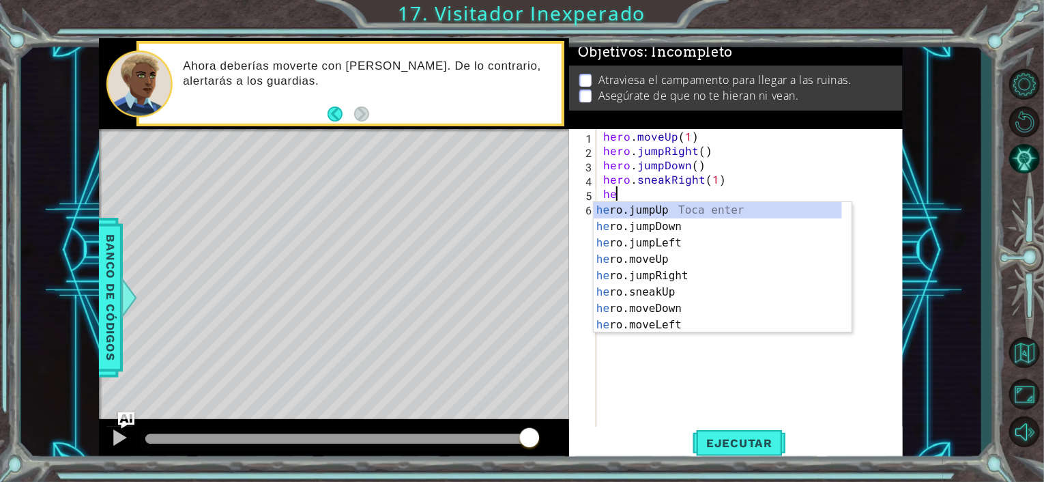
scroll to position [0, 1]
click at [661, 290] on div "hero .jumpUp Toca enter hero .jumpDown Toca enter hero .jumpLeft Toca enter her…" at bounding box center [717, 284] width 248 height 164
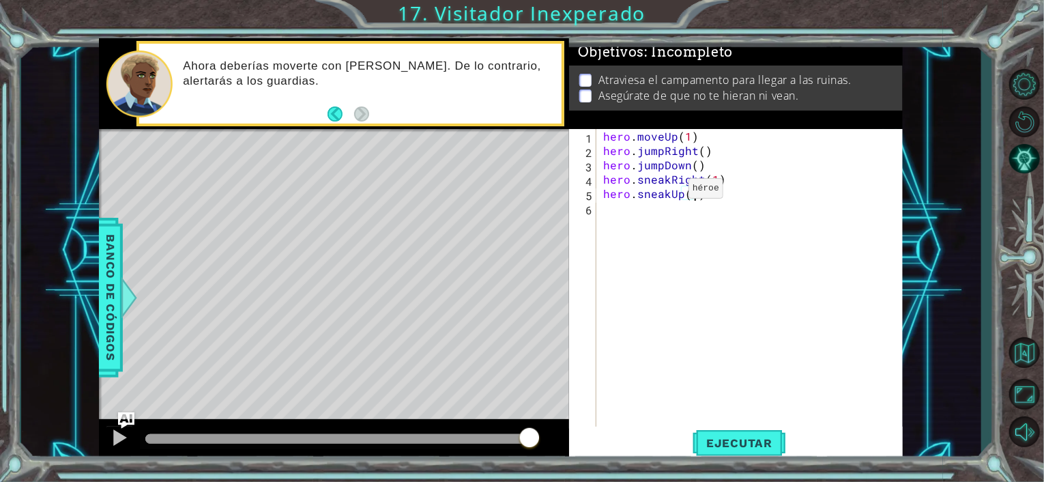
scroll to position [0, 7]
type textarea "hero.sneakUp(2)"
click at [597, 218] on div "hero.sneakUp(2) 1 2 3 4 5 6 hero . moveUp ( 1 ) hero . jumpRight ( ) hero . jum…" at bounding box center [734, 279] width 331 height 301
click at [603, 216] on div "hero . moveUp ( 1 ) hero . jumpRight ( ) hero . jumpDown ( ) hero . sneakRight …" at bounding box center [753, 293] width 306 height 329
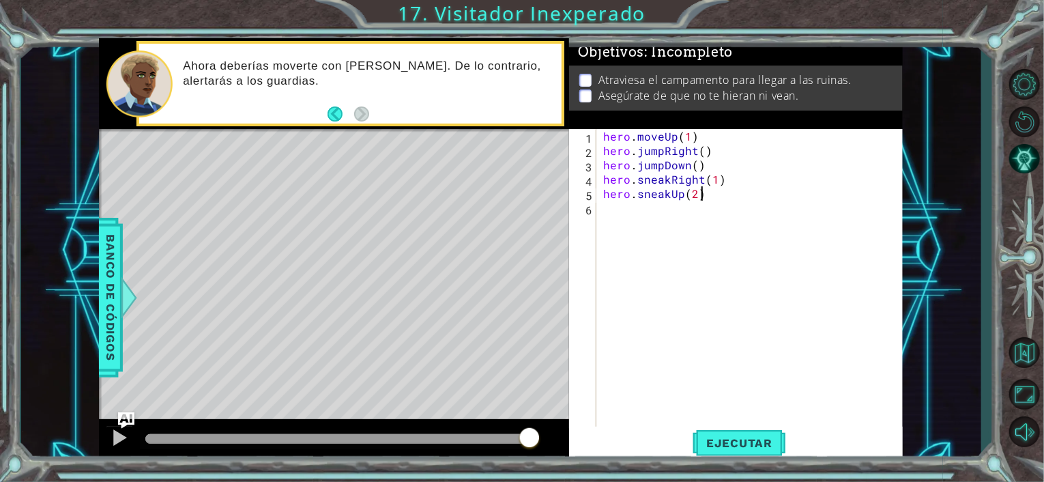
click at [720, 195] on div "hero . moveUp ( 1 ) hero . jumpRight ( ) hero . jumpDown ( ) hero . sneakRight …" at bounding box center [753, 293] width 306 height 329
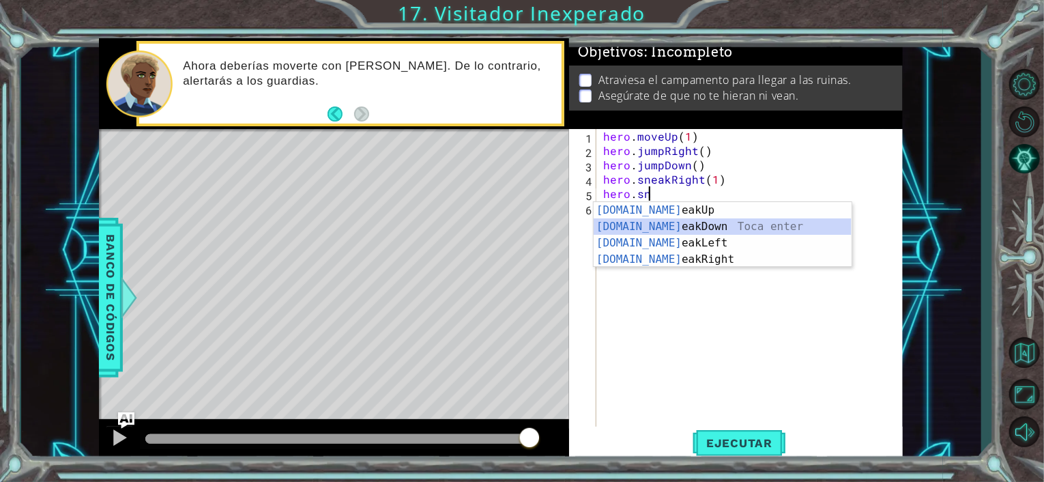
click at [699, 220] on div "[DOMAIN_NAME] eakUp Toca enter [DOMAIN_NAME] eakDown Toca enter [DOMAIN_NAME] e…" at bounding box center [722, 251] width 258 height 98
type textarea "hero.sneakDown(1)"
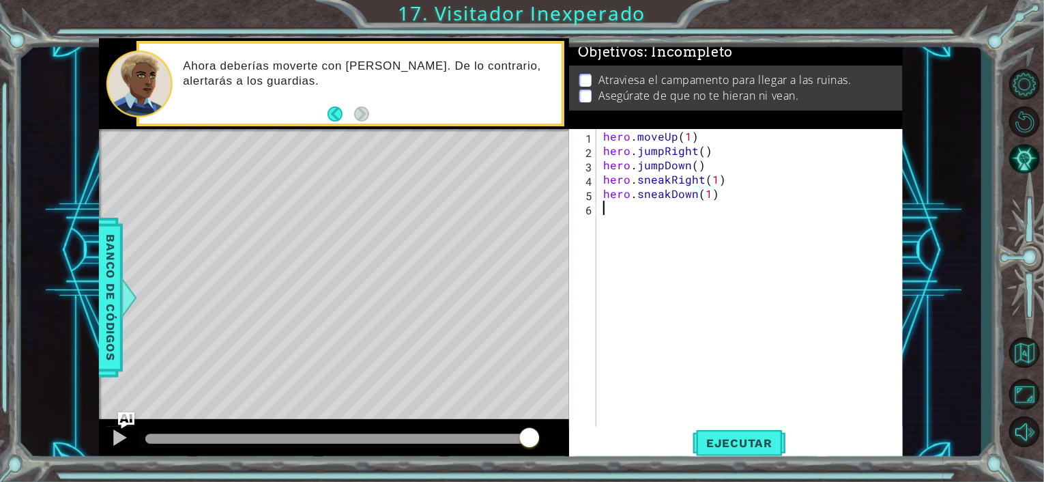
click at [620, 213] on div "hero . moveUp ( 1 ) hero . jumpRight ( ) hero . jumpDown ( ) hero . sneakRight …" at bounding box center [753, 293] width 306 height 329
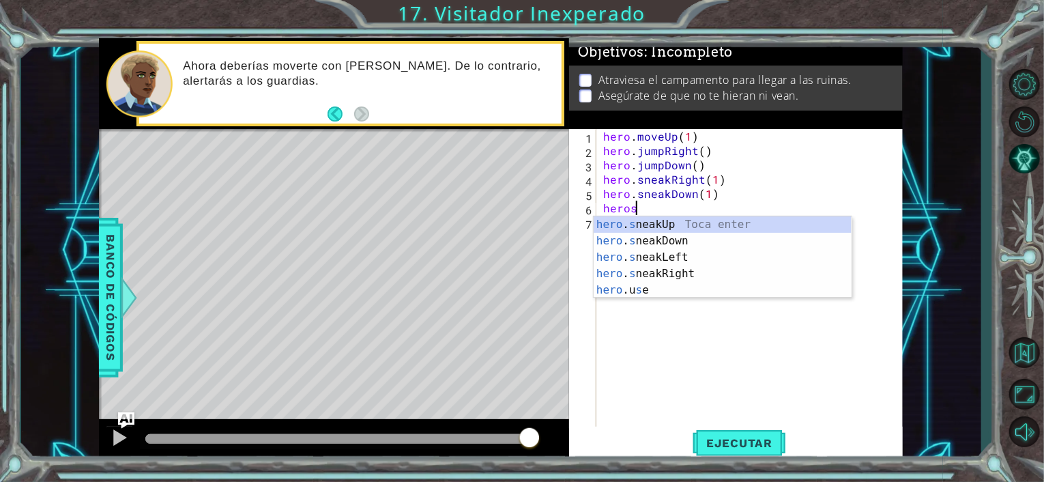
scroll to position [0, 1]
click at [685, 270] on div "hero . s neakUp Toca enter hero . s neakDown Toca enter hero . s neakLeft Toca …" at bounding box center [722, 273] width 258 height 115
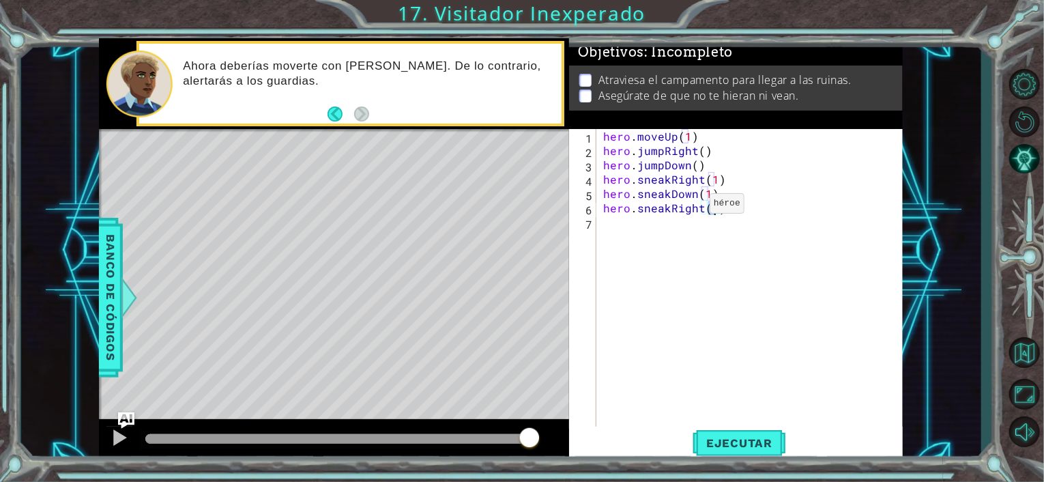
type textarea "hero.sneakRight(2)"
click at [621, 233] on div "hero . moveUp ( 1 ) hero . jumpRight ( ) hero . jumpDown ( ) hero . sneakRight …" at bounding box center [753, 293] width 306 height 329
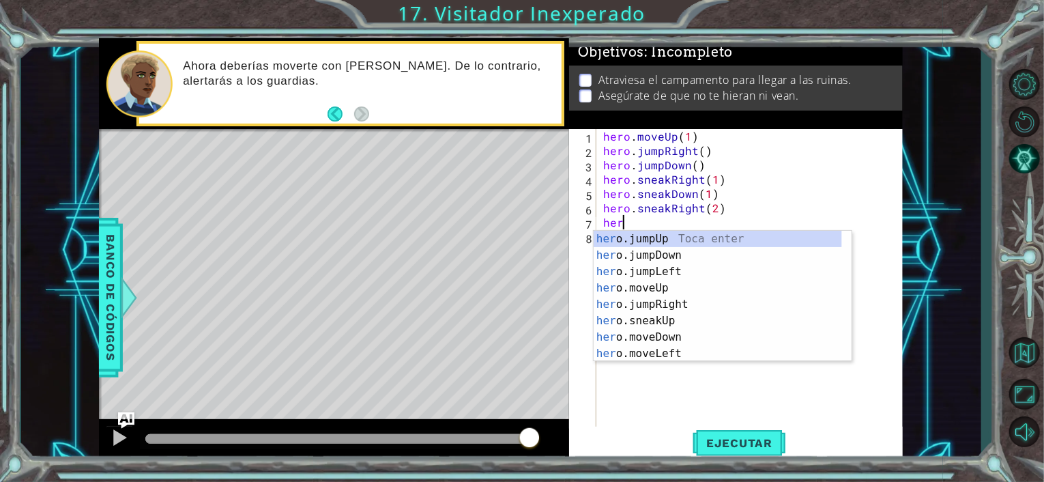
scroll to position [0, 1]
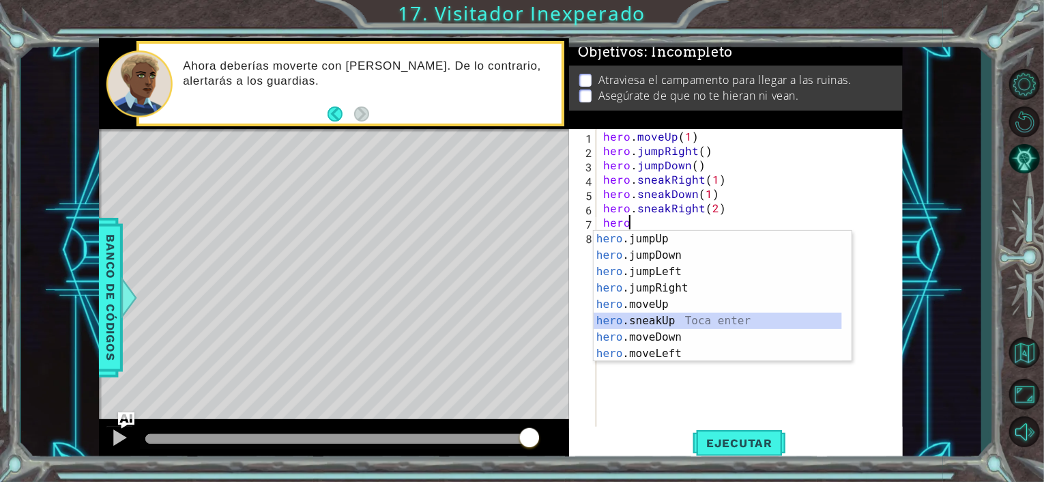
click at [656, 325] on div "hero .jumpUp Toca enter hero .jumpDown Toca enter hero .jumpLeft Toca enter her…" at bounding box center [717, 313] width 248 height 164
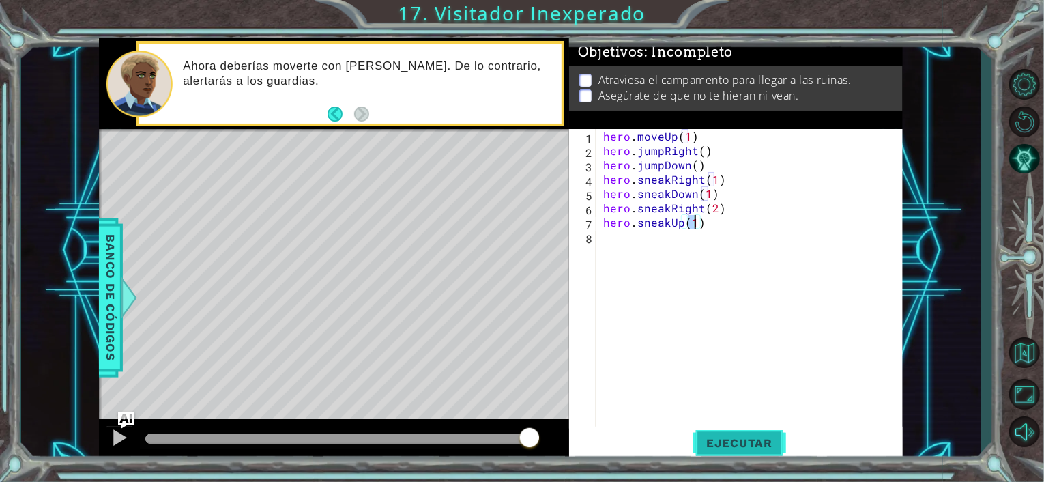
type textarea "hero.sneakUp(1)"
click at [713, 439] on span "Ejecutar" at bounding box center [738, 443] width 93 height 14
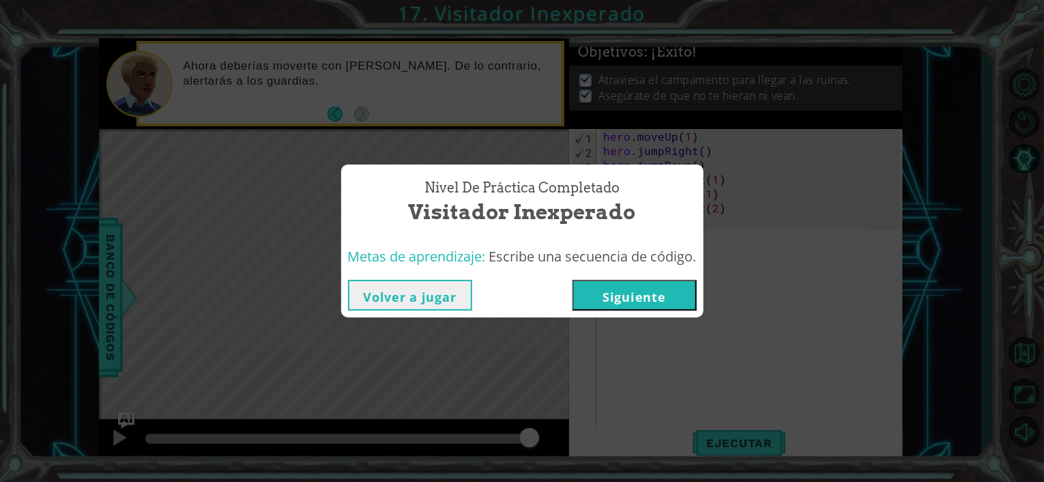
click at [642, 297] on button "Siguiente" at bounding box center [634, 295] width 124 height 31
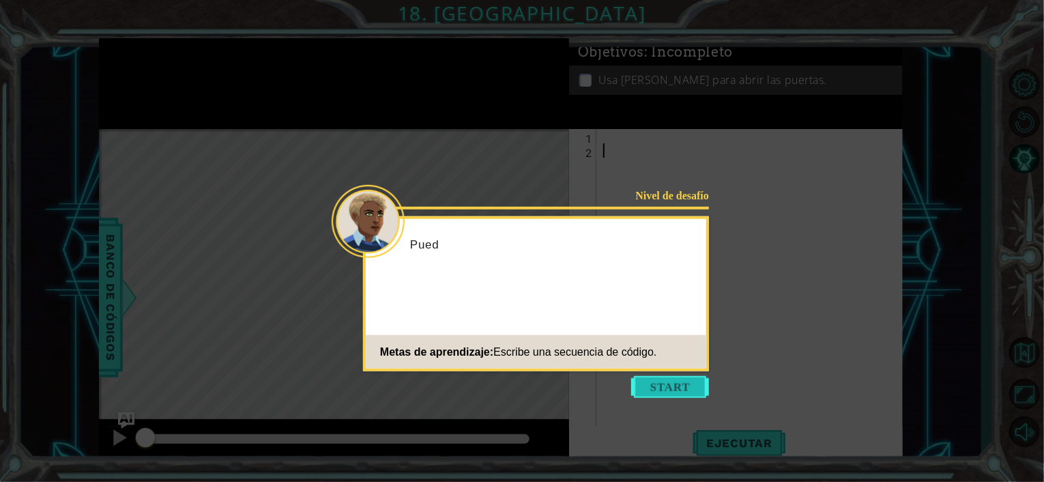
click at [653, 379] on button "Start" at bounding box center [670, 387] width 78 height 22
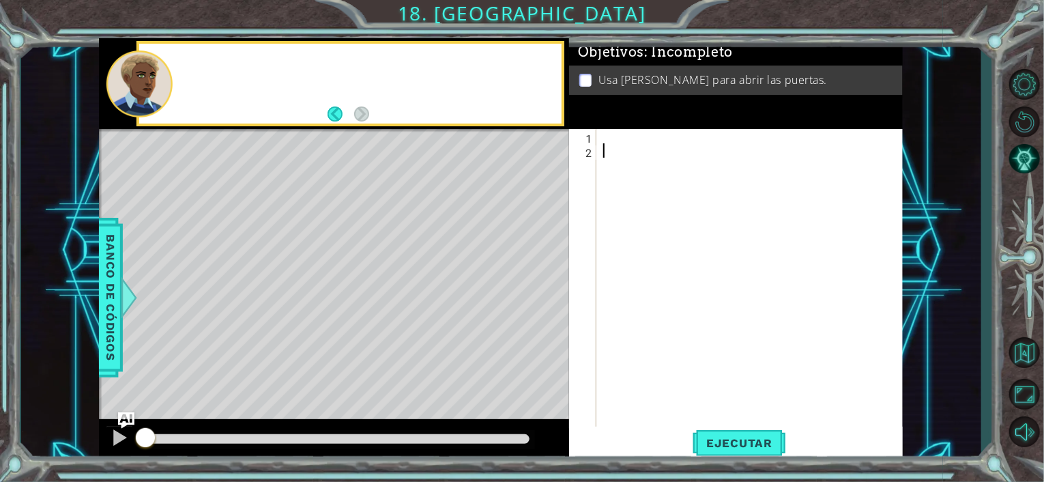
click at [654, 380] on div at bounding box center [753, 293] width 306 height 329
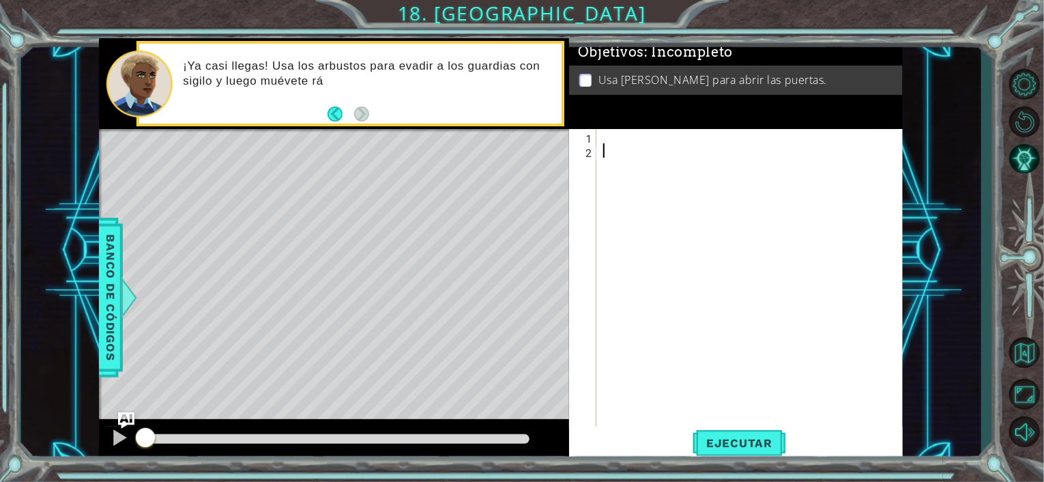
click at [621, 130] on div at bounding box center [753, 293] width 306 height 329
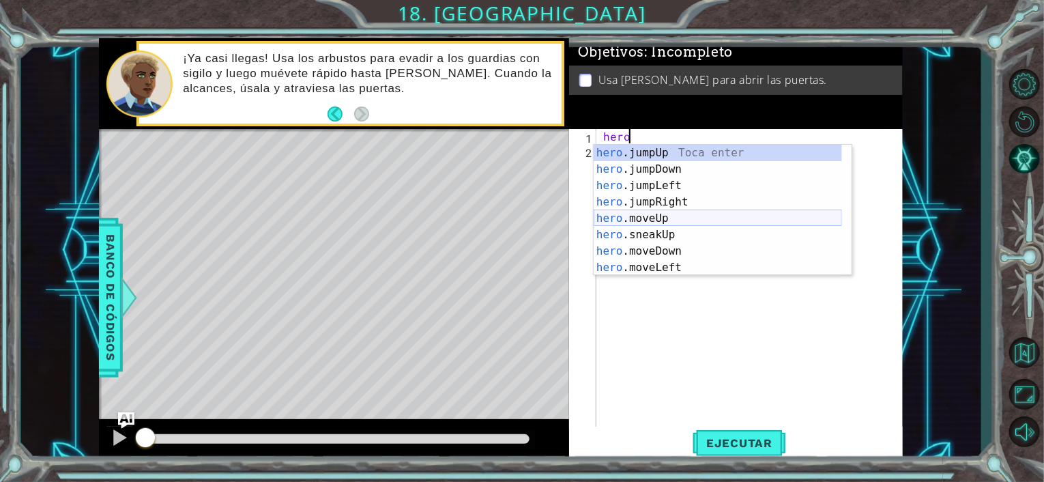
scroll to position [0, 1]
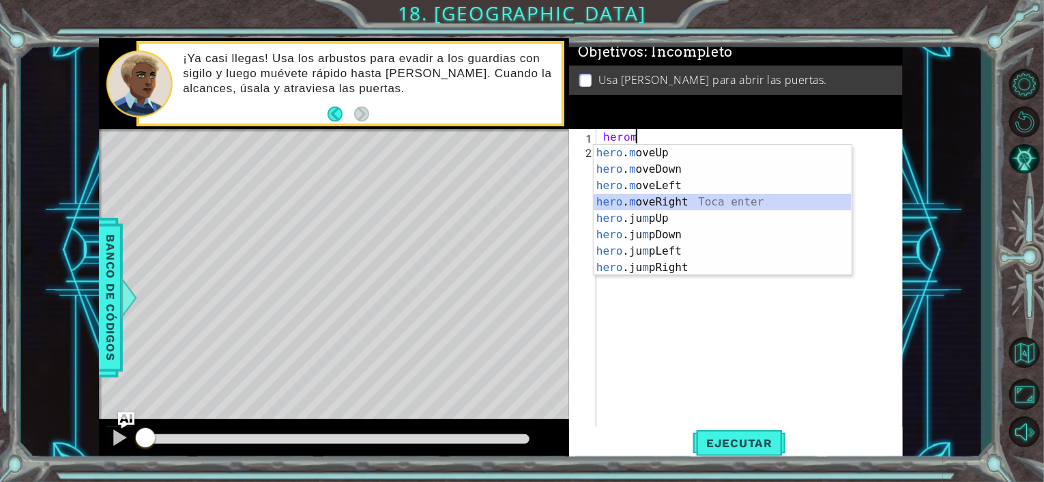
click at [676, 203] on div "hero . m oveUp Toca enter hero . m oveDown Toca enter hero . m oveLeft Toca ent…" at bounding box center [722, 227] width 258 height 164
type textarea "hero.moveRight(1)"
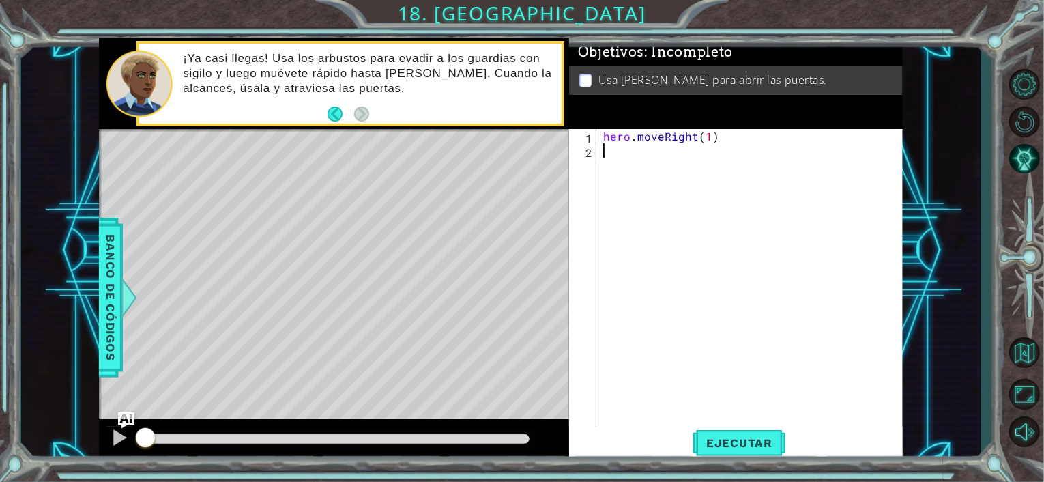
click at [626, 164] on div "hero . moveRight ( 1 )" at bounding box center [753, 293] width 306 height 329
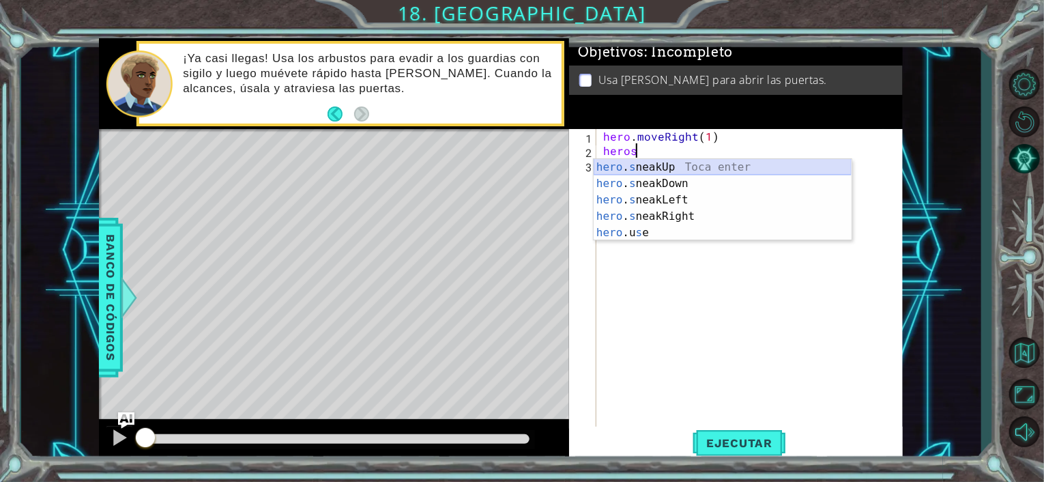
click at [642, 167] on div "hero . s neakUp Toca enter hero . s neakDown Toca enter hero . s neakLeft Toca …" at bounding box center [722, 216] width 258 height 115
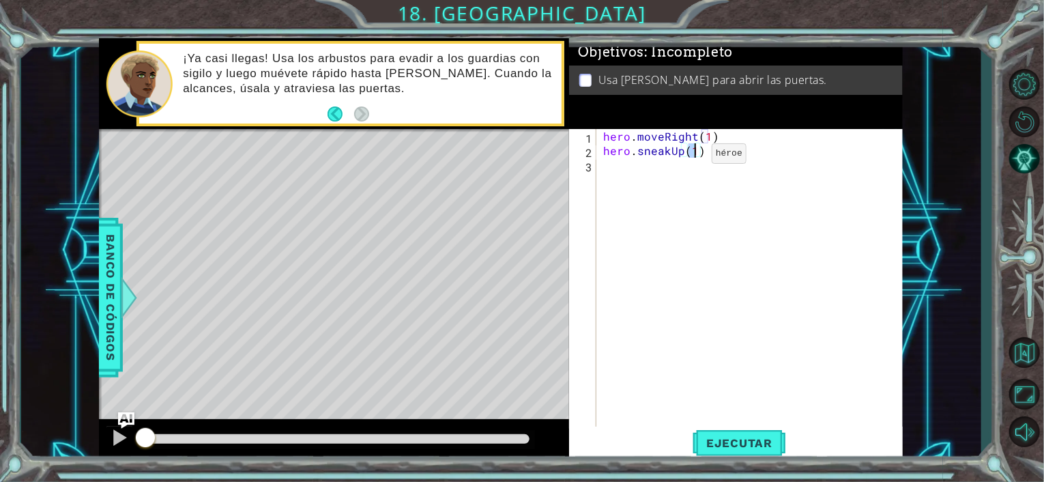
type textarea "hero.sneakUp(2)"
click at [619, 164] on div "hero . moveRight ( 1 ) hero . sneakUp ( 2 )" at bounding box center [753, 293] width 306 height 329
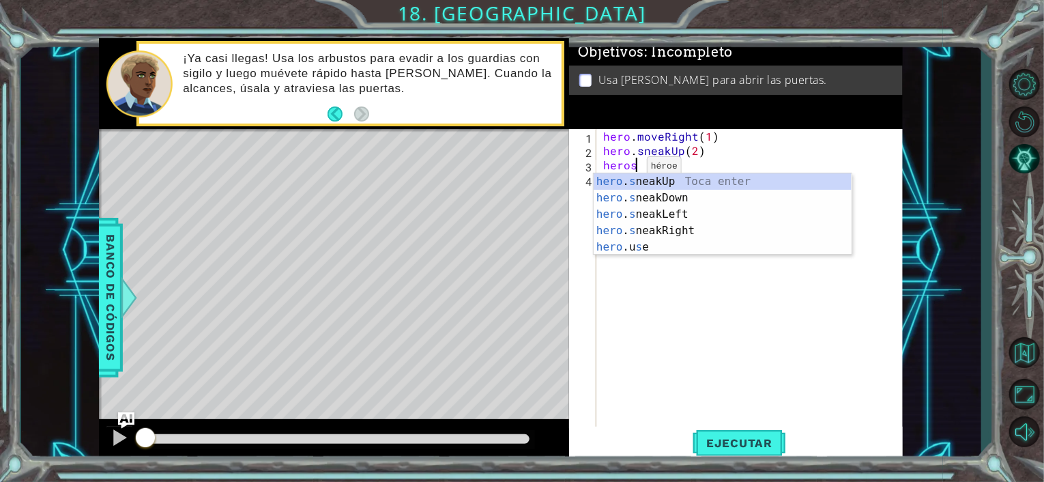
scroll to position [0, 1]
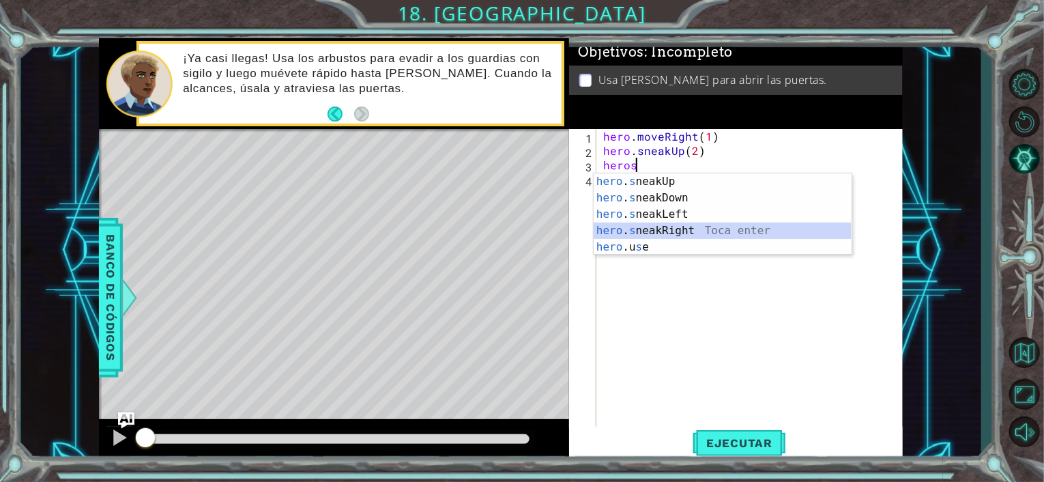
click at [659, 225] on div "hero . s neakUp Toca enter hero . s neakDown Toca enter hero . s neakLeft Toca …" at bounding box center [722, 230] width 258 height 115
type textarea "hero.sneakRight(1)"
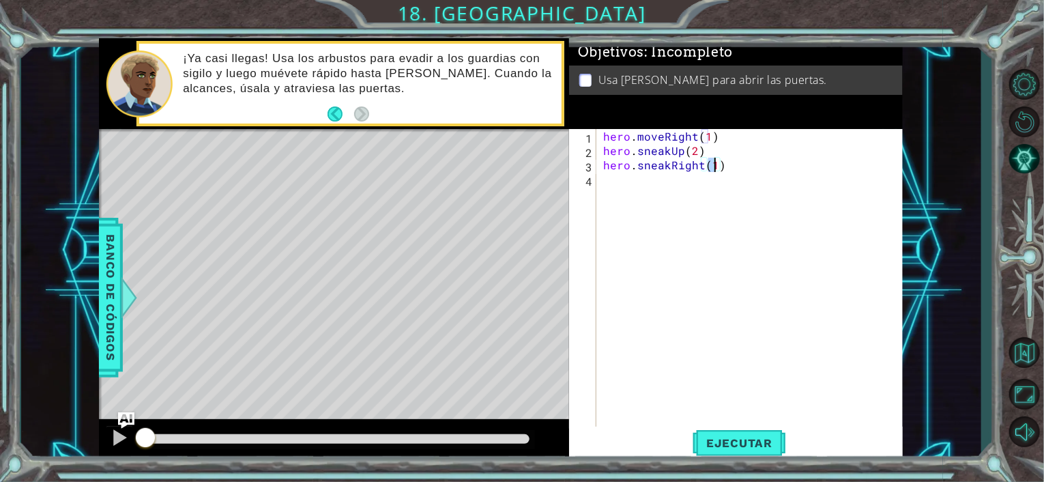
click at [606, 192] on div "hero . moveRight ( 1 ) hero . sneakUp ( 2 ) hero . sneakRight ( 1 )" at bounding box center [753, 293] width 306 height 329
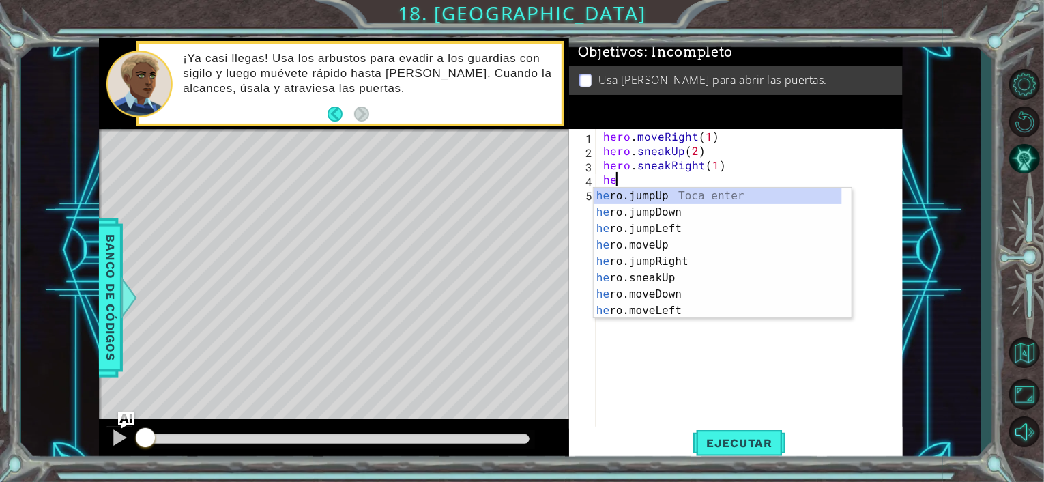
scroll to position [0, 1]
click at [654, 279] on div "hero .jumpUp Toca enter hero .jumpDown Toca enter hero .jumpLeft Toca enter her…" at bounding box center [717, 270] width 248 height 164
type textarea "hero.sneakUp(1)"
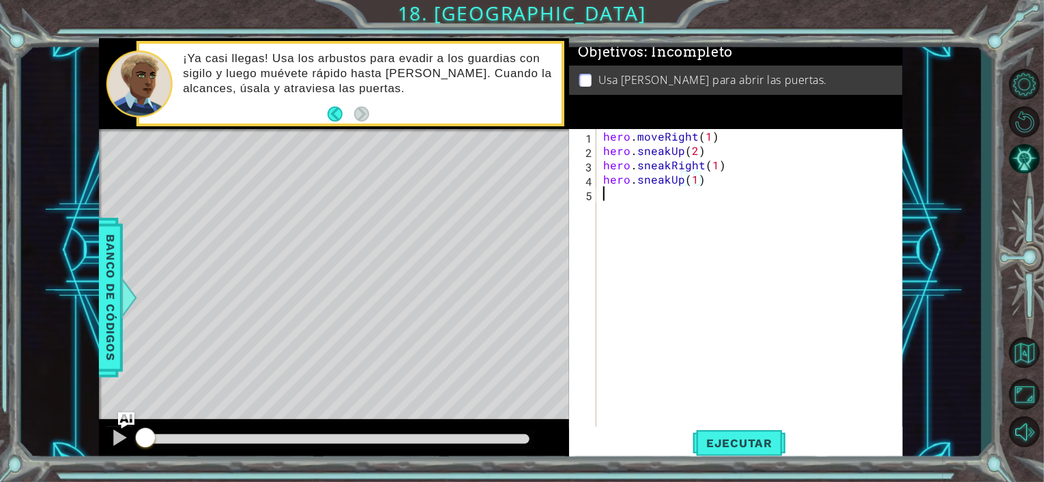
click at [623, 207] on div "hero . moveRight ( 1 ) hero . sneakUp ( 2 ) hero . sneakRight ( 1 ) hero . snea…" at bounding box center [753, 293] width 306 height 329
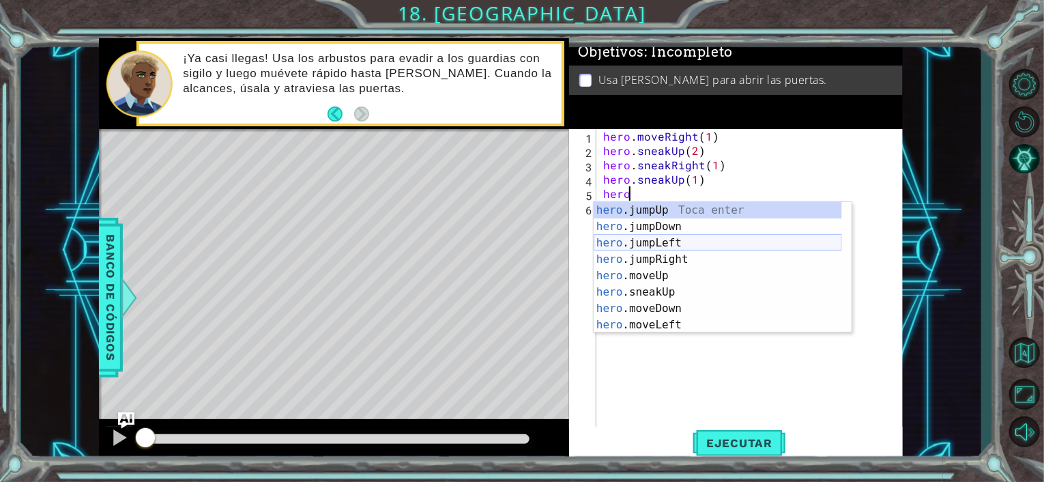
scroll to position [0, 1]
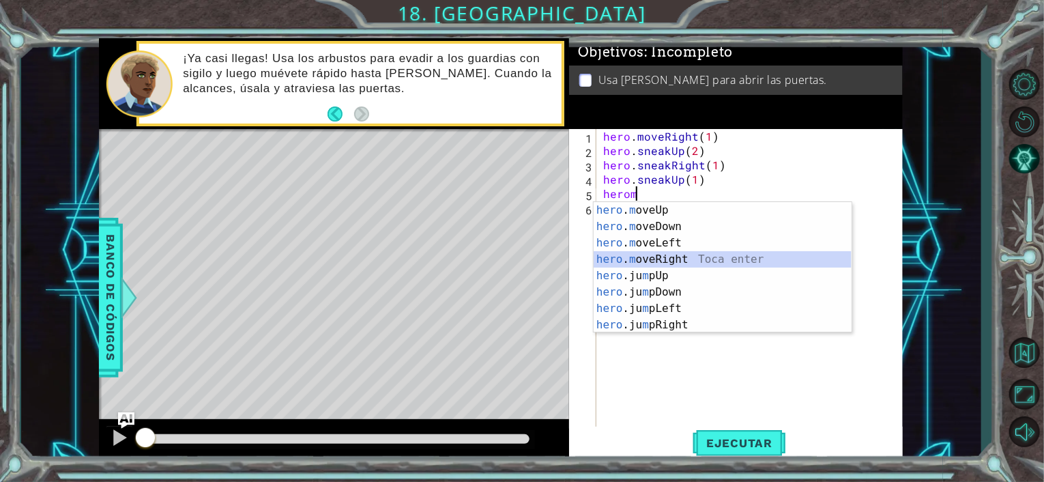
click at [651, 259] on div "hero . m oveUp Toca enter hero . m oveDown Toca enter hero . m oveLeft Toca ent…" at bounding box center [722, 284] width 258 height 164
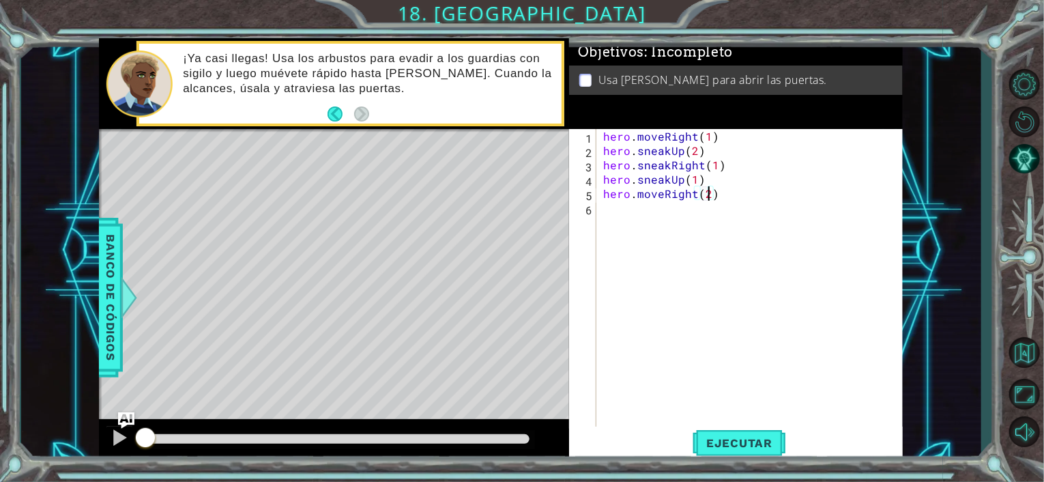
scroll to position [0, 8]
type textarea "hero.moveRight(2)"
click at [715, 443] on span "Ejecutar" at bounding box center [738, 443] width 93 height 14
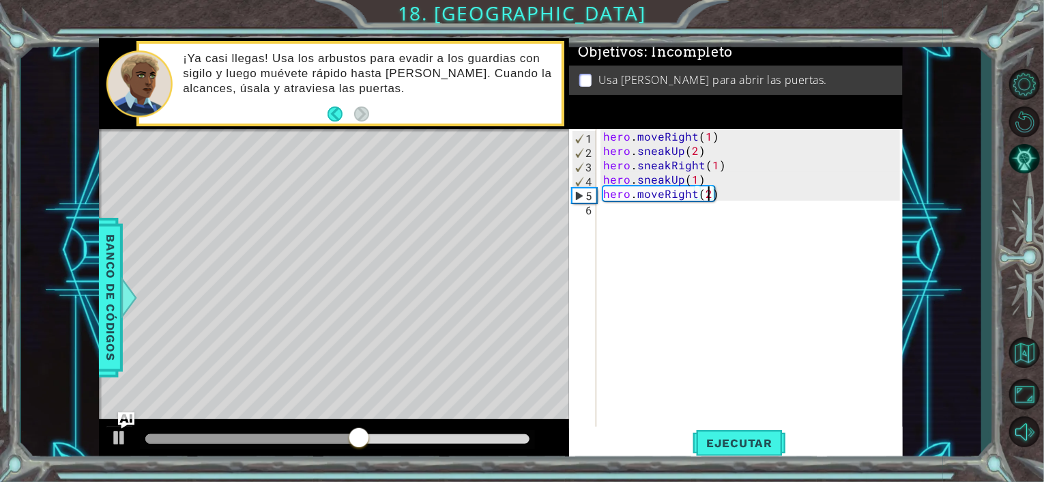
click at [617, 212] on div "hero . moveRight ( 1 ) hero . sneakUp ( 2 ) hero . sneakRight ( 1 ) hero . snea…" at bounding box center [753, 293] width 306 height 329
type textarea "hero"
click at [0, 0] on div "hero . m oveUp Toca enter hero . m oveDown Toca enter hero . m oveLeft Toca ent…" at bounding box center [0, 0] width 0 height 0
click at [720, 194] on div "hero . moveRight ( 1 ) hero . sneakUp ( 2 ) hero . sneakRight ( 1 ) hero . snea…" at bounding box center [753, 293] width 306 height 329
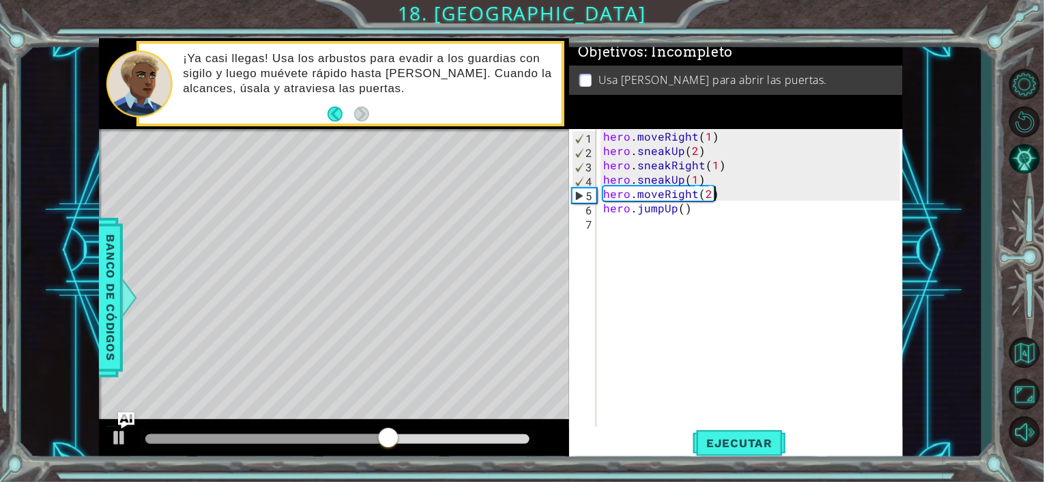
type textarea "hero.moveRight(2)"
click at [698, 216] on div "hero . moveRight ( 1 ) hero . sneakUp ( 2 ) hero . sneakRight ( 1 ) hero . snea…" at bounding box center [753, 293] width 306 height 329
click at [692, 205] on div "hero . moveRight ( 1 ) hero . sneakUp ( 2 ) hero . sneakRight ( 1 ) hero . snea…" at bounding box center [753, 293] width 306 height 329
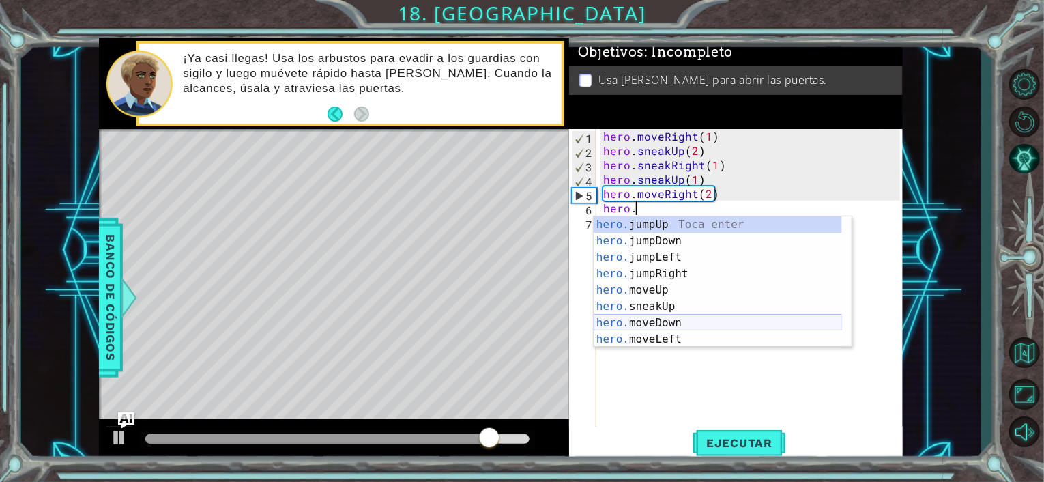
click at [662, 317] on div "hero. jumpUp Toca enter hero. jumpDown Toca enter hero. jumpLeft Toca enter her…" at bounding box center [717, 298] width 248 height 164
type textarea "hero.moveDown(1)"
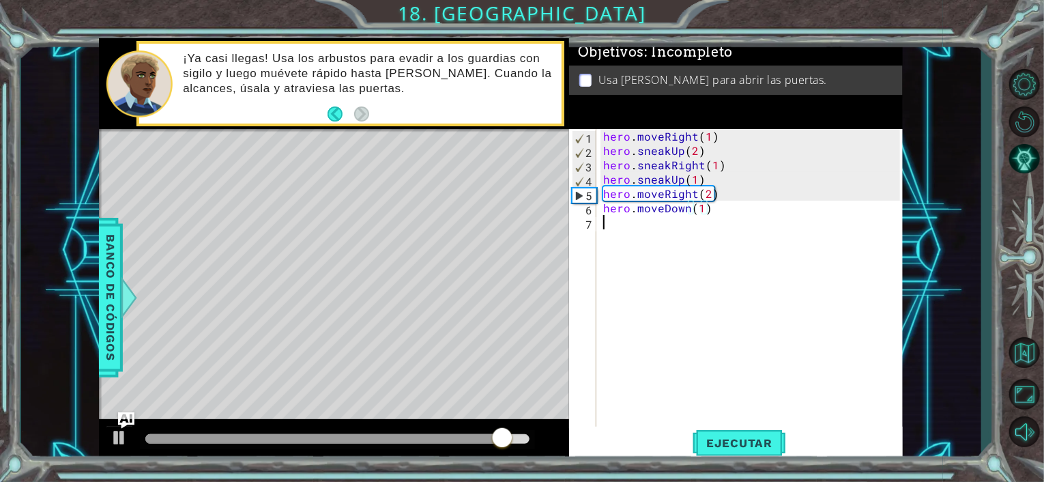
click at [609, 227] on div "hero . moveRight ( 1 ) hero . sneakUp ( 2 ) hero . sneakRight ( 1 ) hero . snea…" at bounding box center [753, 293] width 306 height 329
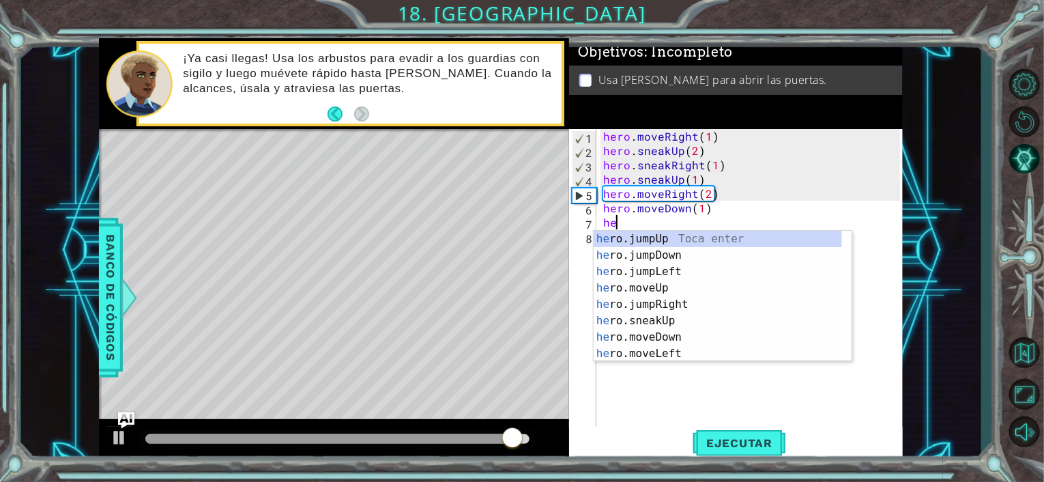
type textarea "hero"
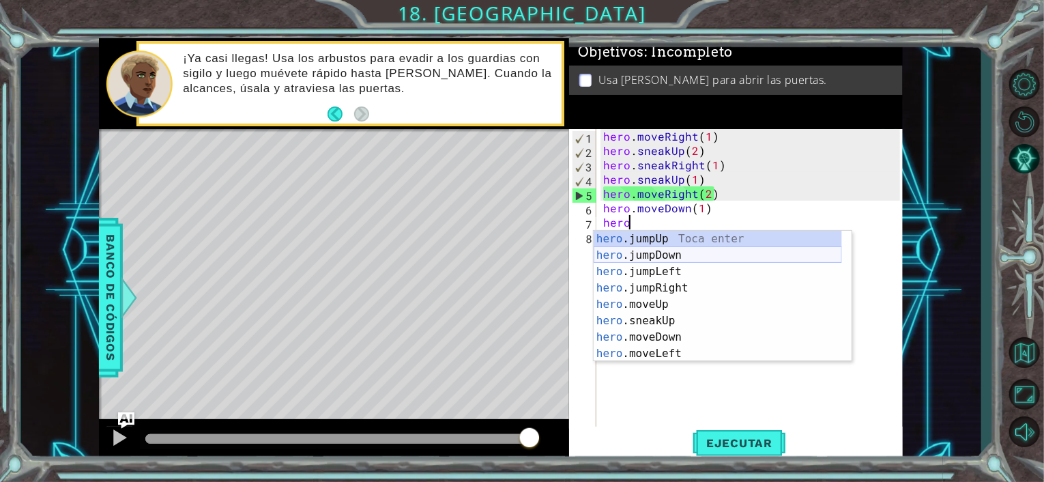
click at [679, 252] on div "hero .jumpUp Toca enter hero .jumpDown Toca enter hero .jumpLeft Toca enter her…" at bounding box center [717, 313] width 248 height 164
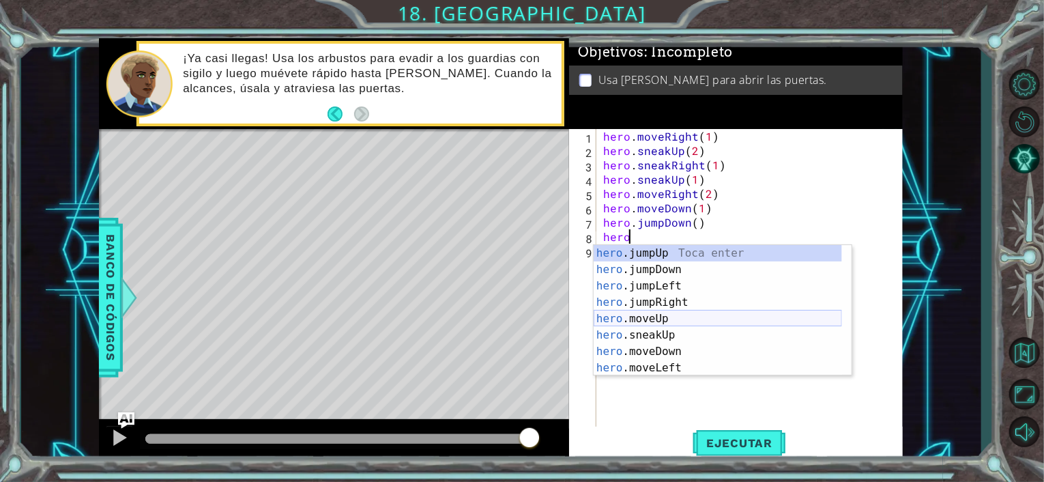
scroll to position [0, 1]
click at [677, 301] on div "hero . m oveUp Toca enter hero . m oveDown Toca enter hero . m oveLeft Toca ent…" at bounding box center [722, 327] width 258 height 164
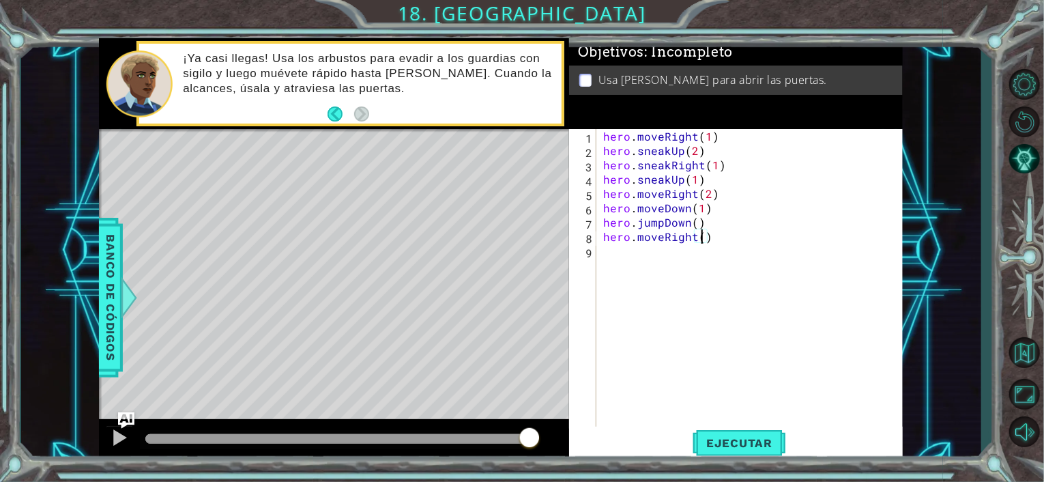
type textarea "hero.moveRight(2)"
click at [653, 256] on div "hero . moveRight ( 1 ) hero . sneakUp ( 2 ) hero . sneakRight ( 1 ) hero . snea…" at bounding box center [753, 293] width 306 height 329
type textarea "hero"
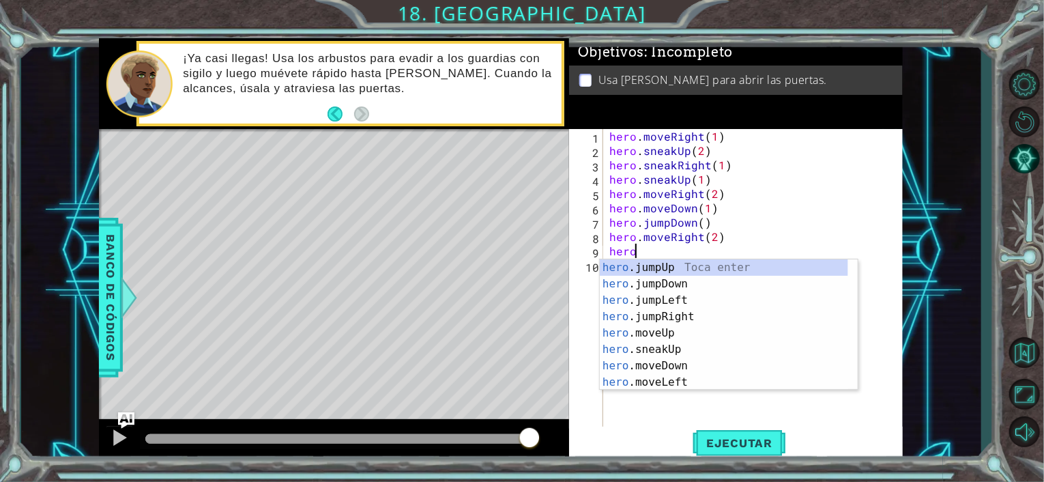
scroll to position [0, 1]
click at [664, 268] on div "hero .jumpUp Toca enter hero .jumpDown Toca enter hero .jumpLeft Toca enter her…" at bounding box center [724, 341] width 248 height 164
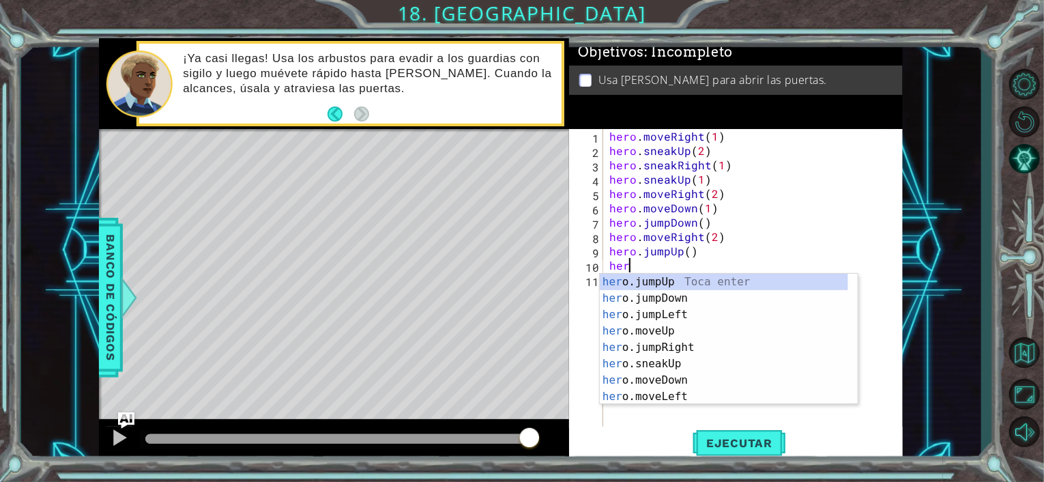
scroll to position [0, 0]
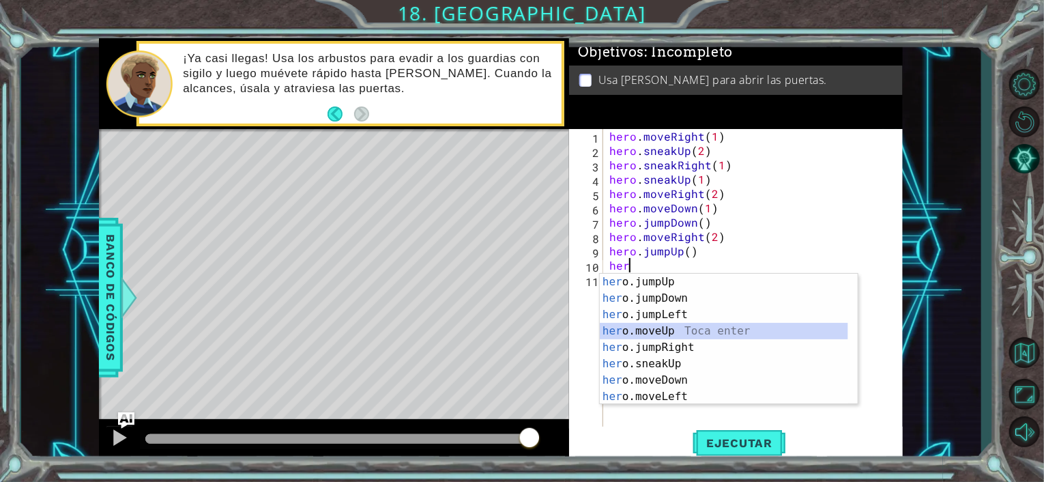
click at [636, 327] on div "her o.jumpUp Toca enter her o.jumpDown Toca enter her o.jumpLeft Toca enter her…" at bounding box center [724, 356] width 248 height 164
type textarea "hero.moveUp(1)"
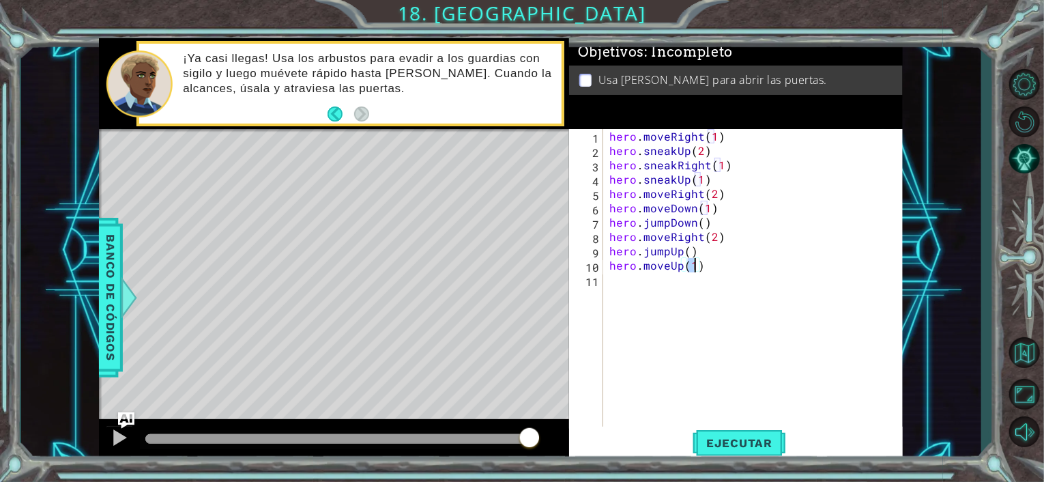
click at [630, 290] on div "hero . moveRight ( 1 ) hero . sneakUp ( 2 ) hero . sneakRight ( 1 ) hero . snea…" at bounding box center [756, 293] width 300 height 329
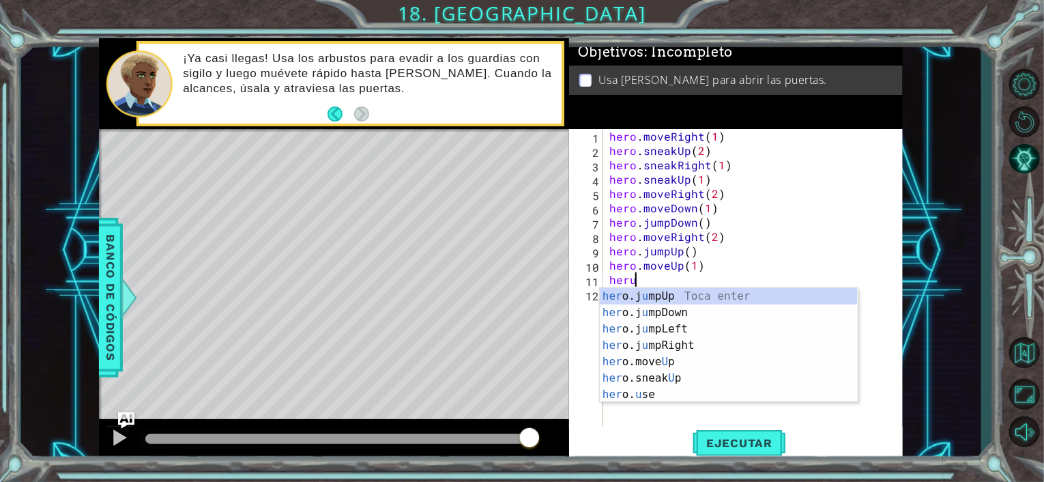
scroll to position [0, 1]
click at [641, 396] on div "her o.j u mpUp Toca enter her o.j u mpDown Toca enter her o.j u mpLeft [PERSON_…" at bounding box center [729, 361] width 258 height 147
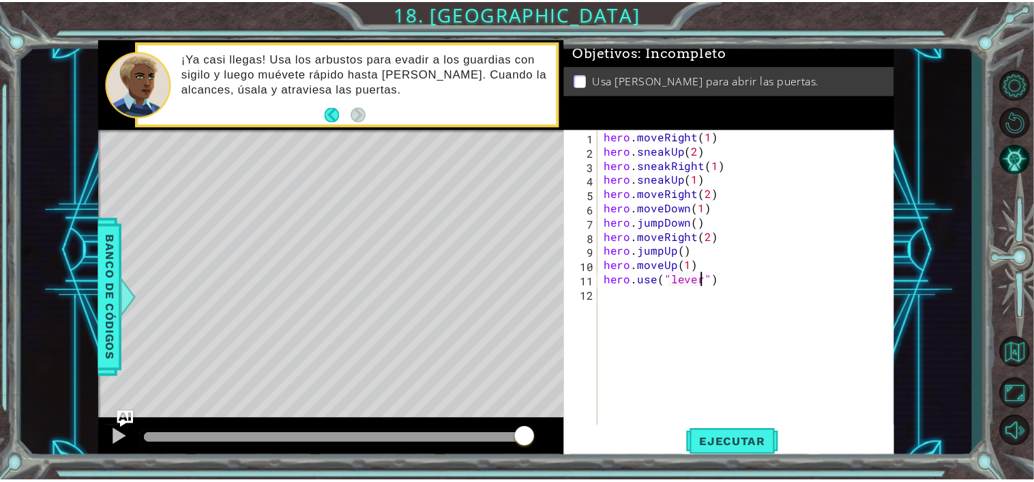
scroll to position [0, 8]
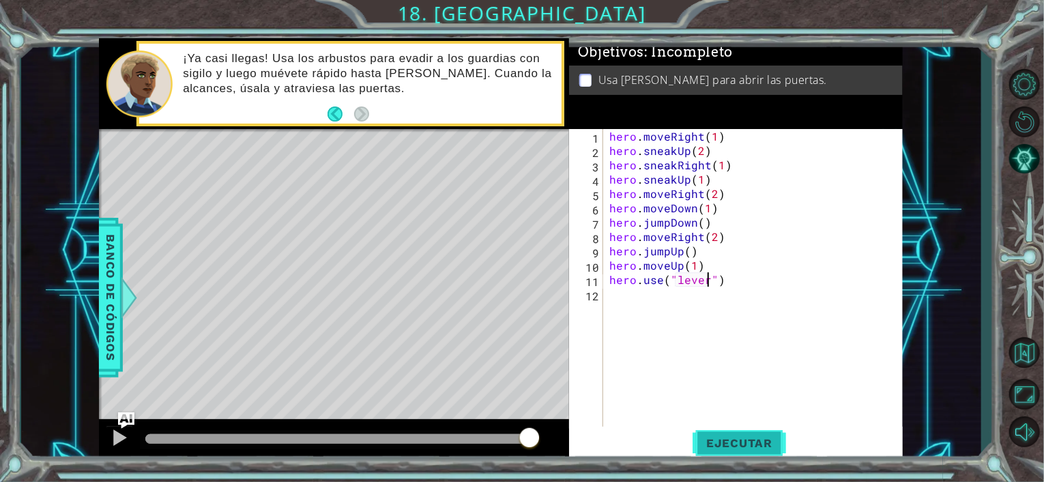
type textarea "hero.use("lever")"
click at [728, 436] on span "Ejecutar" at bounding box center [738, 443] width 93 height 14
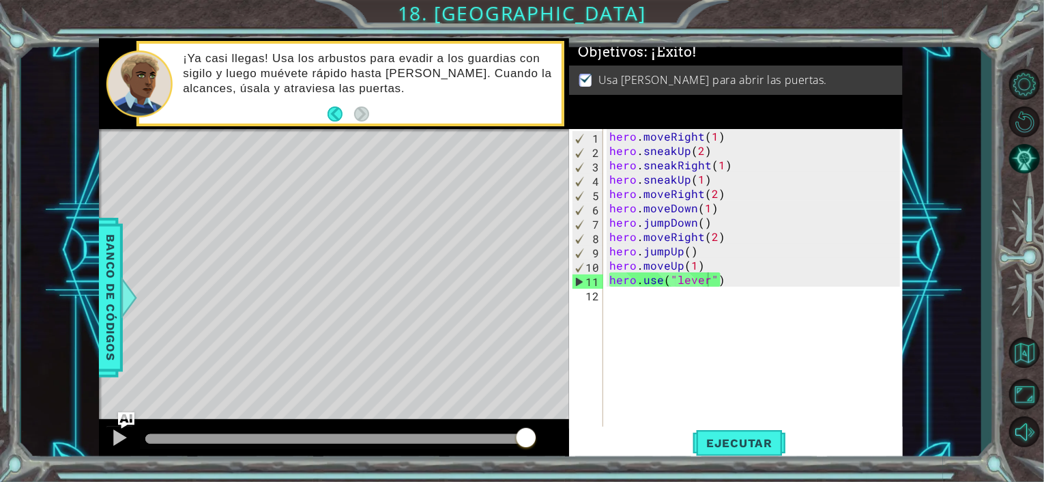
click at [0, 0] on div "Nivel de desafío Completado Ninjutsu Metas de aprendizaje: Escribe una secuenci…" at bounding box center [0, 0] width 0 height 0
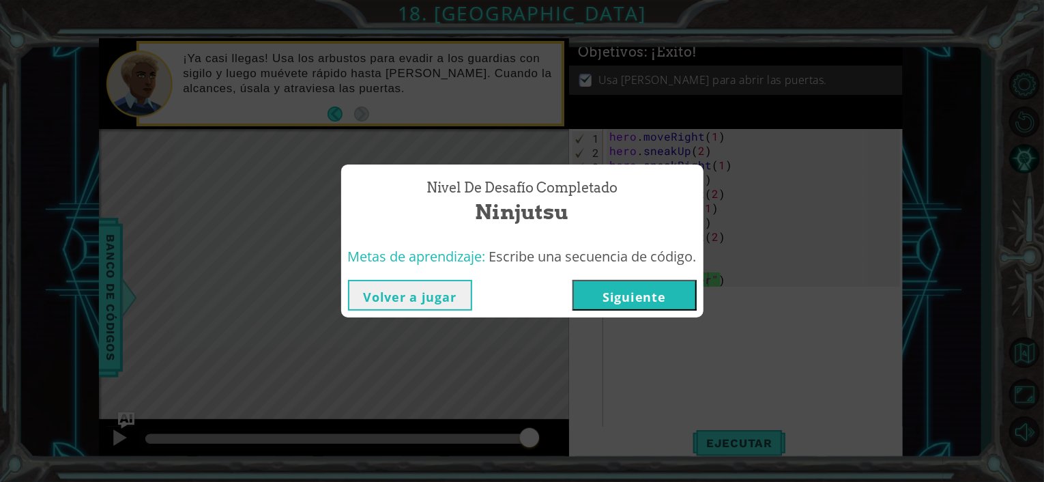
click at [649, 309] on button "Siguiente" at bounding box center [634, 295] width 124 height 31
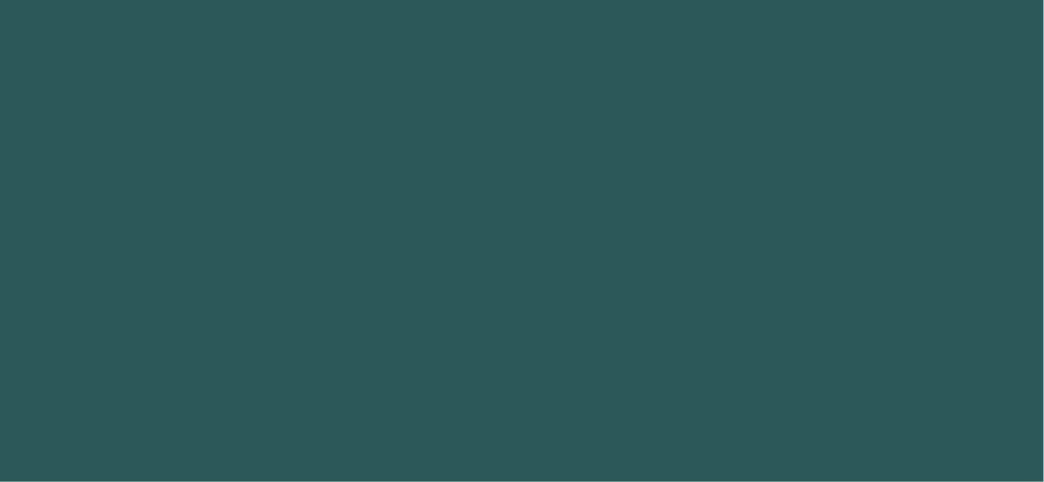
click at [660, 301] on body "hero .moveDown Toca enter ההההההההההההההההההההההההההההההההההההההההההההההההההההה…" at bounding box center [522, 241] width 1044 height 482
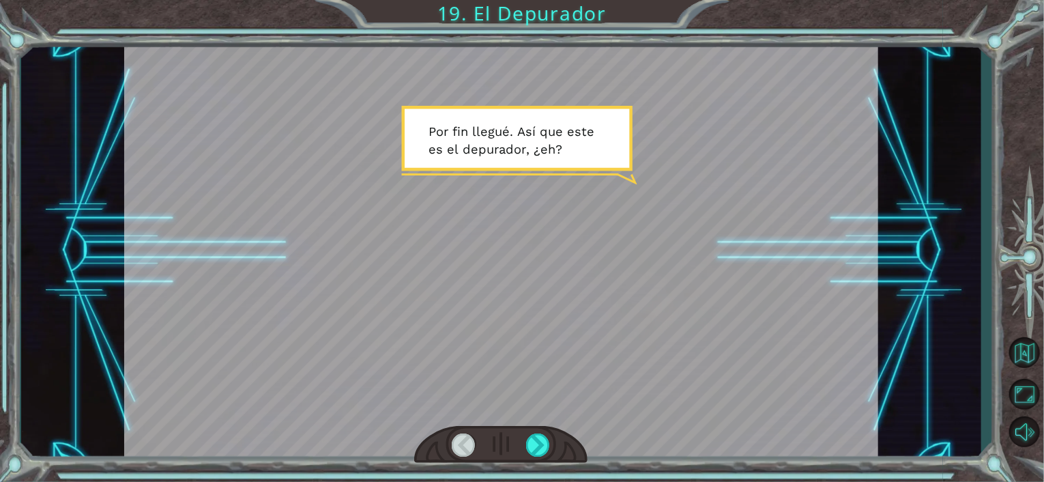
click at [426, 232] on div at bounding box center [501, 250] width 754 height 424
click at [535, 457] on div at bounding box center [500, 445] width 173 height 38
click at [544, 448] on div at bounding box center [538, 444] width 24 height 23
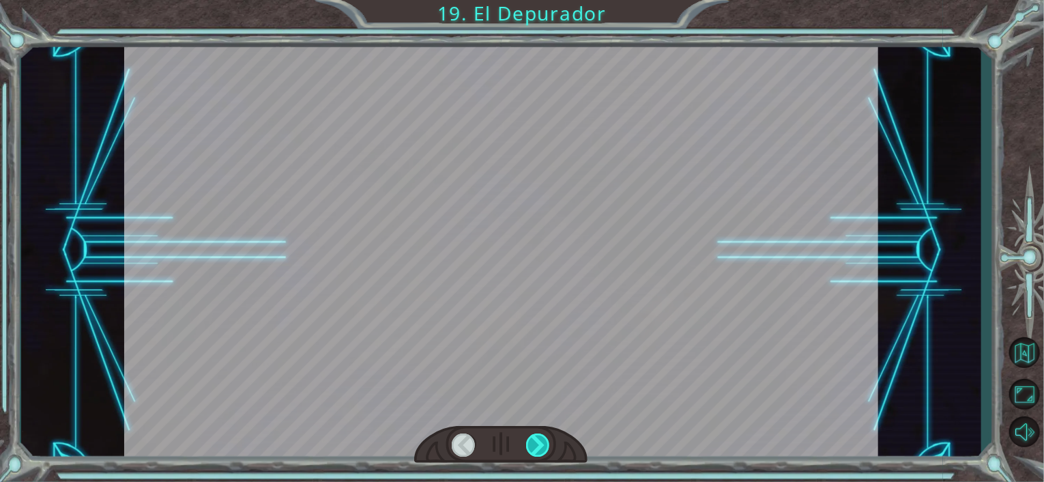
click at [544, 448] on div at bounding box center [538, 444] width 24 height 23
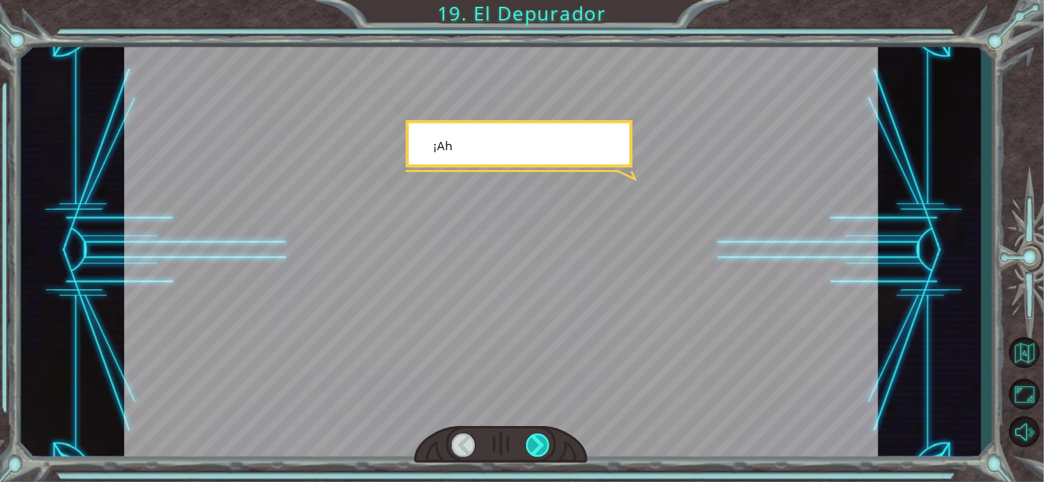
click at [544, 448] on div at bounding box center [538, 444] width 24 height 23
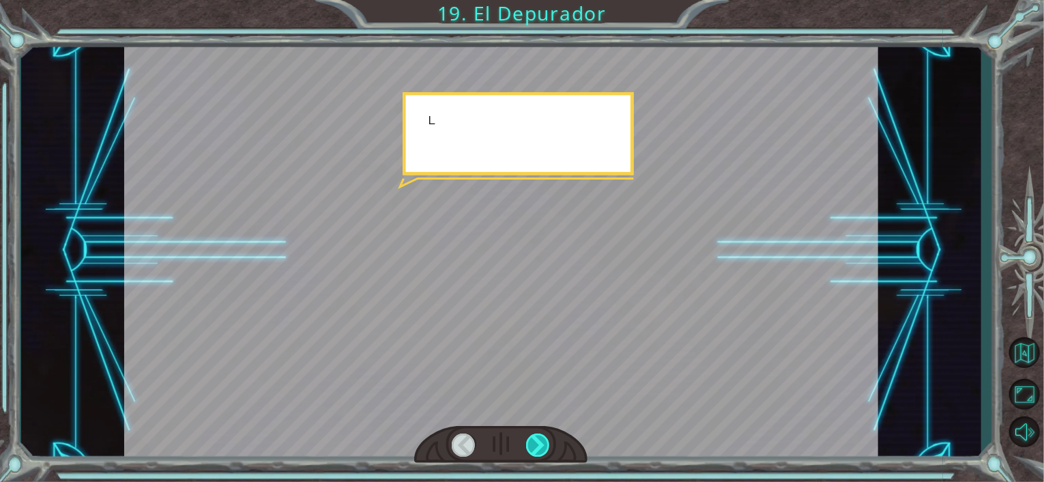
click at [544, 448] on div at bounding box center [538, 444] width 24 height 23
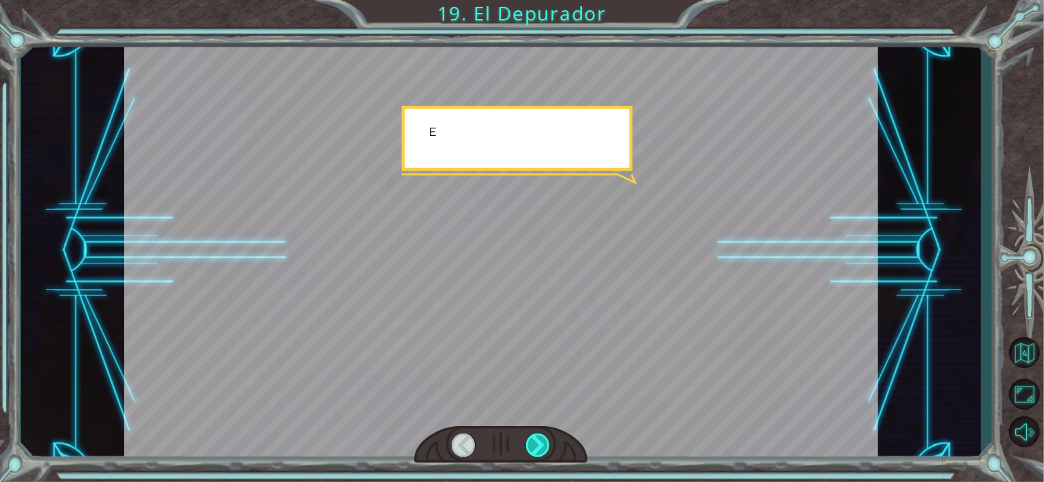
click at [544, 448] on div at bounding box center [538, 444] width 24 height 23
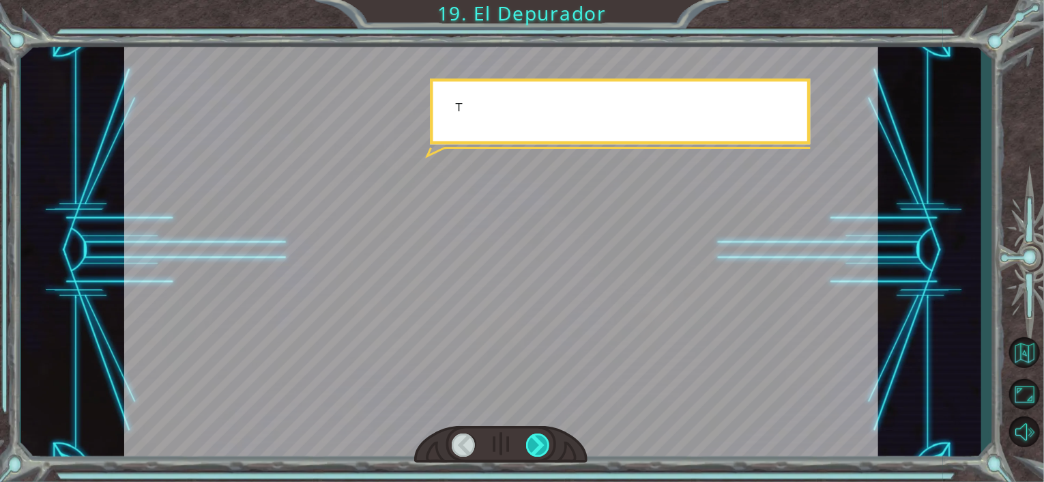
click at [544, 448] on div at bounding box center [538, 444] width 24 height 23
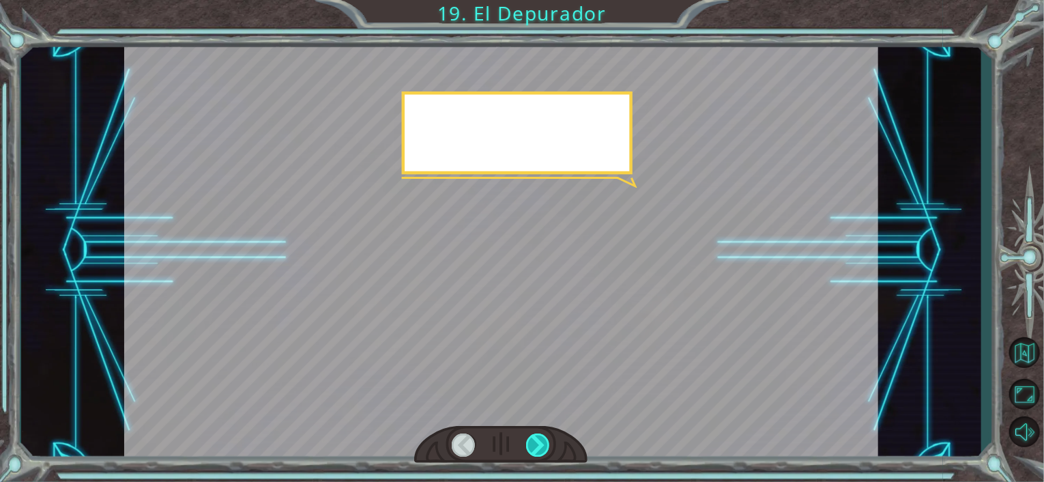
click at [544, 448] on div at bounding box center [538, 444] width 24 height 23
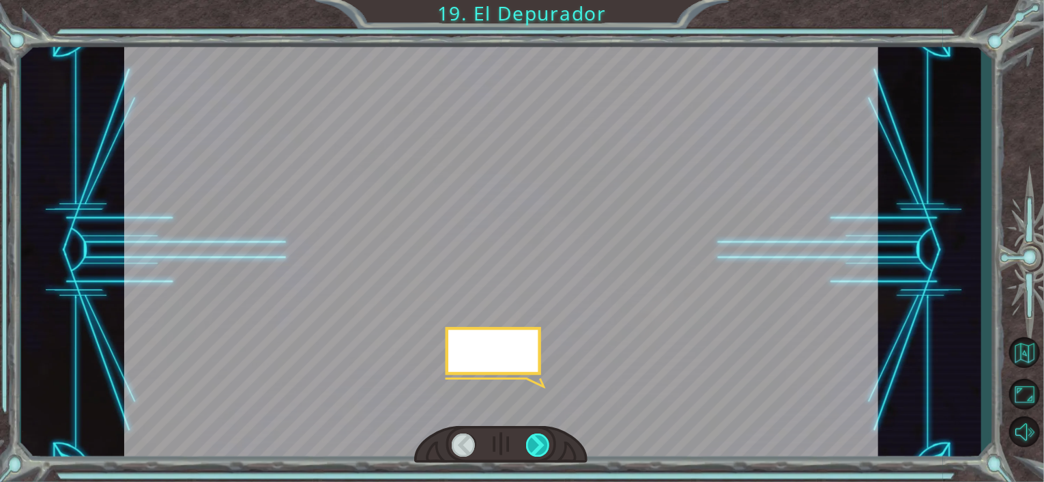
click at [544, 448] on div at bounding box center [538, 444] width 24 height 23
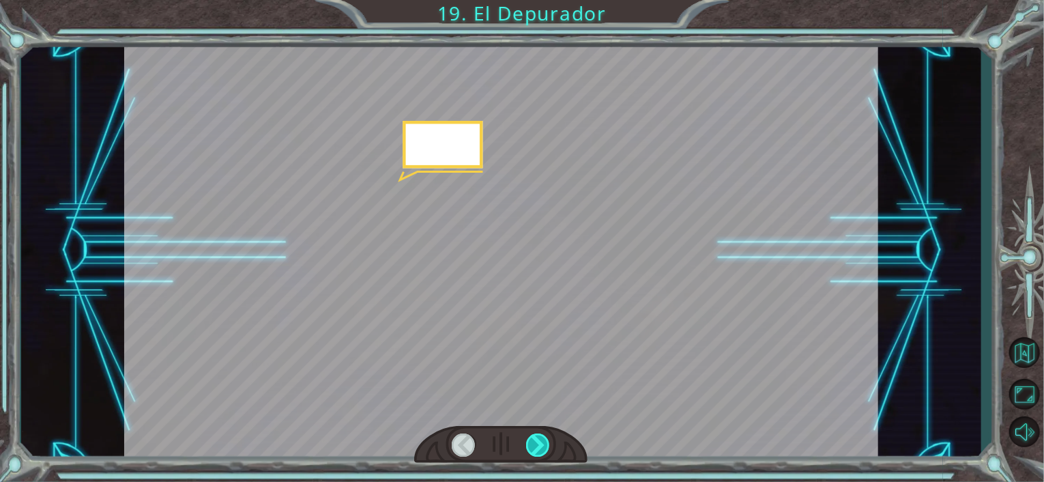
click at [544, 448] on div at bounding box center [538, 444] width 24 height 23
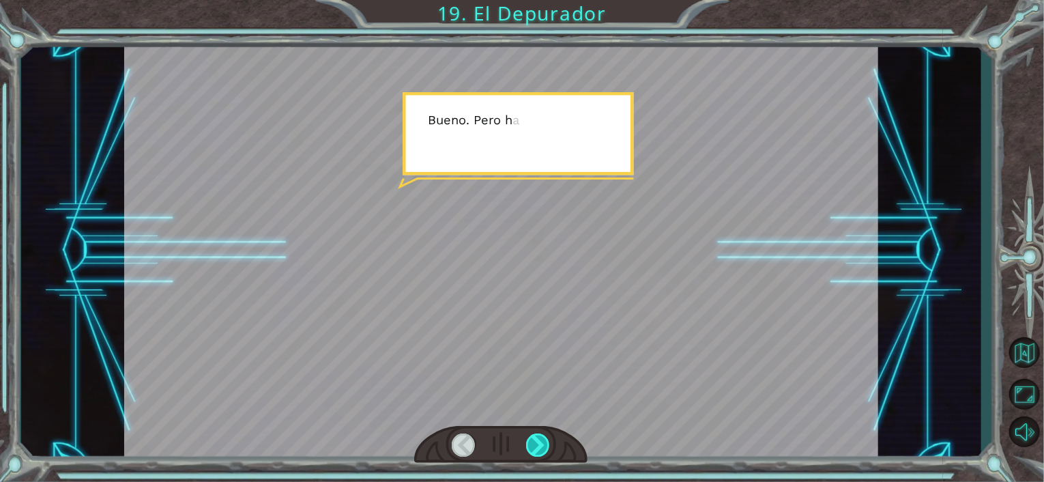
click at [544, 448] on div at bounding box center [538, 444] width 24 height 23
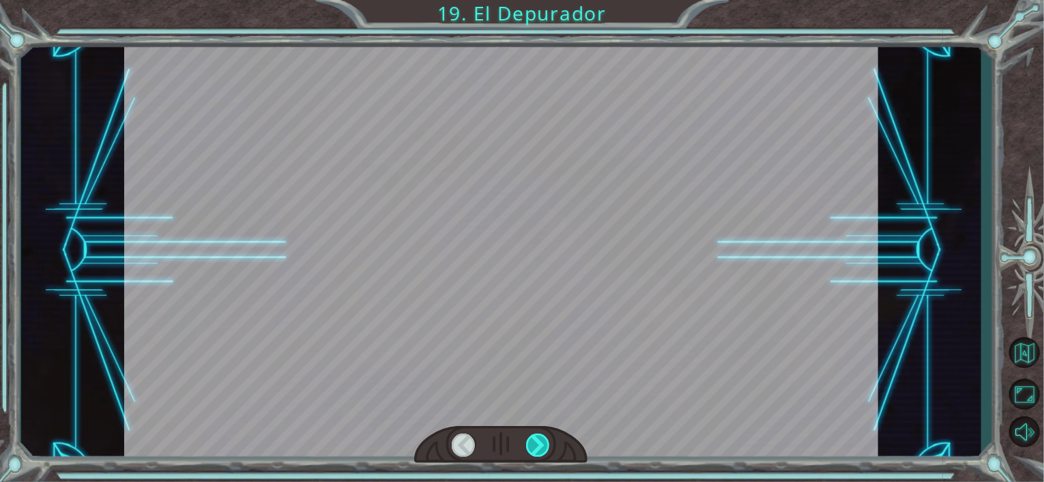
click at [544, 448] on div at bounding box center [538, 444] width 24 height 23
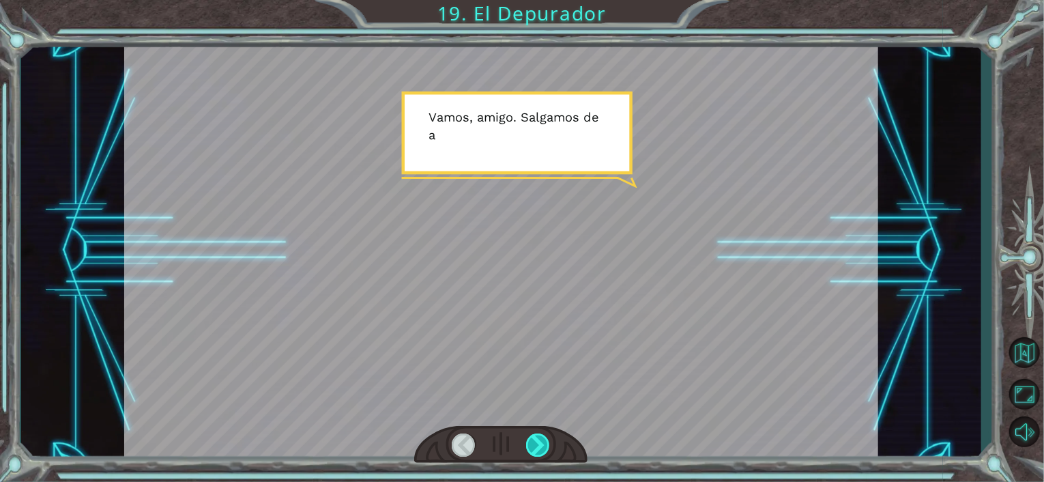
click at [544, 448] on div at bounding box center [538, 444] width 24 height 23
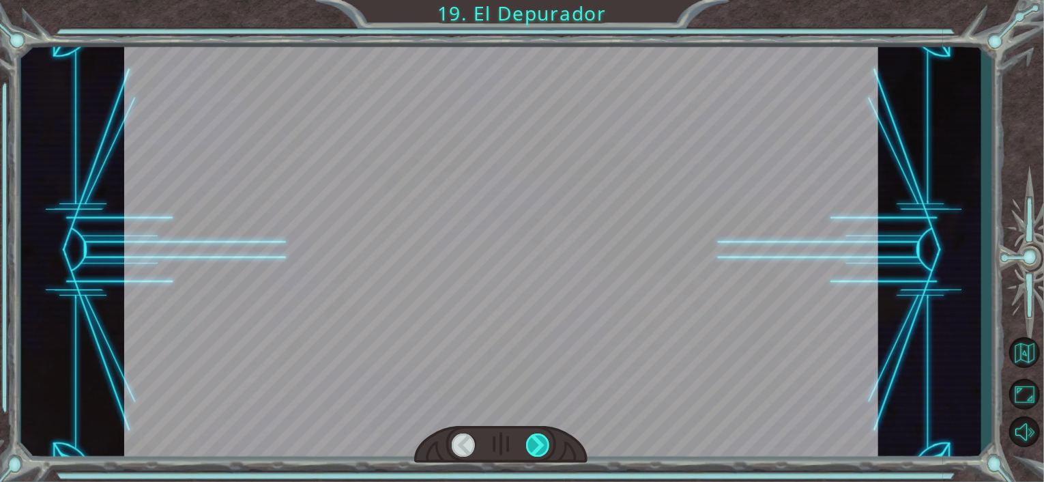
click at [544, 448] on div at bounding box center [538, 444] width 24 height 23
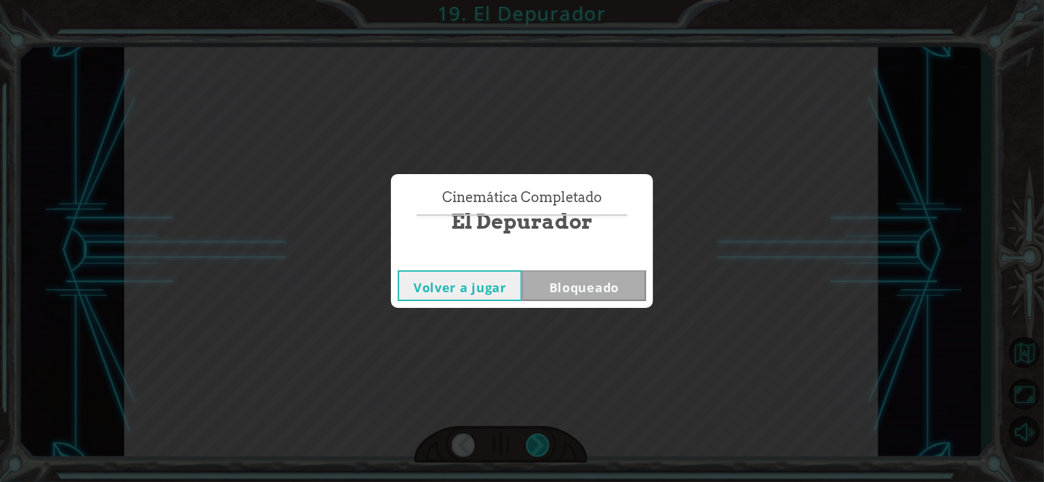
click at [544, 448] on div "Cinemática Completado El Depurador Volver a jugar Bloqueado" at bounding box center [522, 241] width 1044 height 482
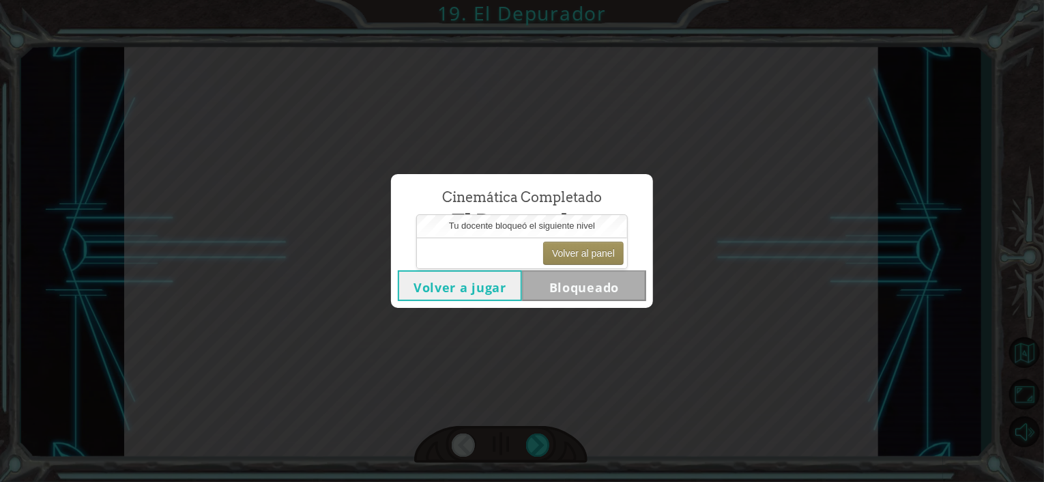
click at [595, 334] on div "Cinemática Completado El Depurador Volver a jugar Bloqueado" at bounding box center [522, 241] width 1044 height 482
click at [604, 252] on button "Volver al panel" at bounding box center [583, 252] width 80 height 23
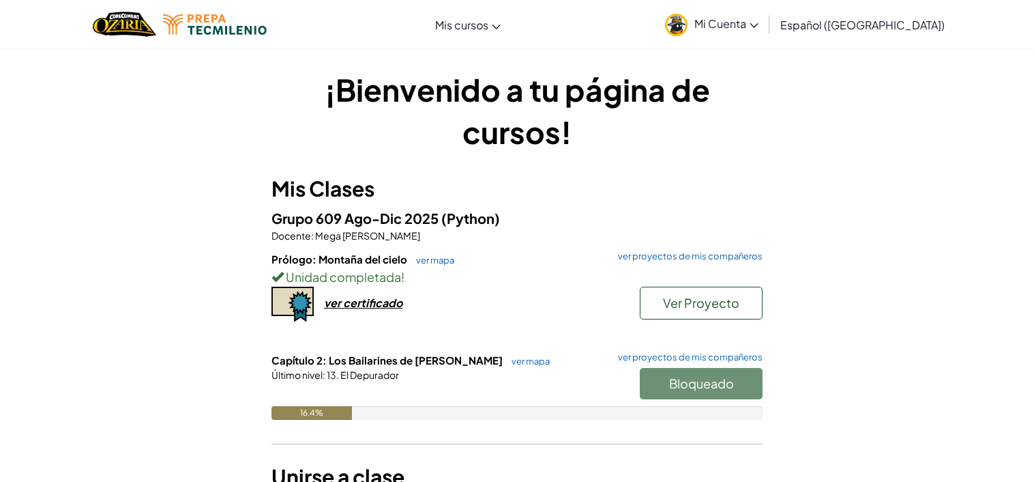
click at [765, 33] on link "Mi Cuenta" at bounding box center [711, 24] width 107 height 43
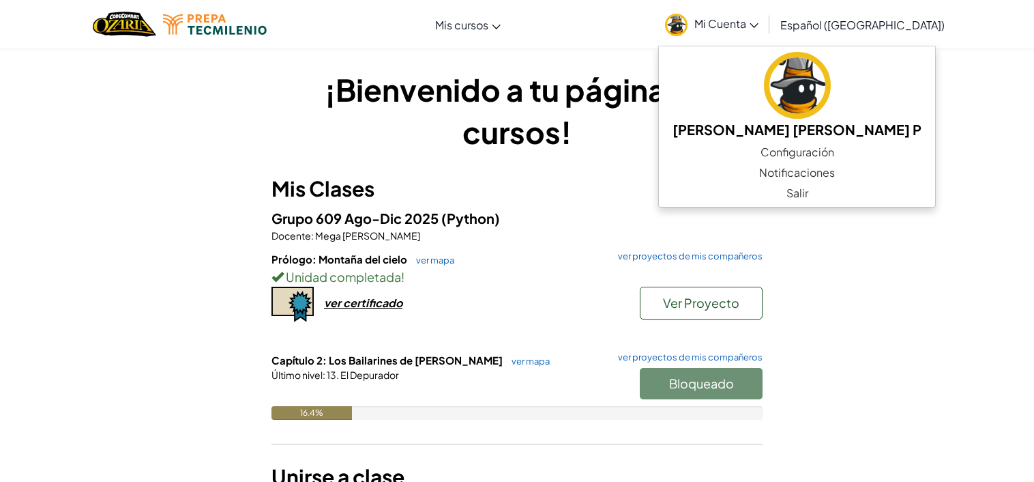
click at [928, 298] on div "¡Bienvenido a tu página de cursos! Mis Clases Grupo 609 Ago-Dic 2025 (Python) D…" at bounding box center [517, 295] width 1034 height 494
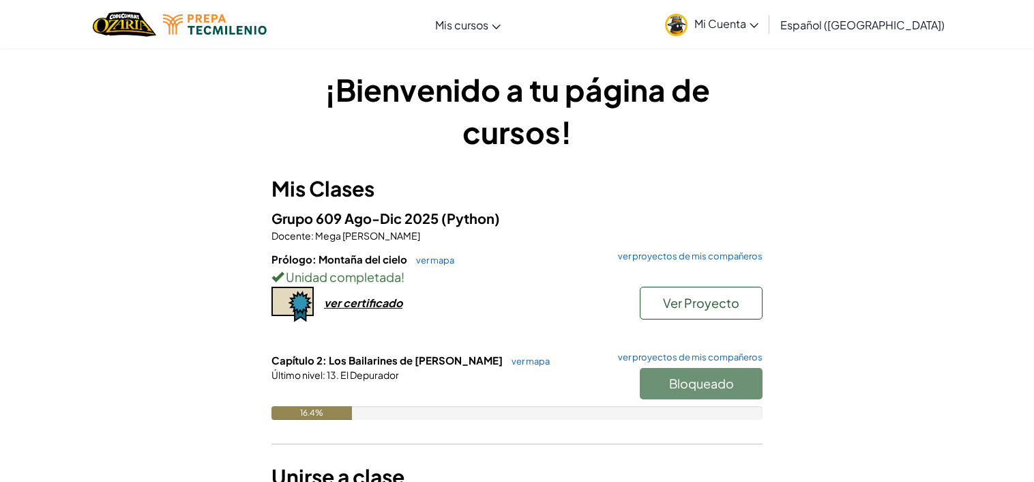
click at [765, 29] on link "Mi Cuenta" at bounding box center [711, 24] width 107 height 43
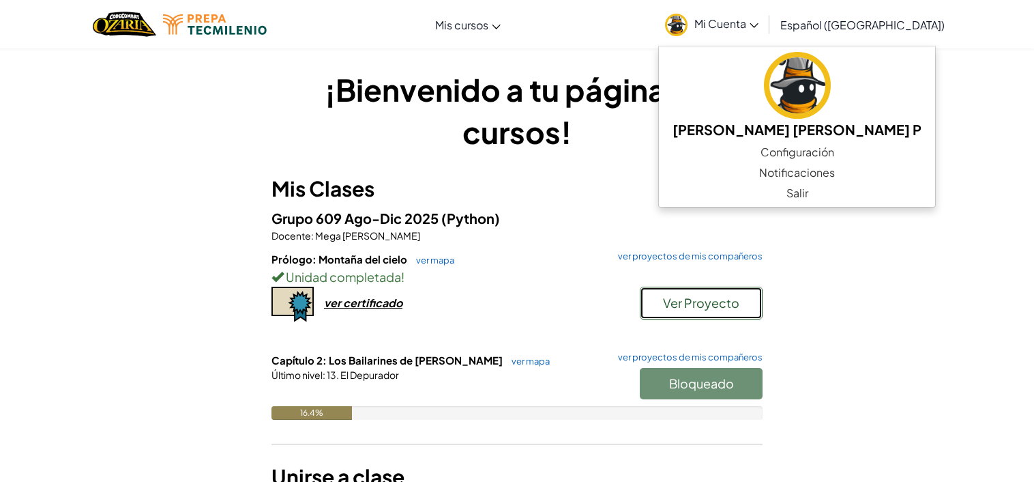
click at [689, 304] on span "Ver Proyecto" at bounding box center [701, 303] width 76 height 16
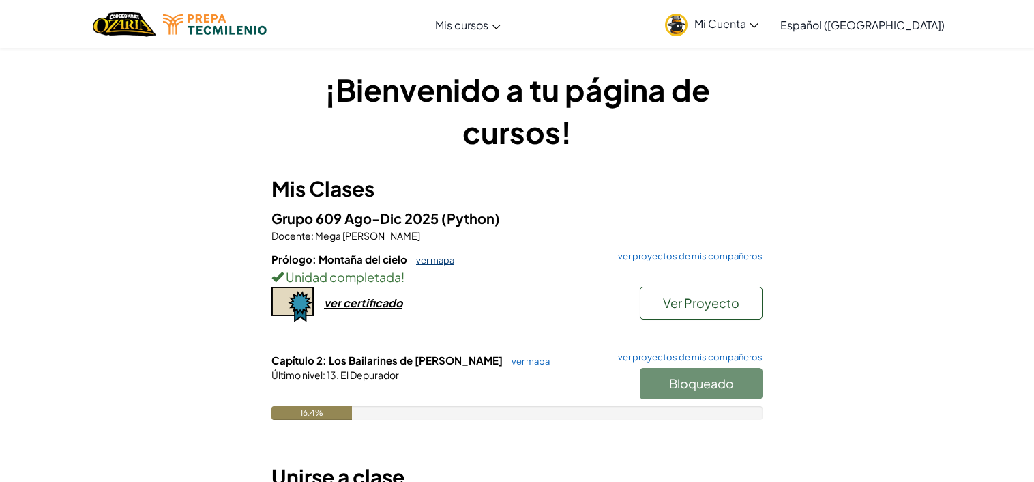
click at [443, 259] on link "ver mapa" at bounding box center [431, 259] width 45 height 11
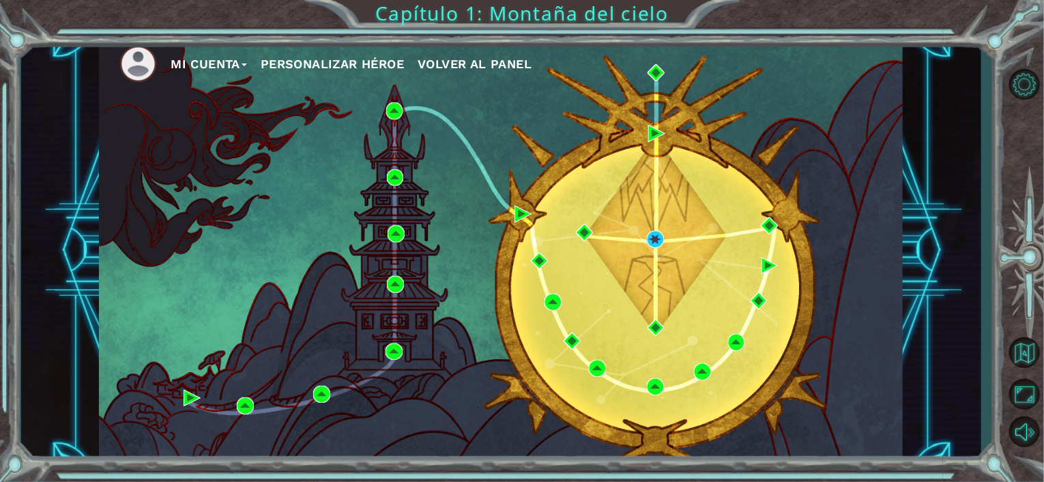
click at [983, 366] on div "Mi Cuenta Personalizar héroe Volver al panel Capítulo 1: Montaña del cielo" at bounding box center [522, 241] width 1044 height 482
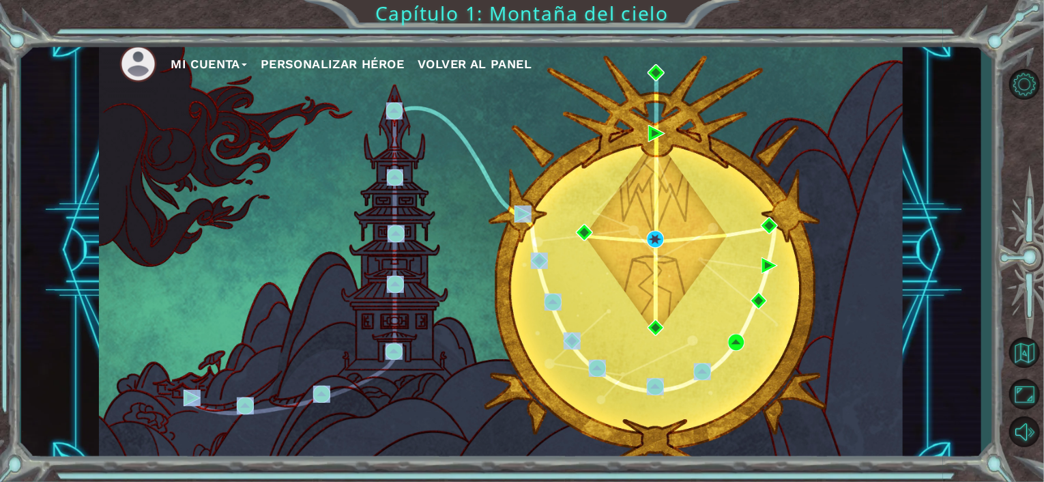
drag, startPoint x: 983, startPoint y: 366, endPoint x: 743, endPoint y: 404, distance: 243.0
click at [743, 404] on div "Mi Cuenta Personalizar héroe Volver al panel Capítulo 1: Montaña del cielo" at bounding box center [522, 241] width 1044 height 482
click at [699, 396] on div "Mi Cuenta Personalizar héroe Volver al panel" at bounding box center [500, 250] width 803 height 424
